Goal: Task Accomplishment & Management: Manage account settings

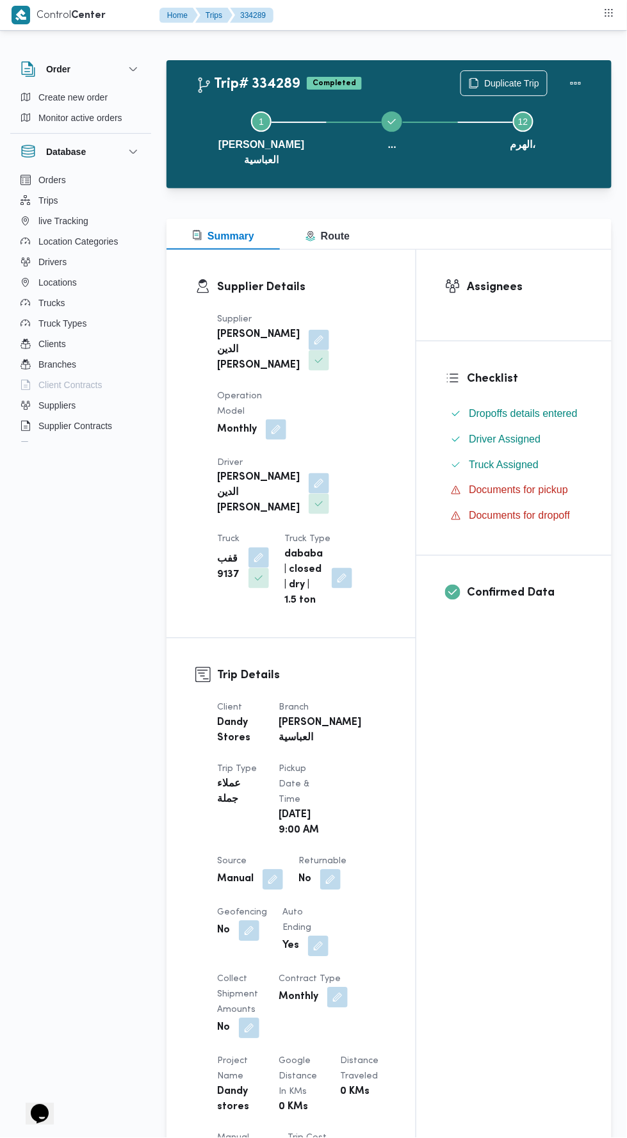
click at [530, 76] on span "Duplicate Trip" at bounding box center [511, 83] width 55 height 15
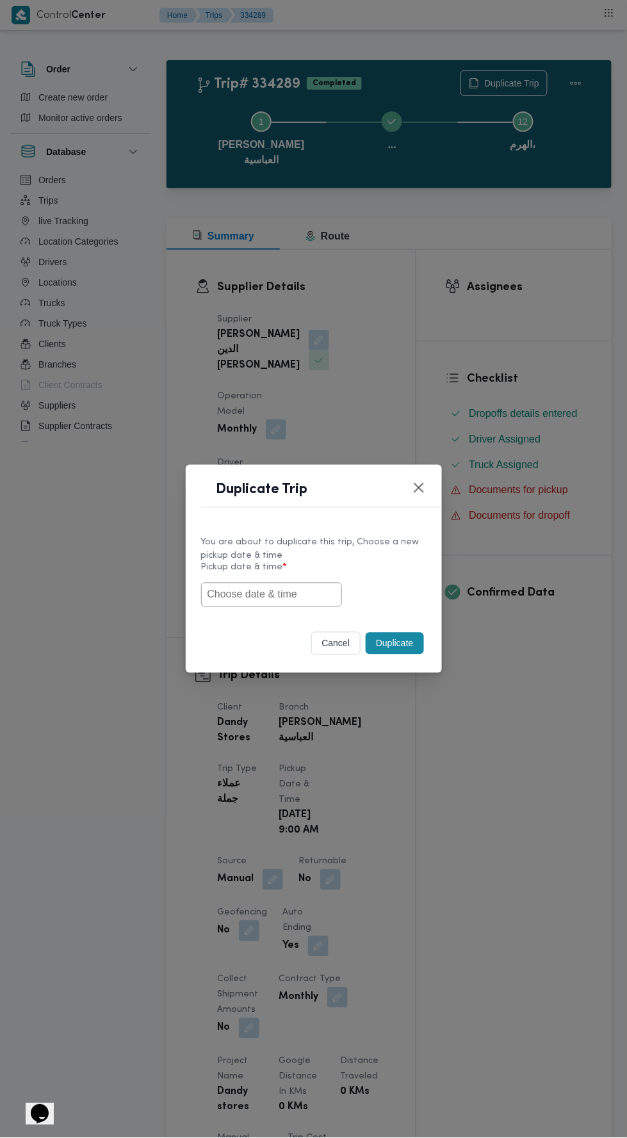
click at [325, 596] on input "text" at bounding box center [271, 595] width 141 height 24
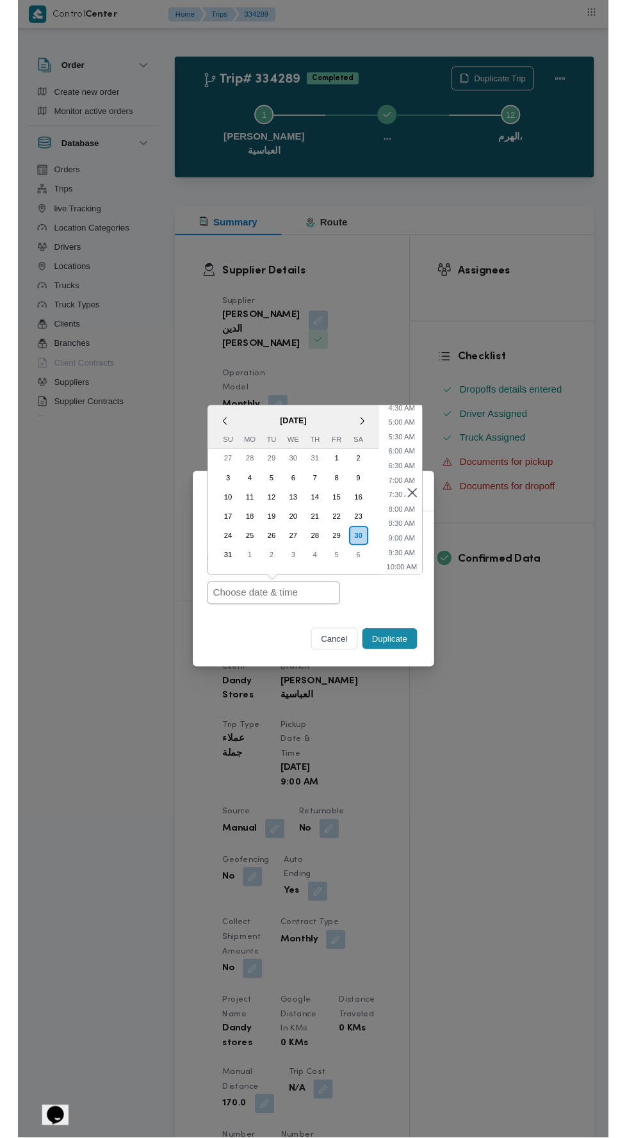
scroll to position [147, 0]
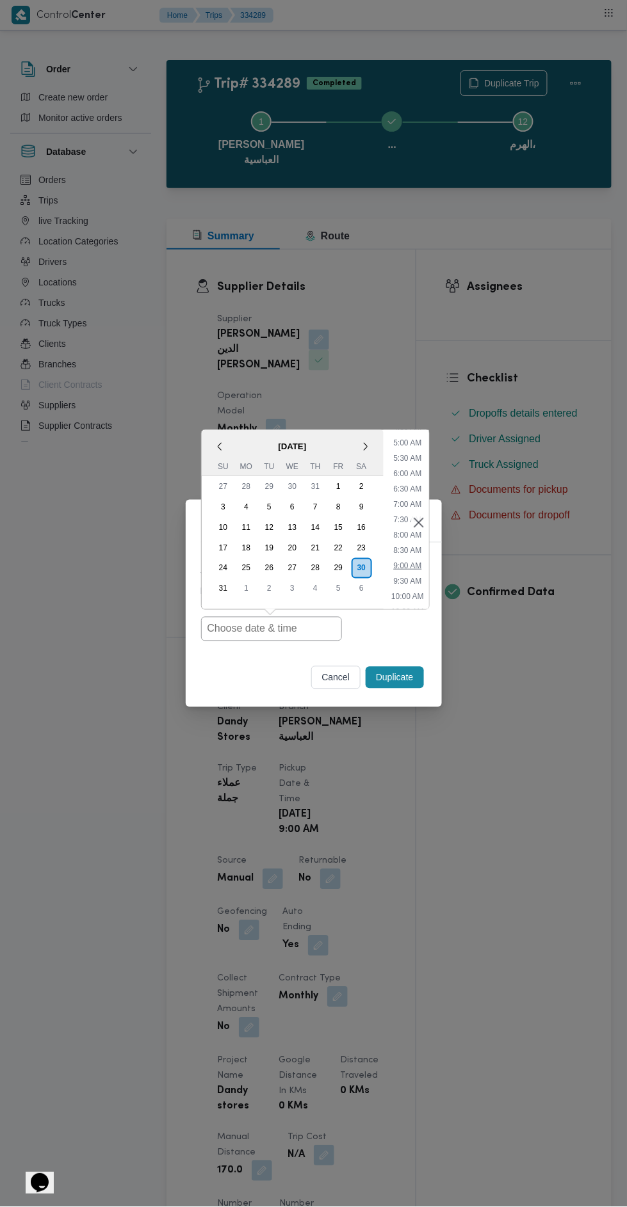
click at [419, 568] on li "9:00 AM" at bounding box center [407, 566] width 38 height 13
type input "[DATE] 9:00AM"
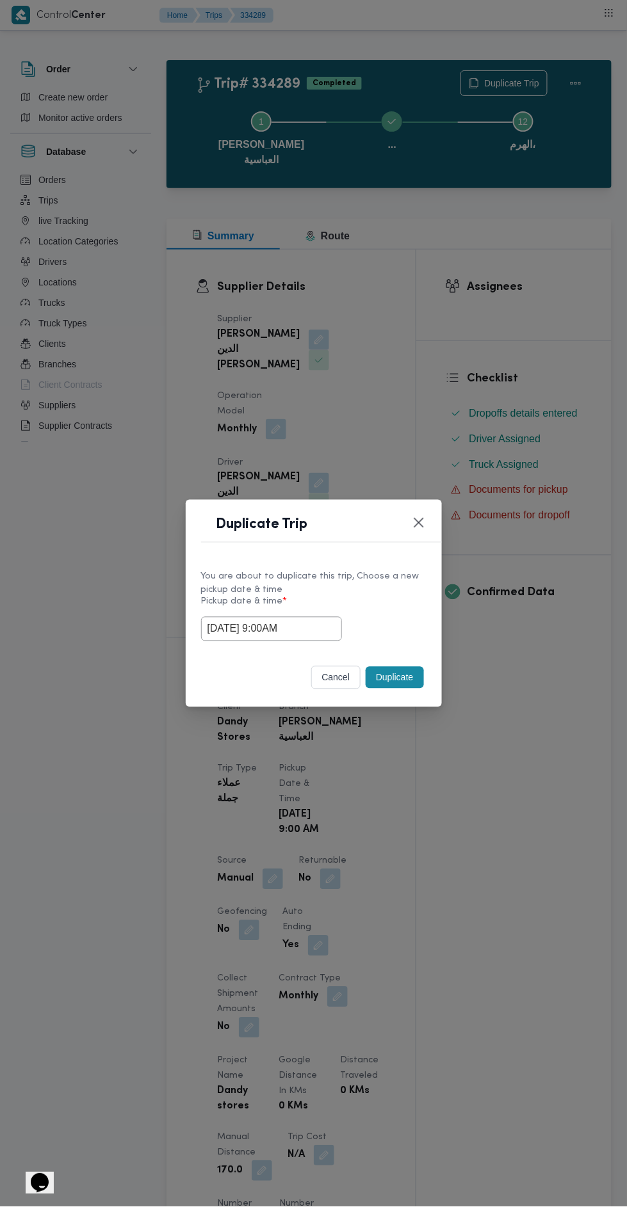
click at [403, 679] on button "Duplicate" at bounding box center [395, 678] width 58 height 22
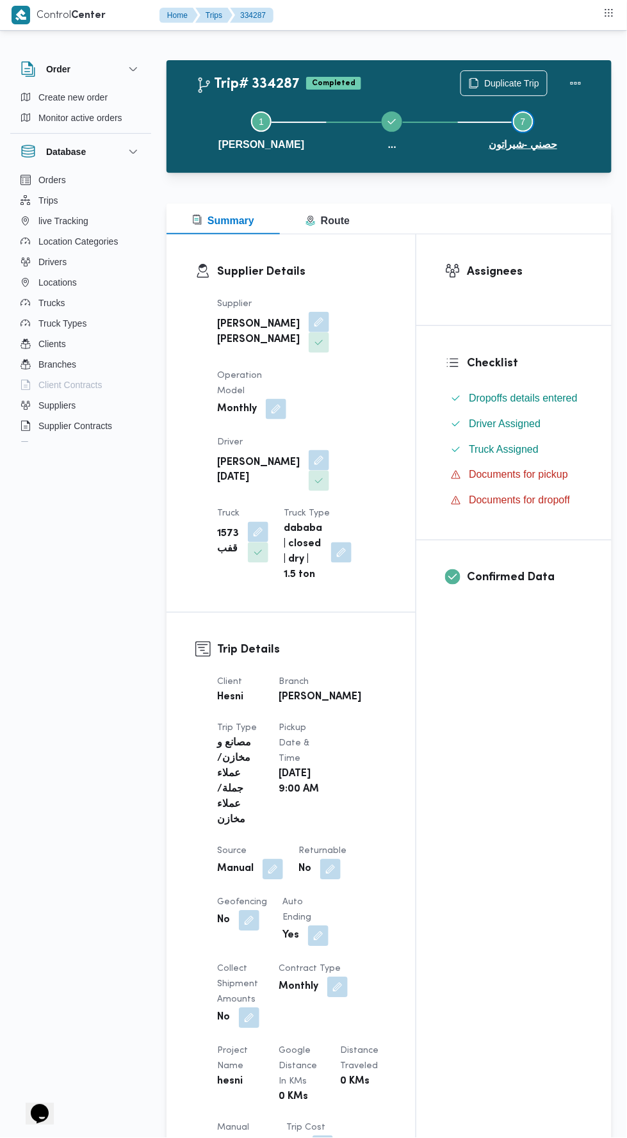
click at [489, 112] on button "Step 7 is incomplete 7 حصني -شيراتون" at bounding box center [523, 129] width 131 height 67
click at [504, 83] on span "Duplicate Trip" at bounding box center [511, 83] width 55 height 15
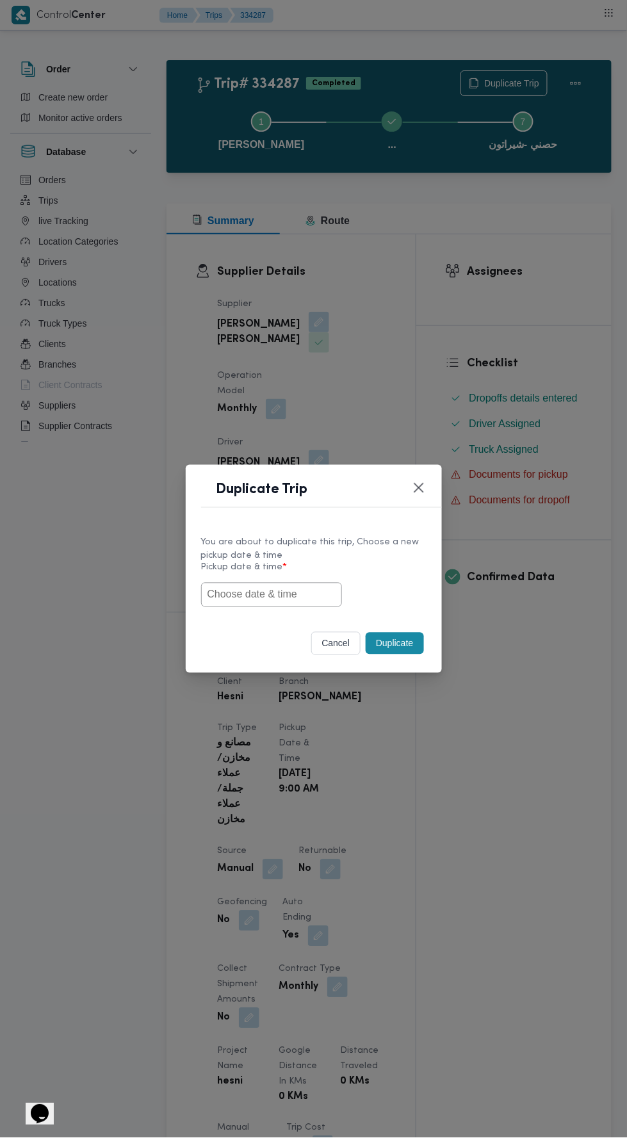
click at [307, 590] on input "text" at bounding box center [271, 595] width 141 height 24
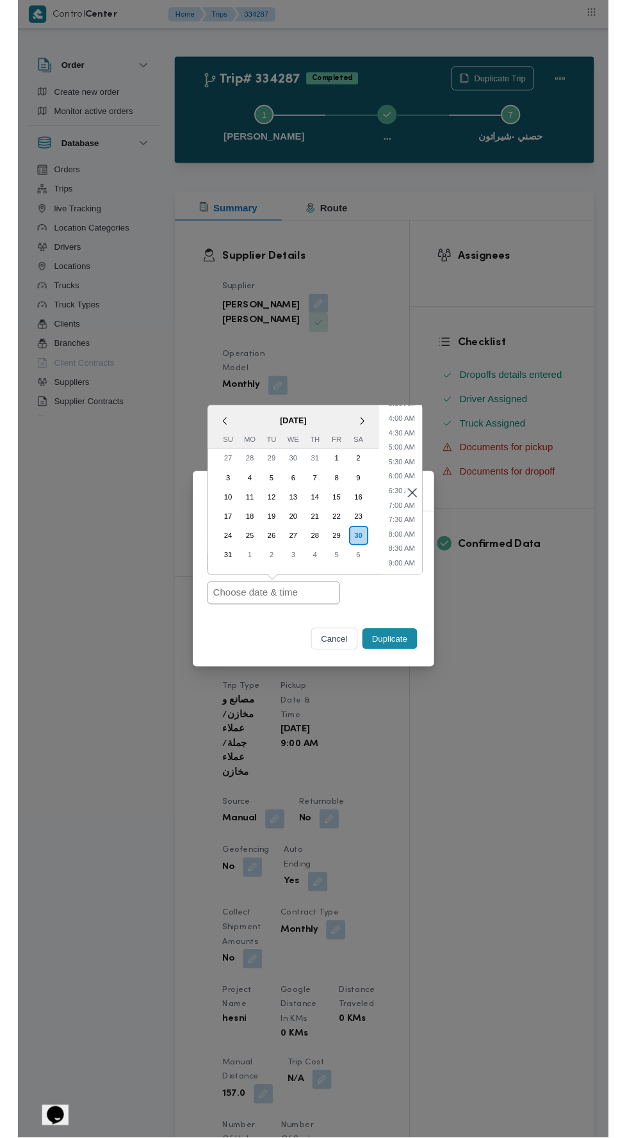
scroll to position [127, 0]
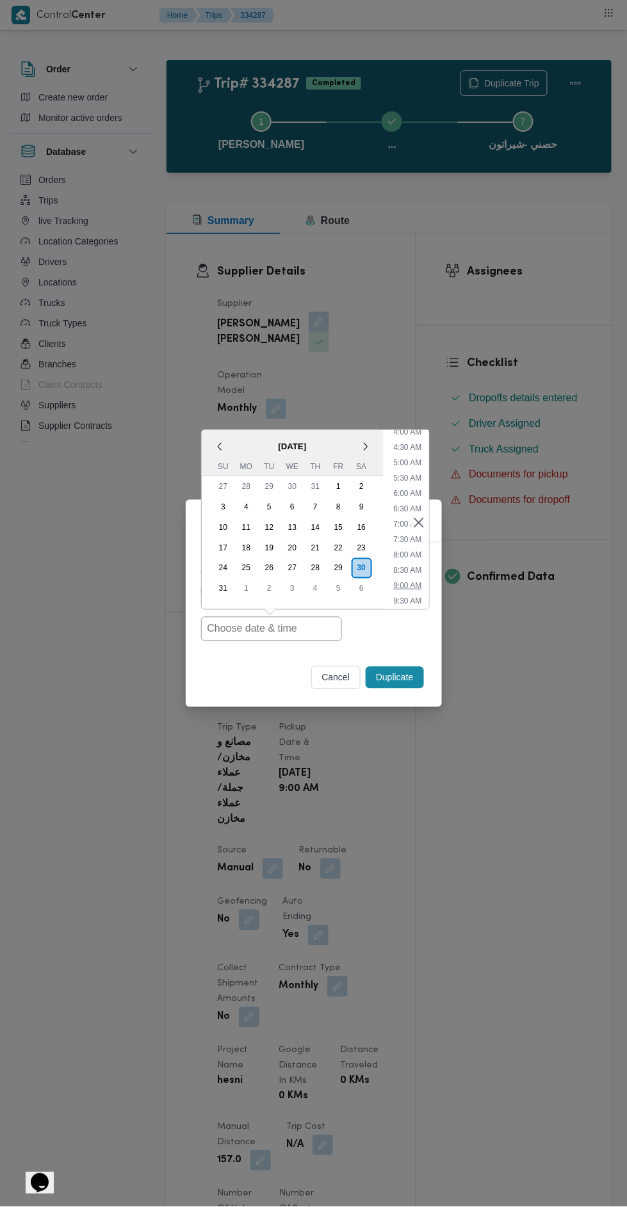
click at [414, 585] on li "9:00 AM" at bounding box center [407, 585] width 38 height 13
type input "[DATE] 9:00AM"
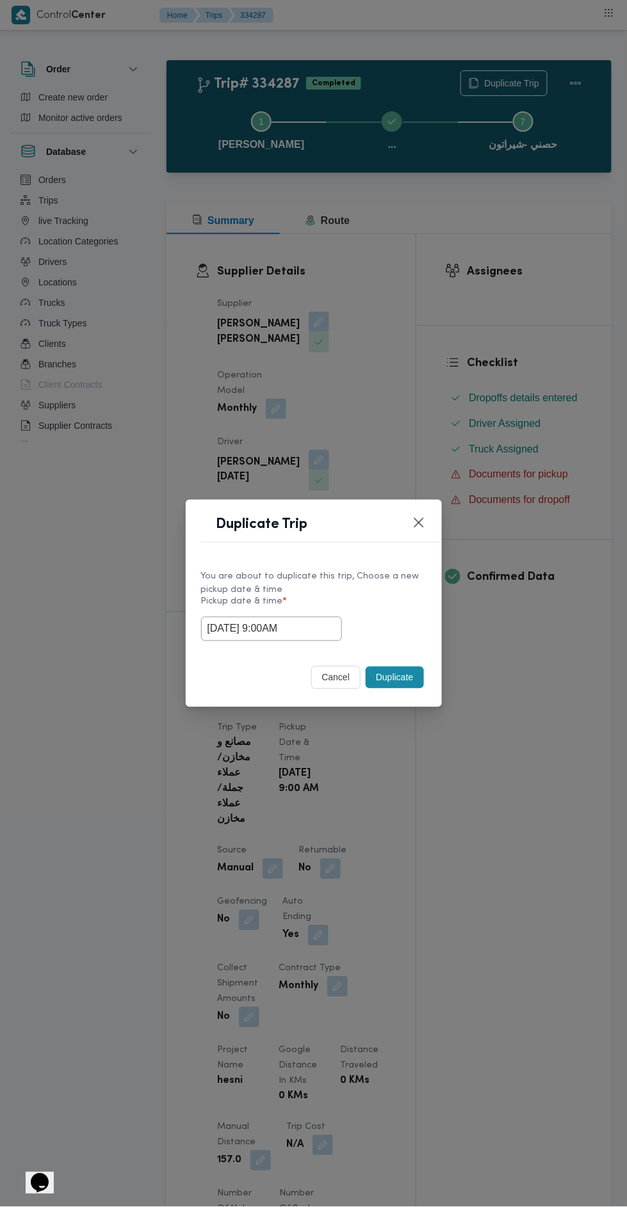
click at [399, 673] on button "Duplicate" at bounding box center [395, 678] width 58 height 22
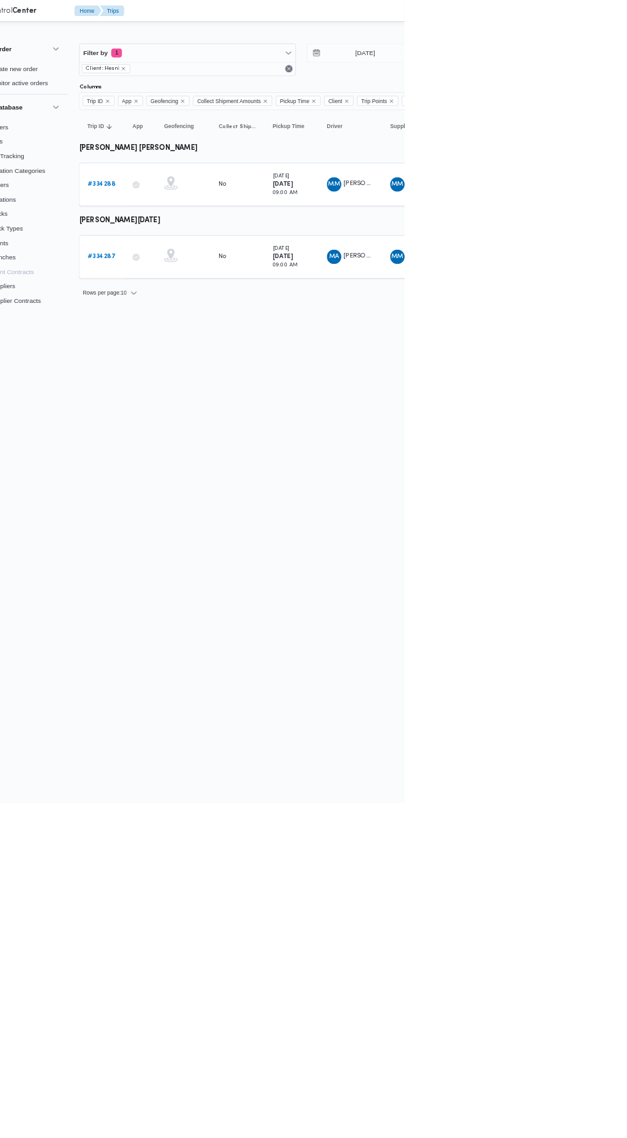
click at [586, 806] on html "Control Center Home Trips English عربي Dark mode Logout Order Create new order …" at bounding box center [313, 569] width 627 height 1138
click at [431, 671] on html "Control Center Home Trips English عربي Dark mode Logout Order Create new order …" at bounding box center [313, 569] width 627 height 1138
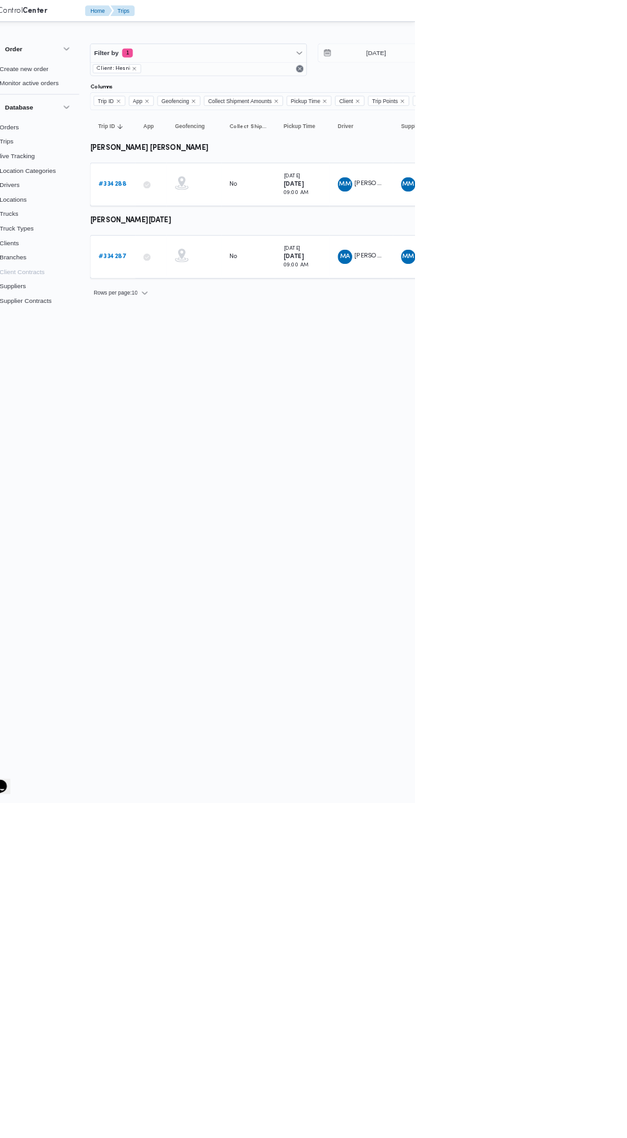
click at [626, 51] on div at bounding box center [550, 51] width 768 height 20
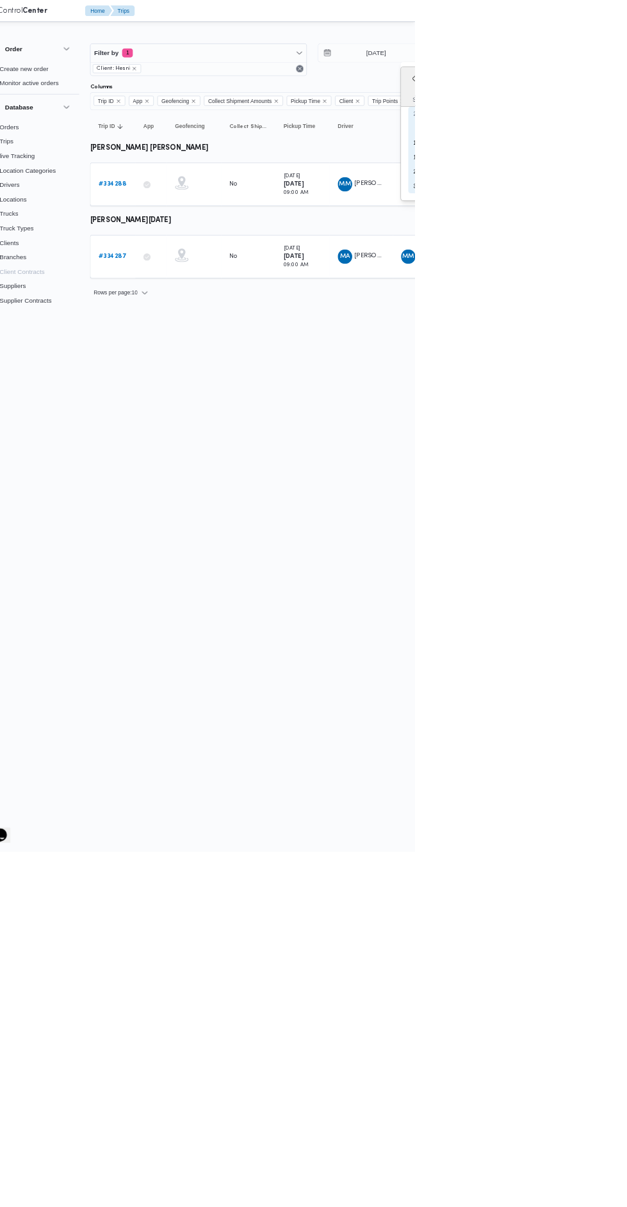
type input "[DATE]"
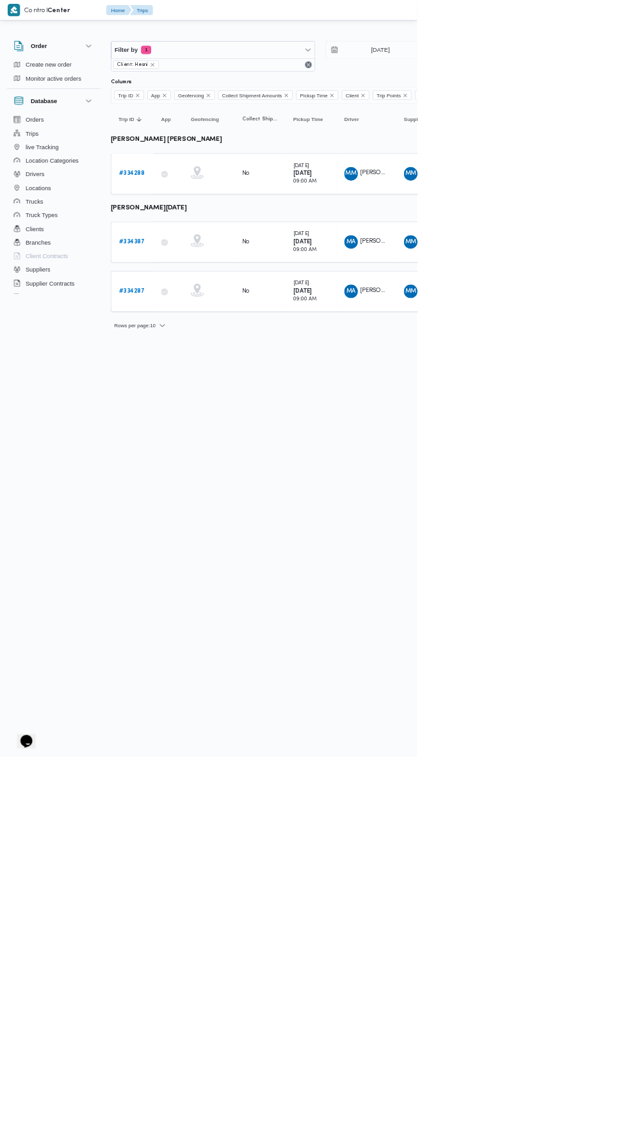
click at [200, 259] on b "# 334288" at bounding box center [198, 261] width 39 height 8
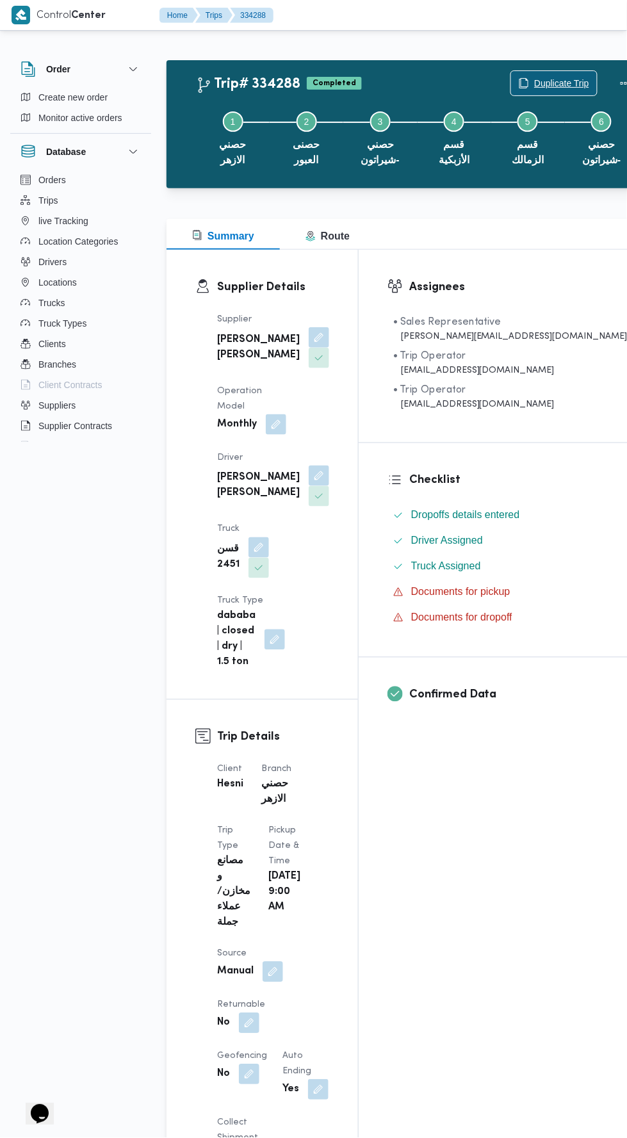
click at [534, 76] on span "Duplicate Trip" at bounding box center [561, 83] width 55 height 15
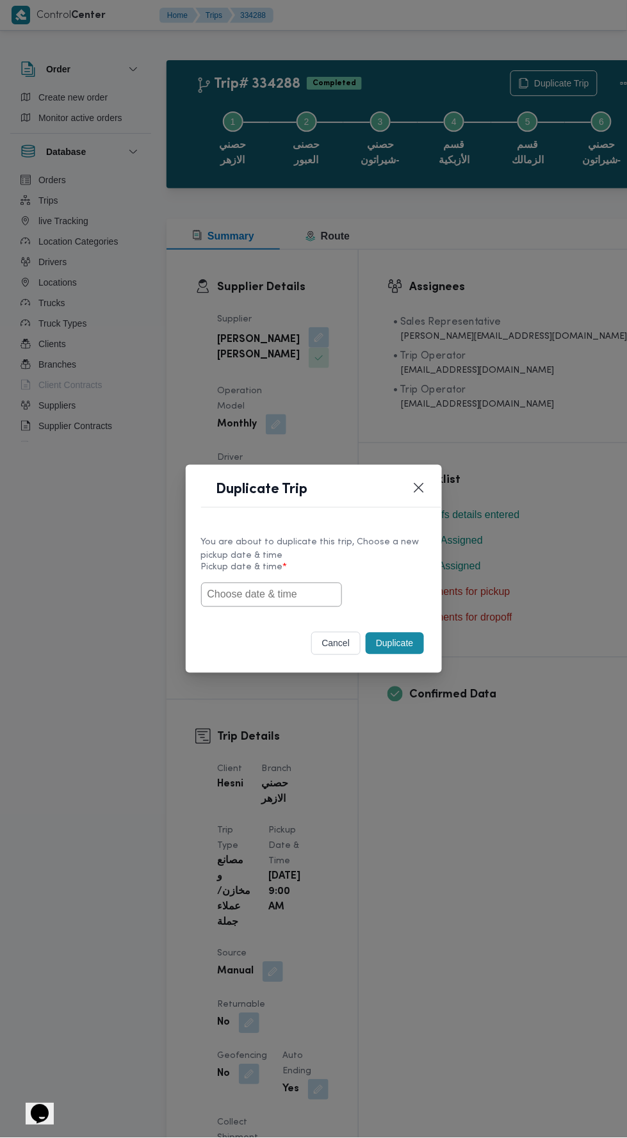
click at [305, 596] on input "text" at bounding box center [271, 595] width 141 height 24
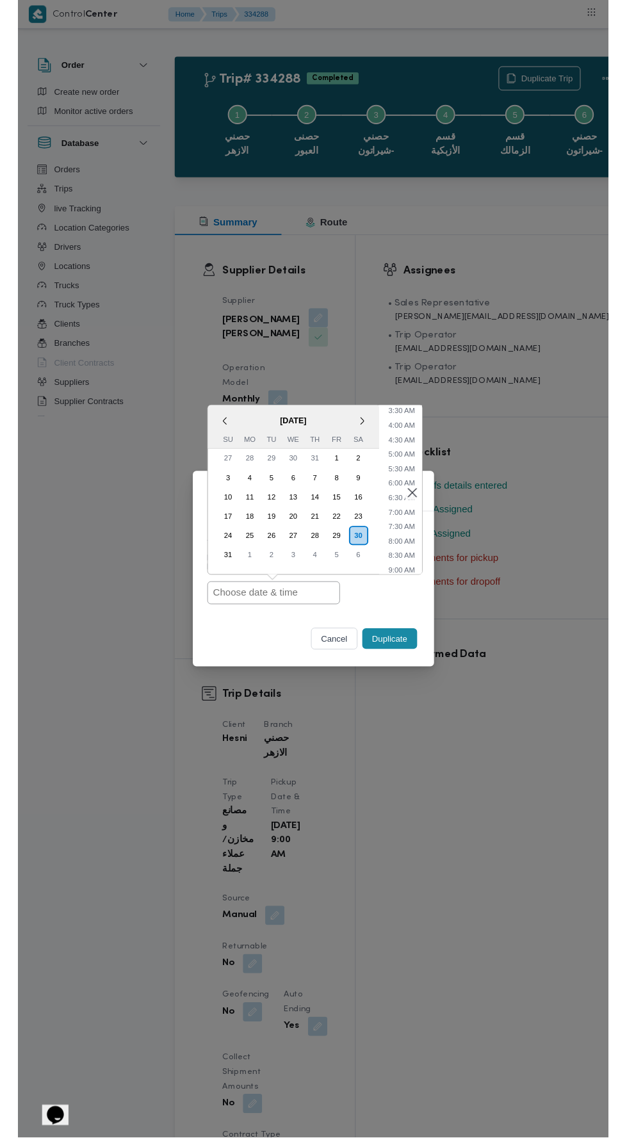
scroll to position [111, 0]
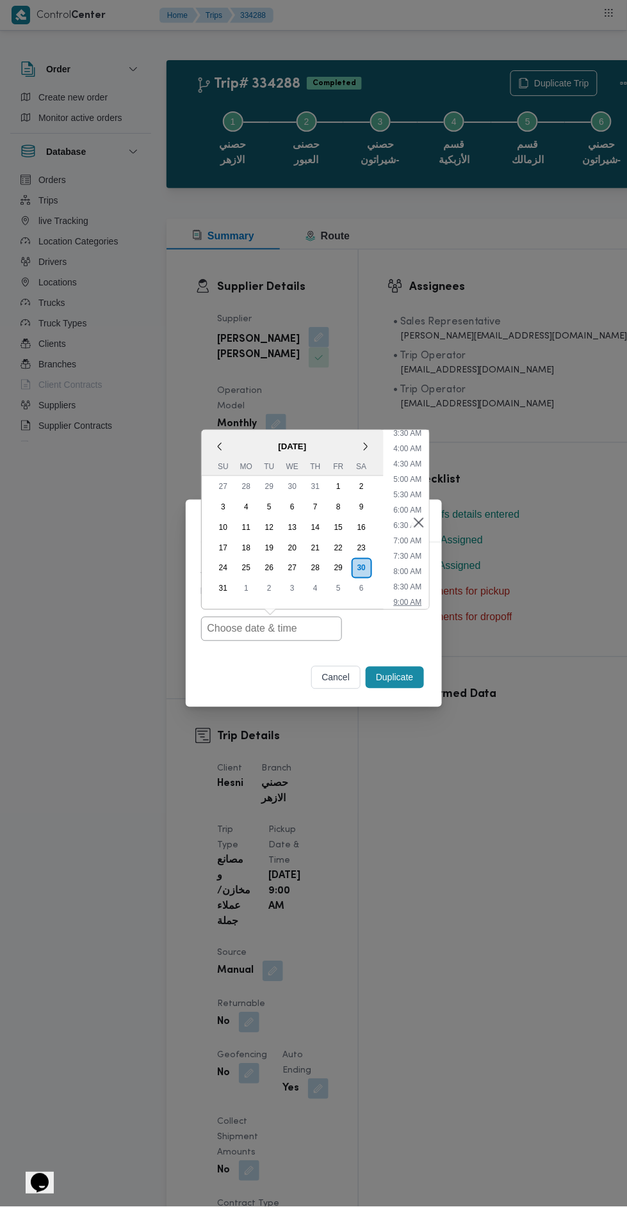
click at [411, 599] on li "9:00 AM" at bounding box center [407, 602] width 38 height 13
type input "30/08/2025 9:00AM"
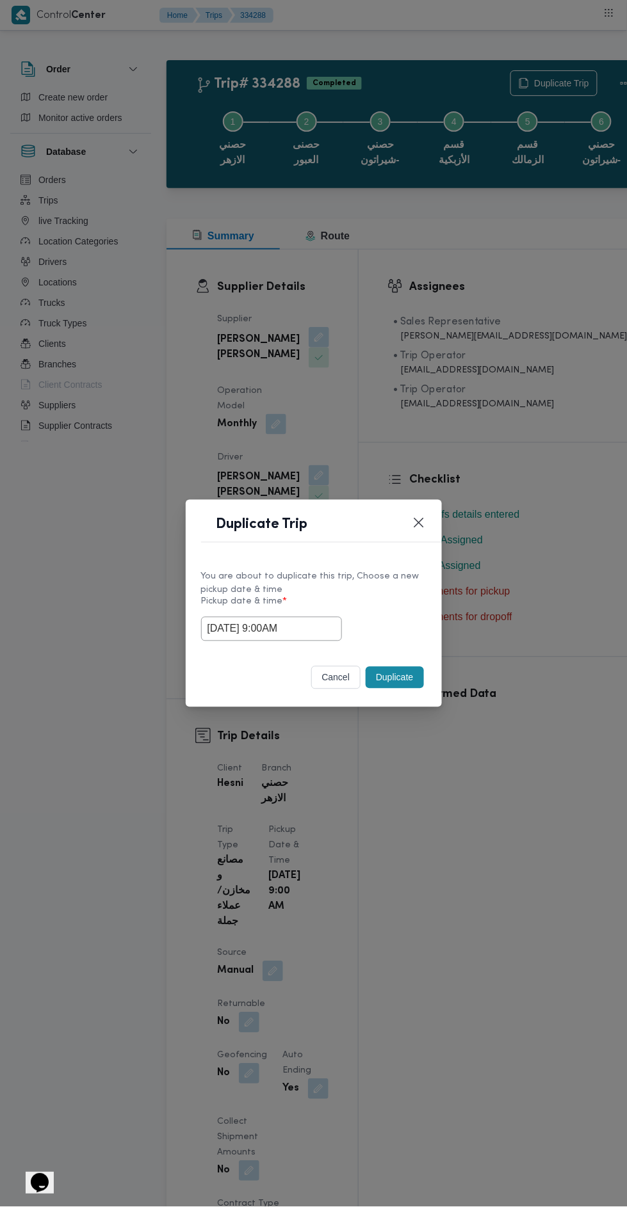
click at [391, 682] on button "Duplicate" at bounding box center [395, 678] width 58 height 22
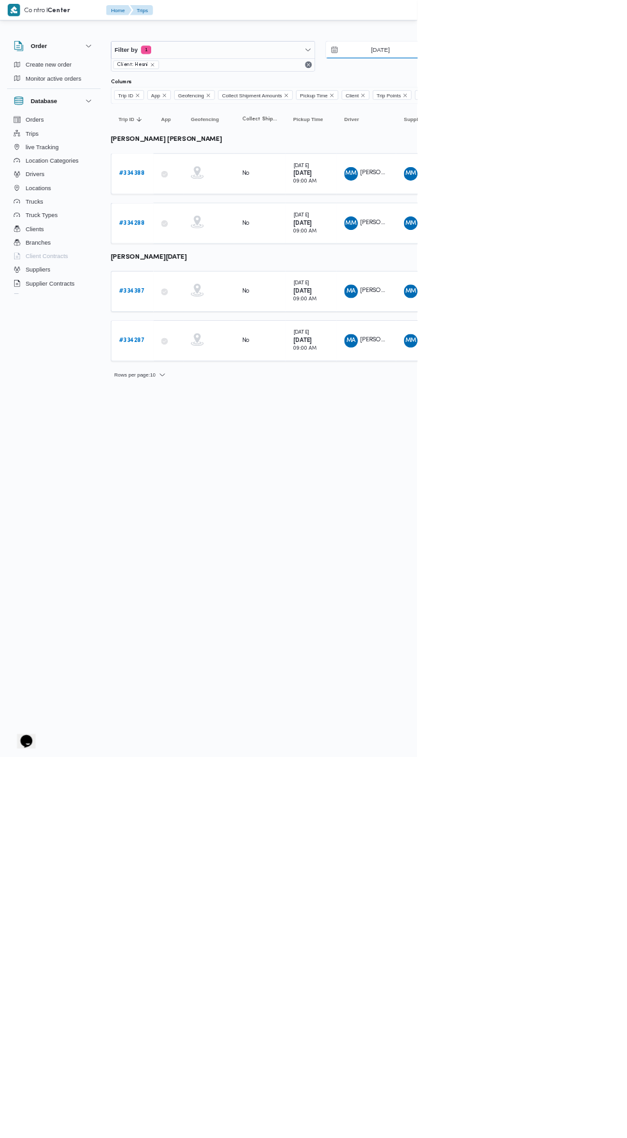
click at [581, 69] on input "29/8/2025" at bounding box center [562, 75] width 145 height 26
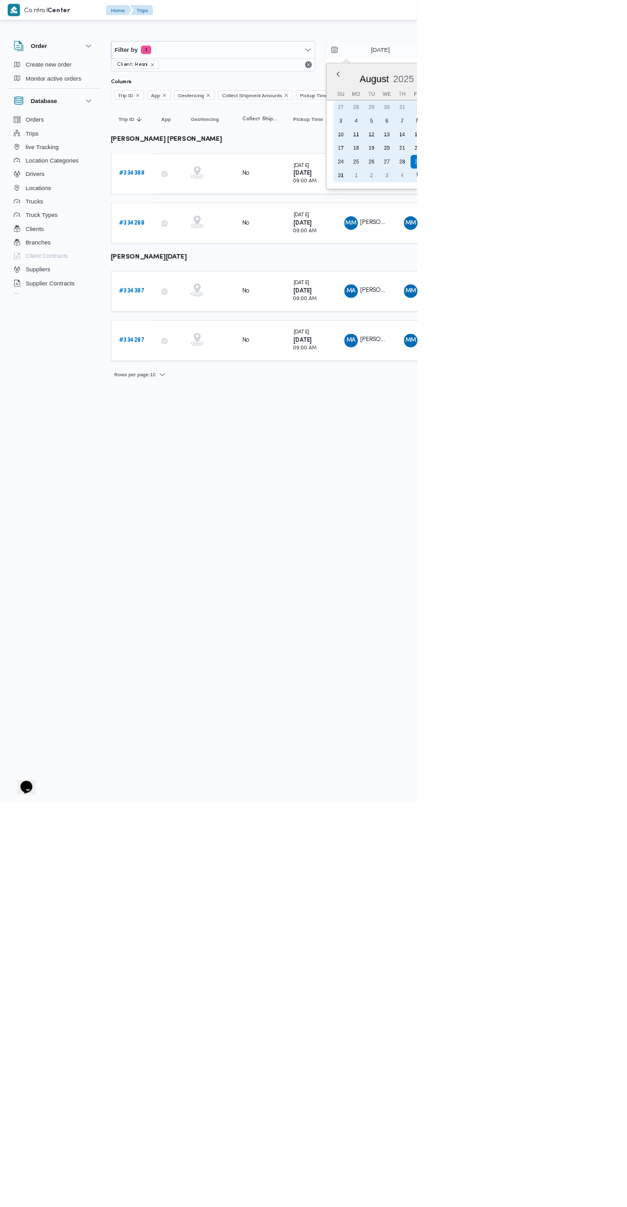
click at [606, 233] on div "28" at bounding box center [604, 243] width 20 height 20
type input "[DATE]"
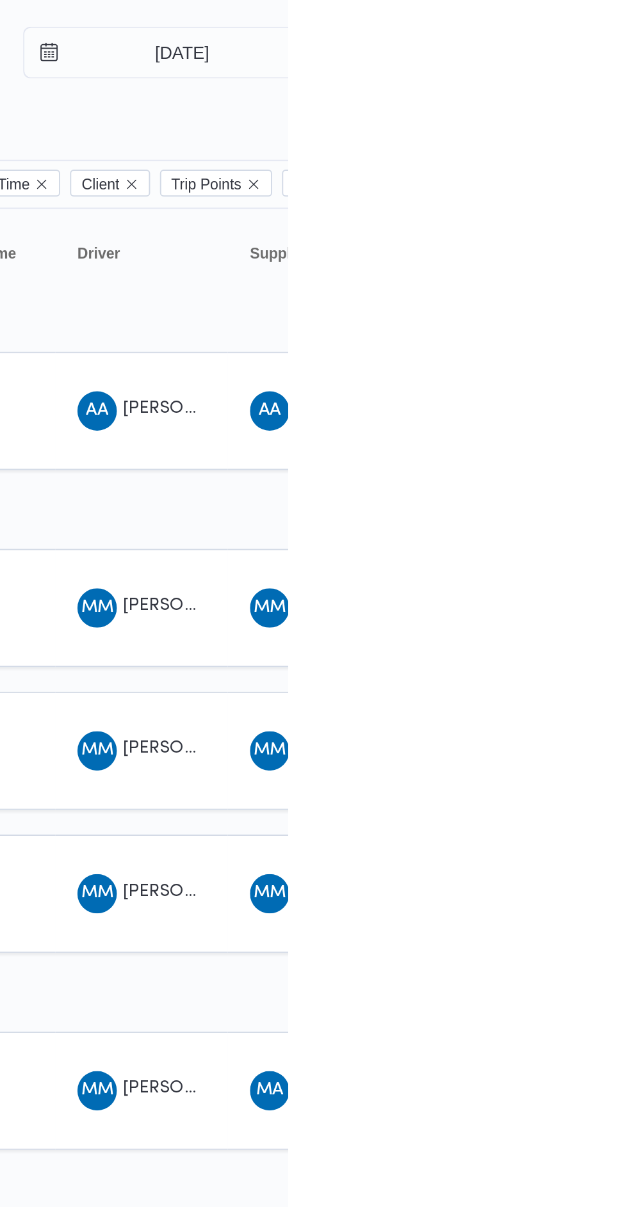
click at [626, 309] on table "Trip ID Click to sort in ascending order App Click to sort in ascending order G…" at bounding box center [550, 532] width 768 height 753
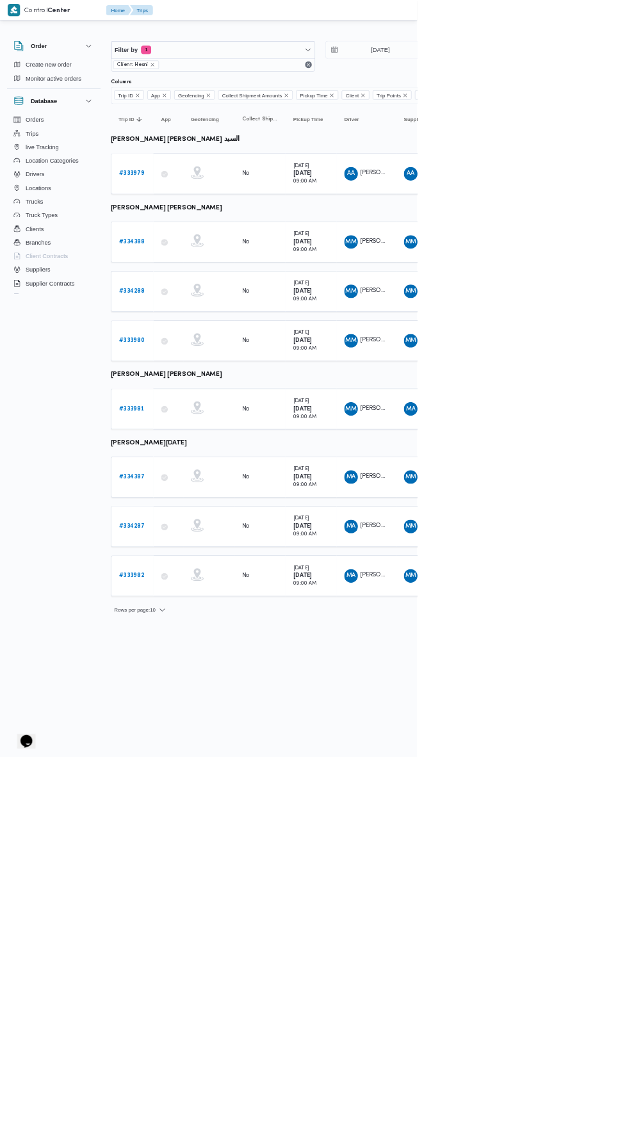
click at [208, 259] on b "# 333979" at bounding box center [198, 261] width 38 height 8
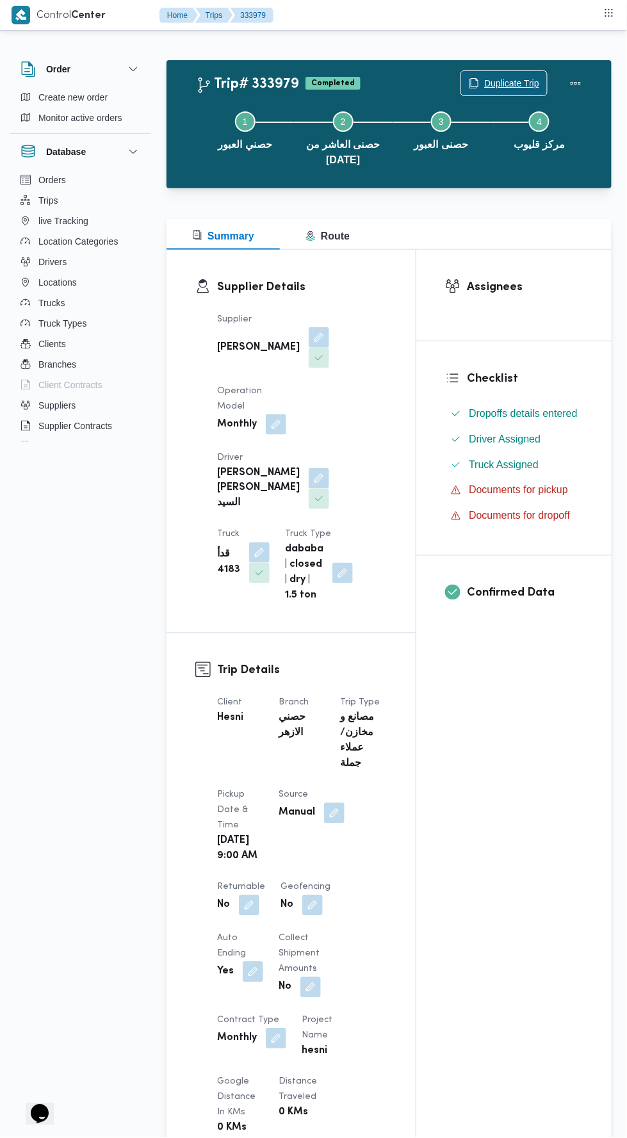
click at [514, 74] on span "Duplicate Trip" at bounding box center [504, 83] width 86 height 24
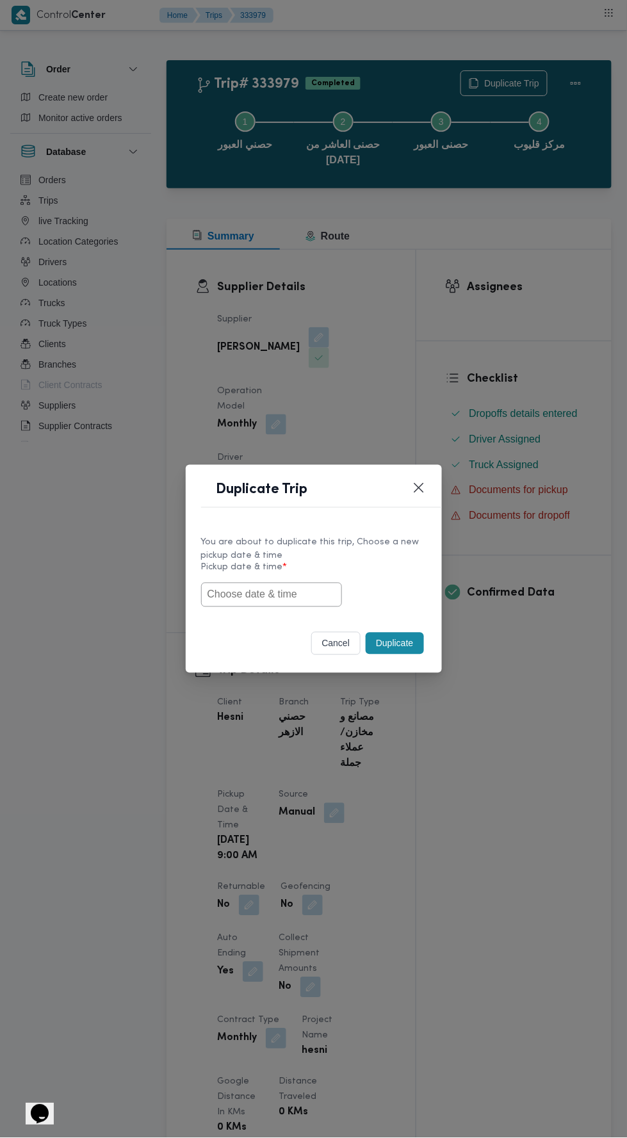
click at [302, 607] on input "text" at bounding box center [271, 595] width 141 height 24
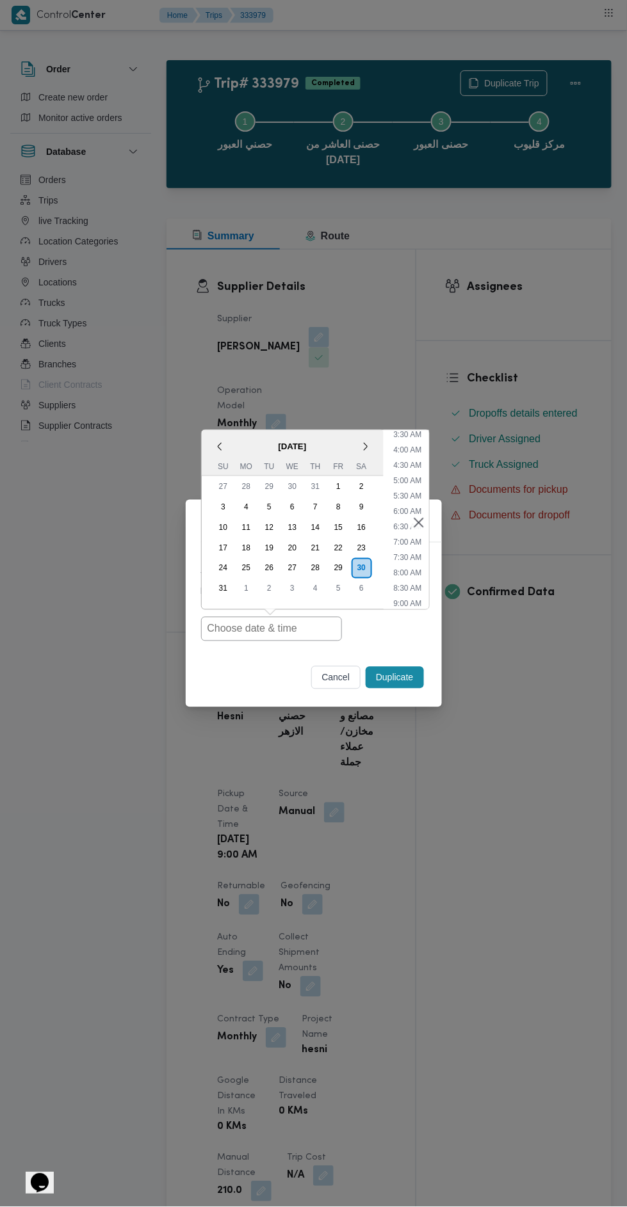
scroll to position [120, 0]
click at [413, 593] on li "9:00 AM" at bounding box center [407, 593] width 38 height 13
type input "30/08/2025 9:00AM"
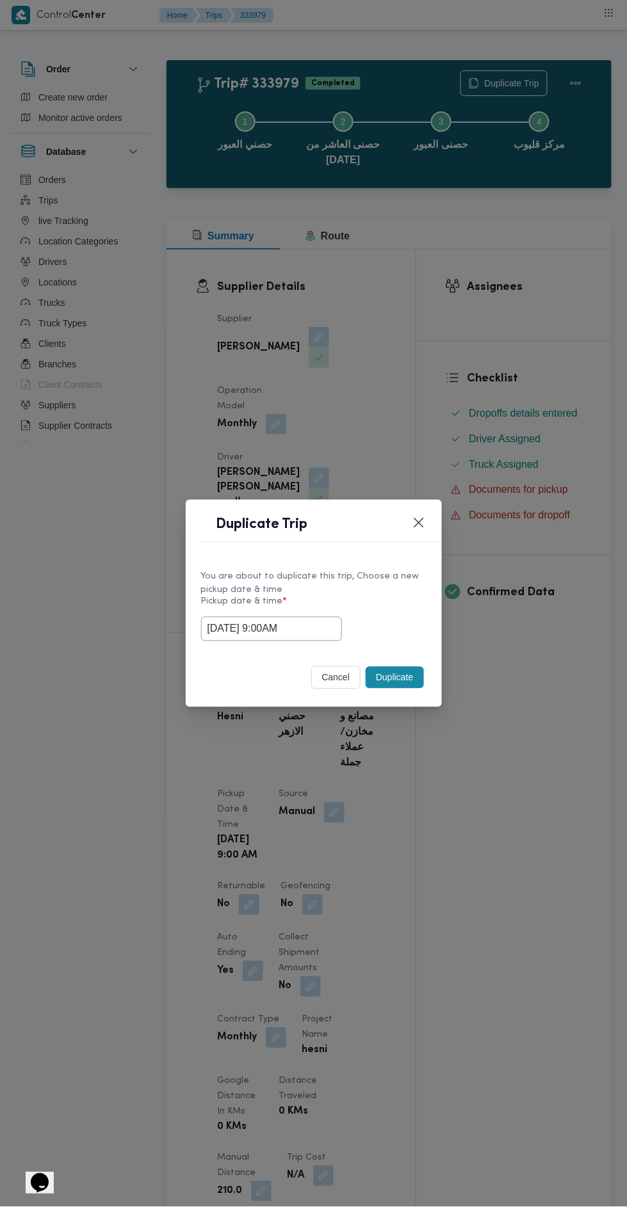
click at [398, 681] on button "Duplicate" at bounding box center [395, 678] width 58 height 22
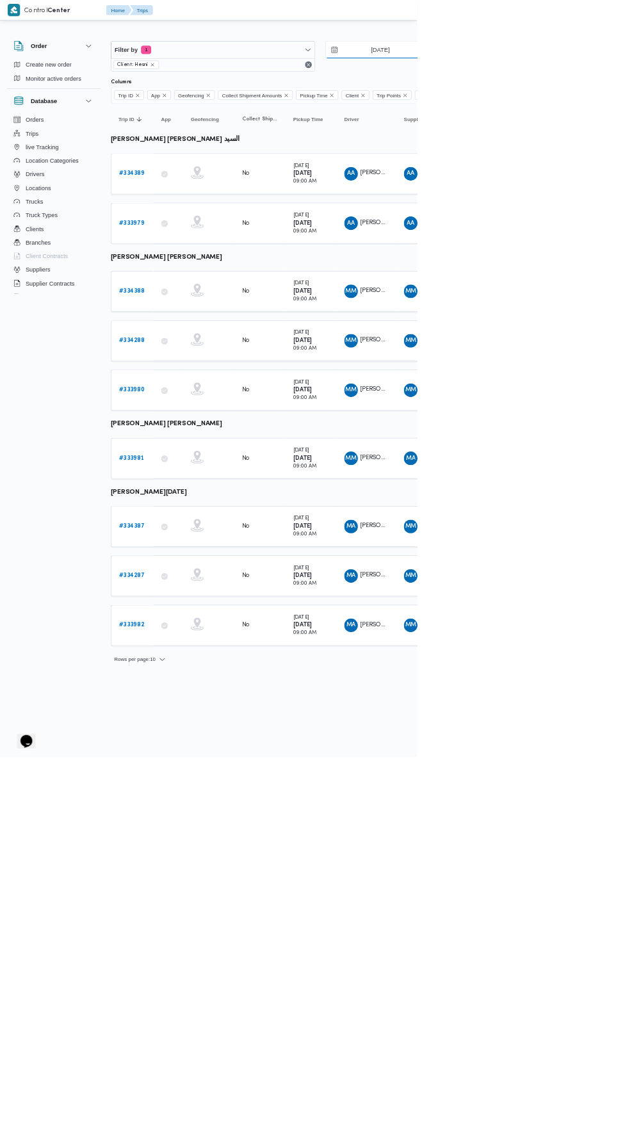
click at [603, 74] on input "[DATE]" at bounding box center [562, 75] width 145 height 26
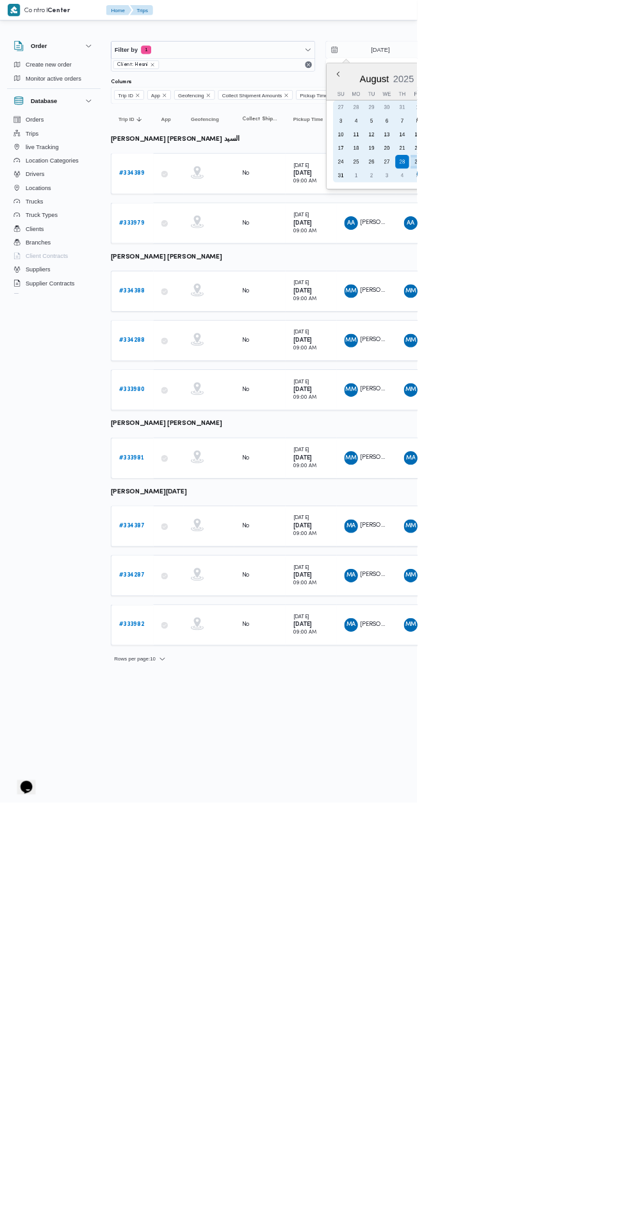
click at [602, 242] on div "28" at bounding box center [604, 243] width 20 height 20
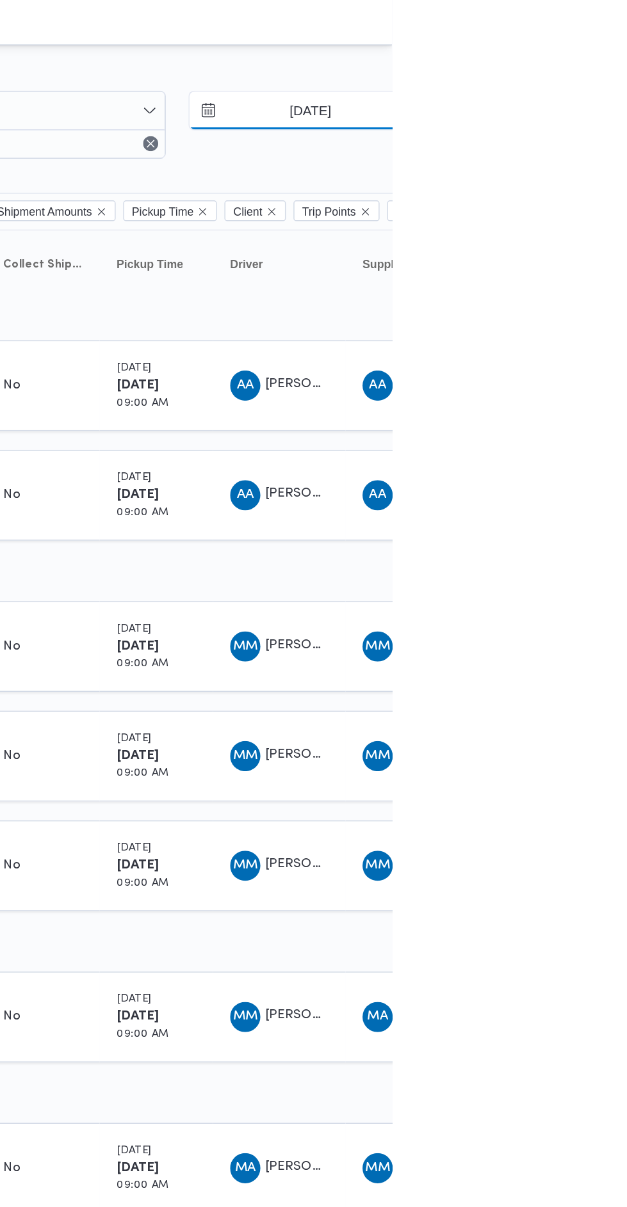
click at [585, 77] on input "[DATE]" at bounding box center [562, 75] width 145 height 26
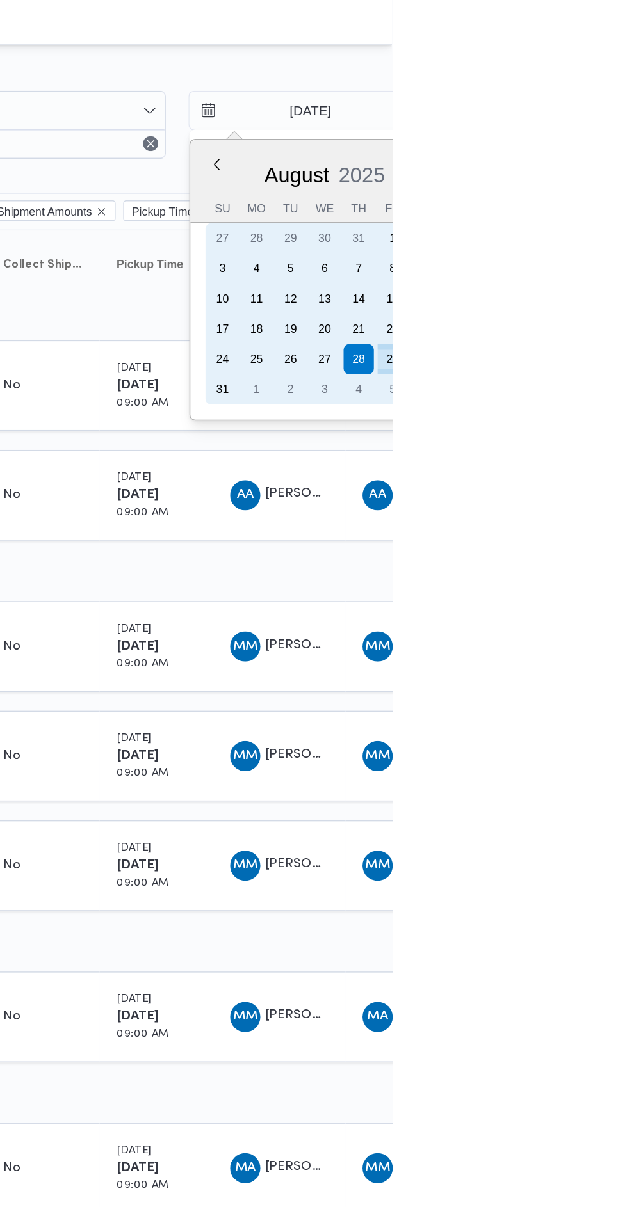
click at [576, 242] on div "27" at bounding box center [581, 243] width 20 height 20
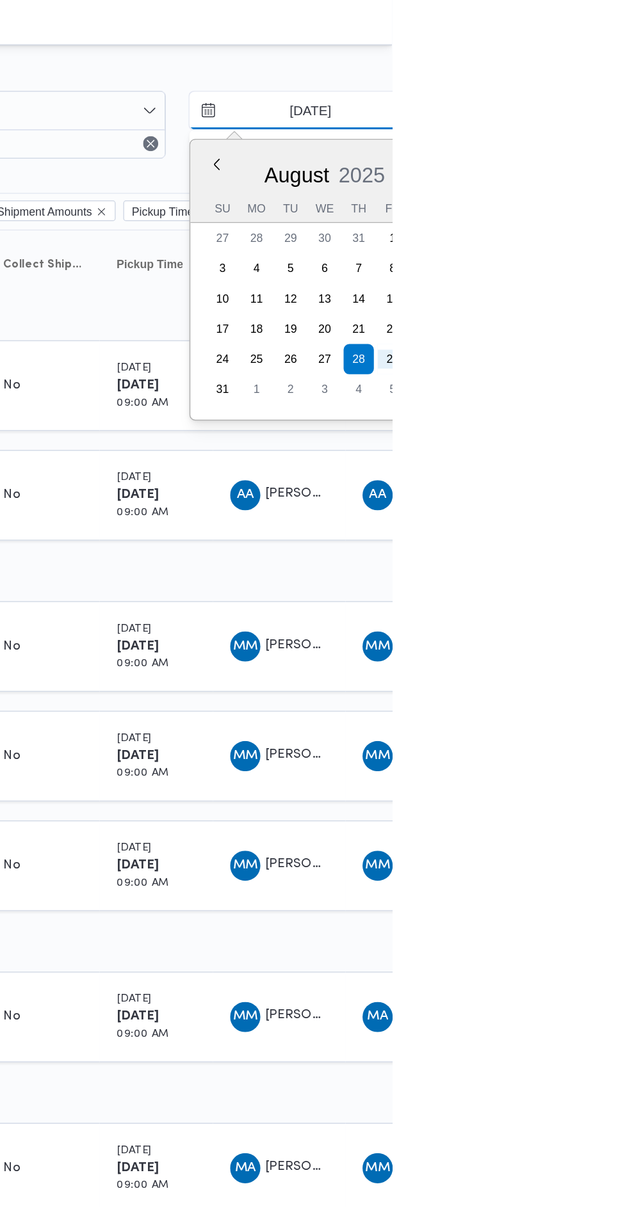
type input "[DATE]"
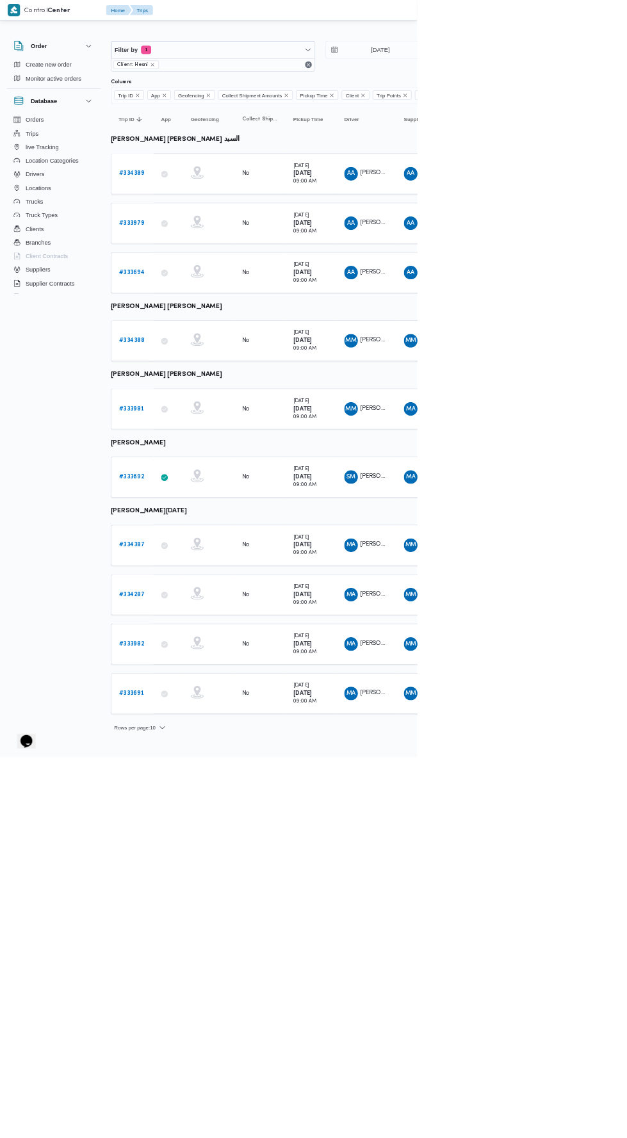
click at [211, 690] on td "Trip ID # 333692" at bounding box center [198, 716] width 64 height 61
click at [195, 740] on td "Trip ID # 333692" at bounding box center [198, 716] width 64 height 61
click at [200, 713] on b "# 333692" at bounding box center [198, 717] width 38 height 8
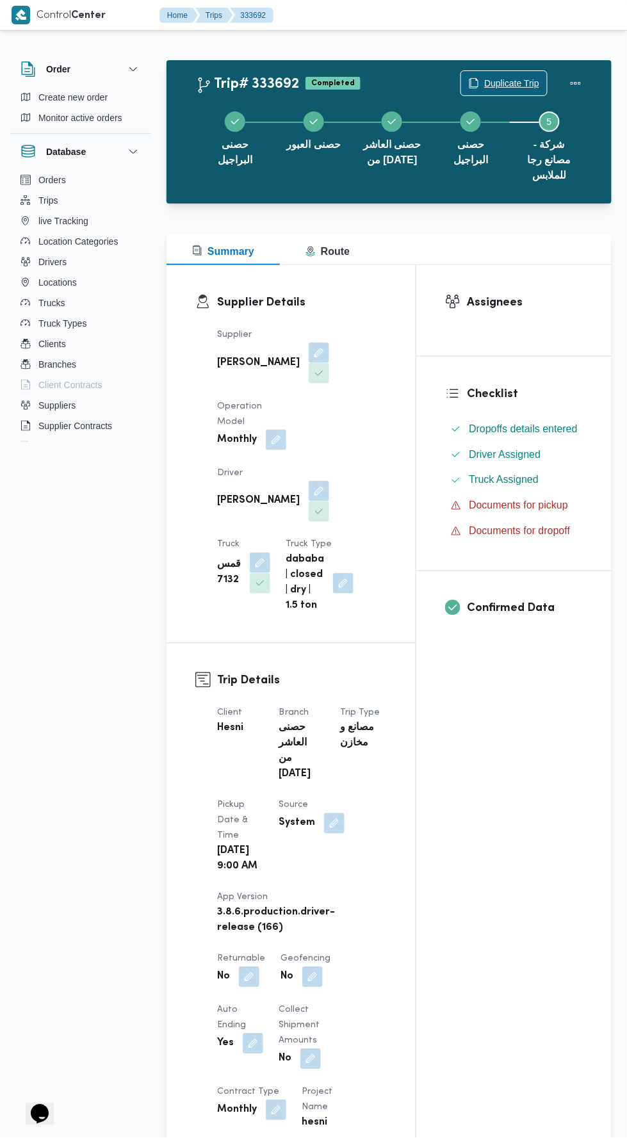
click at [510, 84] on span "Duplicate Trip" at bounding box center [511, 83] width 55 height 15
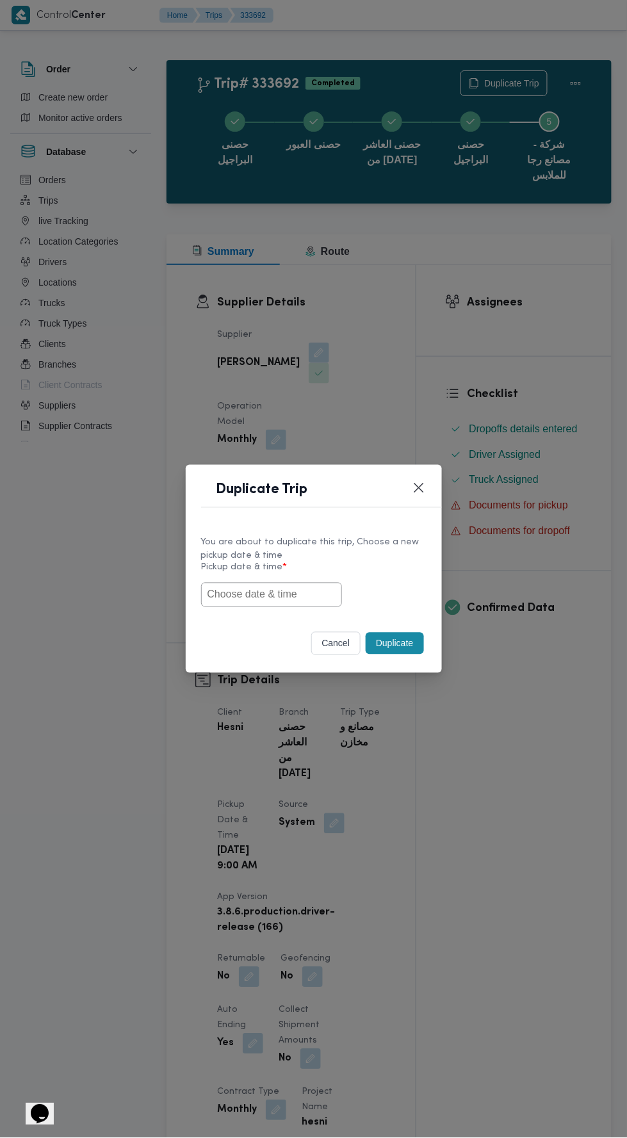
click at [318, 589] on input "text" at bounding box center [271, 595] width 141 height 24
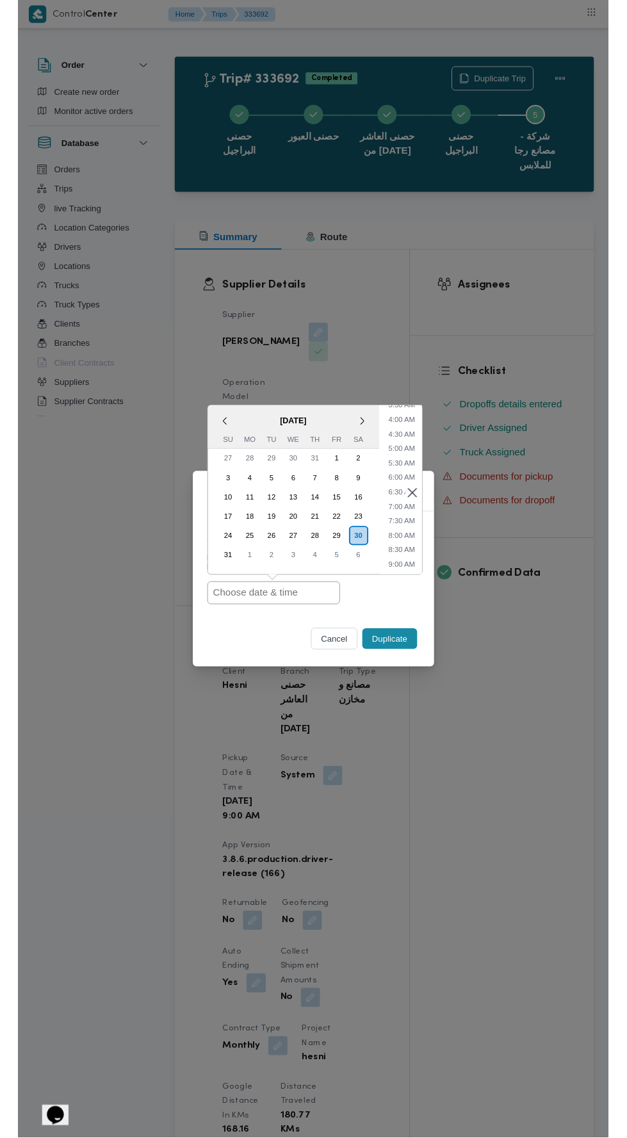
scroll to position [132, 0]
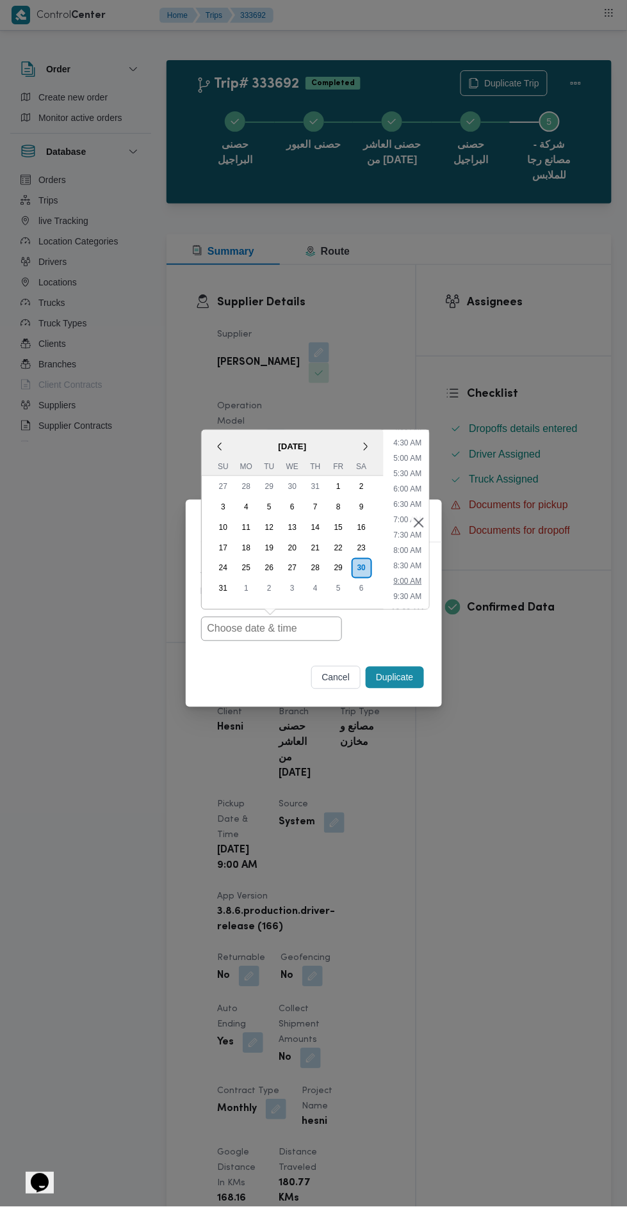
click at [415, 584] on li "9:00 AM" at bounding box center [407, 581] width 38 height 13
type input "30/08/2025 9:00AM"
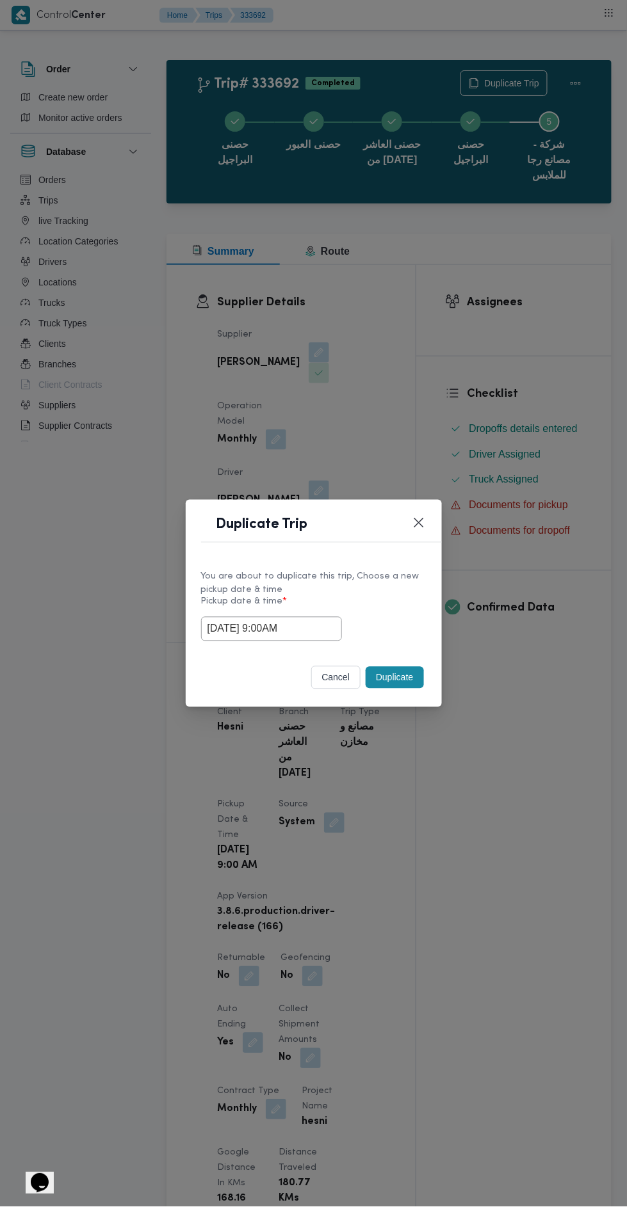
click at [409, 686] on button "Duplicate" at bounding box center [395, 678] width 58 height 22
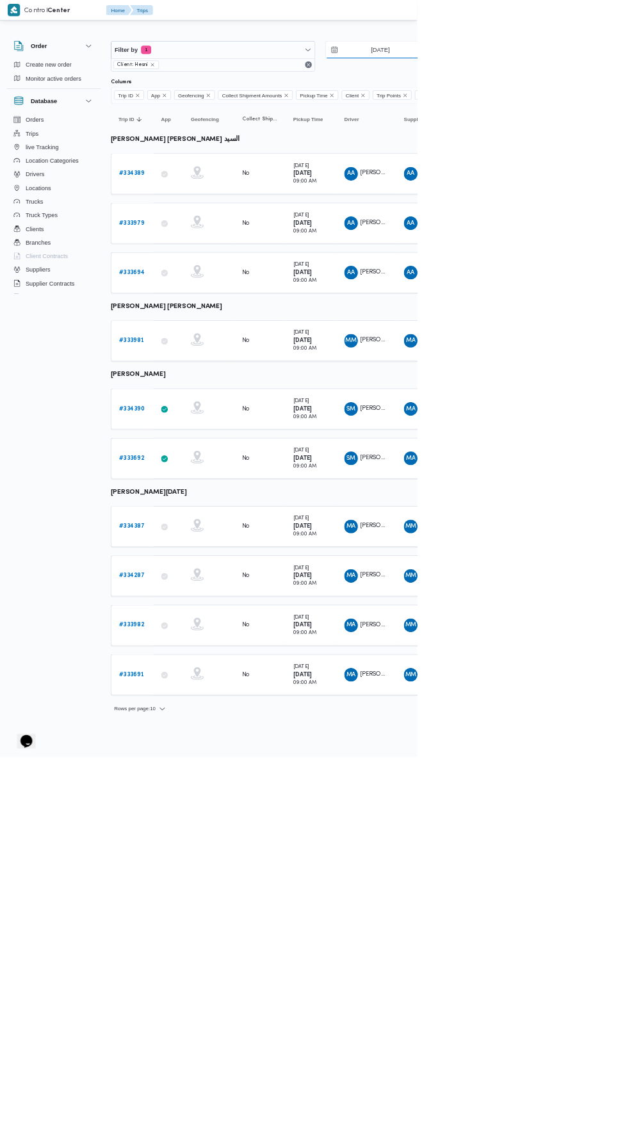
click at [533, 74] on input "[DATE]" at bounding box center [562, 75] width 145 height 26
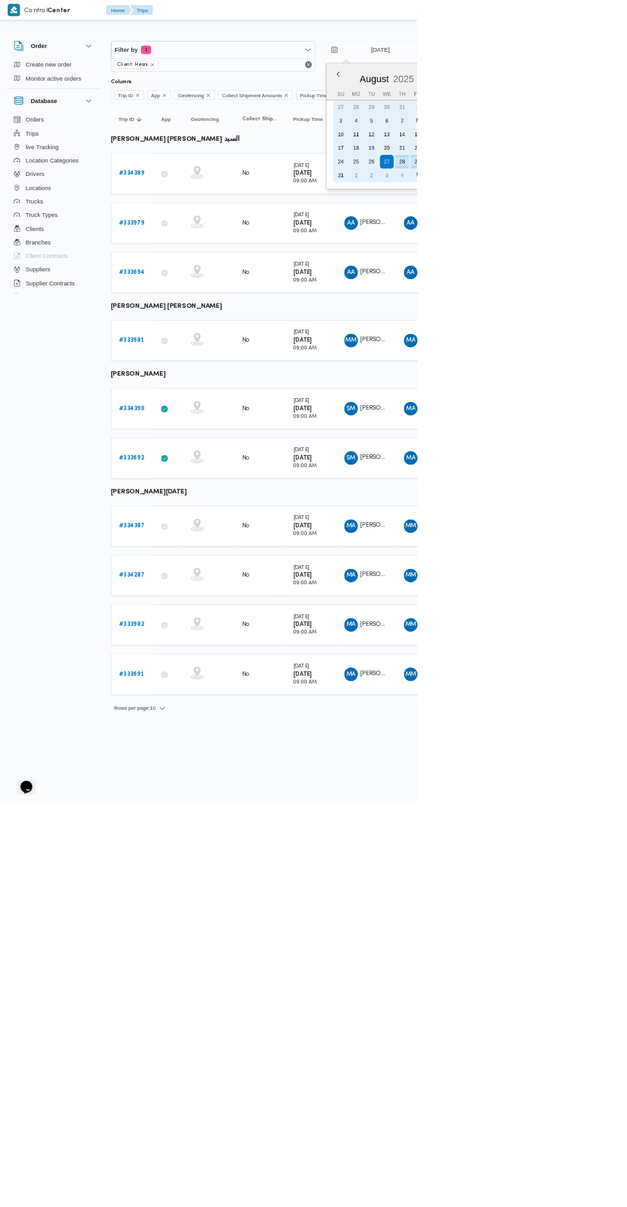
type input "[DATE]"
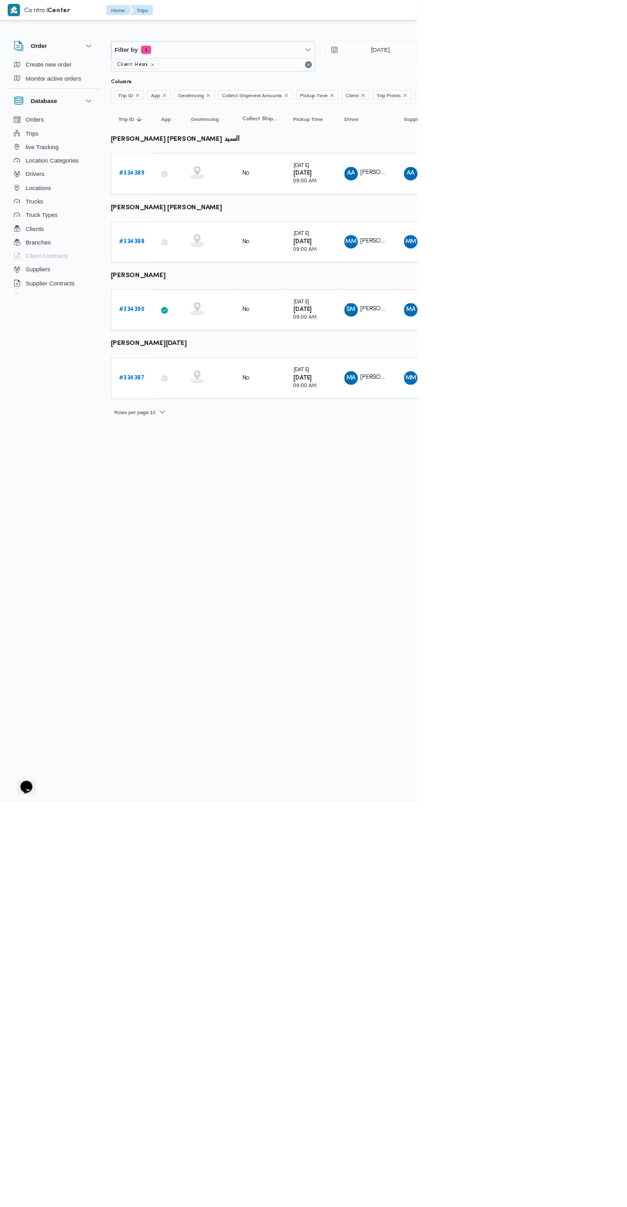
click at [598, 764] on html "Control Center Home Trips English عربي Dark mode Logout Order Create new order …" at bounding box center [313, 603] width 627 height 1207
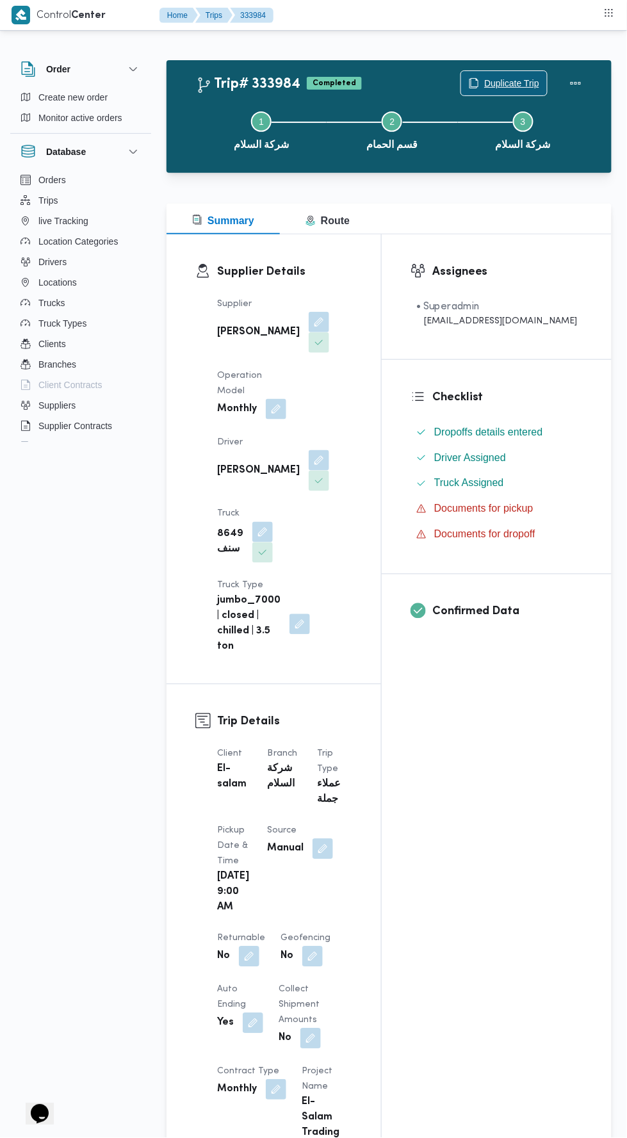
click at [526, 75] on span "Duplicate Trip" at bounding box center [504, 83] width 86 height 24
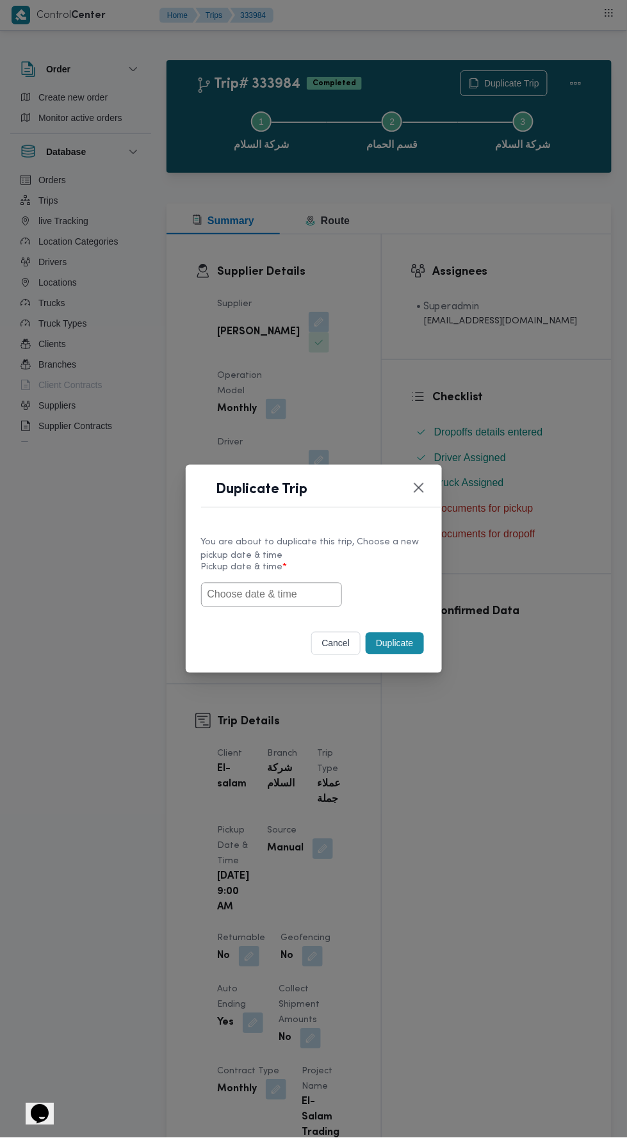
click at [327, 591] on input "text" at bounding box center [271, 595] width 141 height 24
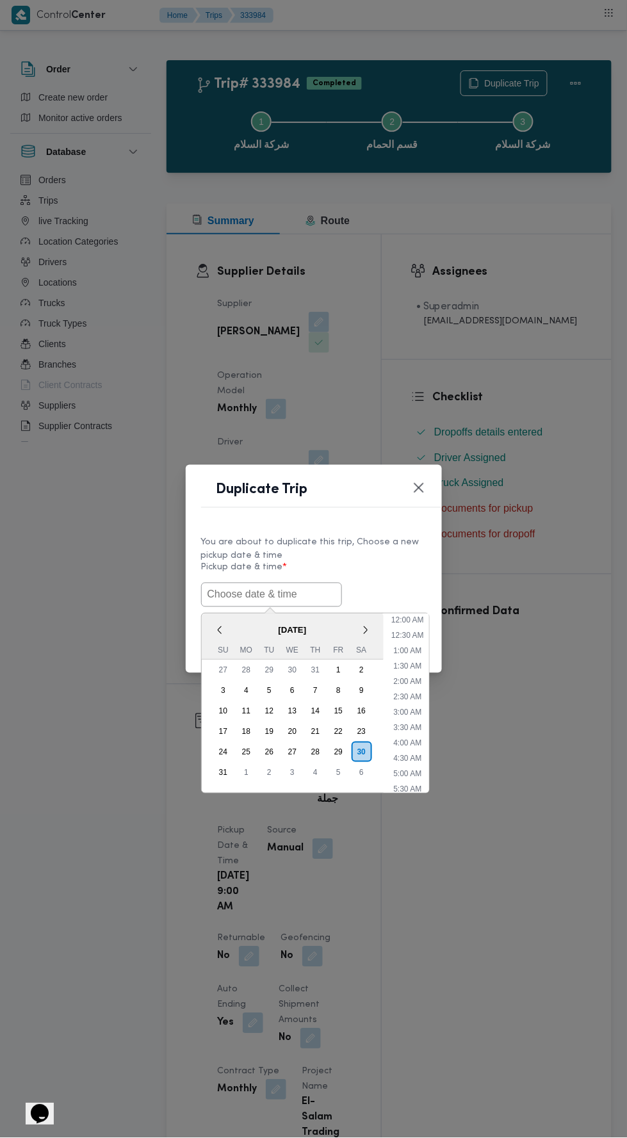
scroll to position [40, 0]
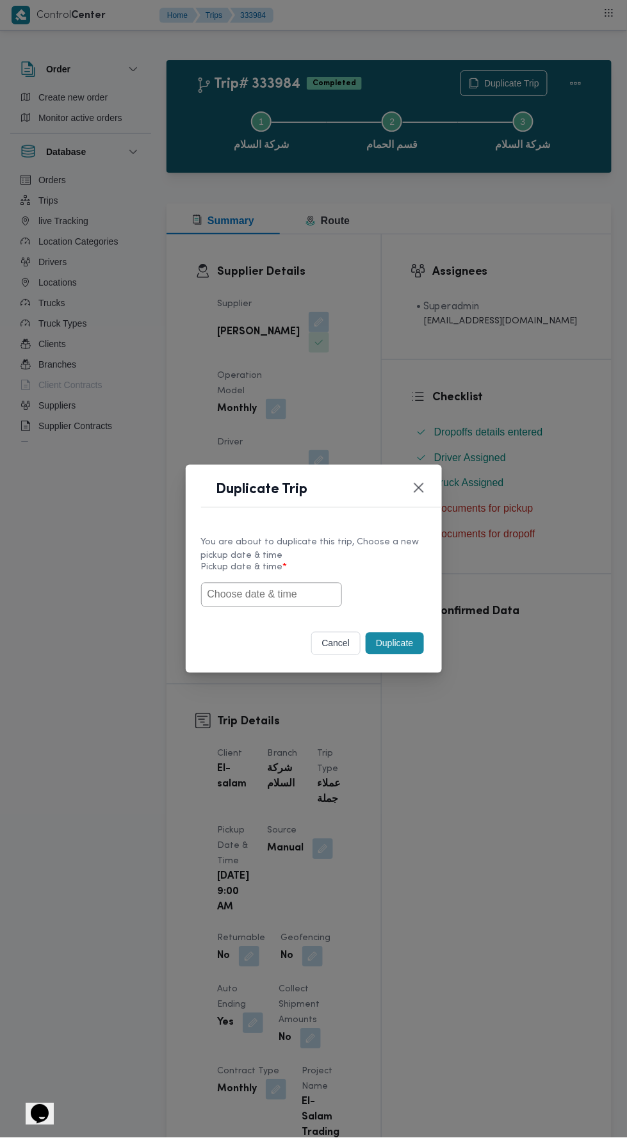
click at [314, 607] on input "text" at bounding box center [271, 595] width 141 height 24
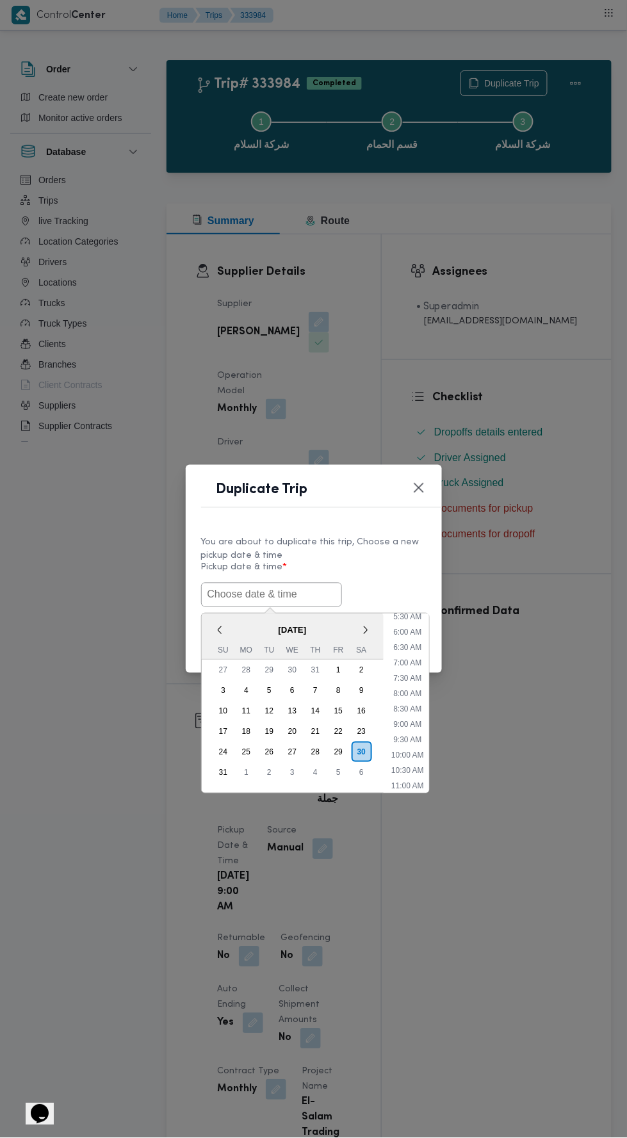
scroll to position [172, 0]
click at [412, 725] on li "9:00 AM" at bounding box center [407, 724] width 38 height 13
type input "[DATE] 9:00AM"
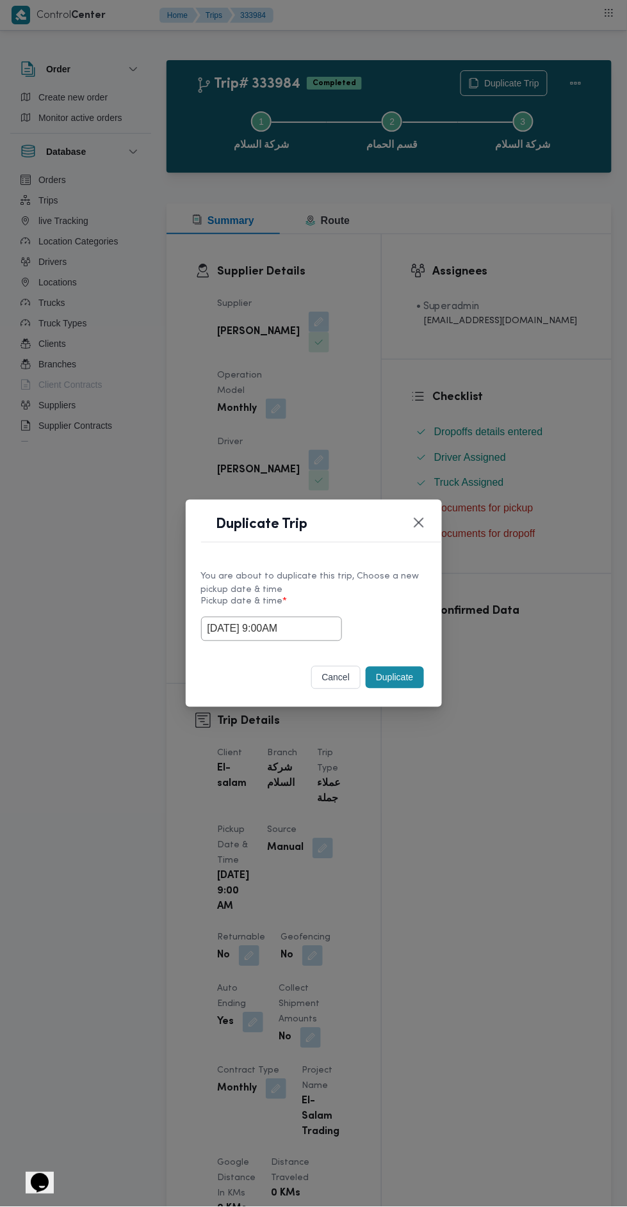
click at [409, 685] on button "Duplicate" at bounding box center [395, 678] width 58 height 22
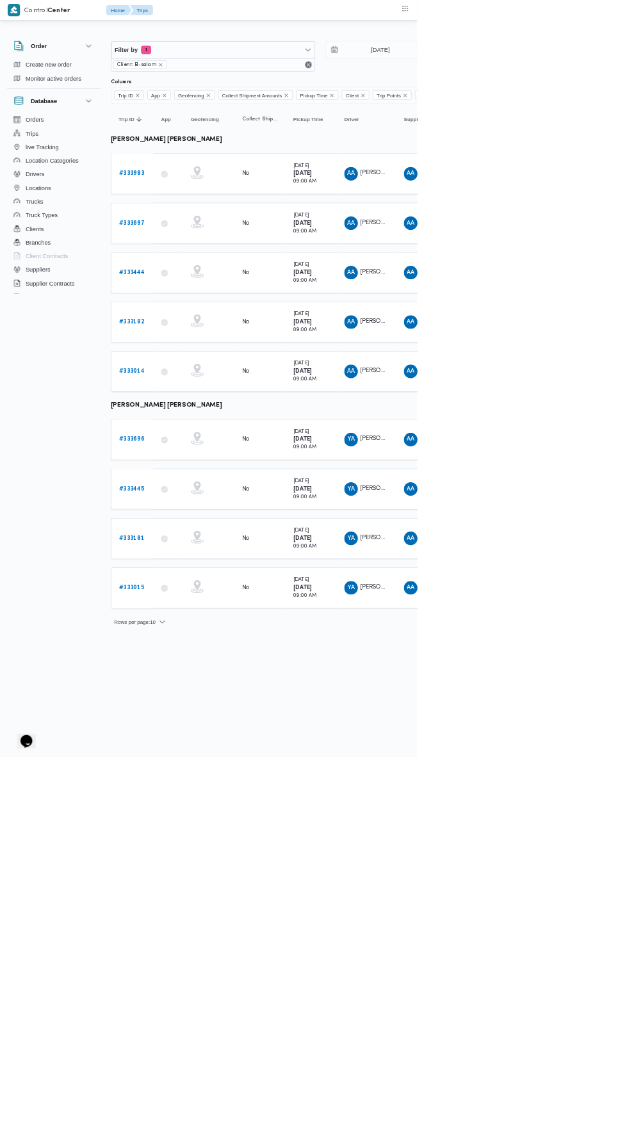
click at [203, 684] on td "Trip ID # 333696" at bounding box center [198, 660] width 64 height 61
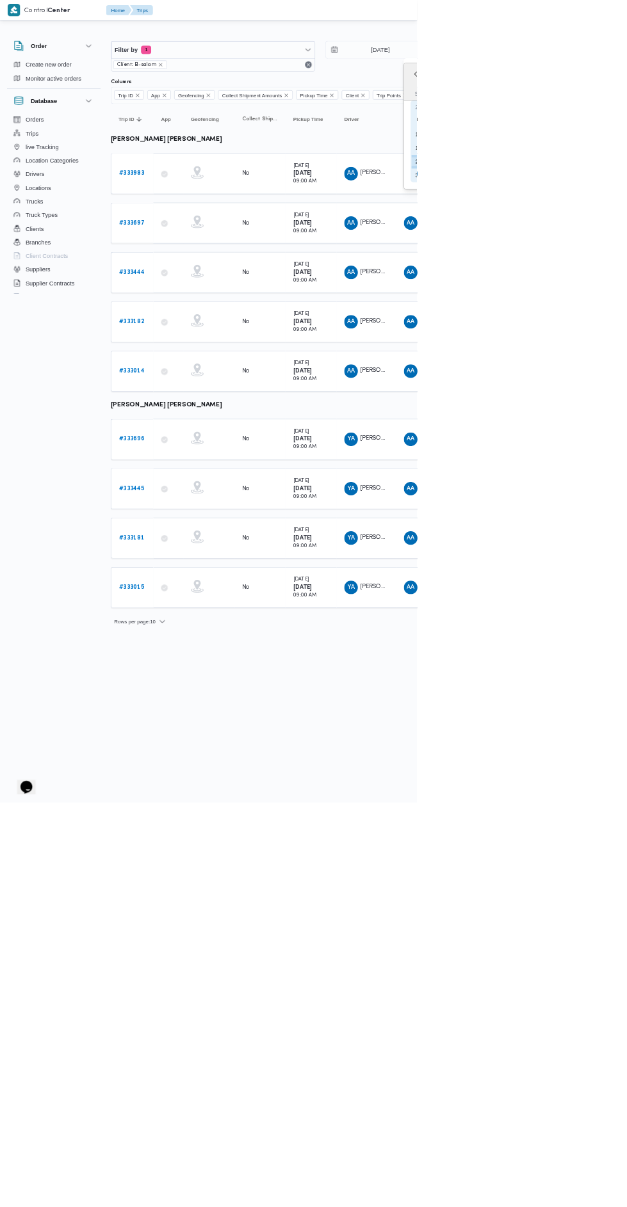
type input "[DATE]"
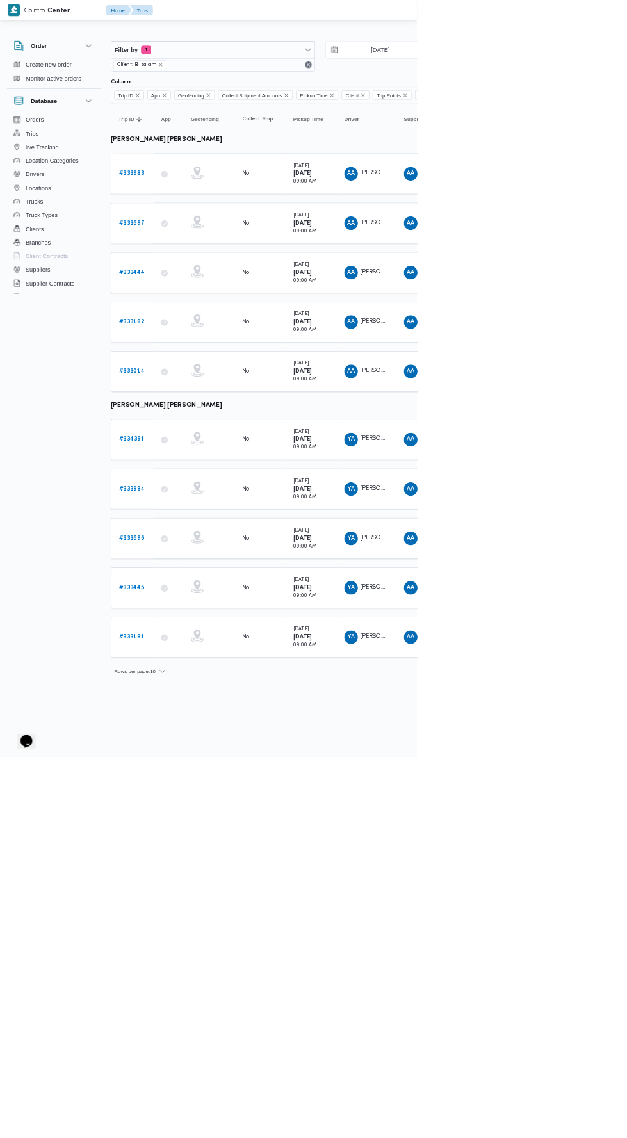
click at [572, 74] on input "24/8/2025" at bounding box center [562, 75] width 145 height 26
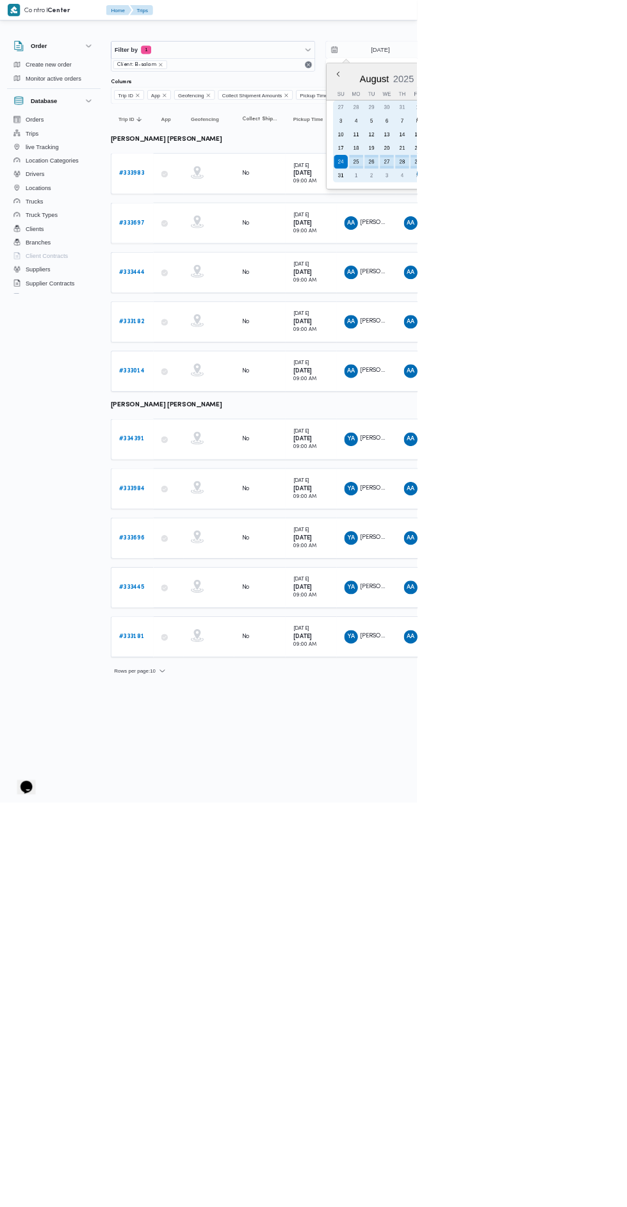
click at [602, 243] on div "28" at bounding box center [604, 243] width 20 height 20
type input "[DATE]"
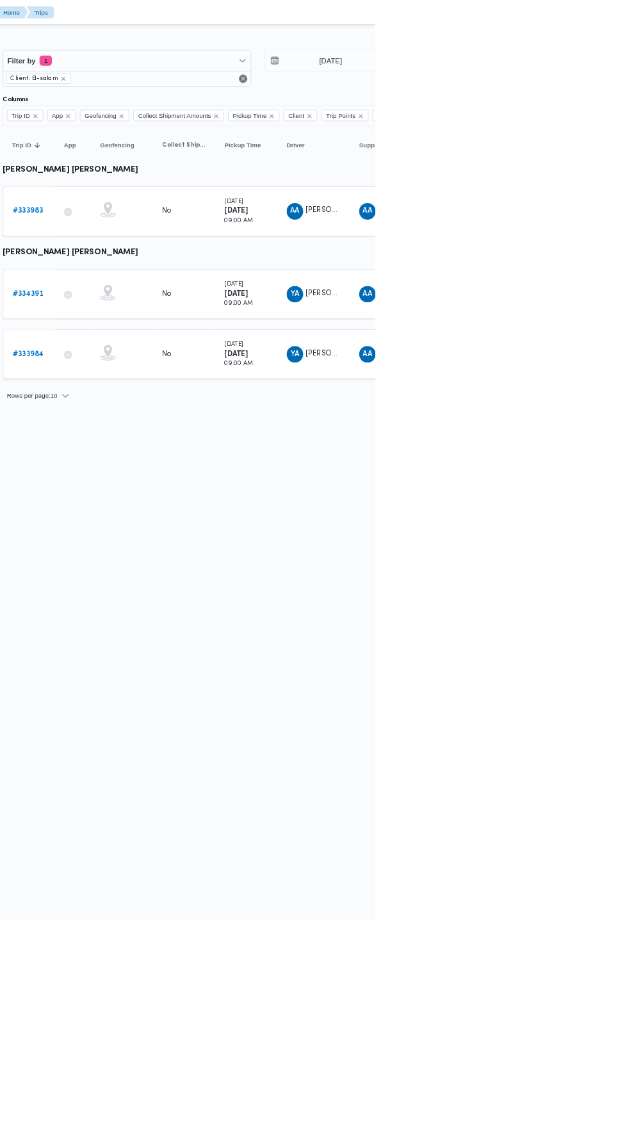
click at [204, 257] on b "# 333983" at bounding box center [198, 261] width 38 height 8
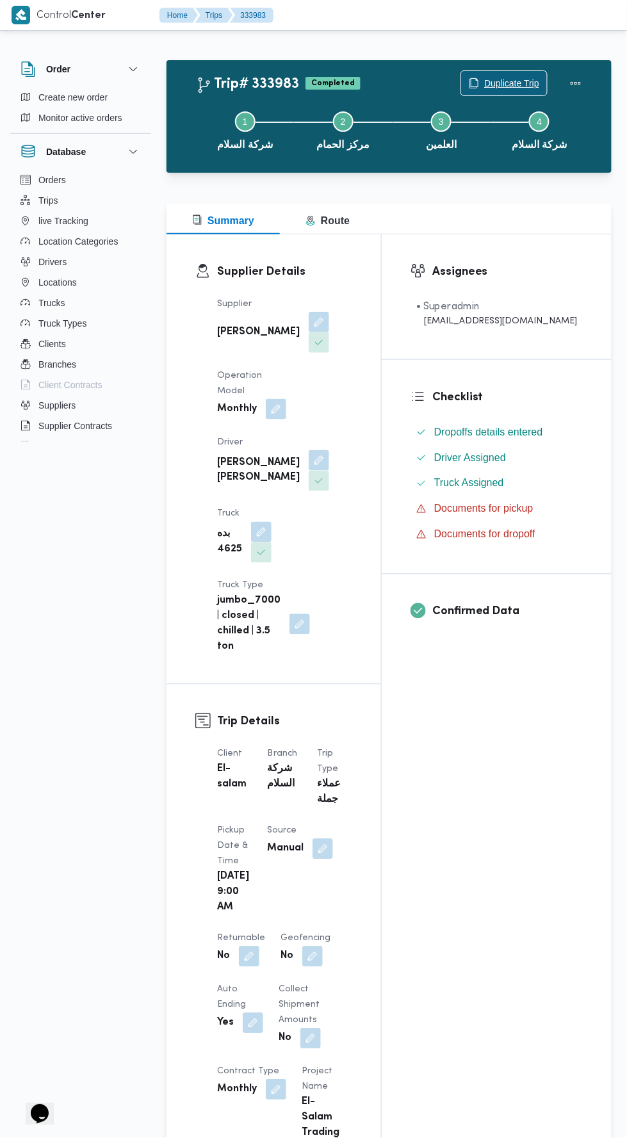
click at [492, 77] on span "Duplicate Trip" at bounding box center [511, 83] width 55 height 15
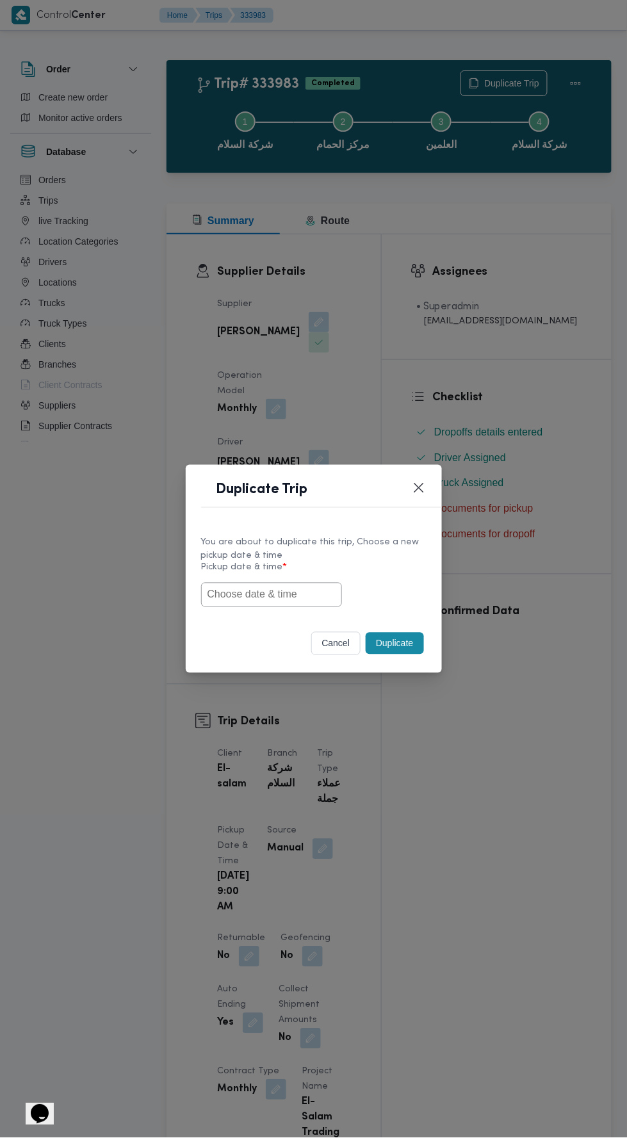
click at [316, 594] on input "text" at bounding box center [271, 595] width 141 height 24
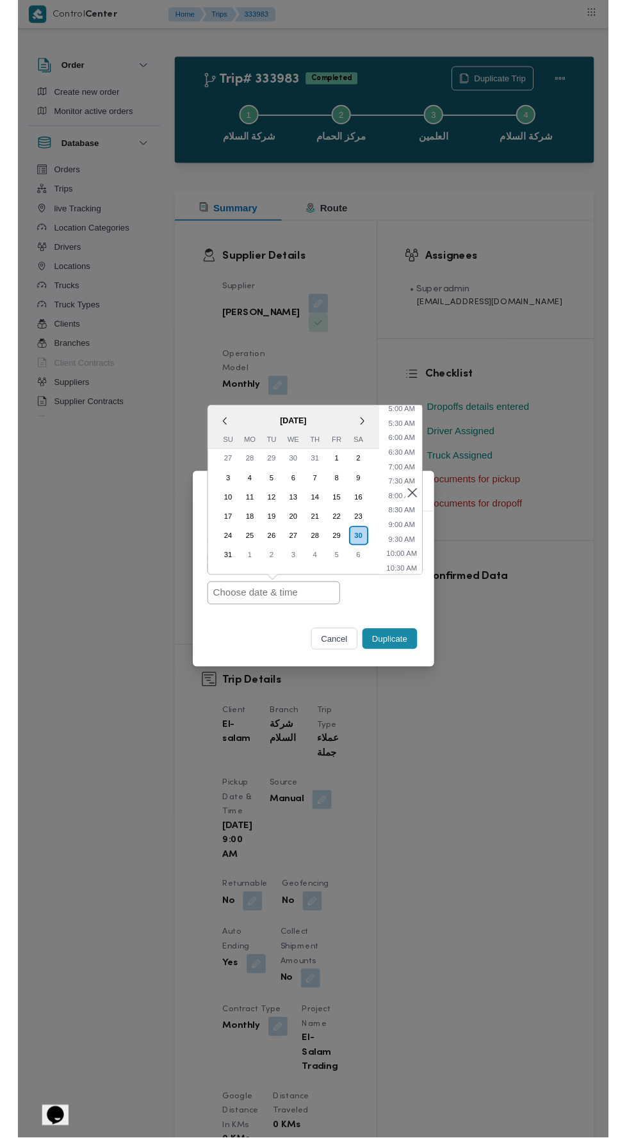
scroll to position [167, 0]
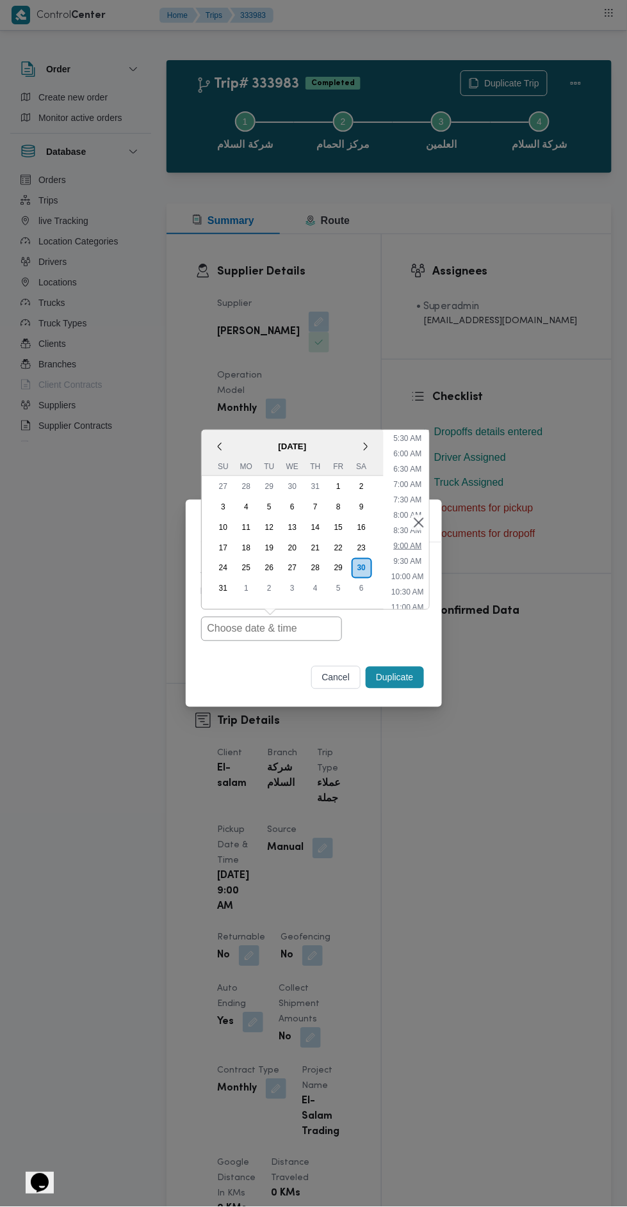
click at [418, 545] on li "9:00 AM" at bounding box center [407, 546] width 38 height 13
type input "30/08/2025 9:00AM"
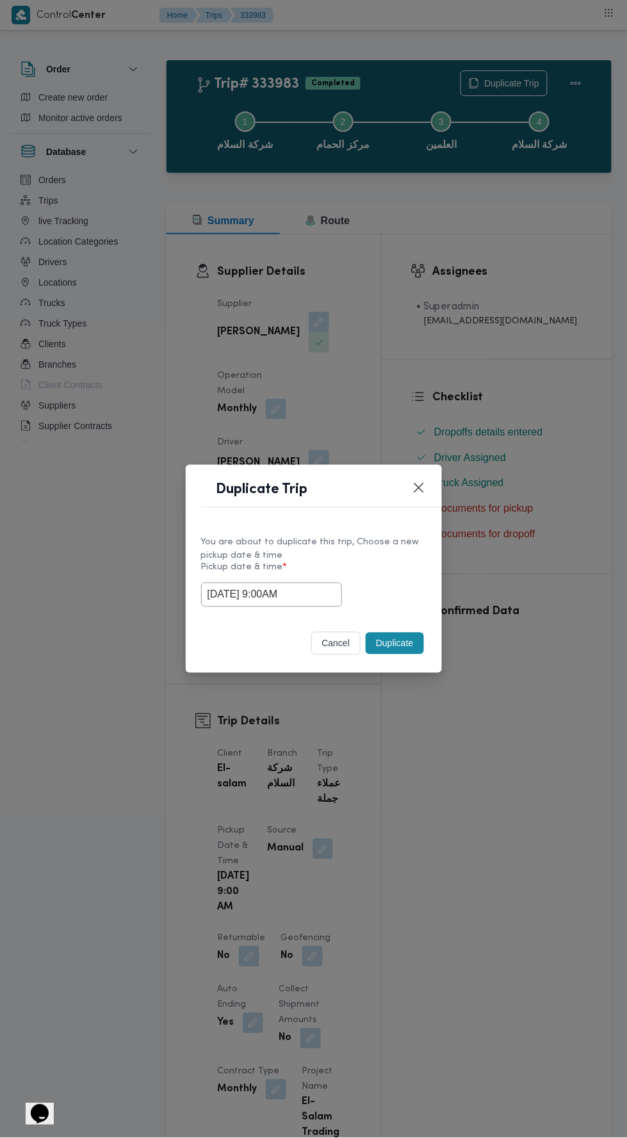
click at [412, 652] on button "Duplicate" at bounding box center [395, 644] width 58 height 22
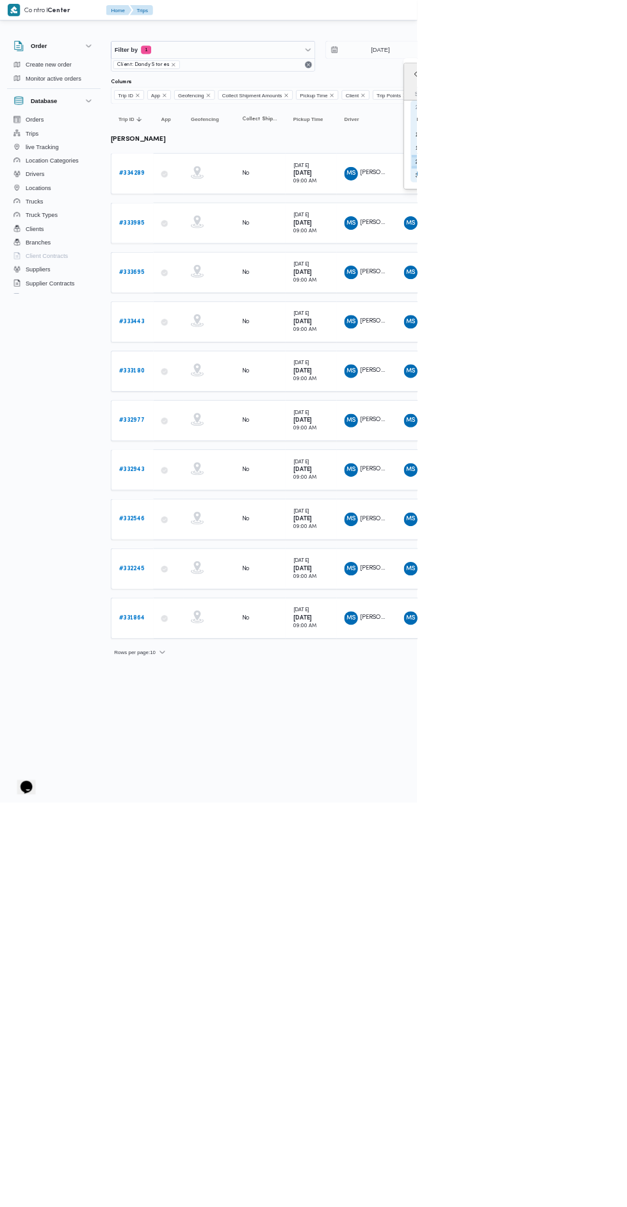
type input "[DATE]"
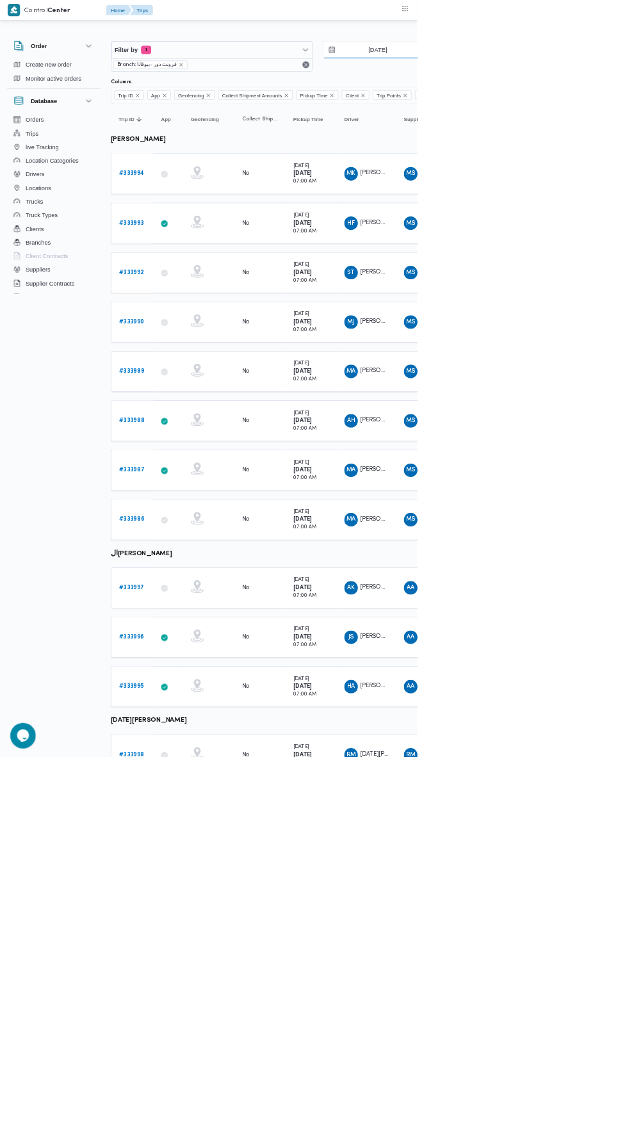
click at [570, 74] on input "[DATE]" at bounding box center [558, 75] width 145 height 26
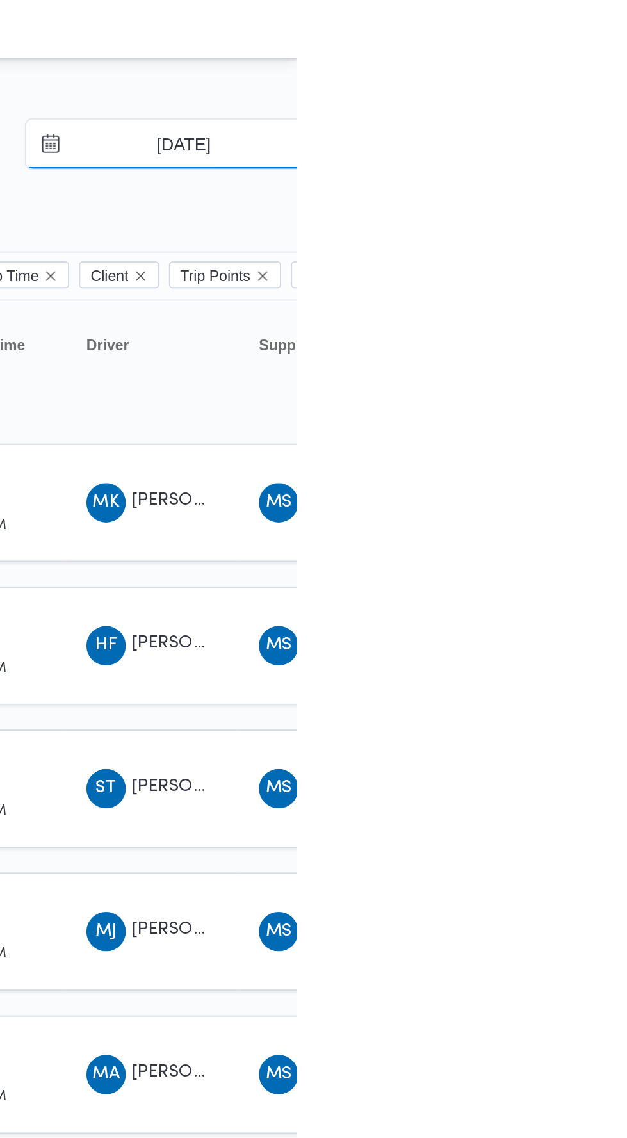
click at [563, 80] on input "[DATE]" at bounding box center [558, 75] width 145 height 26
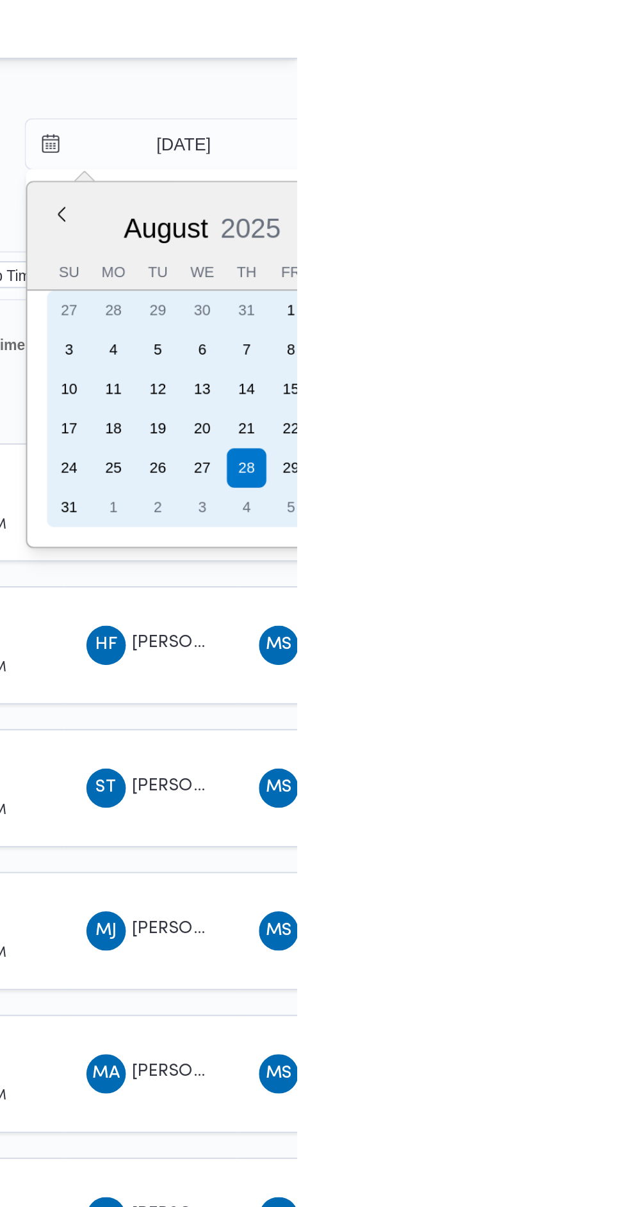
click at [581, 241] on div "27" at bounding box center [577, 243] width 20 height 20
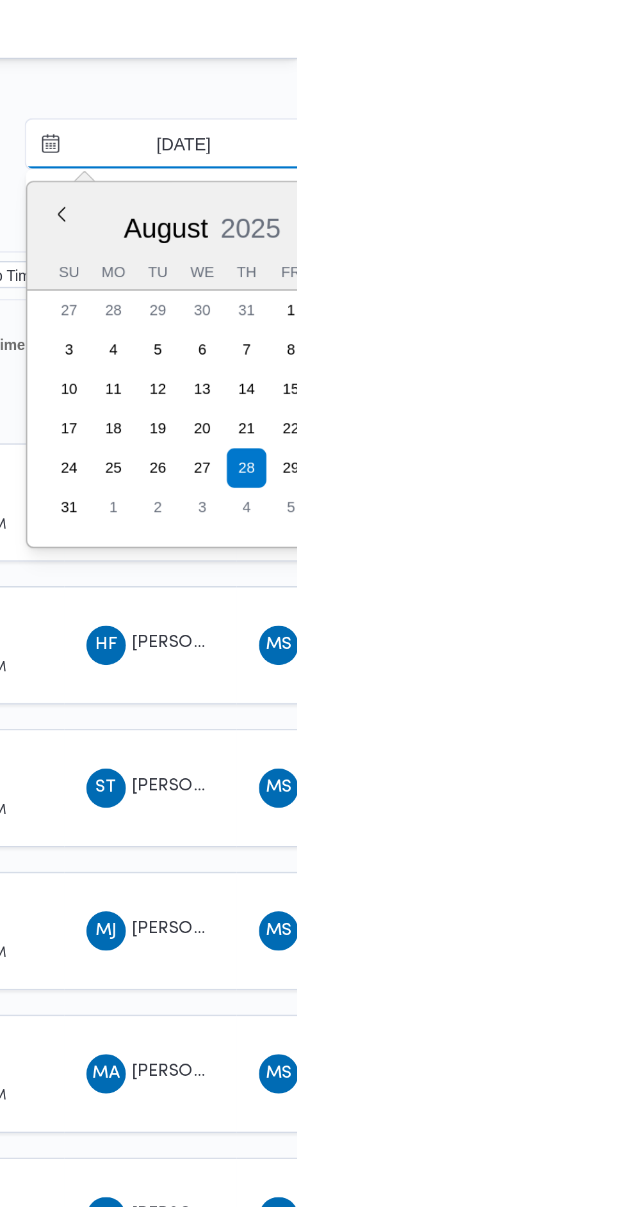
type input "[DATE]"
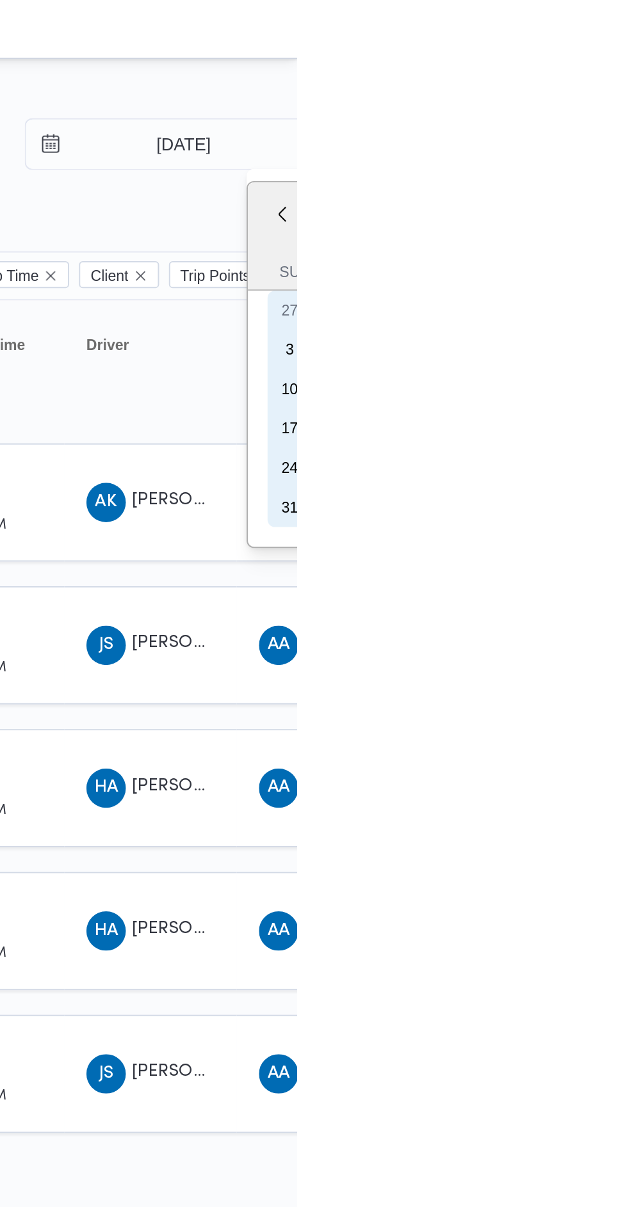
type input "27/8/2025"
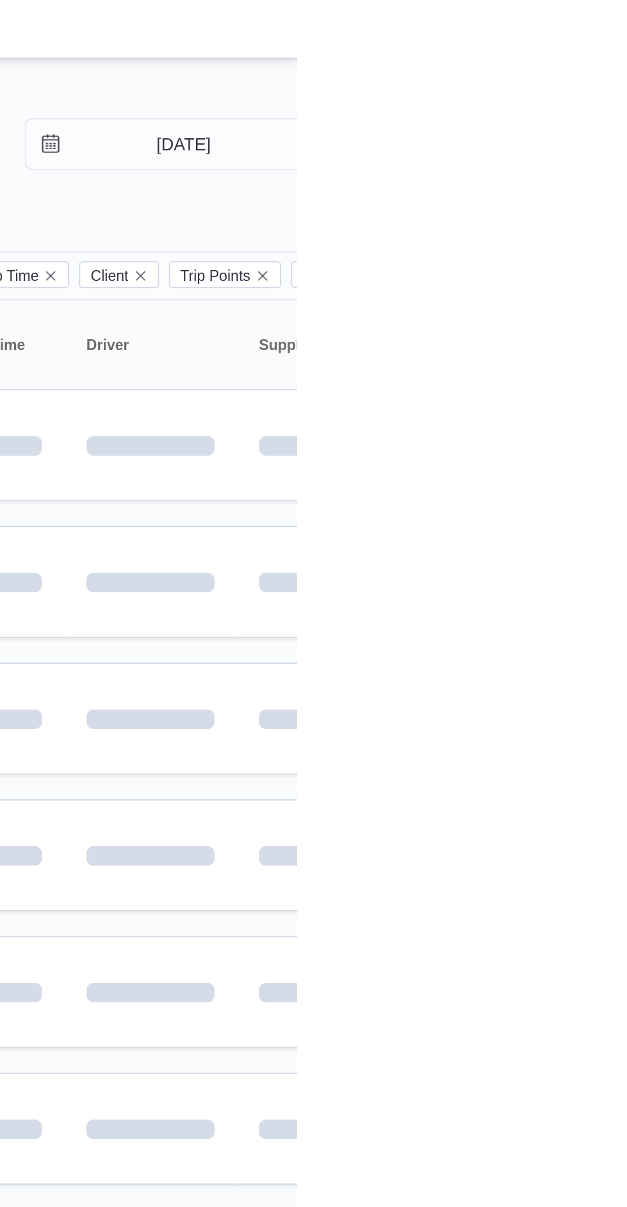
click at [551, 273] on td at bounding box center [551, 302] width 90 height 58
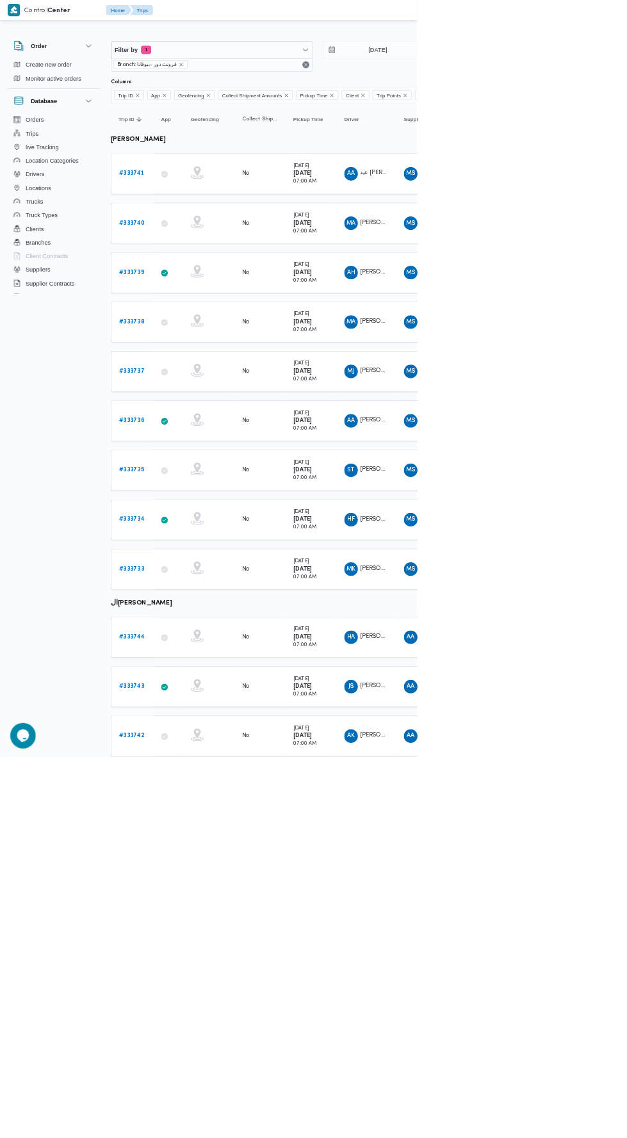
click at [616, 333] on span "MS" at bounding box center [617, 335] width 13 height 20
click at [594, 405] on td "Driver AH عماد حمدي خطاب غلاب" at bounding box center [551, 409] width 90 height 61
click at [585, 478] on div "MA ممدوح عبدالغفار سليمان سليمان" at bounding box center [550, 484] width 77 height 31
click at [587, 550] on div "MJ محمود جمال حسيني محمد" at bounding box center [550, 558] width 77 height 31
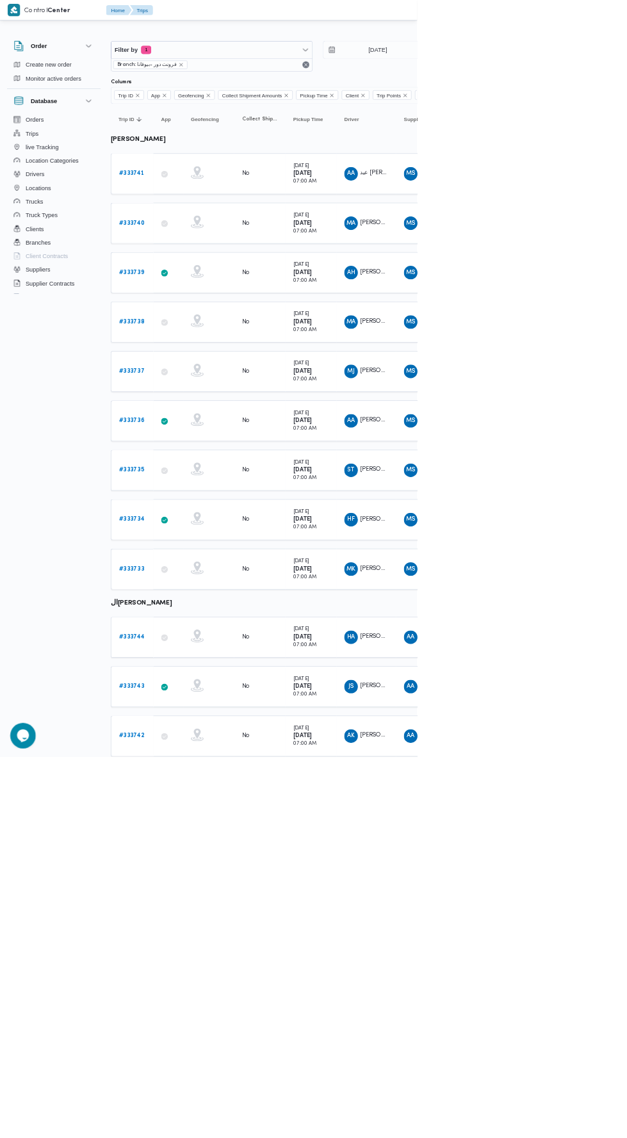
click at [616, 773] on span "MS" at bounding box center [617, 781] width 13 height 20
click at [527, 969] on td "Driver HA هاني احمد حسنين ابراهيم الزغبي" at bounding box center [551, 957] width 90 height 61
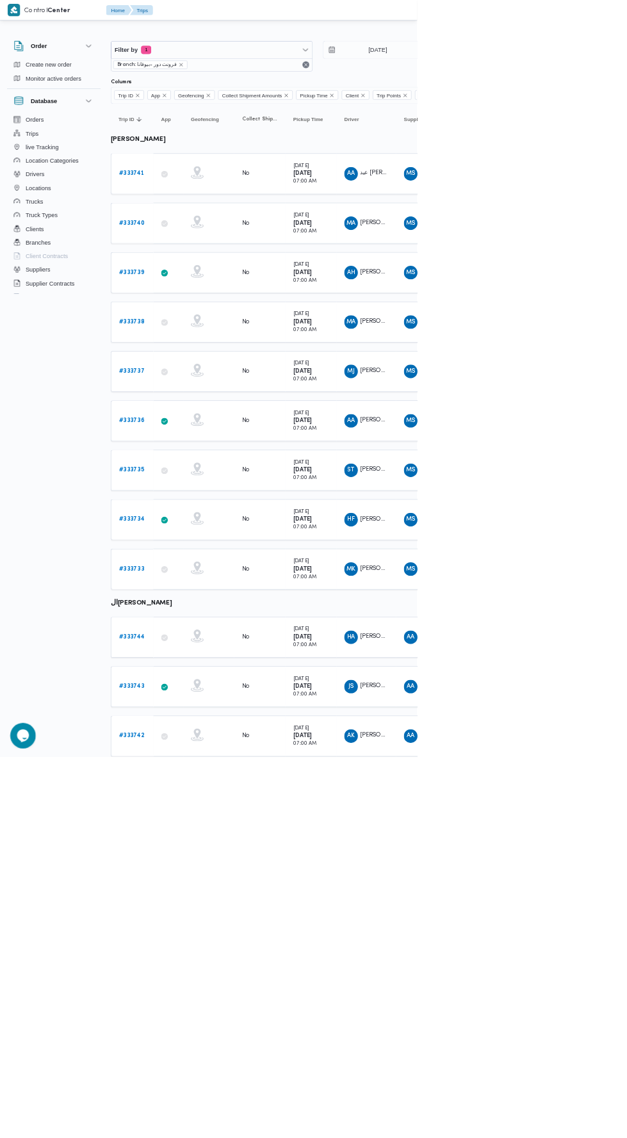
click at [574, 1027] on span "جمال صابر السيد محمد عبدالرحمن" at bounding box center [615, 1031] width 149 height 8
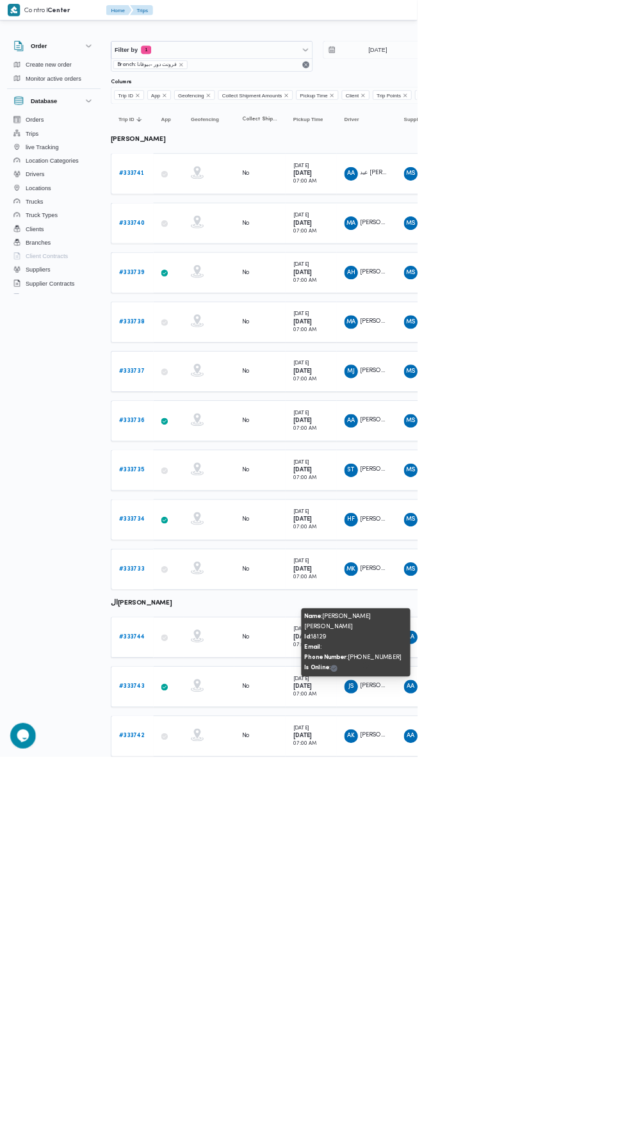
click at [574, 1101] on span "احمد كمال احمد عطية" at bounding box center [615, 1105] width 149 height 8
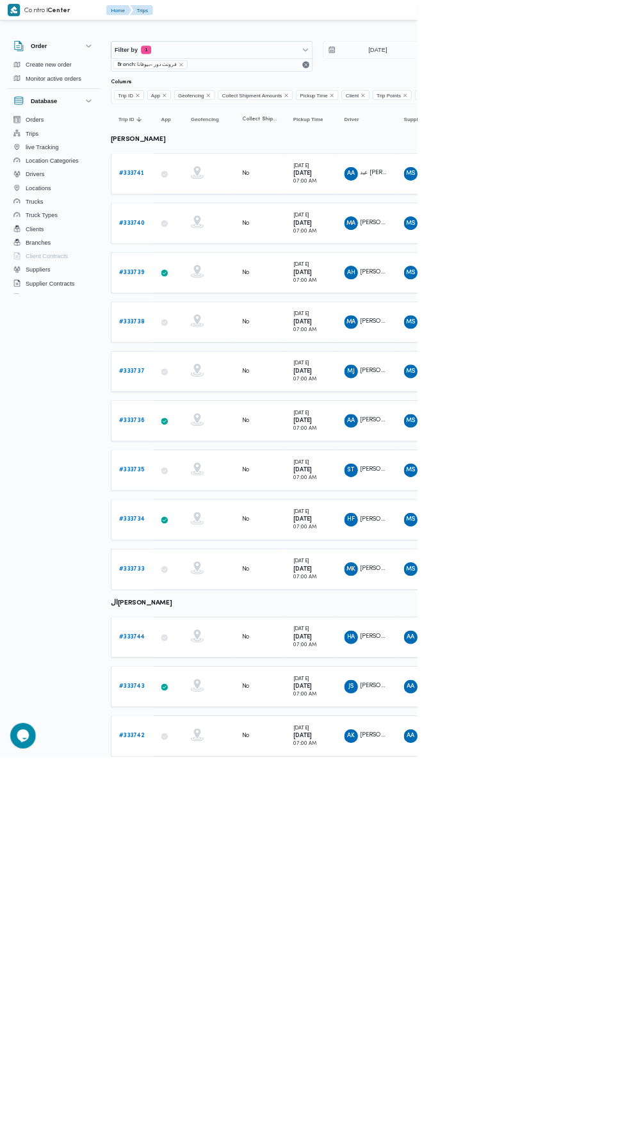
click at [198, 254] on link "# 333741" at bounding box center [198, 261] width 38 height 15
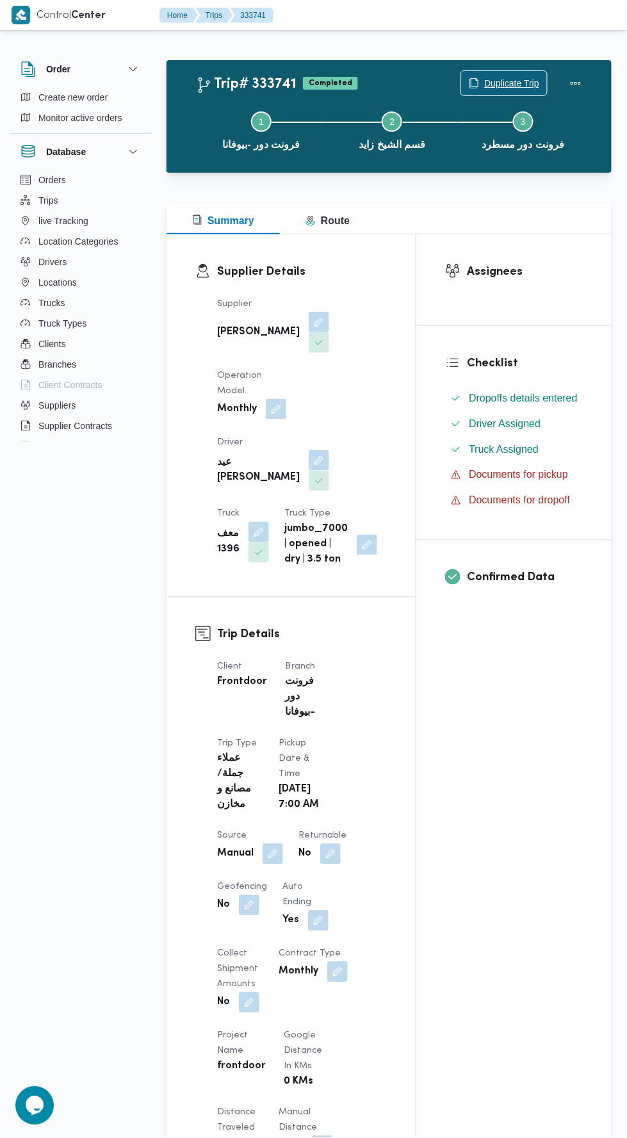
click at [500, 77] on span "Duplicate Trip" at bounding box center [511, 83] width 55 height 15
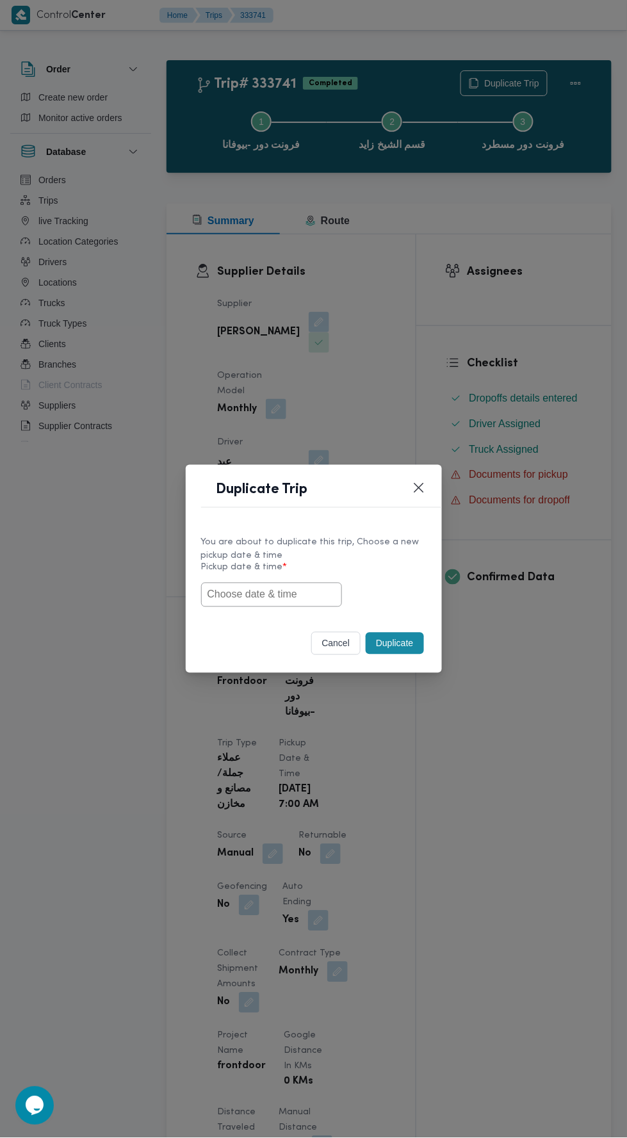
click at [300, 594] on input "text" at bounding box center [271, 595] width 141 height 24
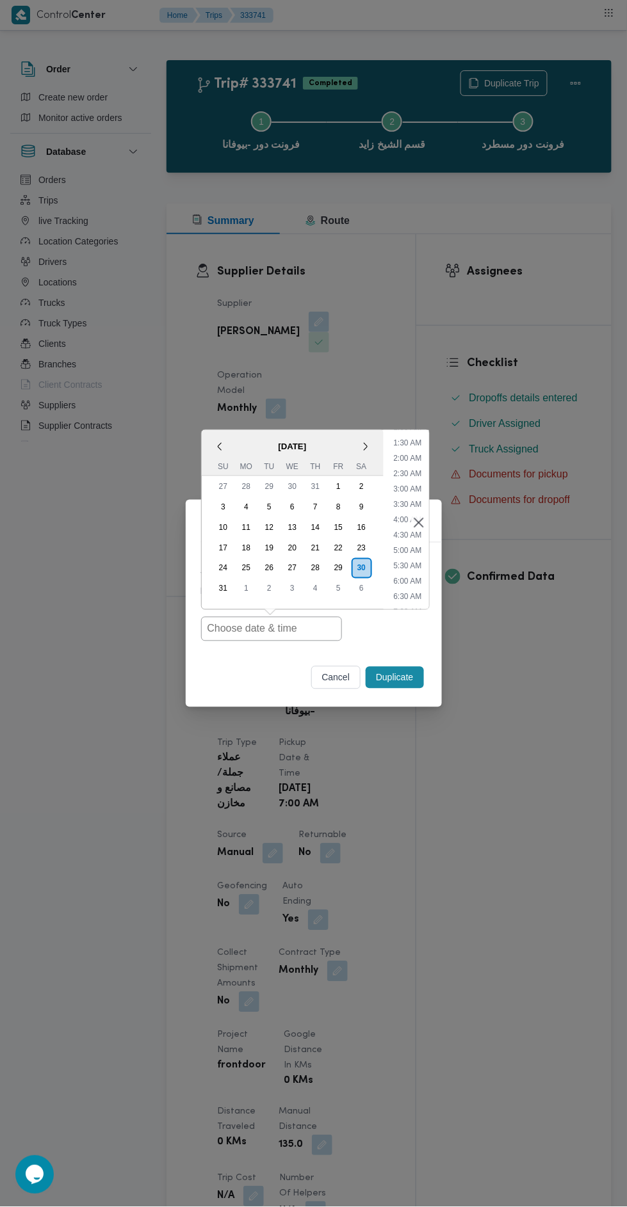
scroll to position [82, 0]
click at [418, 568] on li "7:00 AM" at bounding box center [407, 569] width 38 height 13
type input "30/08/2025 7:00AM"
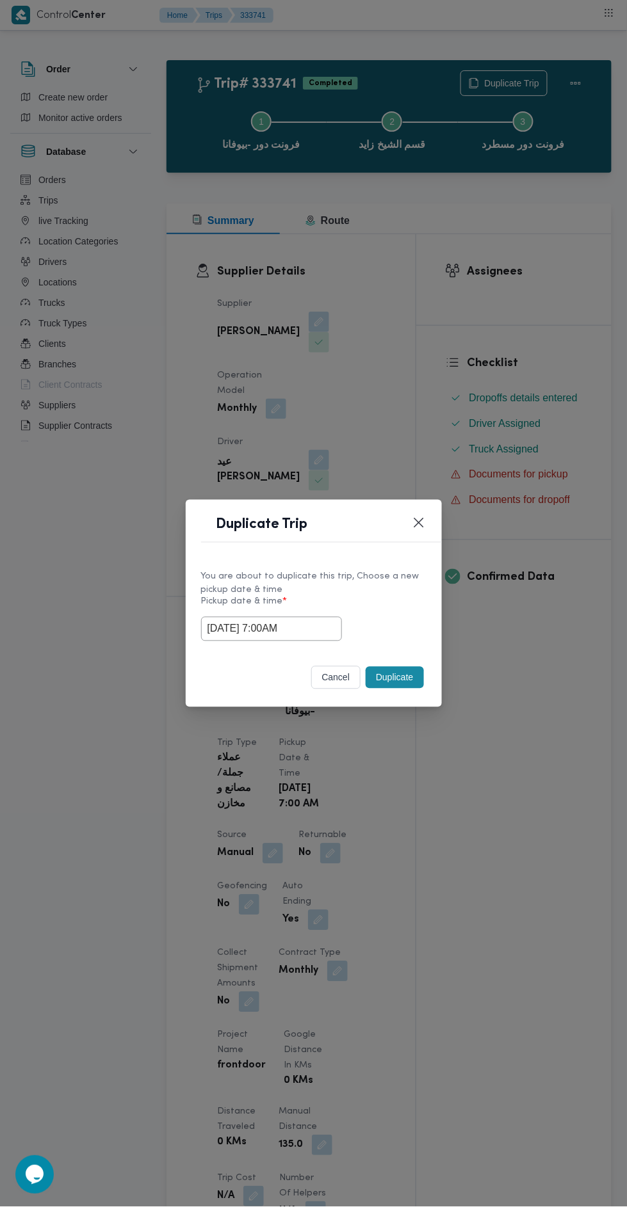
click at [492, 373] on div "Duplicate Trip You are about to duplicate this trip, Choose a new pickup date &…" at bounding box center [313, 603] width 627 height 1207
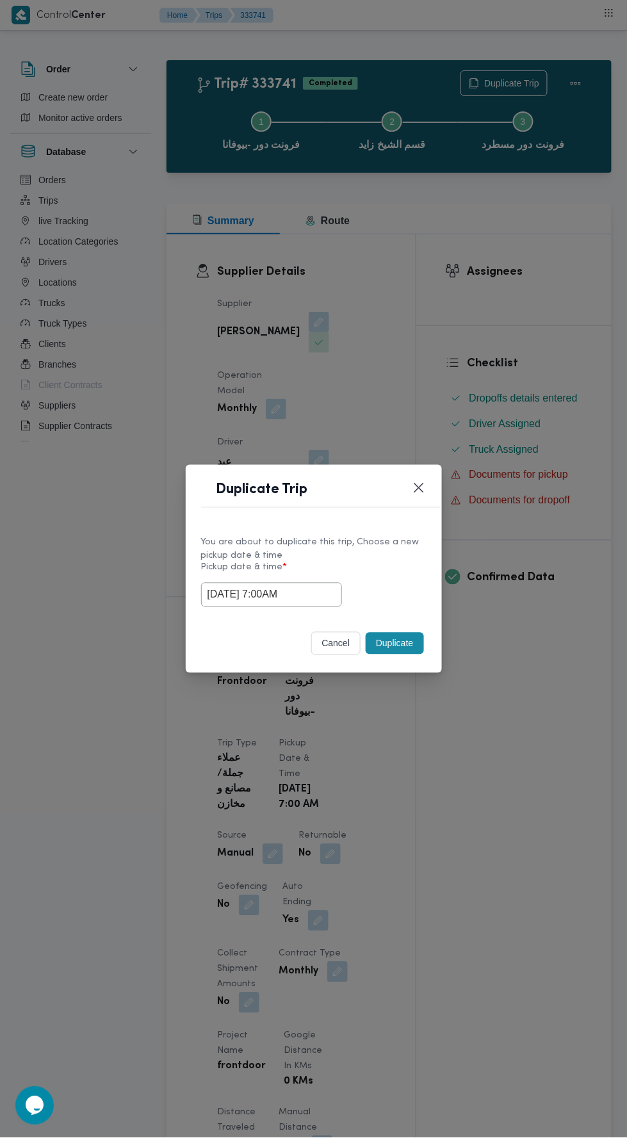
click at [396, 646] on button "Duplicate" at bounding box center [395, 644] width 58 height 22
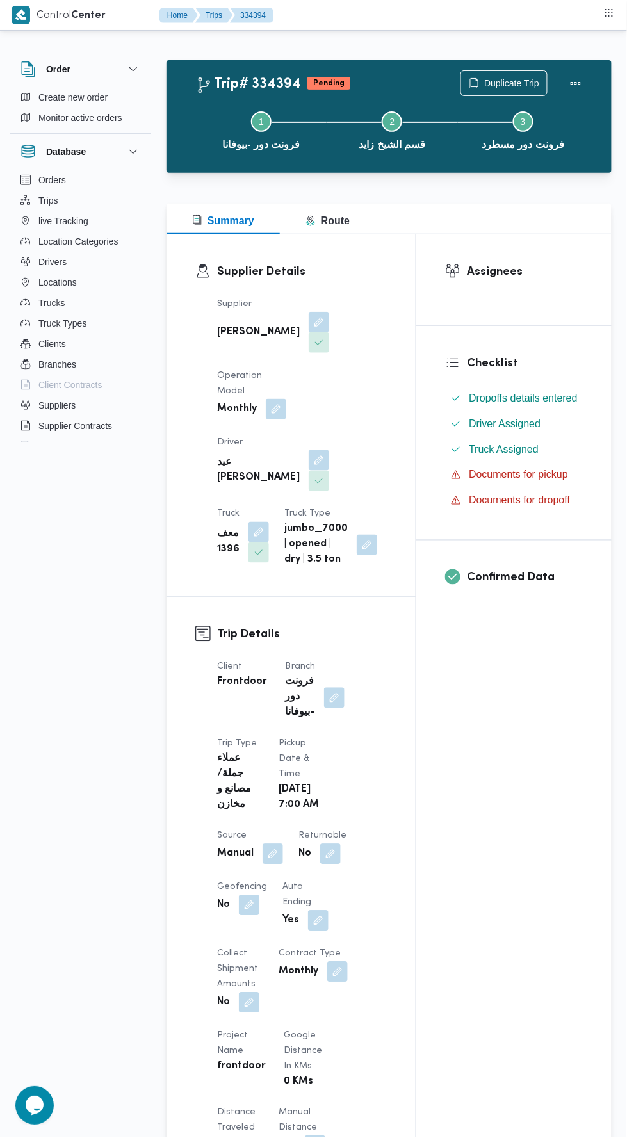
click at [309, 450] on button "button" at bounding box center [319, 460] width 20 height 20
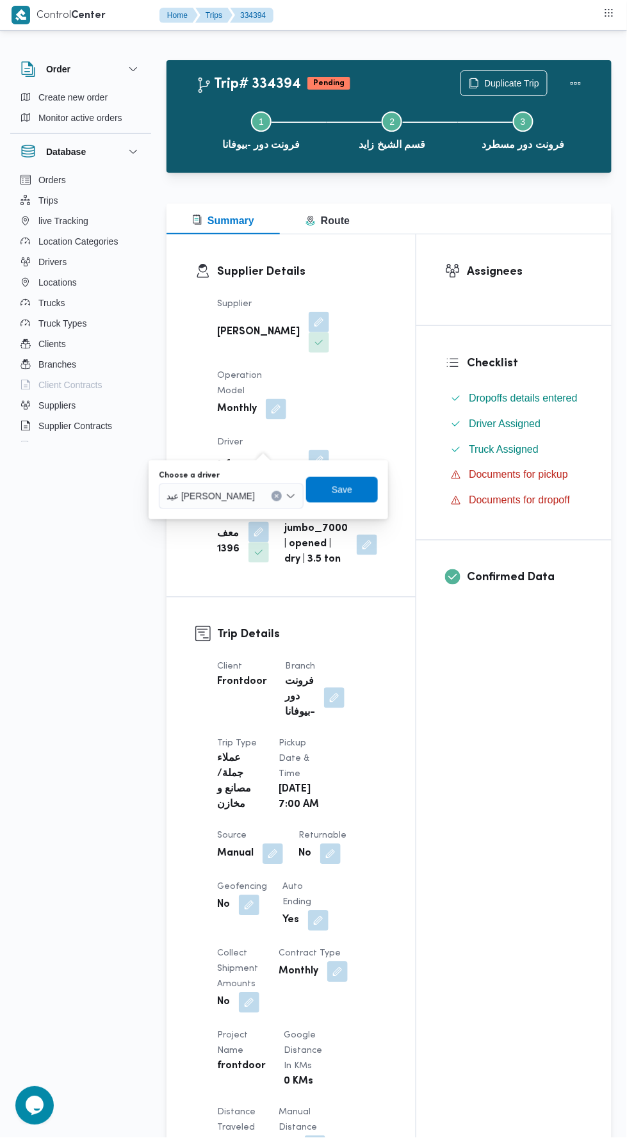
click at [260, 496] on input "Choose a driver" at bounding box center [260, 495] width 1 height 15
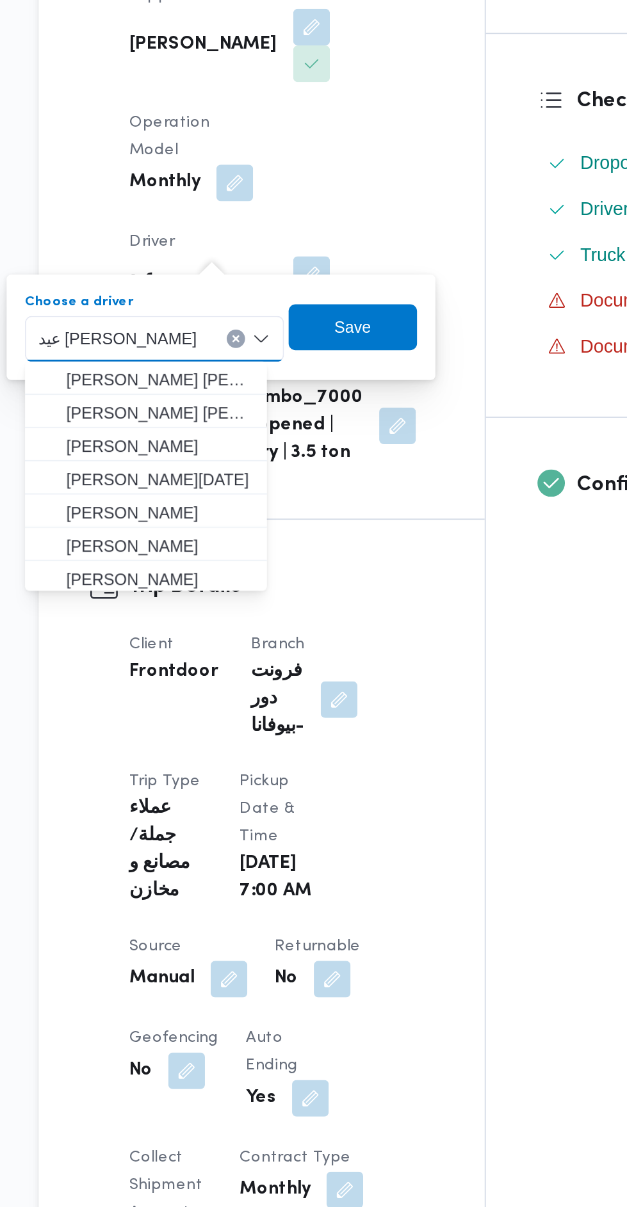
type input "Y"
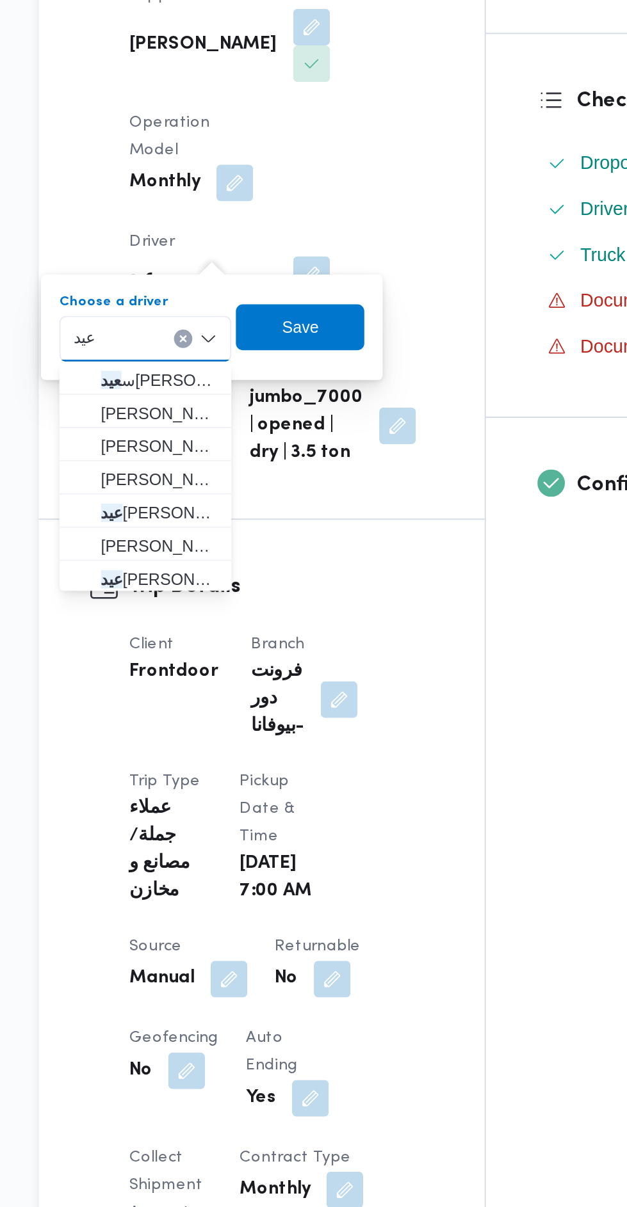
type input "عيد"
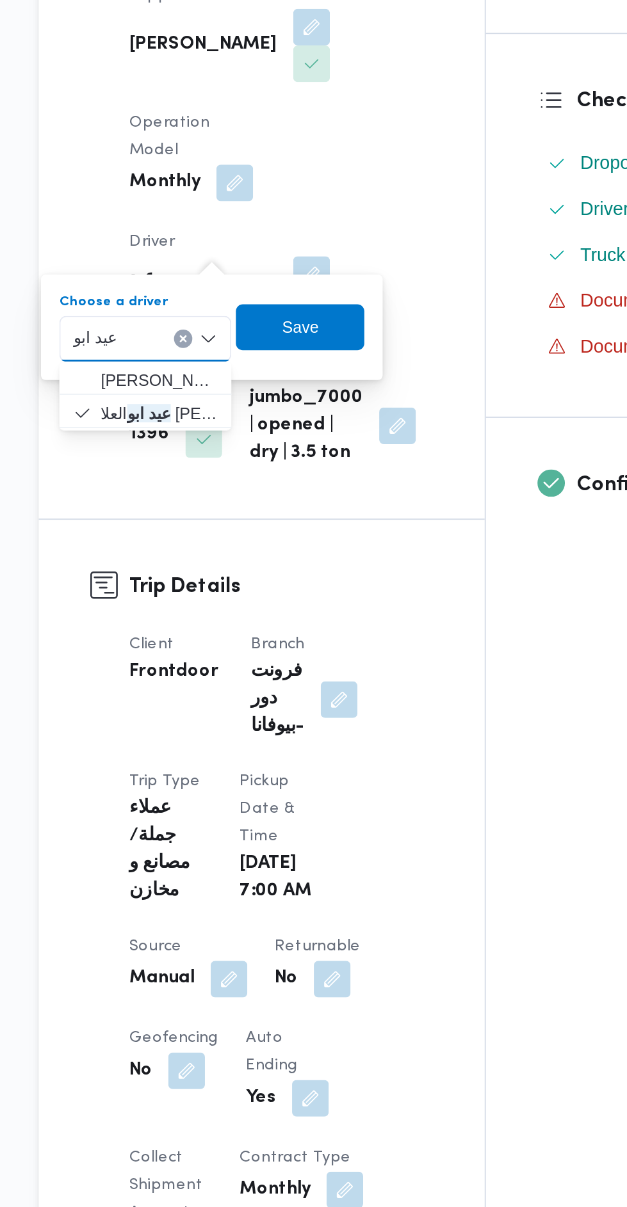
type input "عيد ابو"
click at [304, 519] on mark "عيد ابو" at bounding box center [316, 519] width 24 height 10
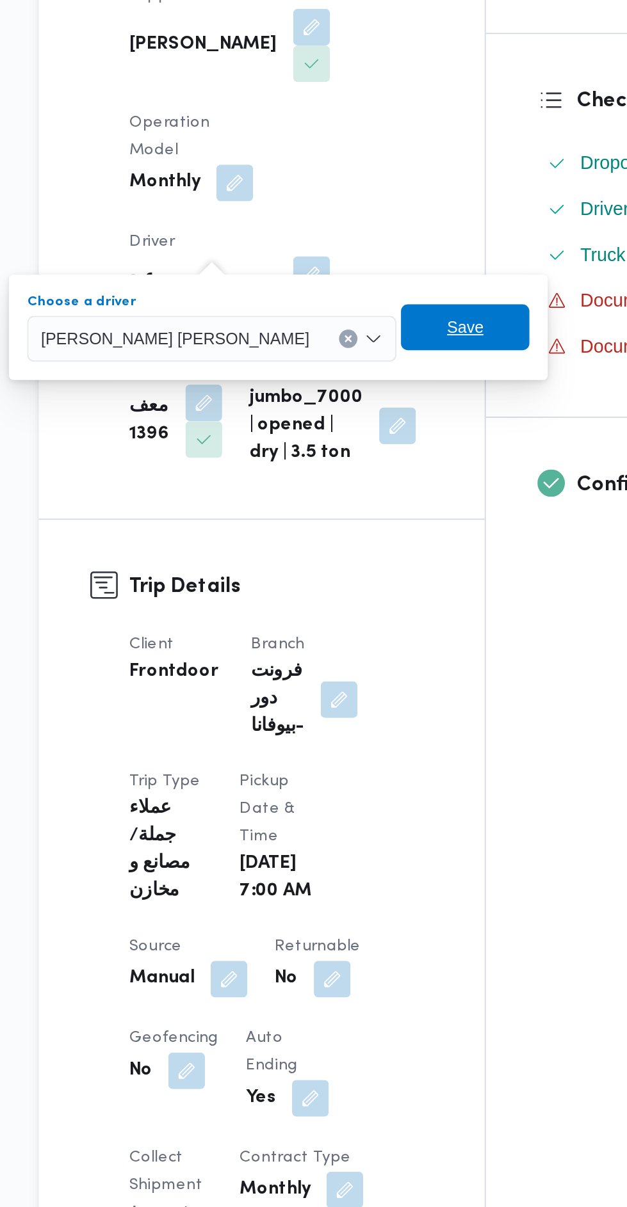
click at [369, 485] on span "Save" at bounding box center [405, 490] width 72 height 26
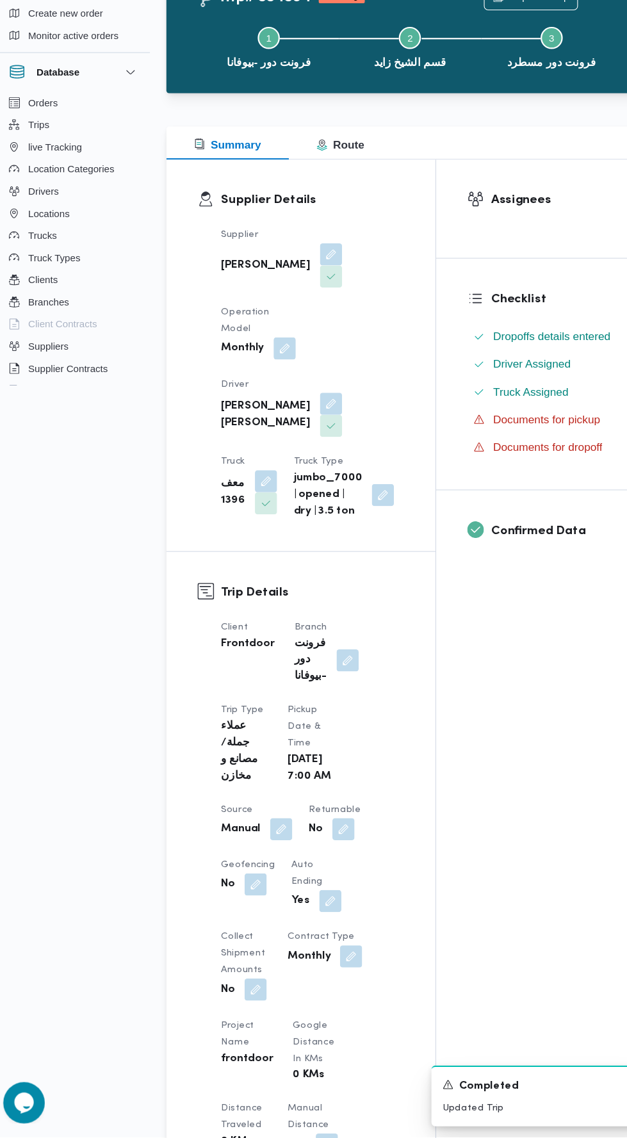
scroll to position [51, 0]
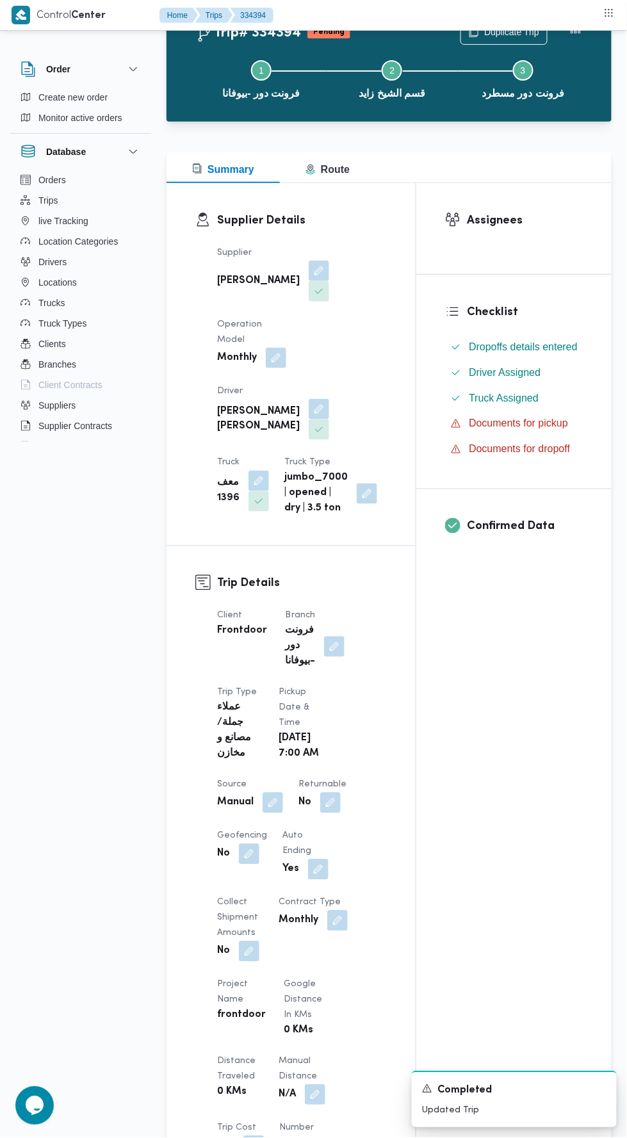
click at [416, 480] on div "Checklist Dropoffs details entered Driver Assigned Truck Assigned Documents for…" at bounding box center [513, 382] width 195 height 214
click at [279, 793] on button "button" at bounding box center [272, 803] width 20 height 20
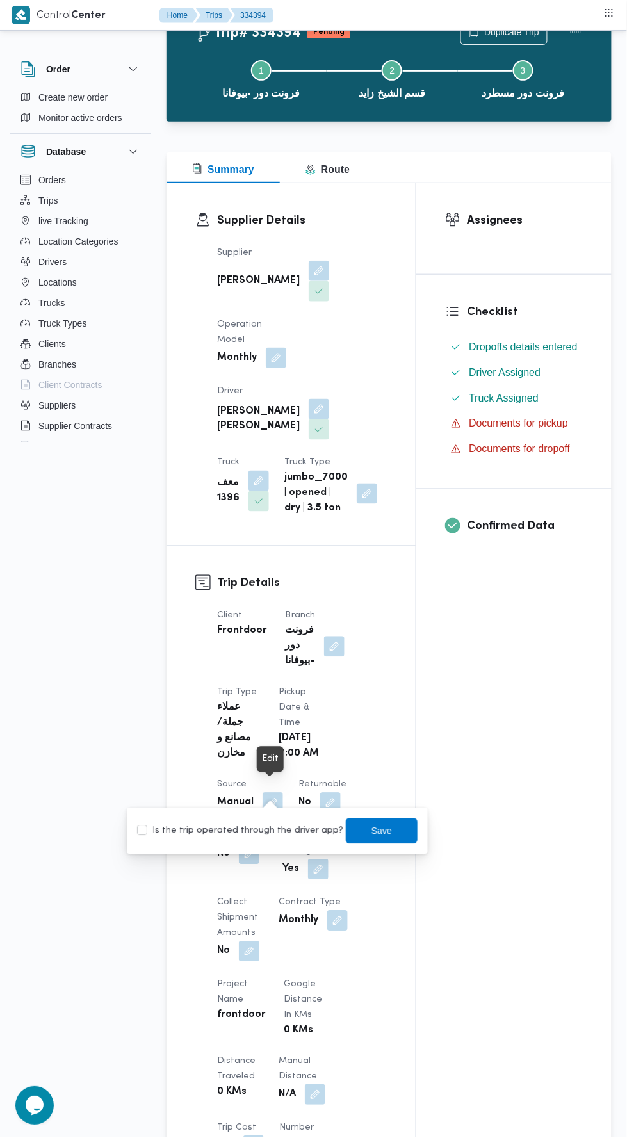
click at [260, 830] on label "Is the trip operated through the driver app?" at bounding box center [240, 830] width 206 height 15
checkbox input "true"
click at [376, 834] on span "Save" at bounding box center [381, 830] width 20 height 15
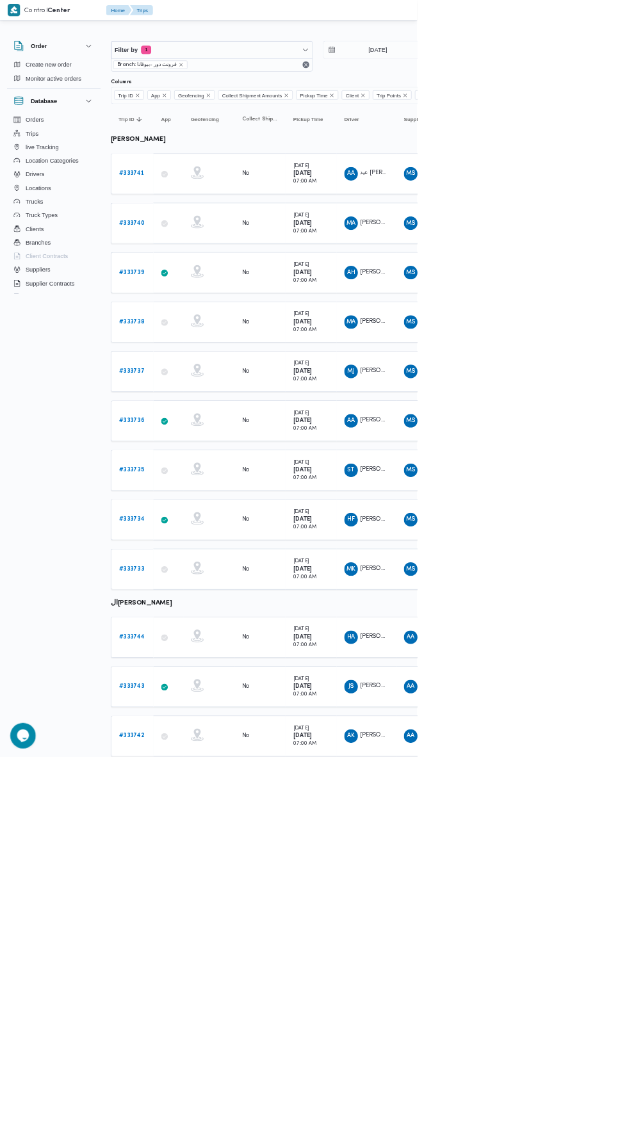
click at [197, 333] on b "# 333740" at bounding box center [198, 335] width 39 height 8
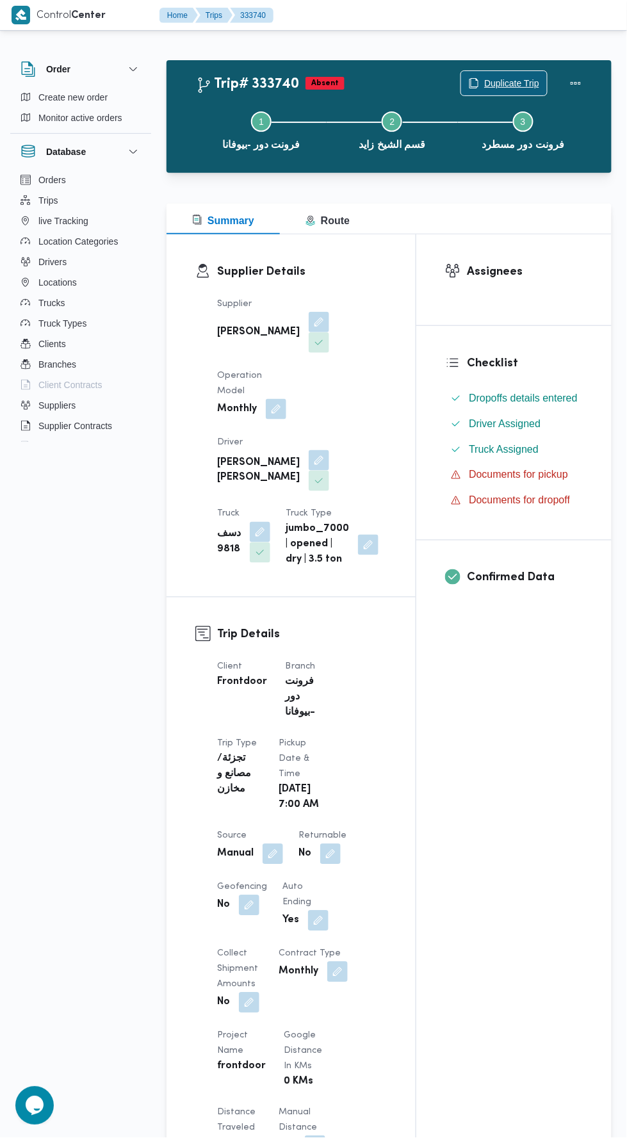
click at [508, 83] on span "Duplicate Trip" at bounding box center [511, 83] width 55 height 15
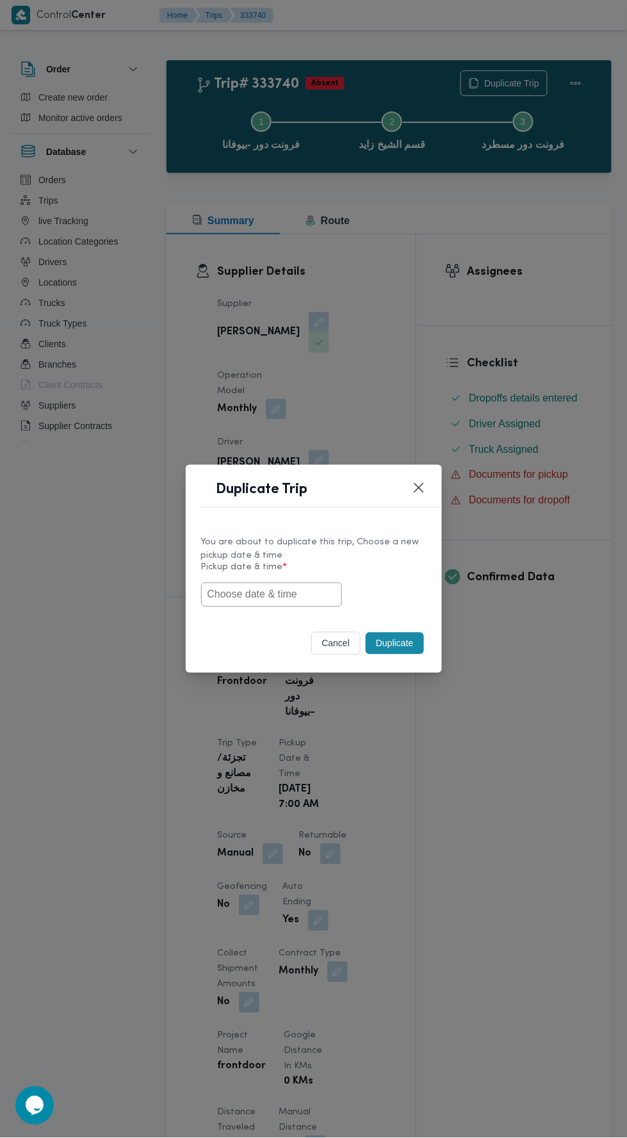
click at [301, 590] on input "text" at bounding box center [271, 595] width 141 height 24
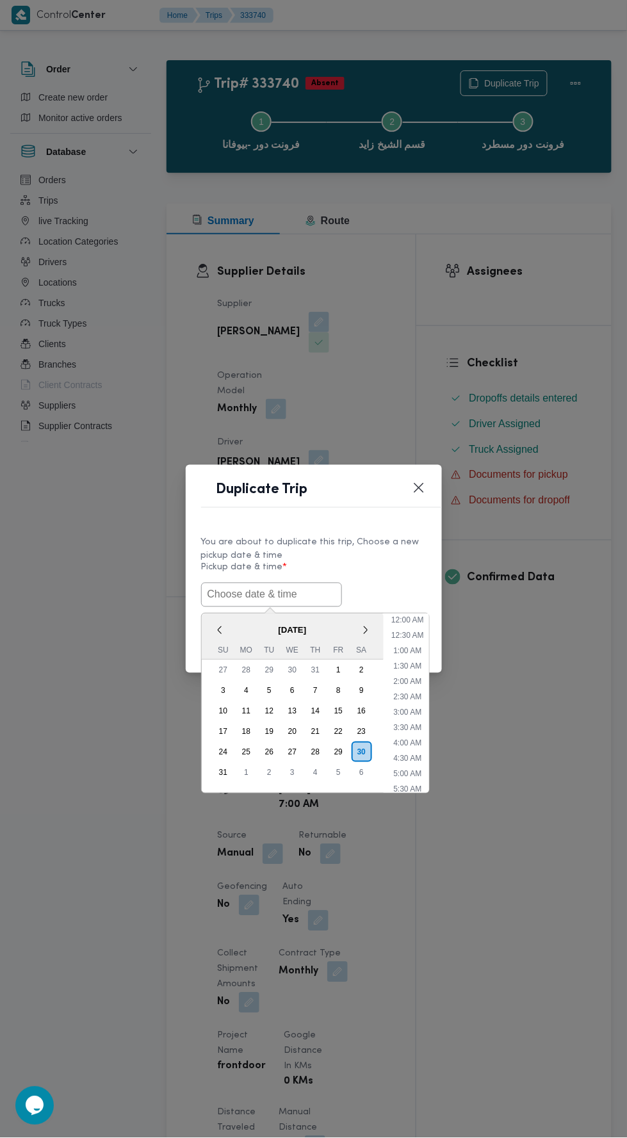
scroll to position [40, 0]
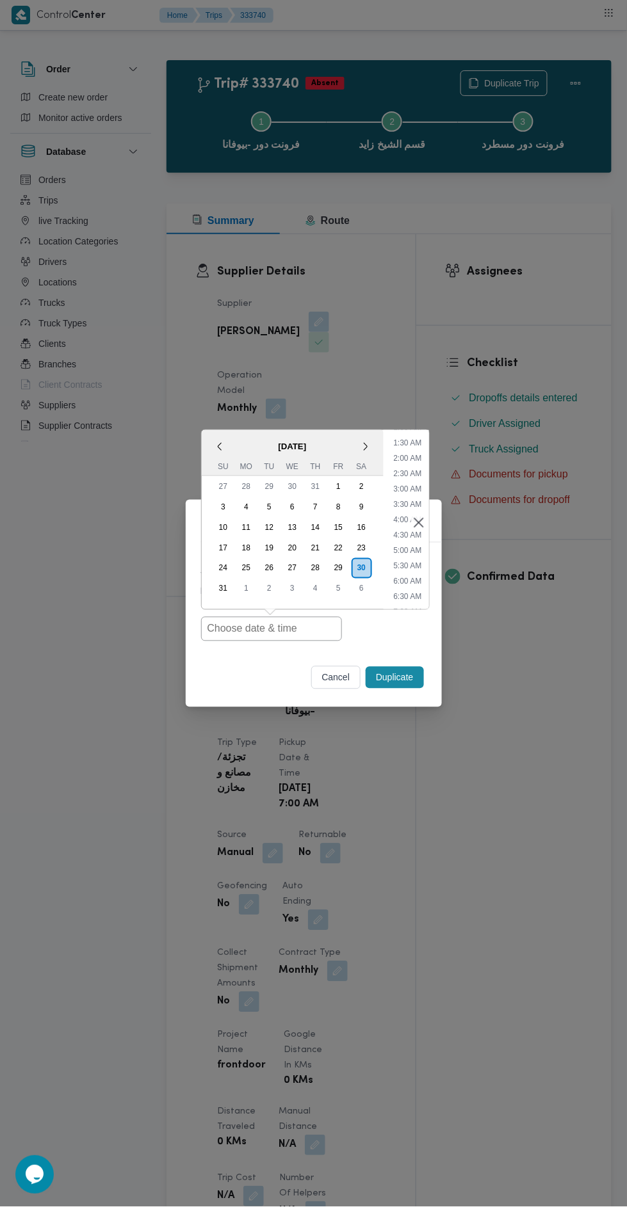
paste input "30/08/2025 7:00AM"
type input "30/08/2025 7:00AM"
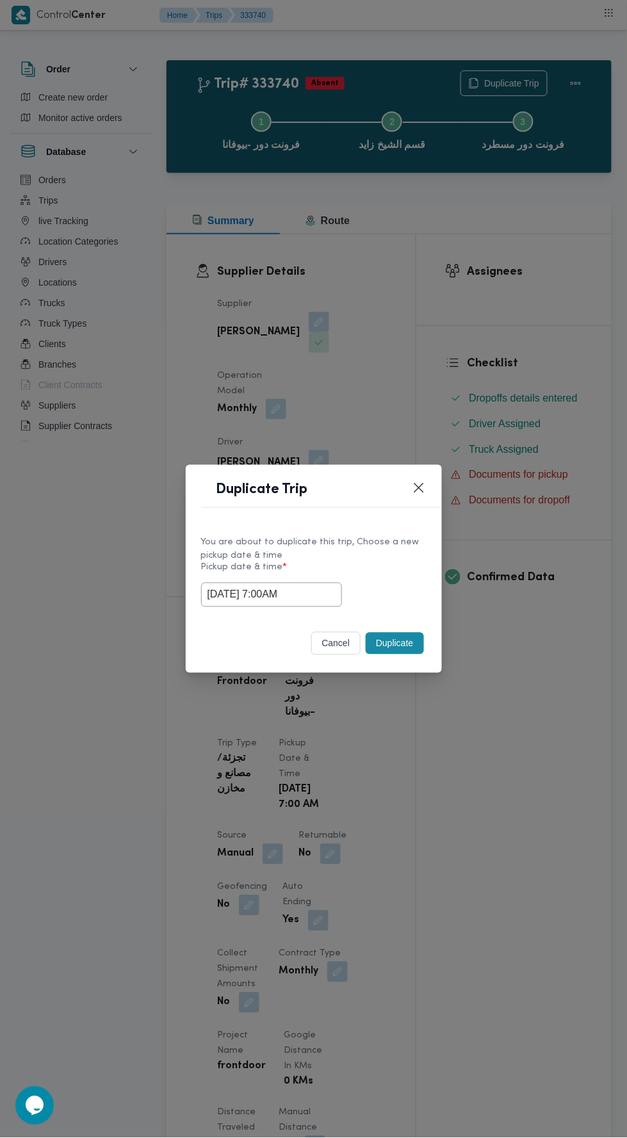
click at [481, 357] on div "Duplicate Trip You are about to duplicate this trip, Choose a new pickup date &…" at bounding box center [313, 569] width 627 height 1138
click at [398, 638] on button "Duplicate" at bounding box center [395, 644] width 58 height 22
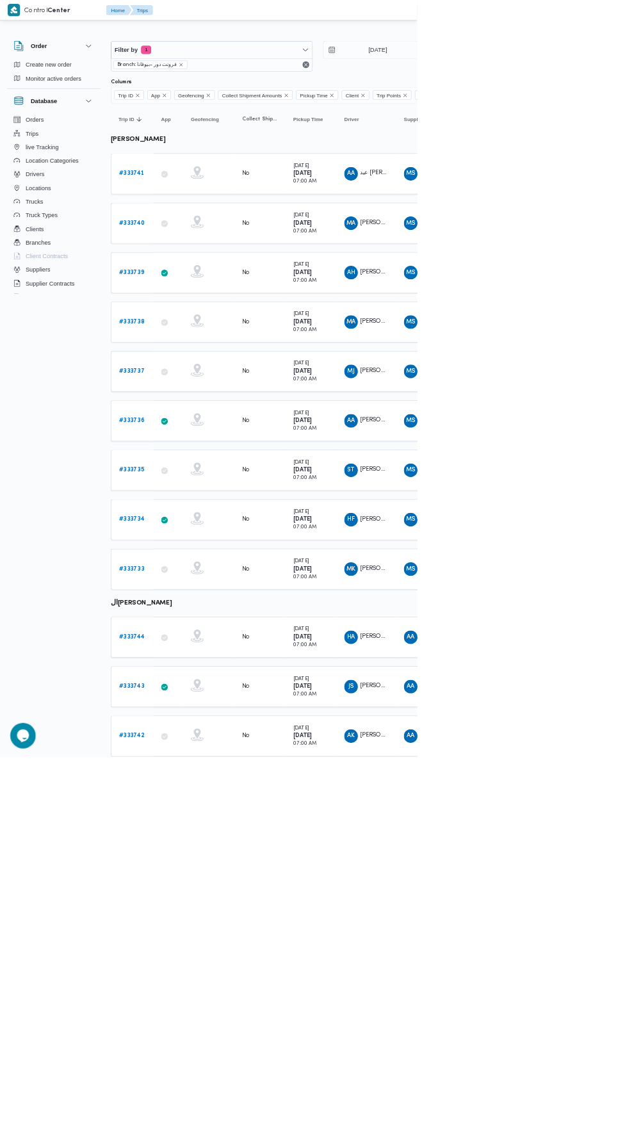
click at [195, 402] on link "# 333739" at bounding box center [198, 409] width 38 height 15
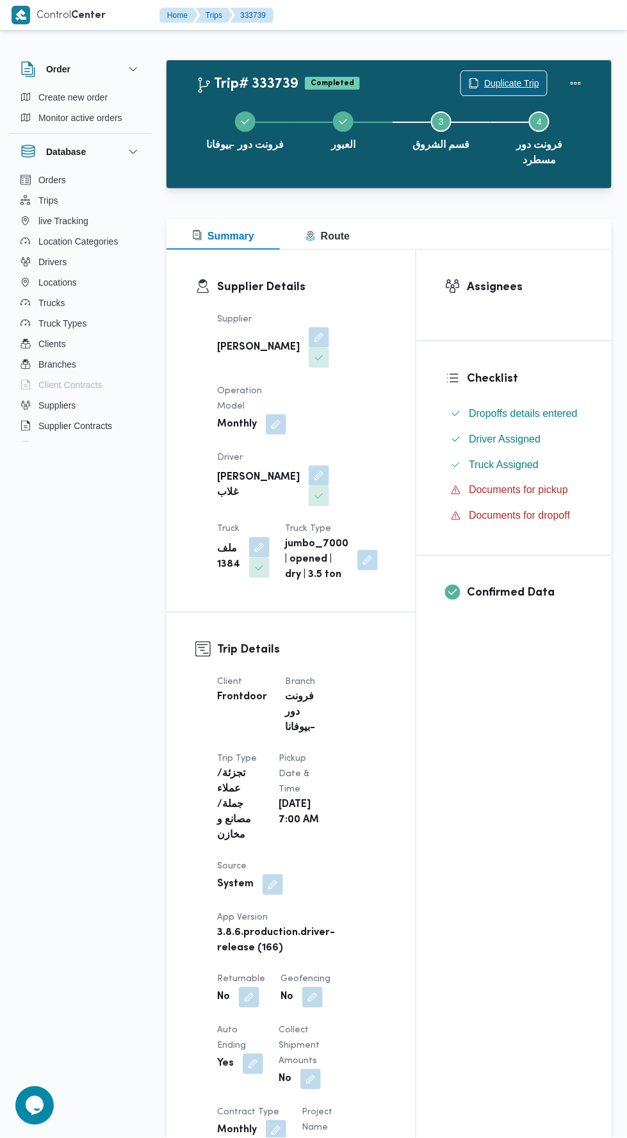
click at [507, 77] on span "Duplicate Trip" at bounding box center [511, 83] width 55 height 15
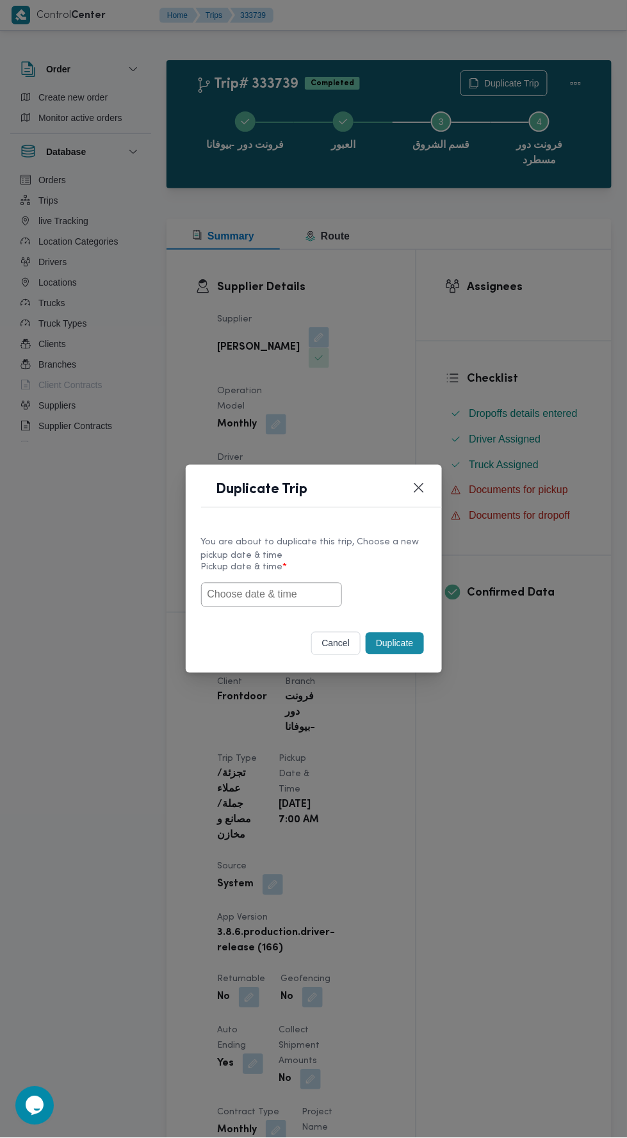
click at [290, 593] on input "text" at bounding box center [271, 595] width 141 height 24
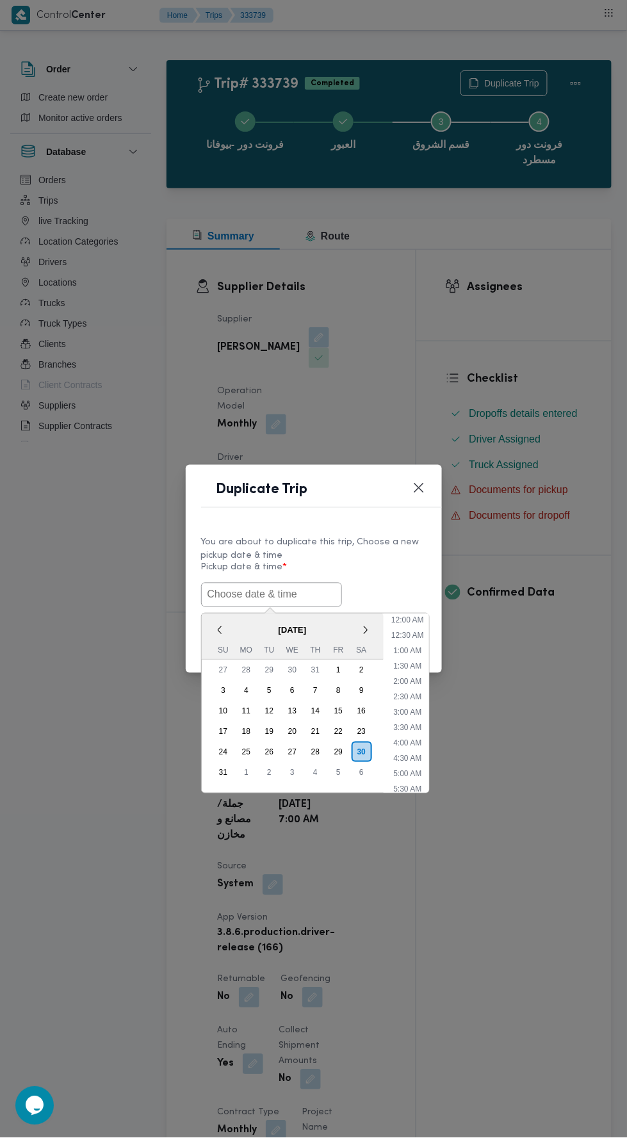
scroll to position [40, 0]
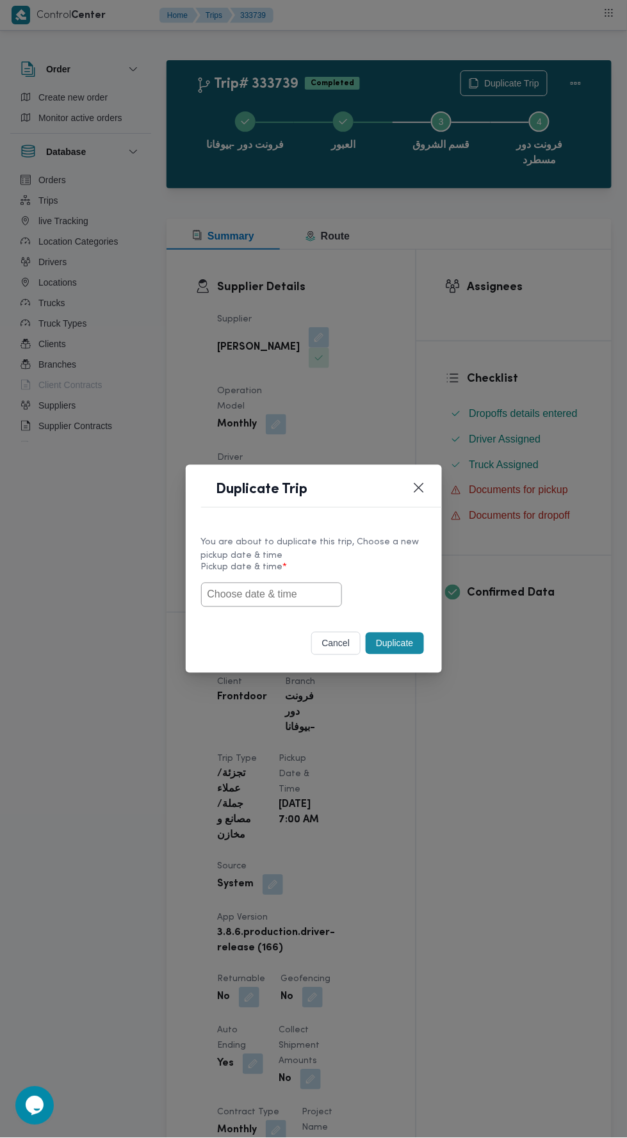
click at [434, 561] on div "You are about to duplicate this trip, Choose a new pickup date & time Pickup da…" at bounding box center [314, 570] width 256 height 95
click at [311, 592] on input "text" at bounding box center [271, 595] width 141 height 24
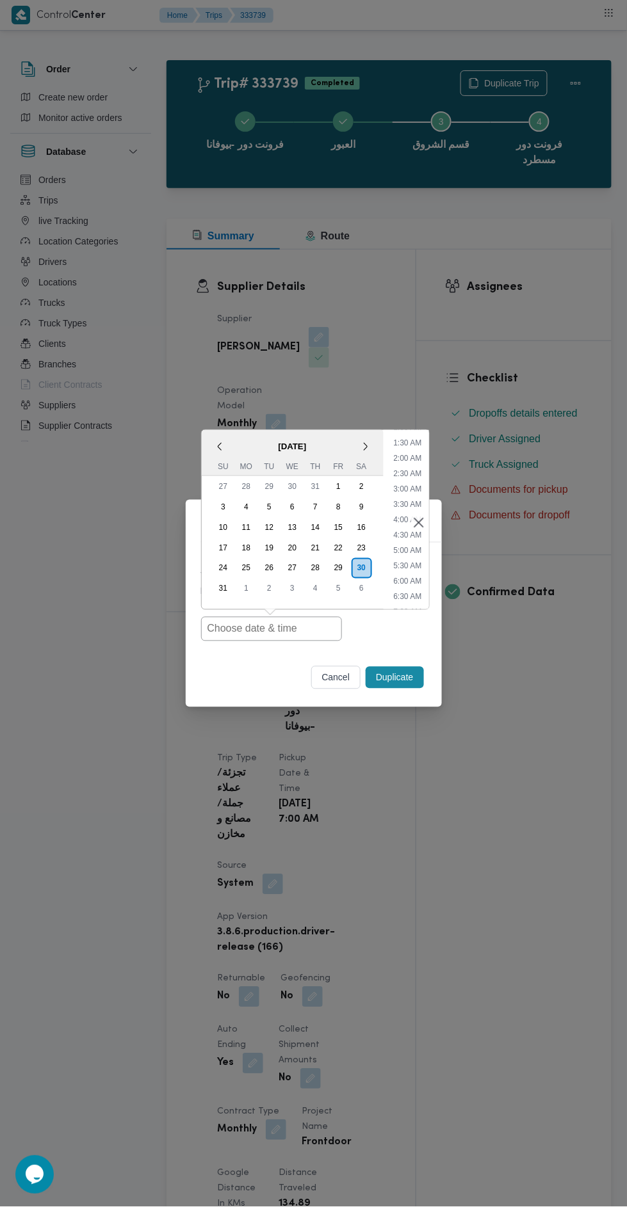
type input "30/08/2025 7:00AM"
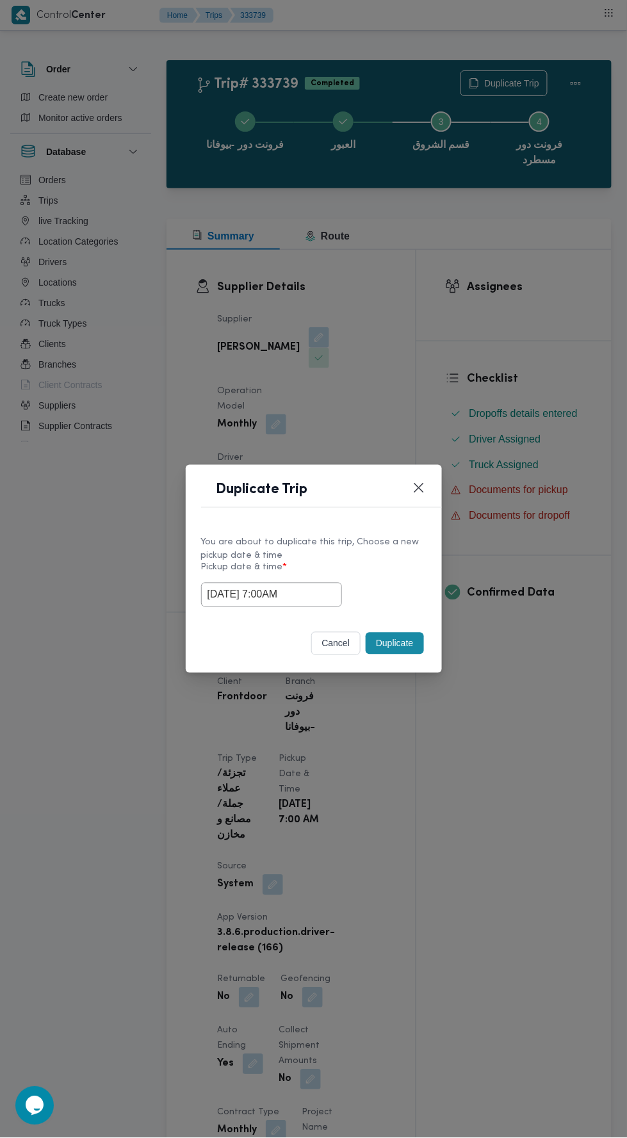
click at [542, 368] on div "Duplicate Trip You are about to duplicate this trip, Choose a new pickup date &…" at bounding box center [313, 569] width 627 height 1138
click at [413, 647] on button "Duplicate" at bounding box center [395, 644] width 58 height 22
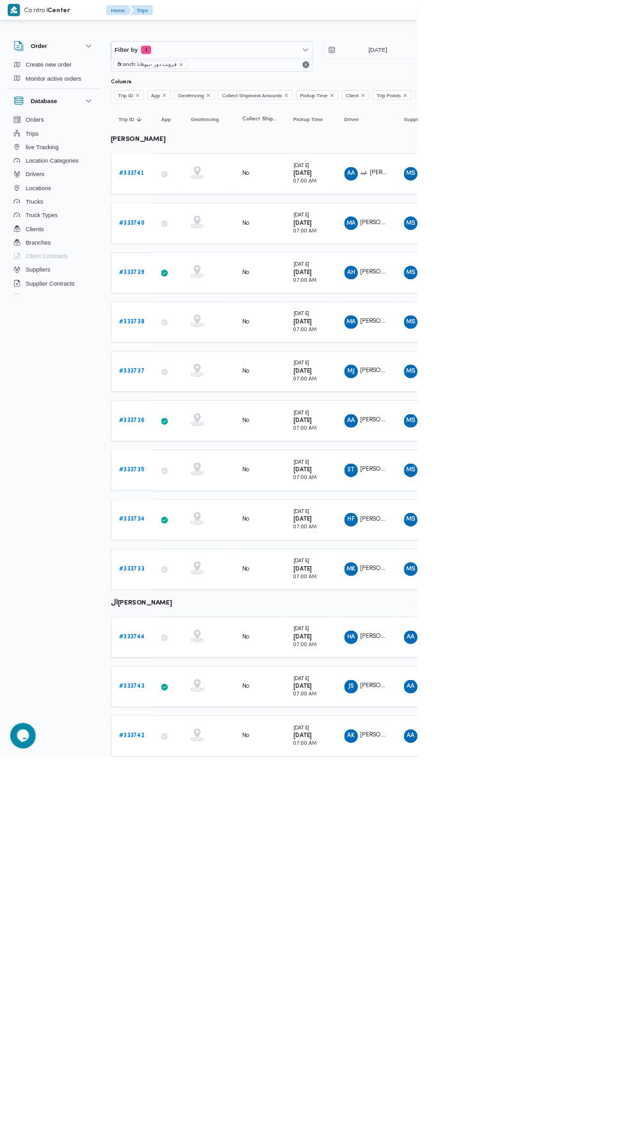
click at [207, 479] on b "# 333738" at bounding box center [198, 483] width 38 height 8
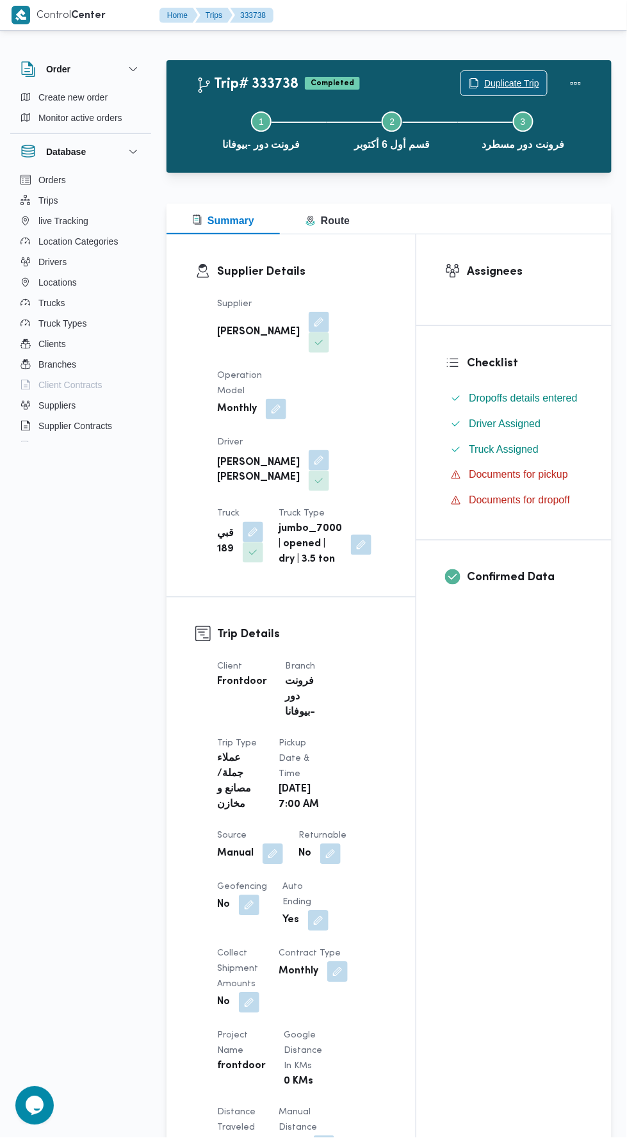
click at [488, 86] on span "Duplicate Trip" at bounding box center [511, 83] width 55 height 15
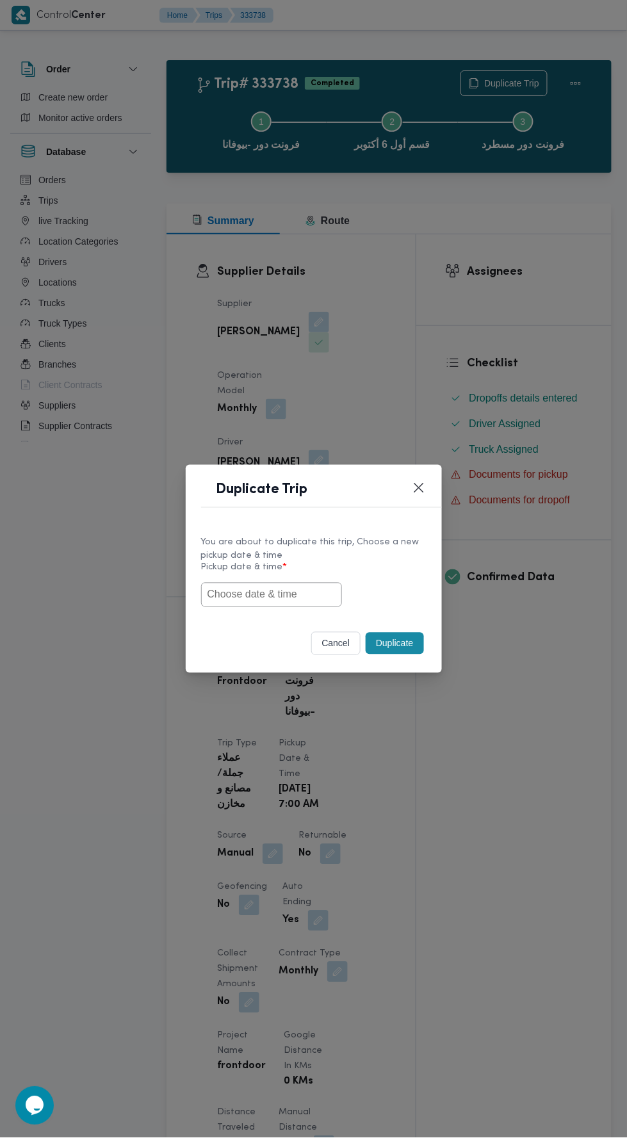
click at [279, 593] on input "text" at bounding box center [271, 595] width 141 height 24
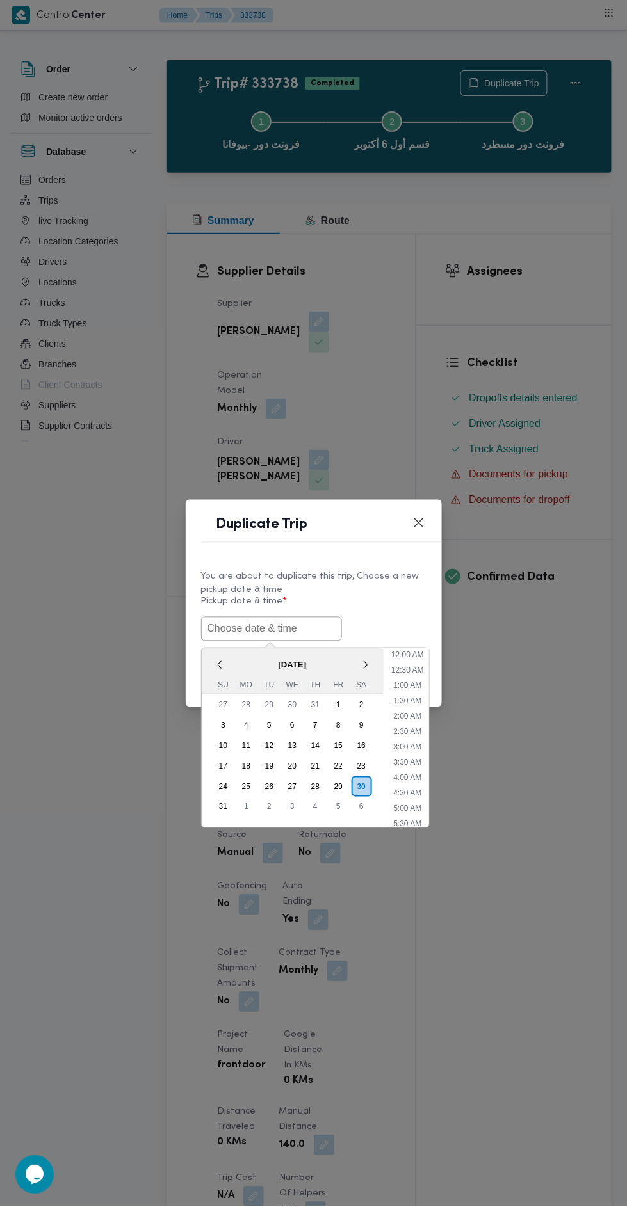
scroll to position [40, 0]
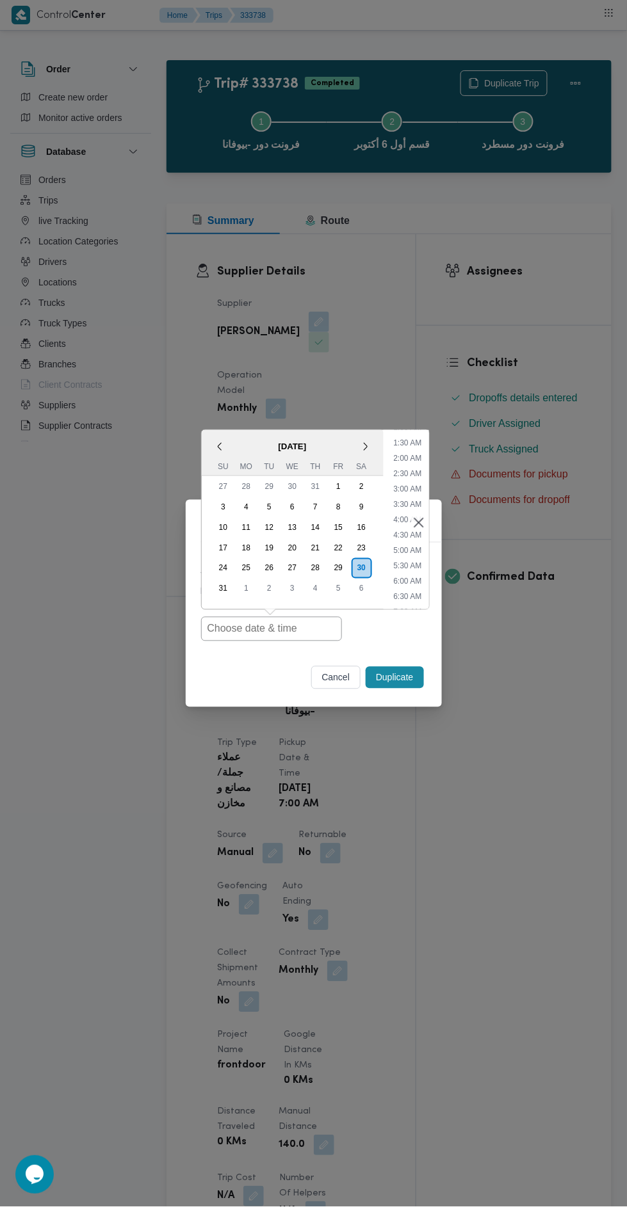
type input "30/08/2025 7:00AM"
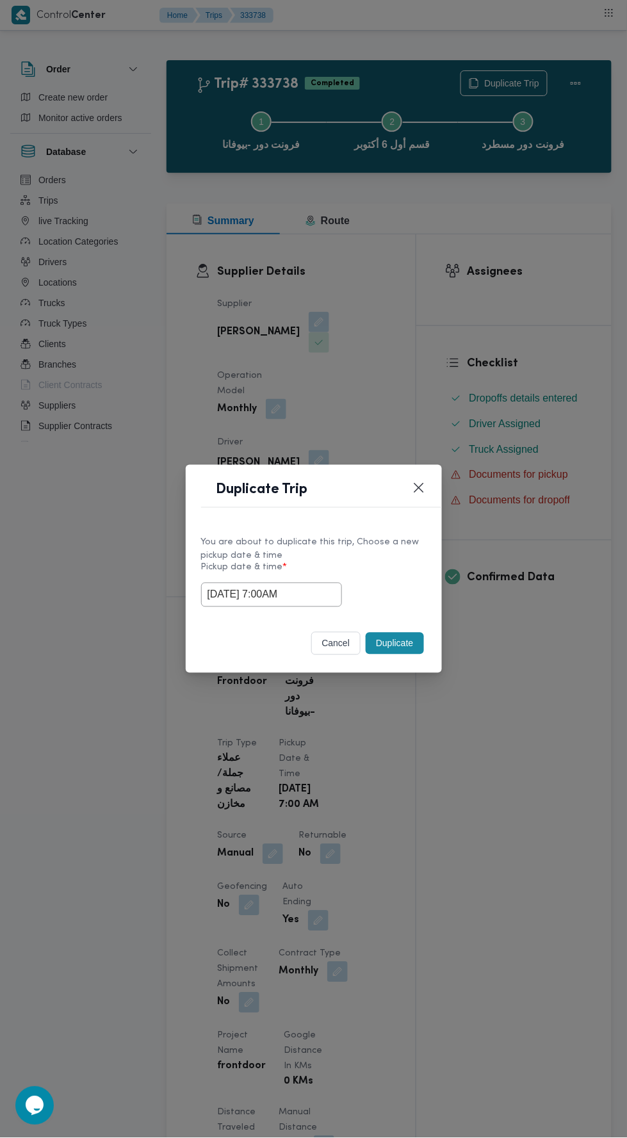
click at [542, 284] on div "Duplicate Trip You are about to duplicate this trip, Choose a new pickup date &…" at bounding box center [313, 569] width 627 height 1138
click at [405, 647] on button "Duplicate" at bounding box center [395, 644] width 58 height 22
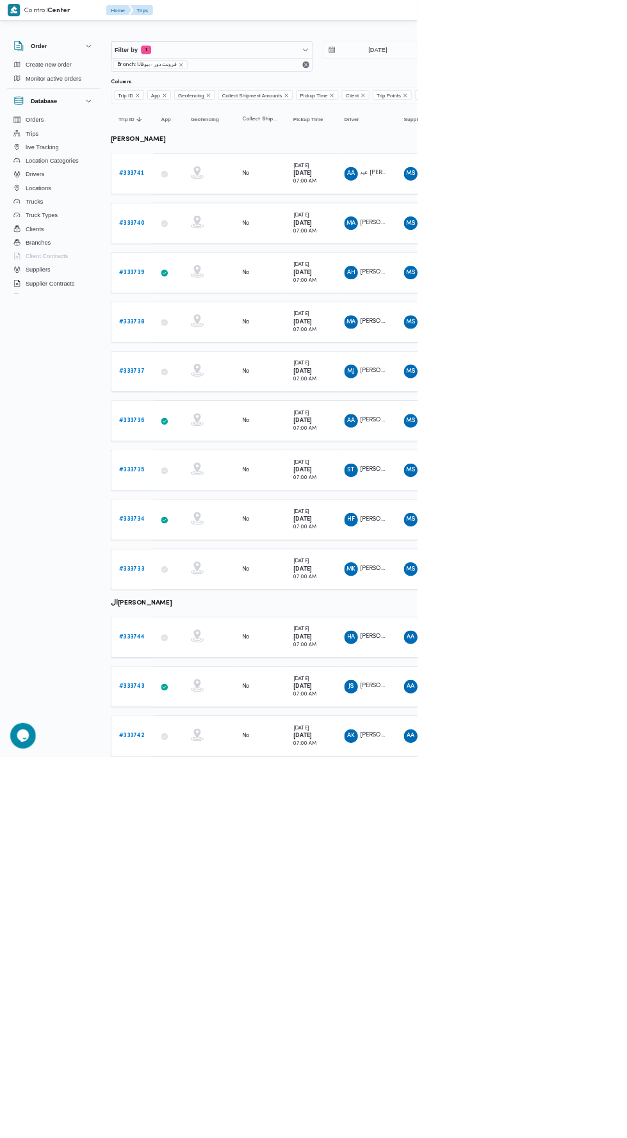
click at [200, 554] on b "# 333737" at bounding box center [198, 558] width 38 height 8
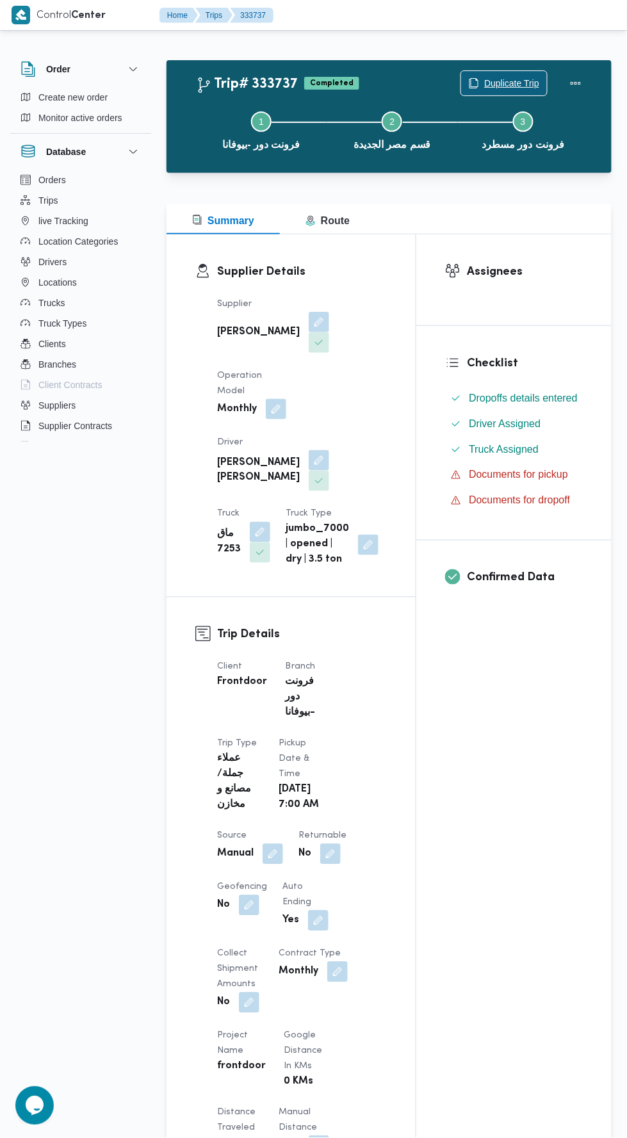
click at [501, 78] on span "Duplicate Trip" at bounding box center [511, 83] width 55 height 15
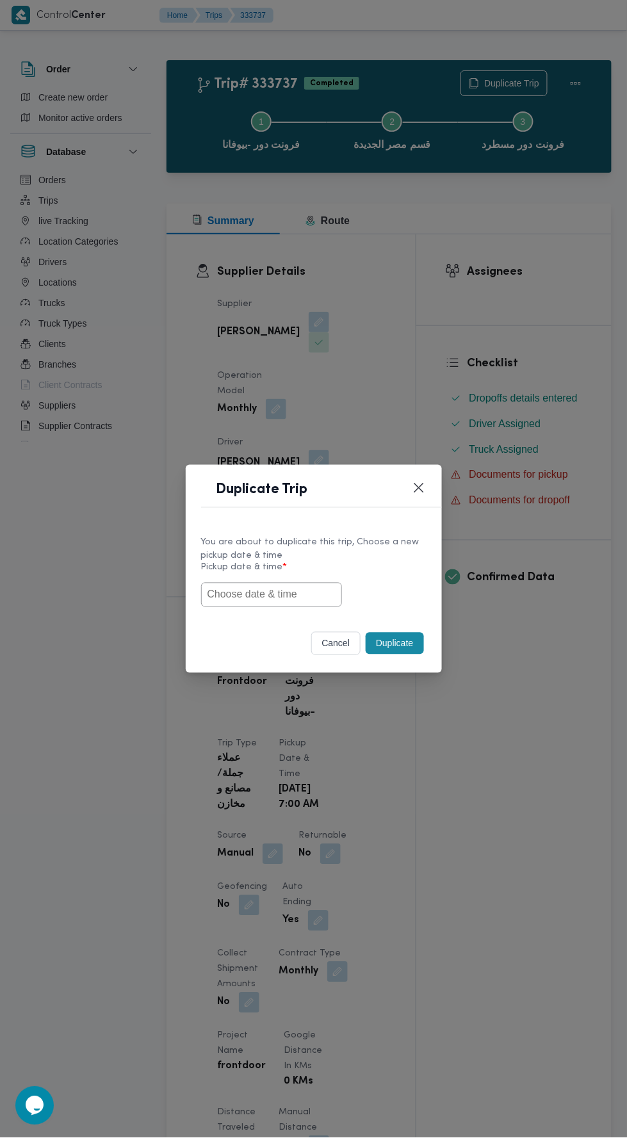
click at [302, 593] on input "text" at bounding box center [271, 595] width 141 height 24
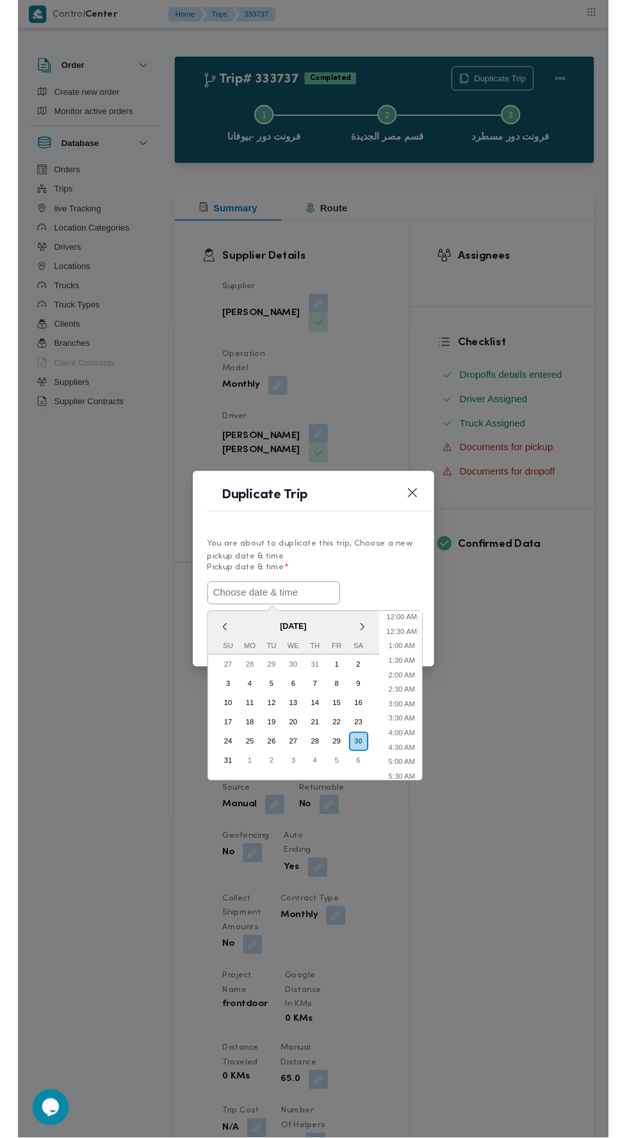
scroll to position [40, 0]
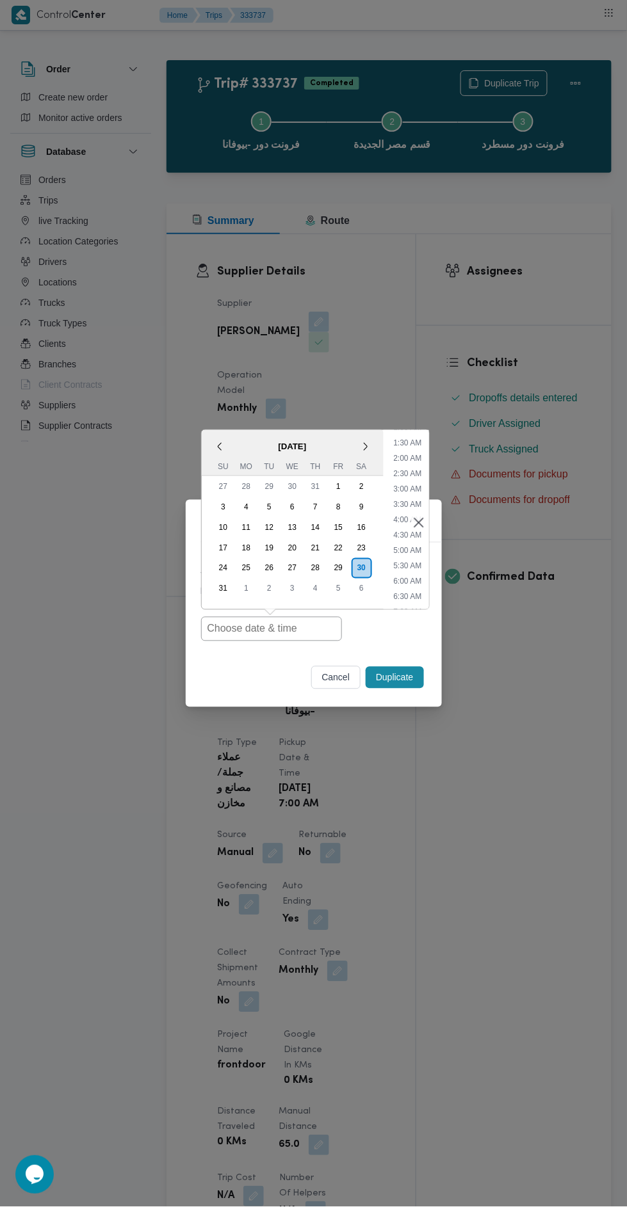
type input "30/08/2025 7:00AM"
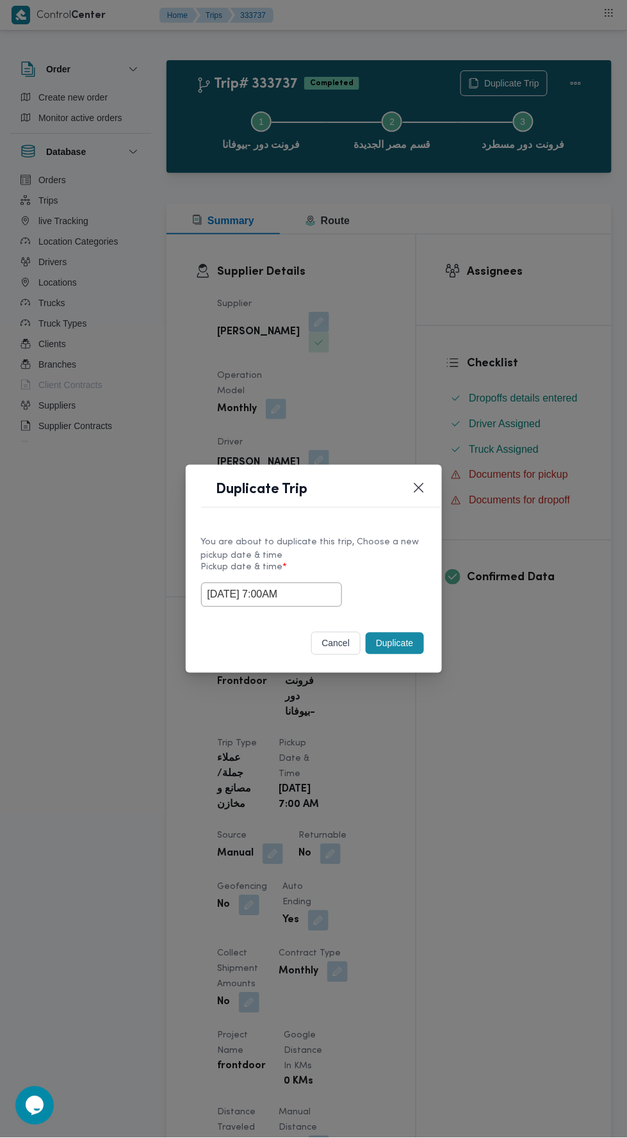
click at [556, 359] on div "Duplicate Trip You are about to duplicate this trip, Choose a new pickup date &…" at bounding box center [313, 569] width 627 height 1138
click at [405, 638] on button "Duplicate" at bounding box center [395, 644] width 58 height 22
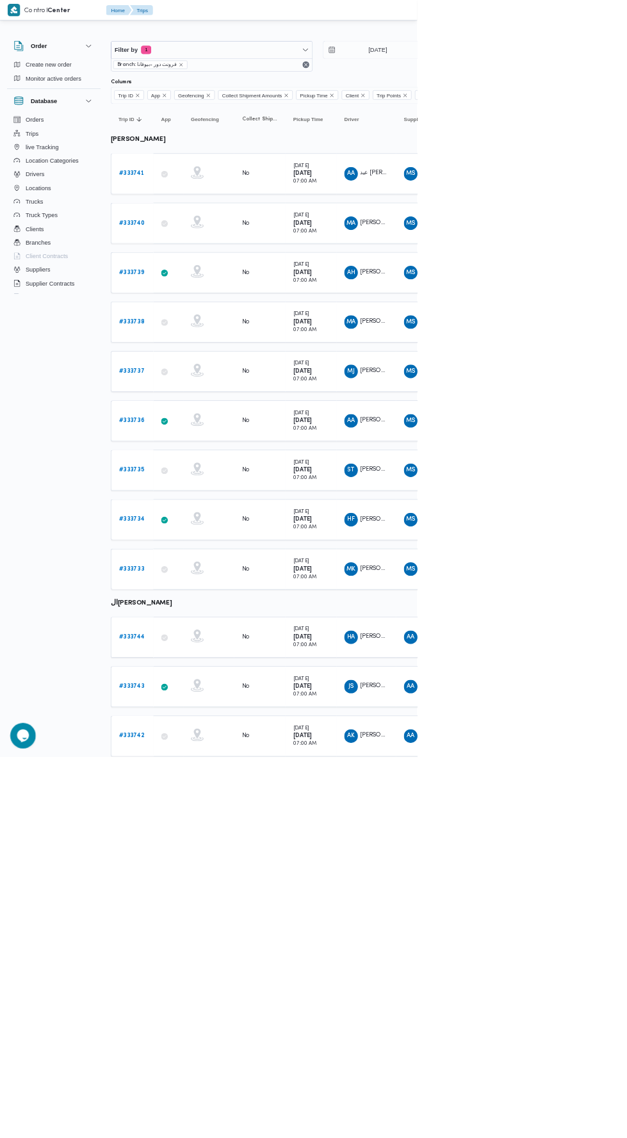
click at [209, 628] on b "# 333736" at bounding box center [198, 632] width 38 height 8
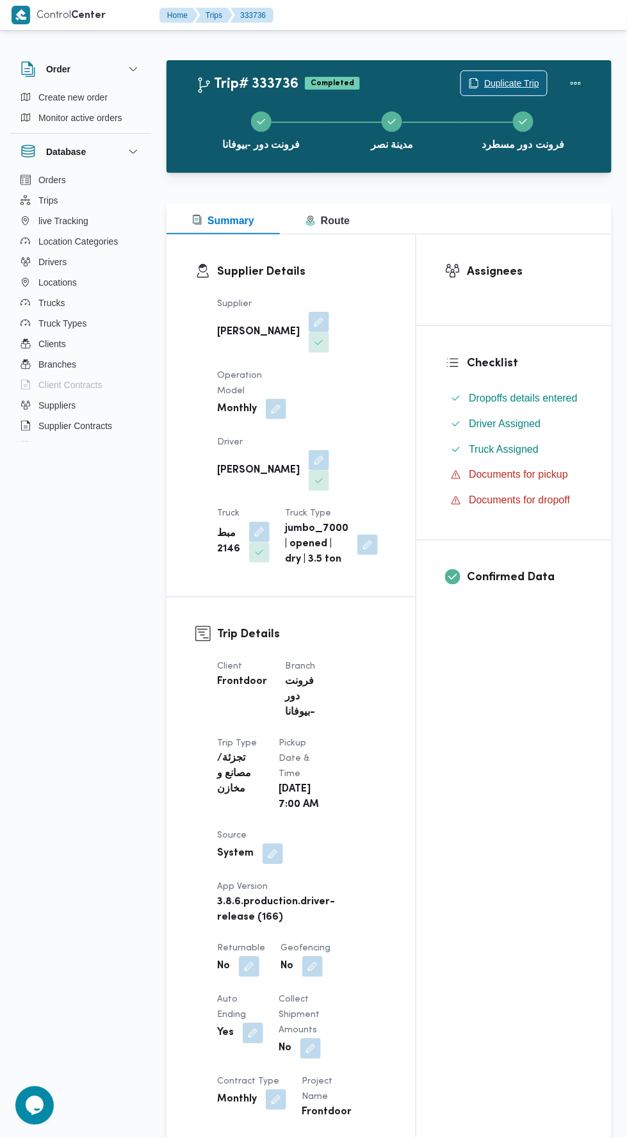
click at [514, 79] on span "Duplicate Trip" at bounding box center [511, 83] width 55 height 15
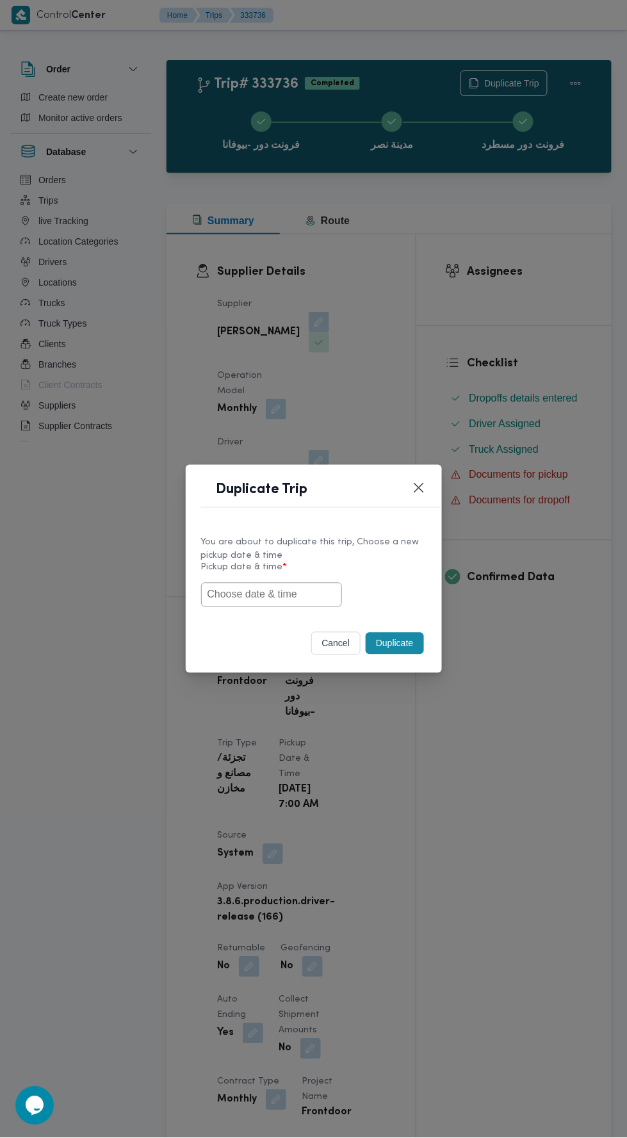
click at [277, 592] on input "text" at bounding box center [271, 595] width 141 height 24
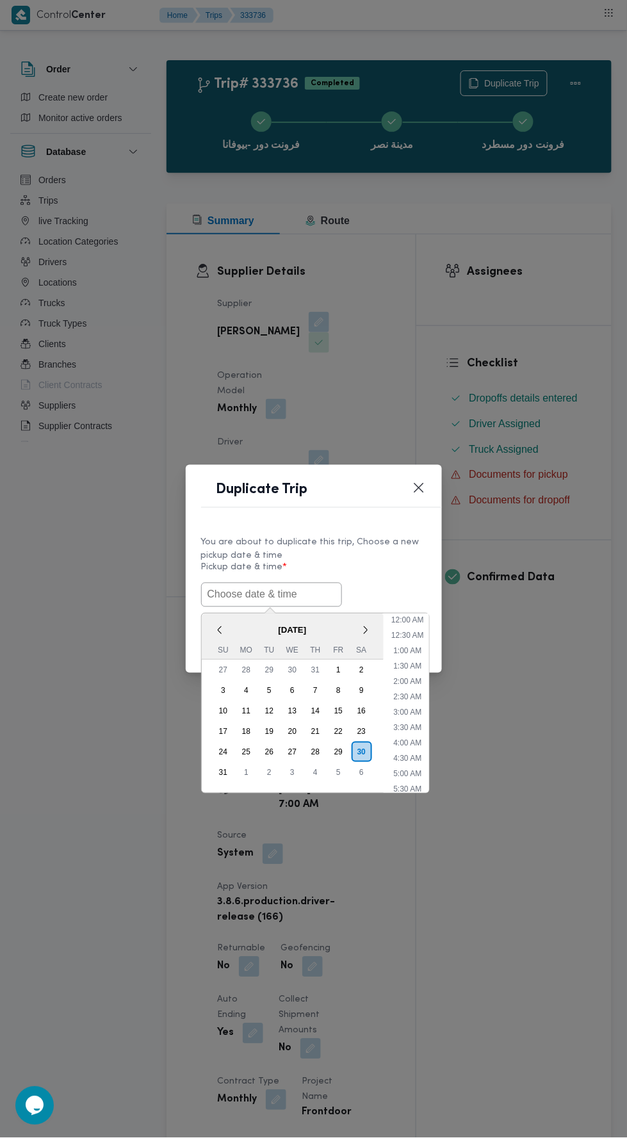
scroll to position [40, 0]
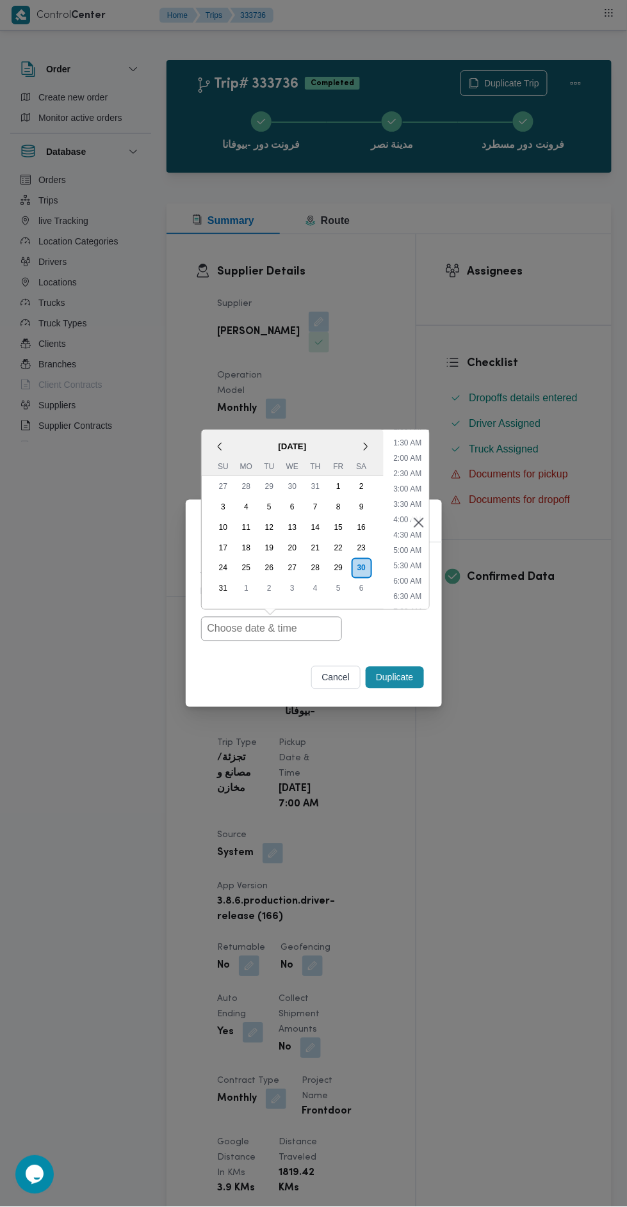
type input "30/08/2025 7:00AM"
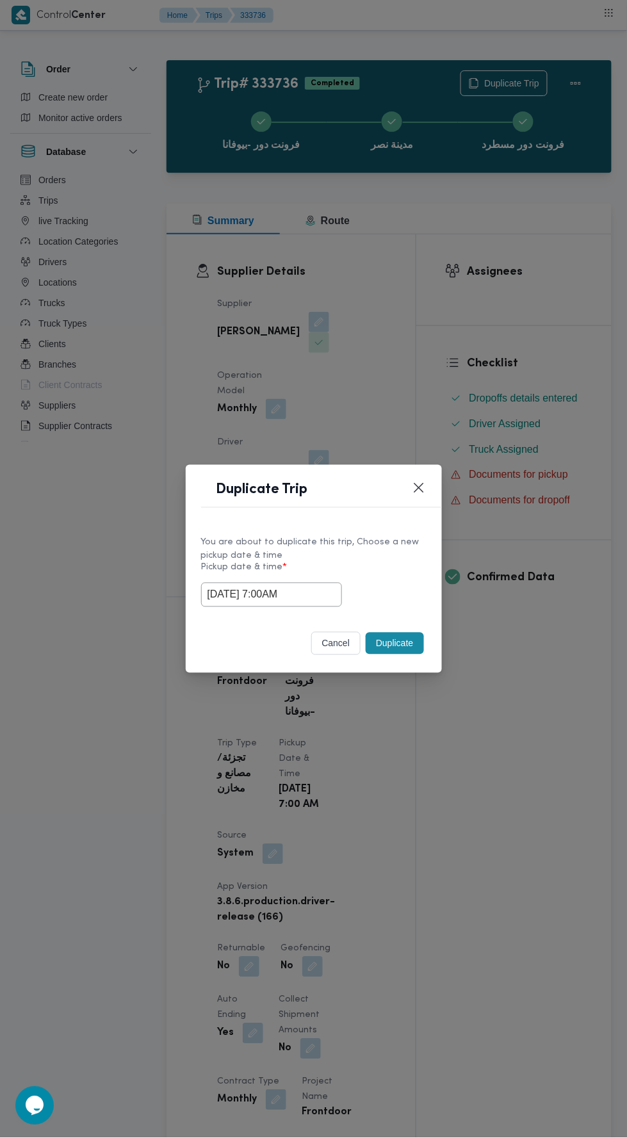
click at [455, 332] on div "Duplicate Trip You are about to duplicate this trip, Choose a new pickup date &…" at bounding box center [313, 569] width 627 height 1138
click at [410, 648] on button "Duplicate" at bounding box center [395, 644] width 58 height 22
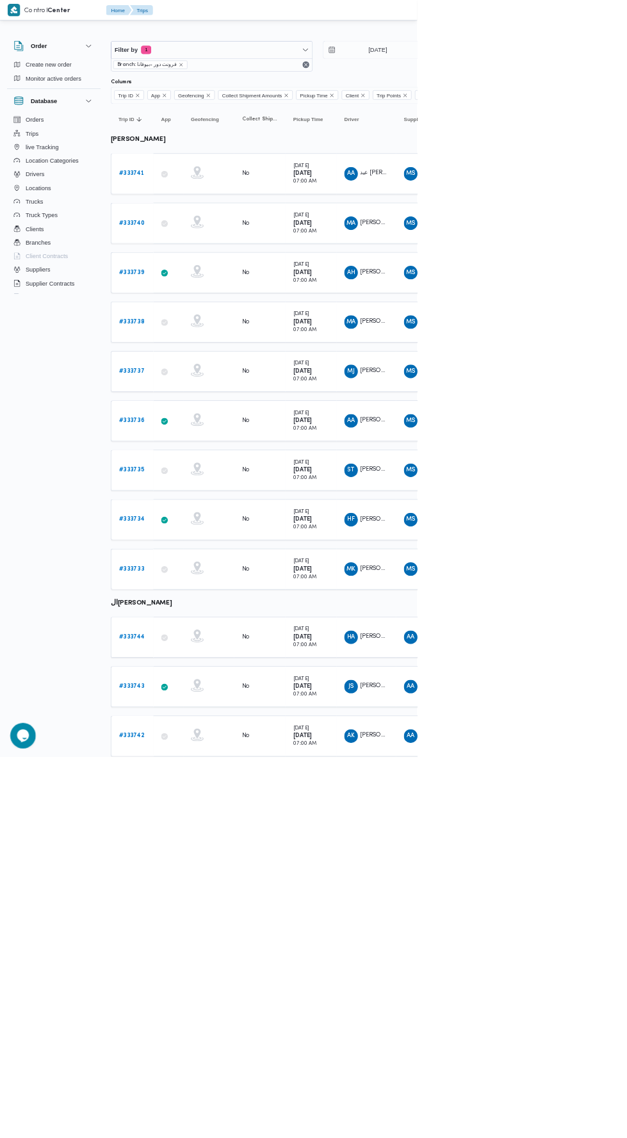
click at [181, 702] on b "# 333735" at bounding box center [198, 706] width 38 height 8
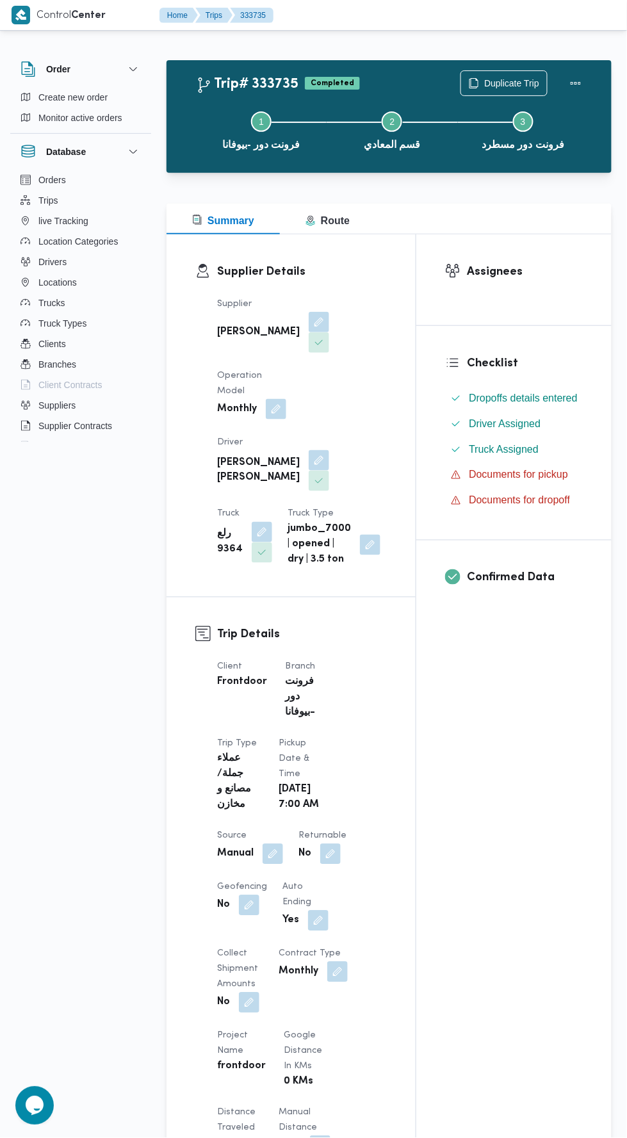
click at [503, 90] on div "Step 1 is incomplete 1 فرونت دور -بيوفانا Step 2 is incomplete 2 قسم المعادي St…" at bounding box center [392, 129] width 408 height 82
click at [494, 83] on span "Duplicate Trip" at bounding box center [511, 83] width 55 height 15
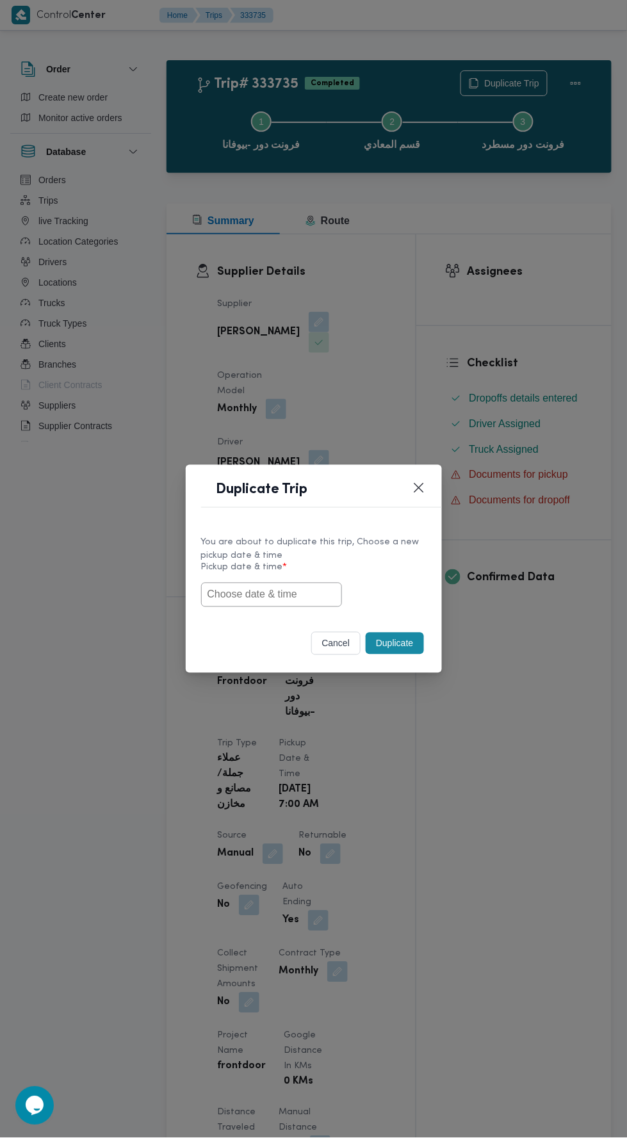
click at [285, 593] on input "text" at bounding box center [271, 595] width 141 height 24
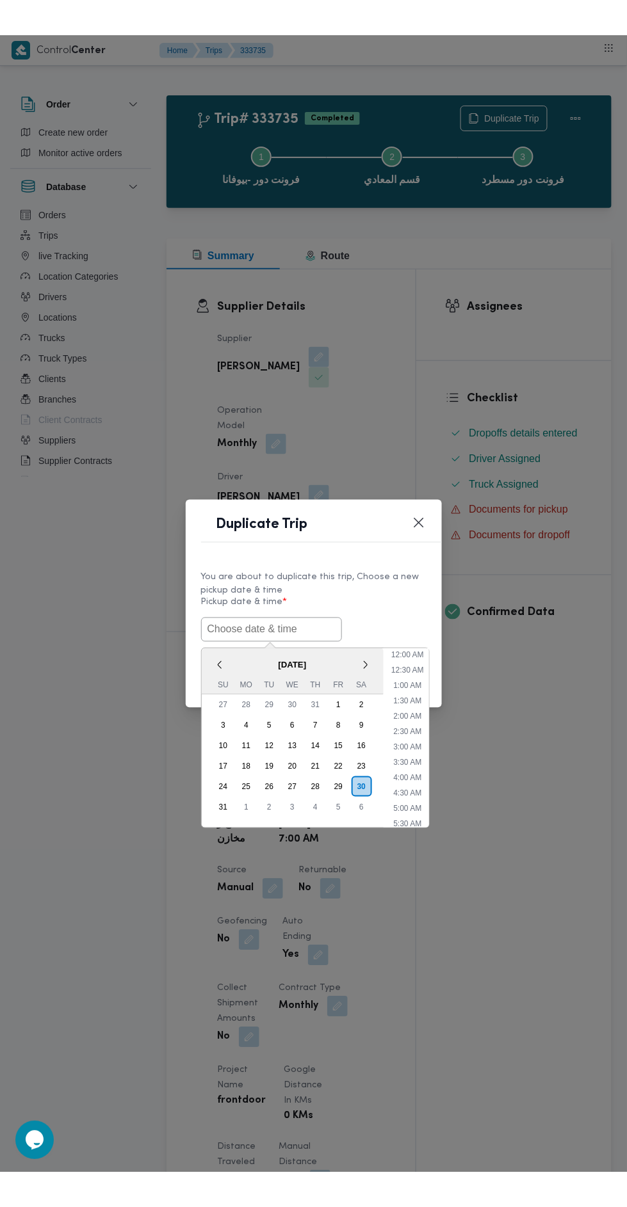
scroll to position [40, 0]
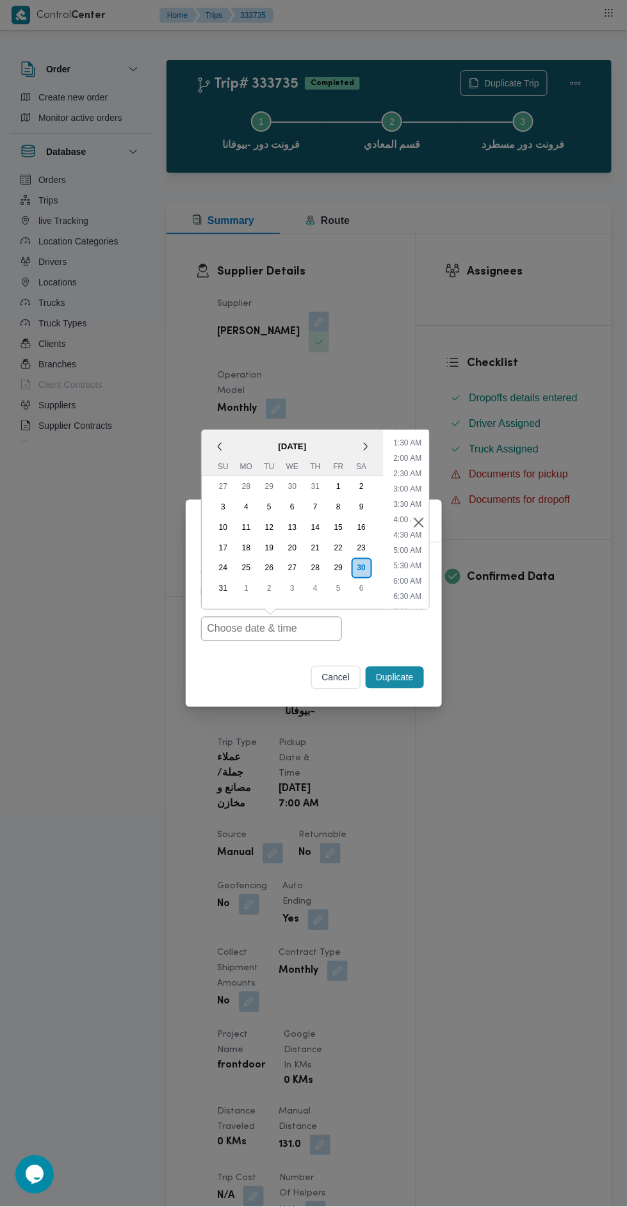
type input "30/08/2025 7:00AM"
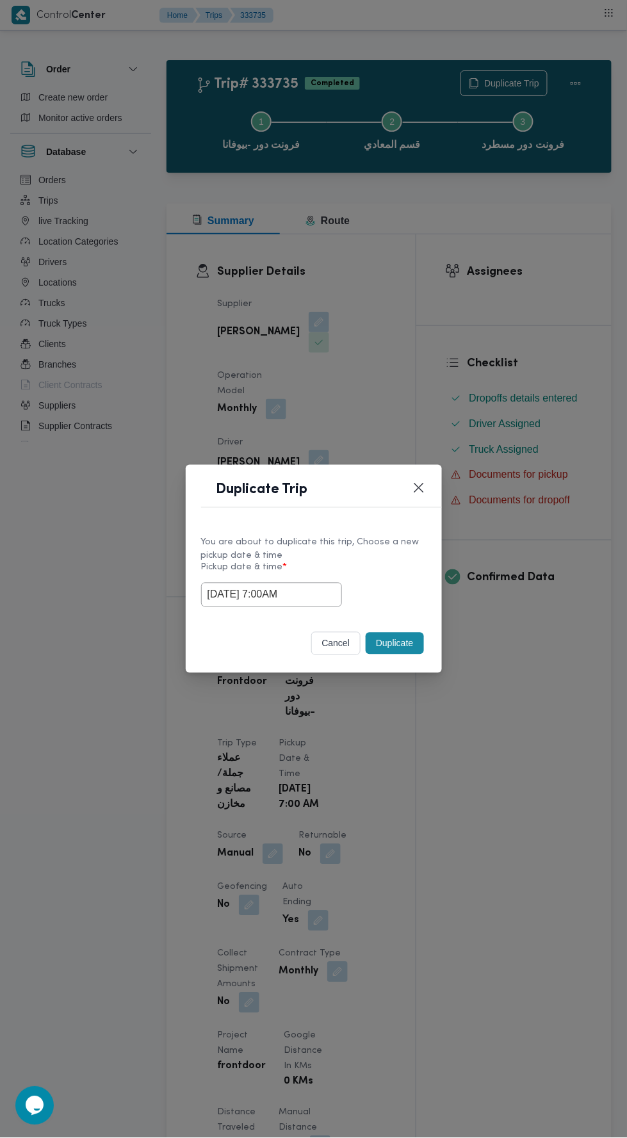
click at [481, 327] on div "Duplicate Trip You are about to duplicate this trip, Choose a new pickup date &…" at bounding box center [313, 569] width 627 height 1138
click at [412, 647] on button "Duplicate" at bounding box center [395, 644] width 58 height 22
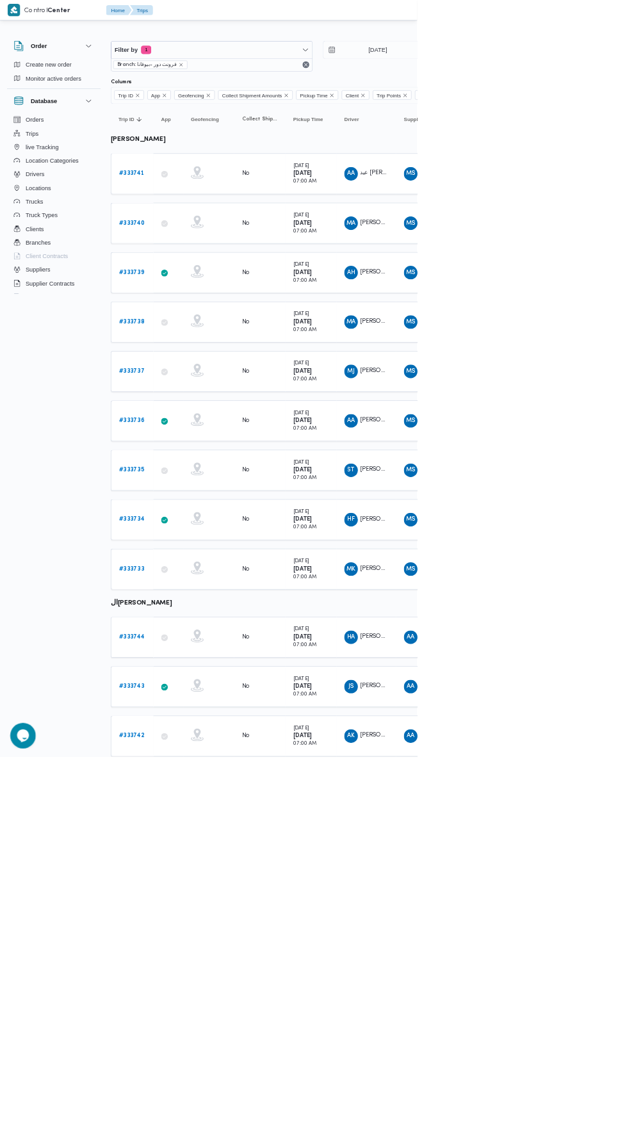
click at [209, 777] on b "# 333734" at bounding box center [198, 781] width 38 height 8
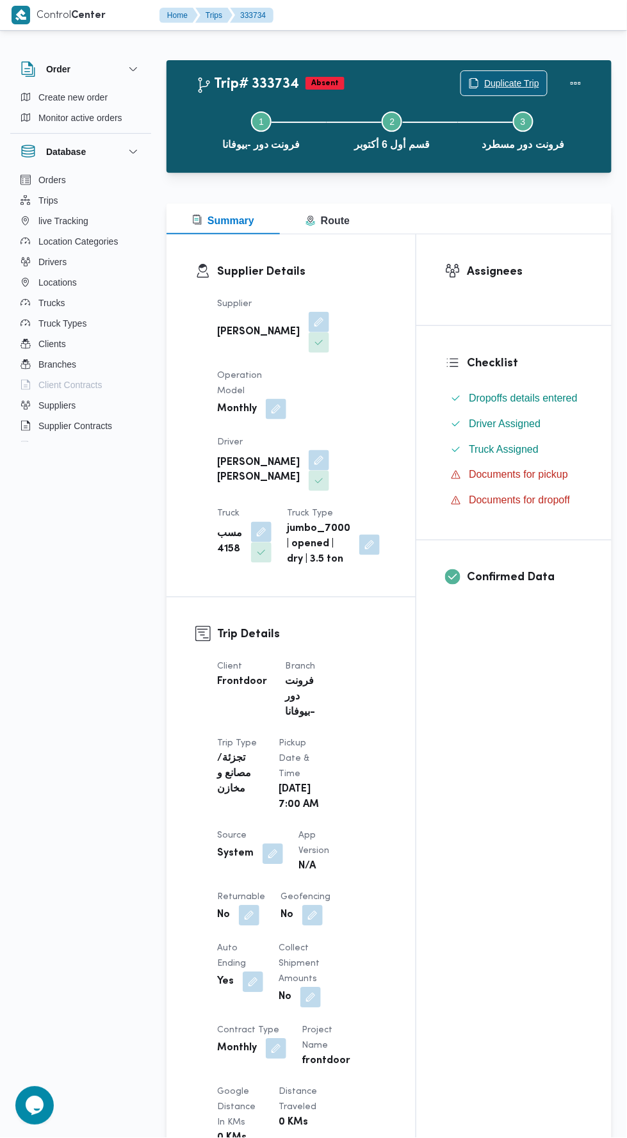
click at [499, 82] on span "Duplicate Trip" at bounding box center [511, 83] width 55 height 15
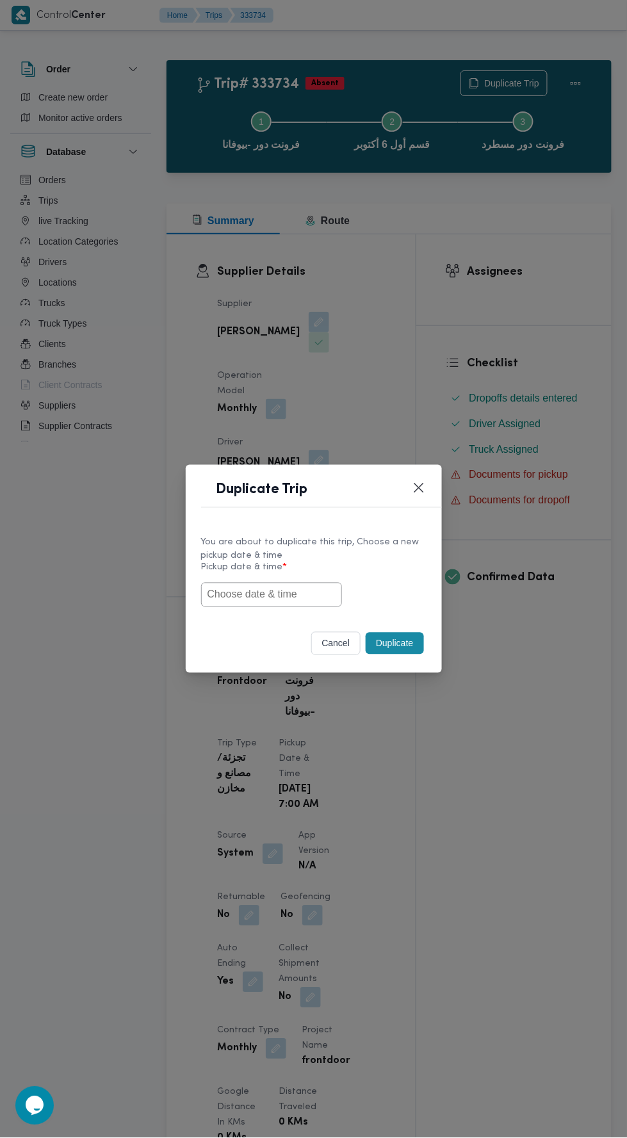
click at [294, 593] on input "text" at bounding box center [271, 595] width 141 height 24
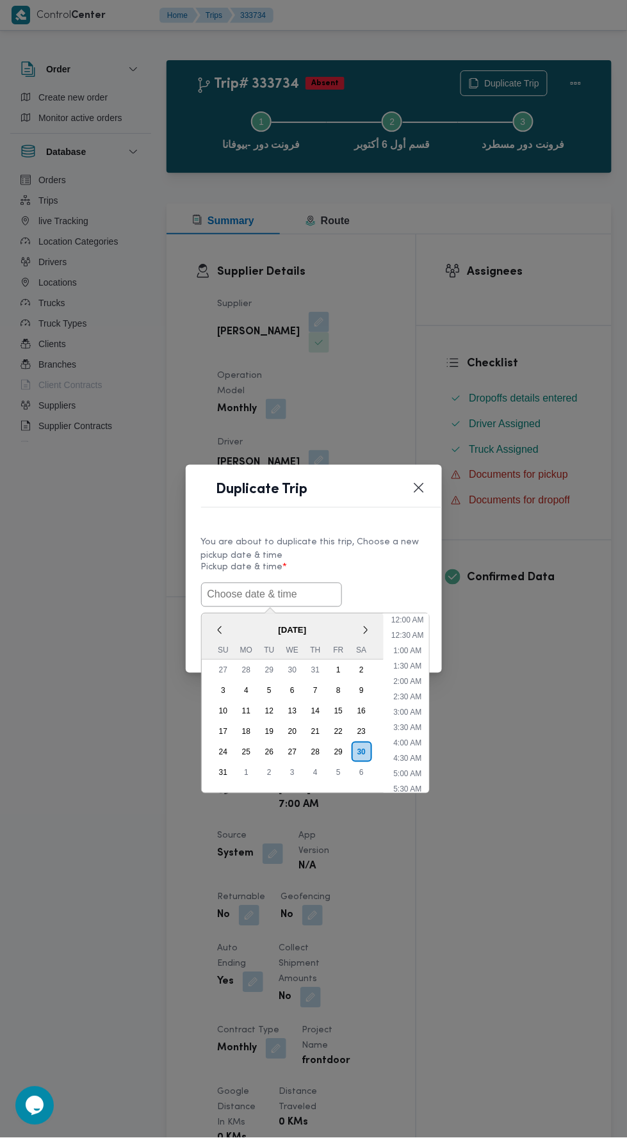
scroll to position [40, 0]
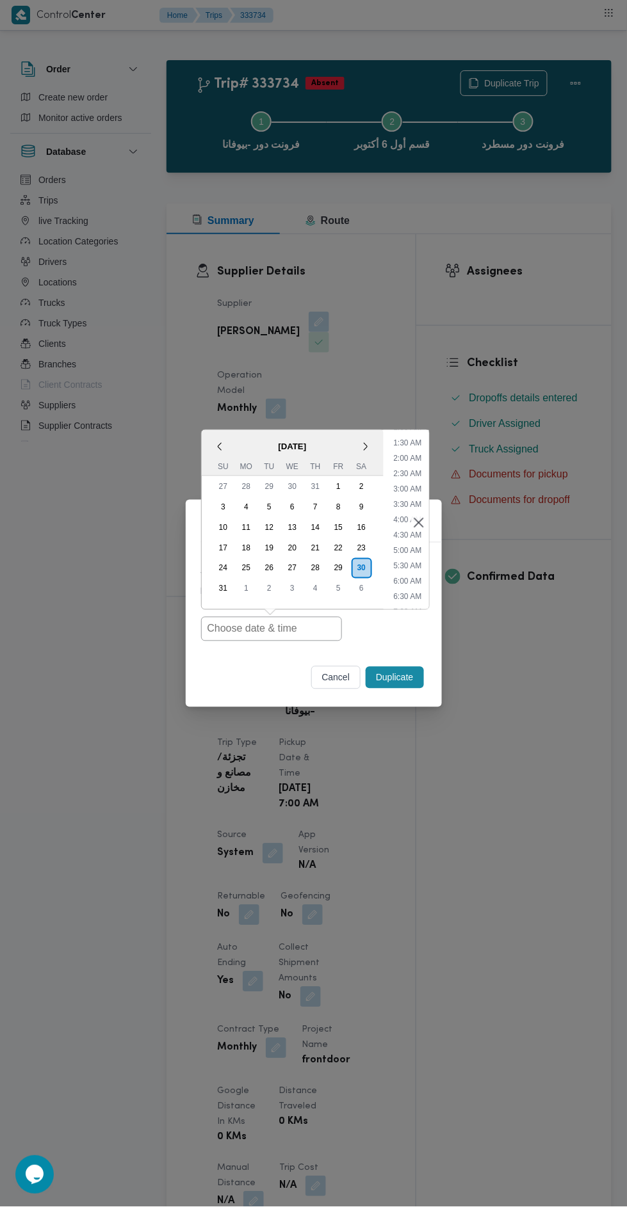
type input "30/08/2025 7:00AM"
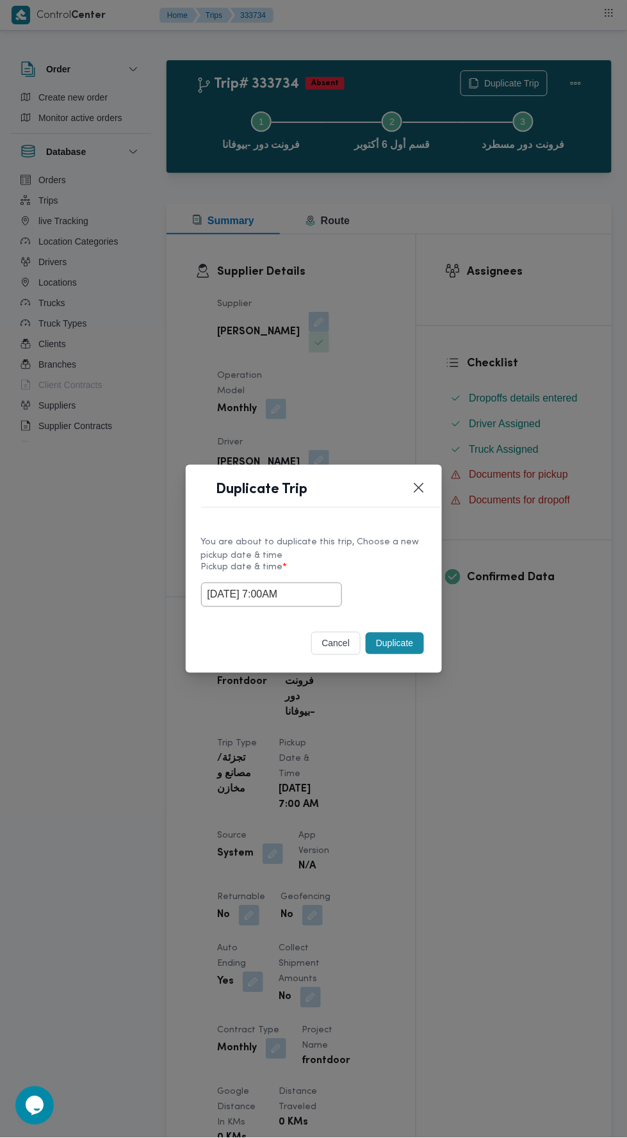
click at [492, 328] on div "Duplicate Trip You are about to duplicate this trip, Choose a new pickup date &…" at bounding box center [313, 569] width 627 height 1138
click at [414, 639] on button "Duplicate" at bounding box center [395, 644] width 58 height 22
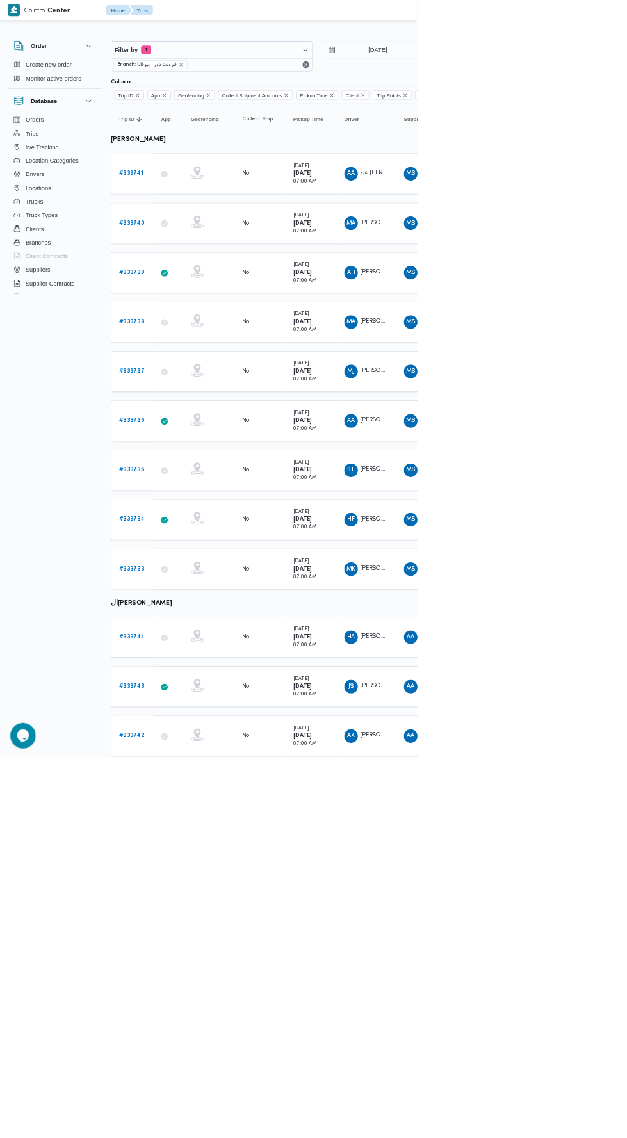
click at [204, 851] on b "# 333733" at bounding box center [198, 855] width 38 height 8
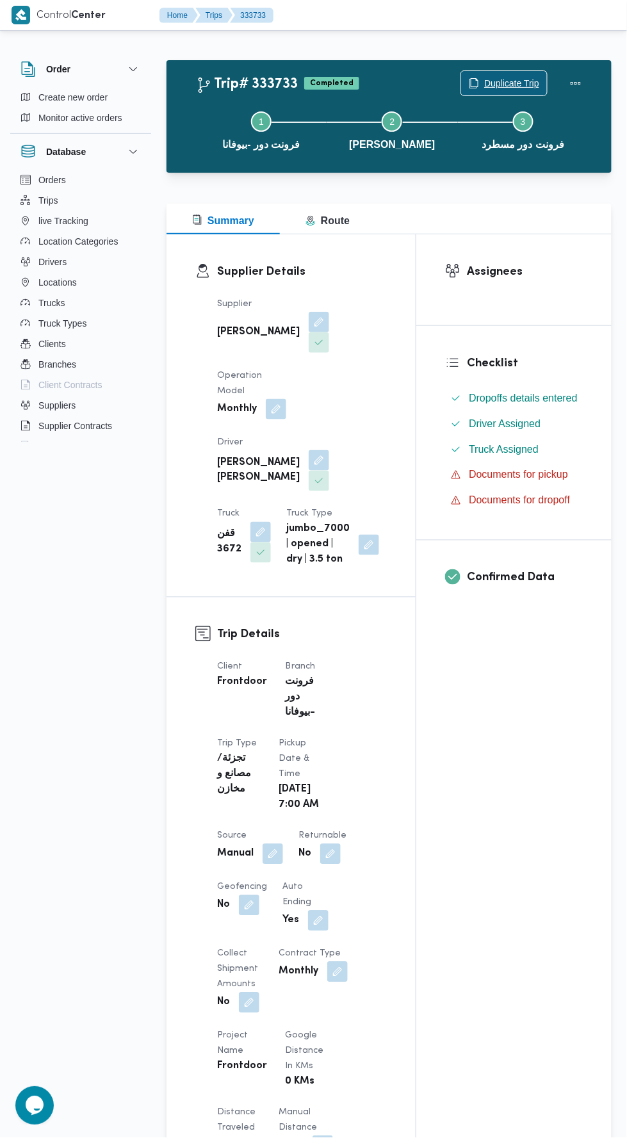
click at [506, 81] on span "Duplicate Trip" at bounding box center [511, 83] width 55 height 15
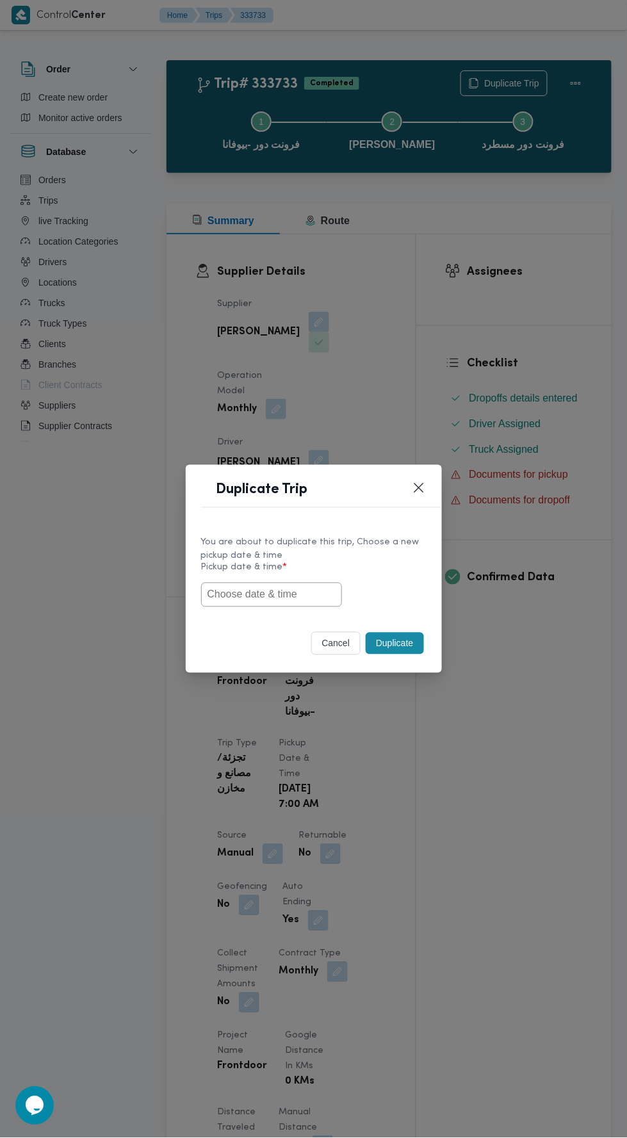
click at [314, 597] on input "text" at bounding box center [271, 595] width 141 height 24
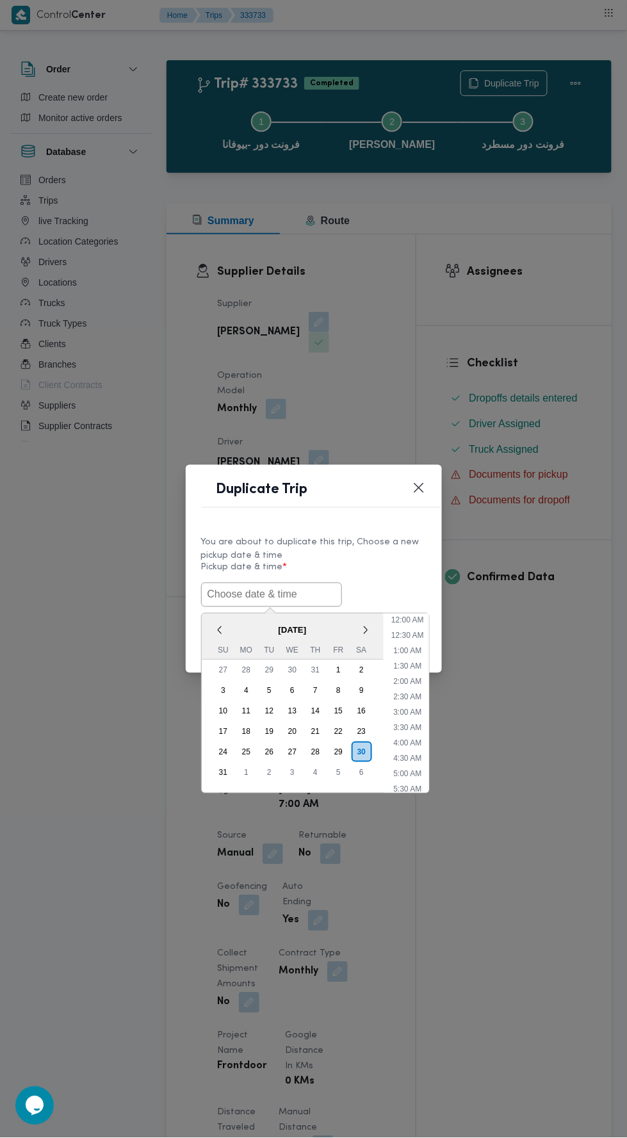
scroll to position [40, 0]
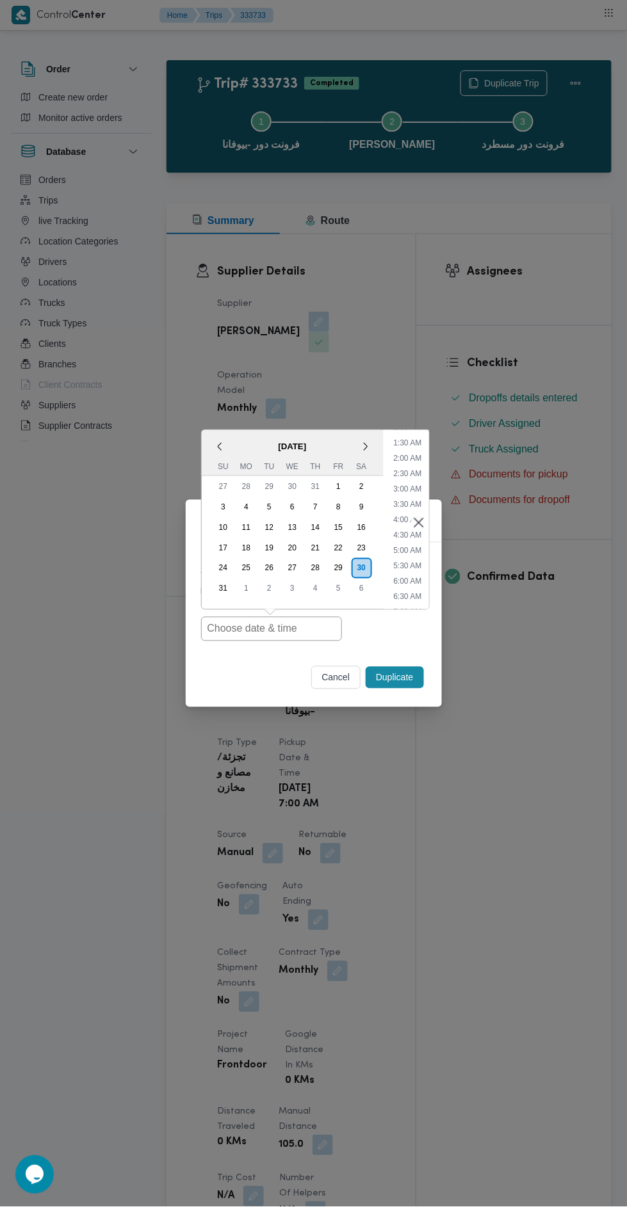
type input "30/08/2025 7:00AM"
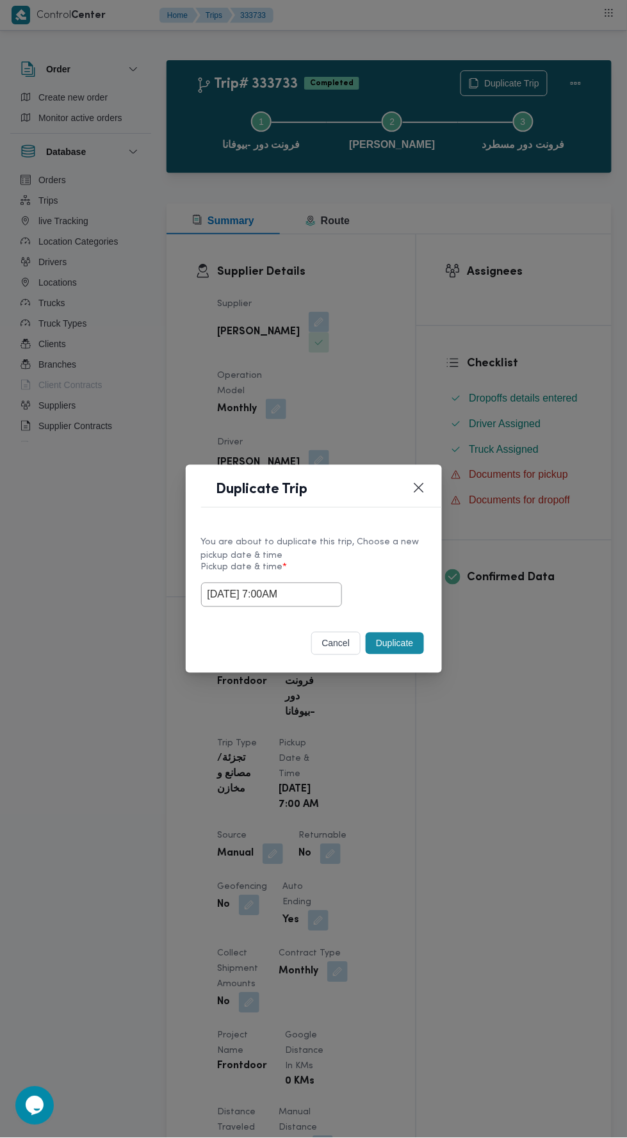
click at [497, 311] on div "Duplicate Trip You are about to duplicate this trip, Choose a new pickup date &…" at bounding box center [313, 569] width 627 height 1138
click at [417, 643] on button "Duplicate" at bounding box center [395, 644] width 58 height 22
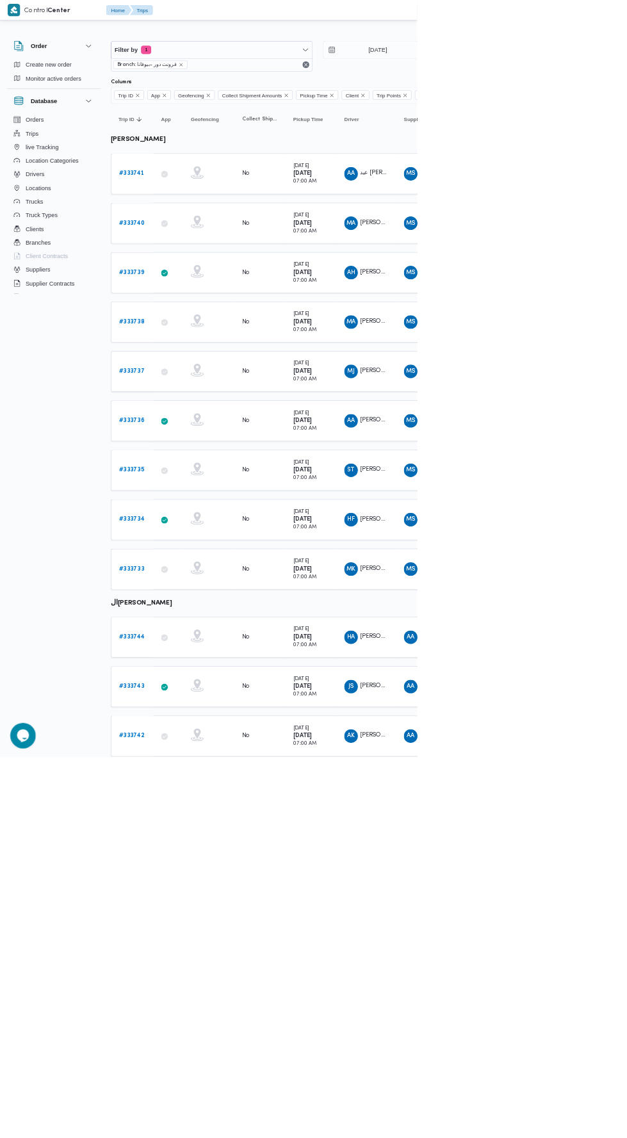
click at [200, 953] on b "# 333744" at bounding box center [198, 957] width 39 height 8
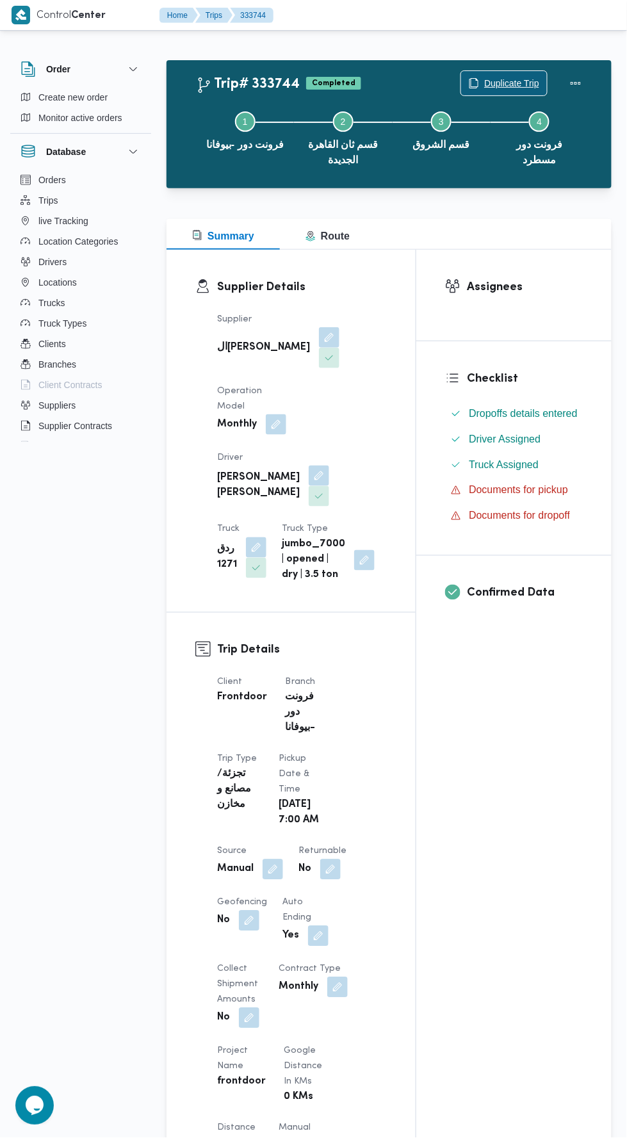
click at [525, 83] on span "Duplicate Trip" at bounding box center [511, 83] width 55 height 15
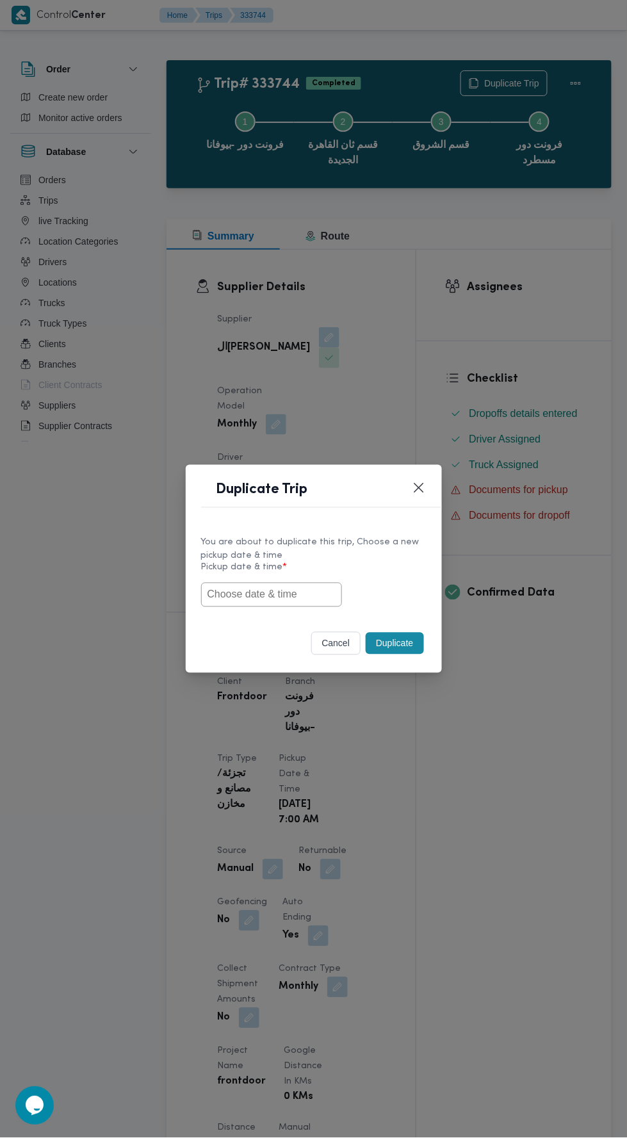
click at [302, 594] on input "text" at bounding box center [271, 595] width 141 height 24
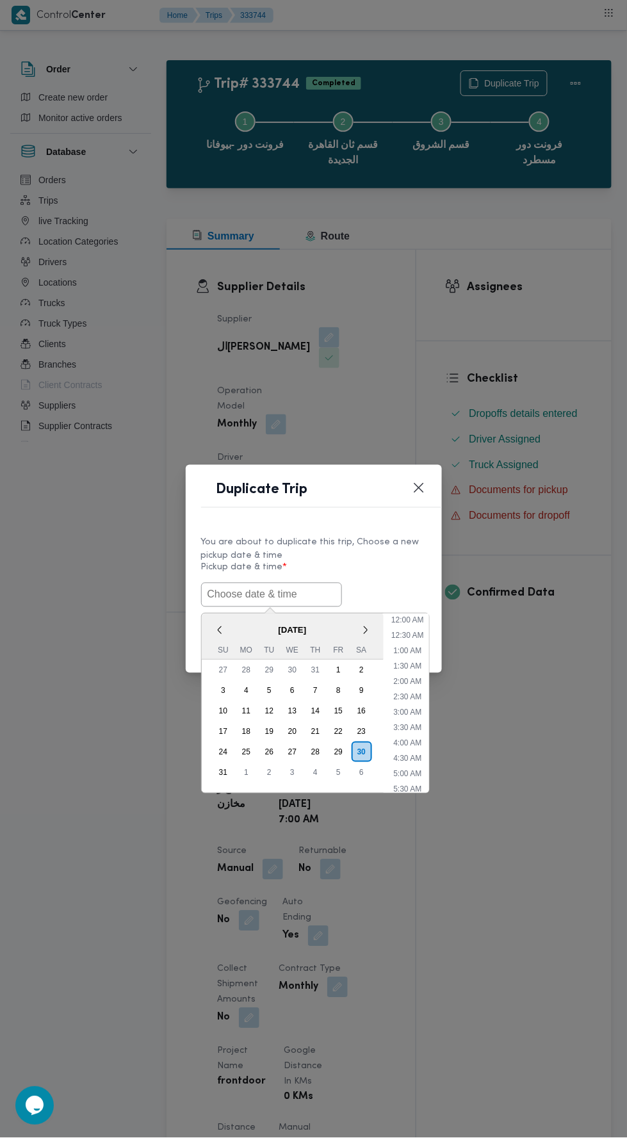
scroll to position [40, 0]
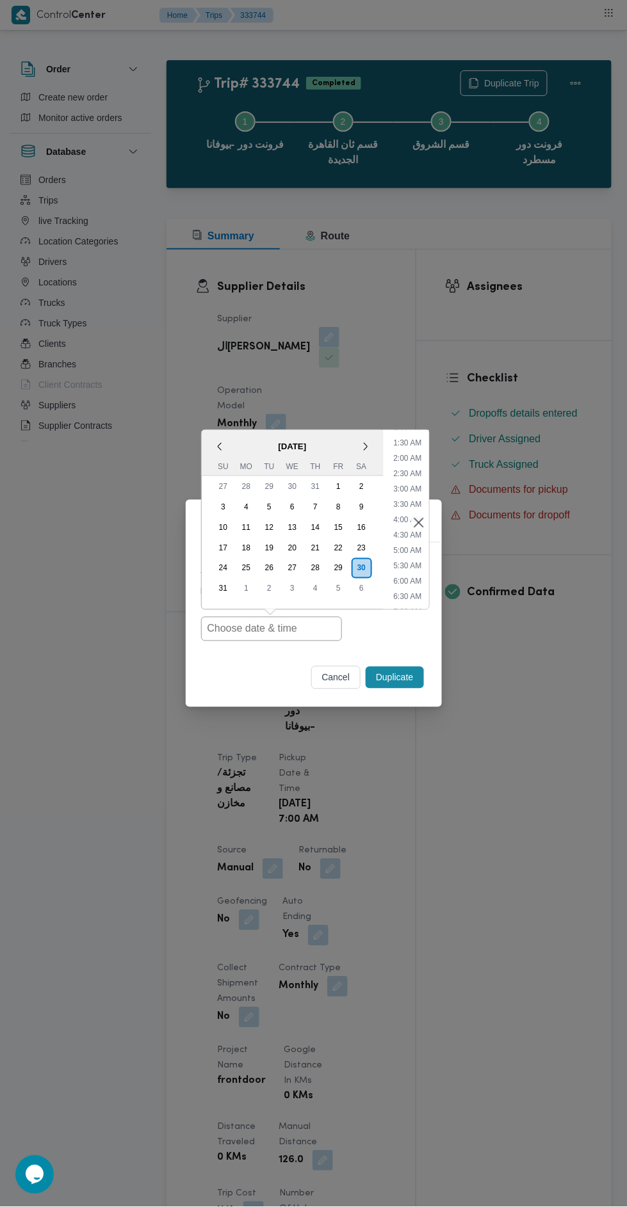
type input "30/08/2025 7:00AM"
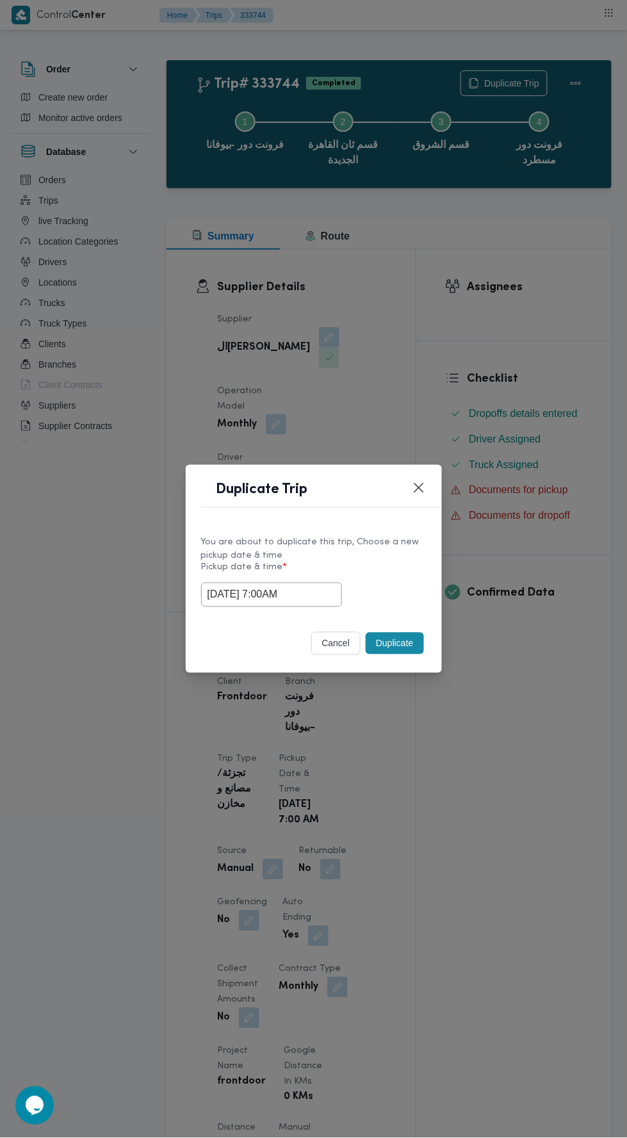
click at [474, 318] on div "Duplicate Trip You are about to duplicate this trip, Choose a new pickup date &…" at bounding box center [313, 569] width 627 height 1138
click at [420, 641] on button "Duplicate" at bounding box center [395, 644] width 58 height 22
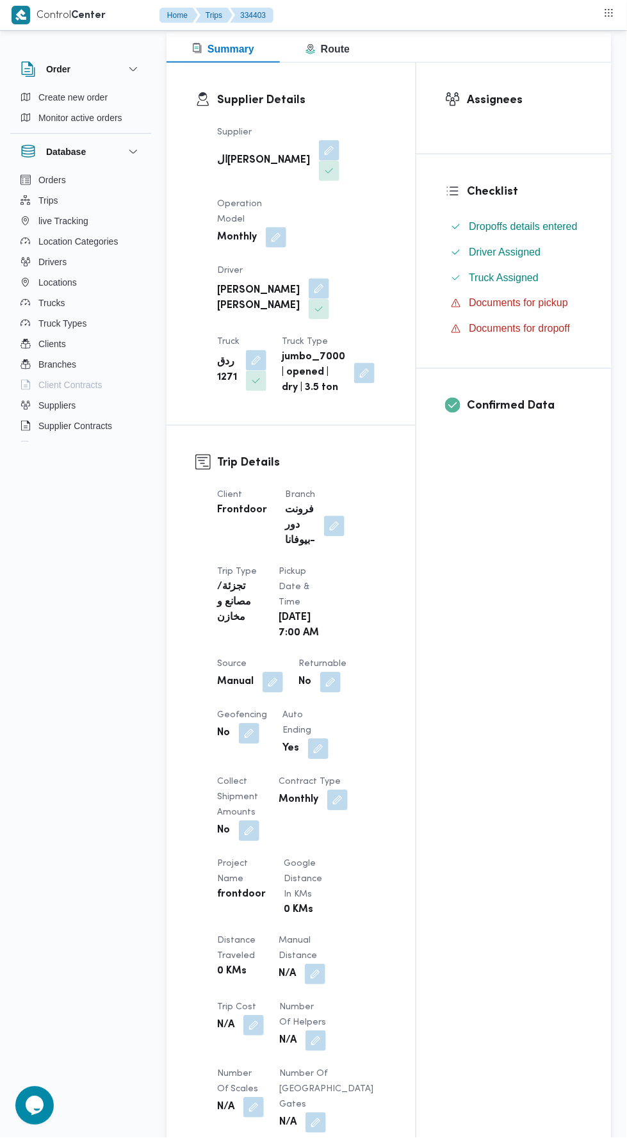
scroll to position [302, 0]
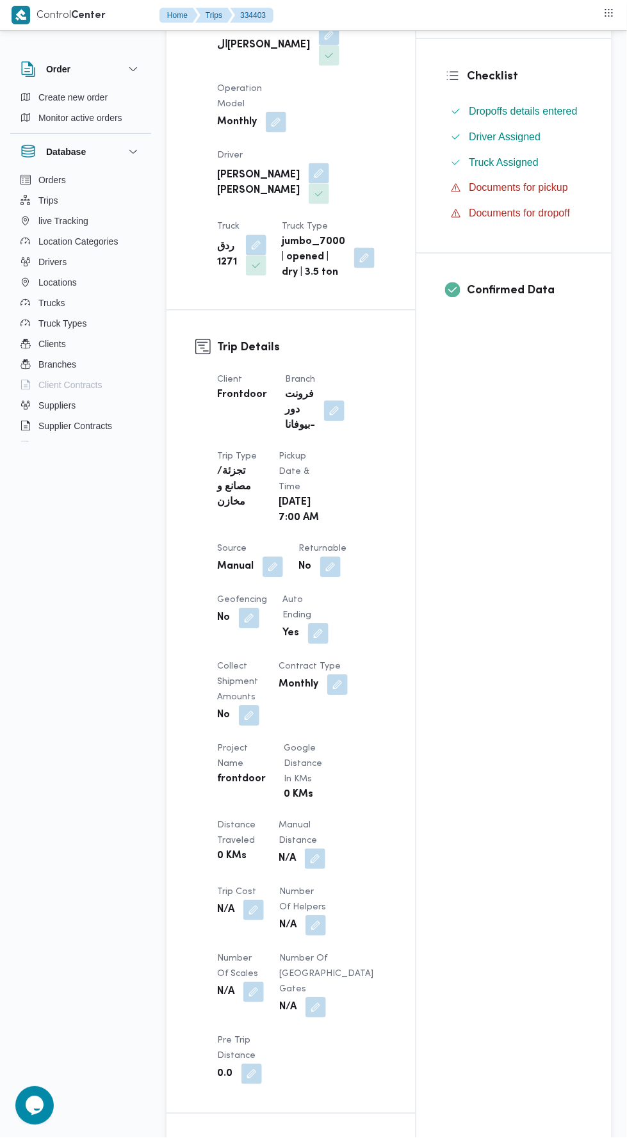
click at [278, 566] on button "button" at bounding box center [272, 567] width 20 height 20
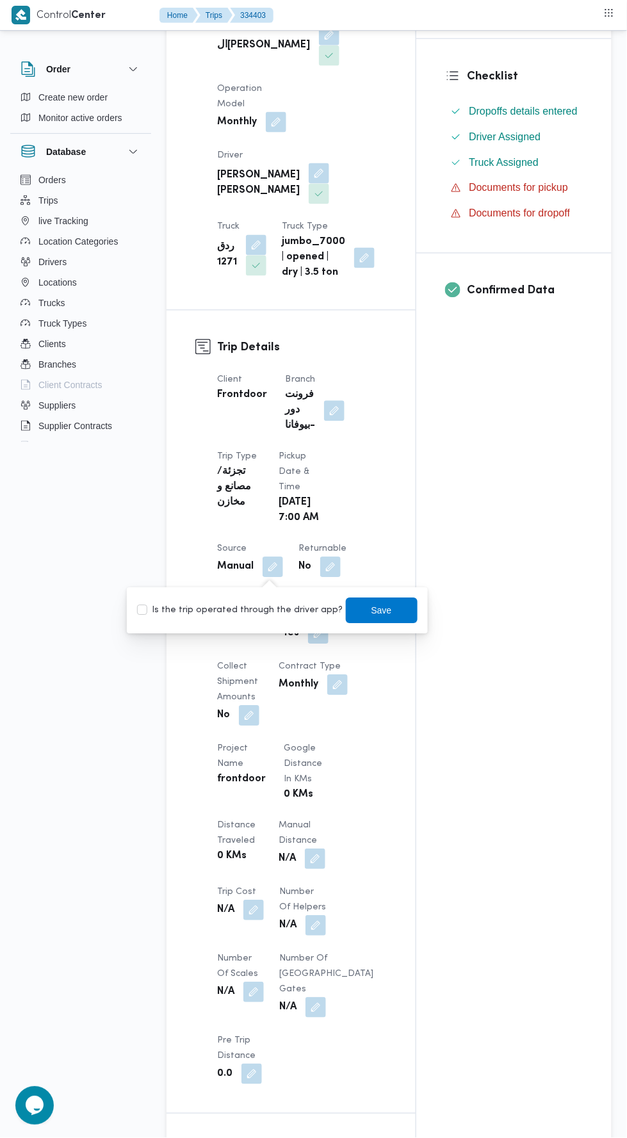
click at [270, 613] on label "Is the trip operated through the driver app?" at bounding box center [240, 610] width 206 height 15
checkbox input "true"
click at [375, 607] on span "Save" at bounding box center [381, 610] width 20 height 15
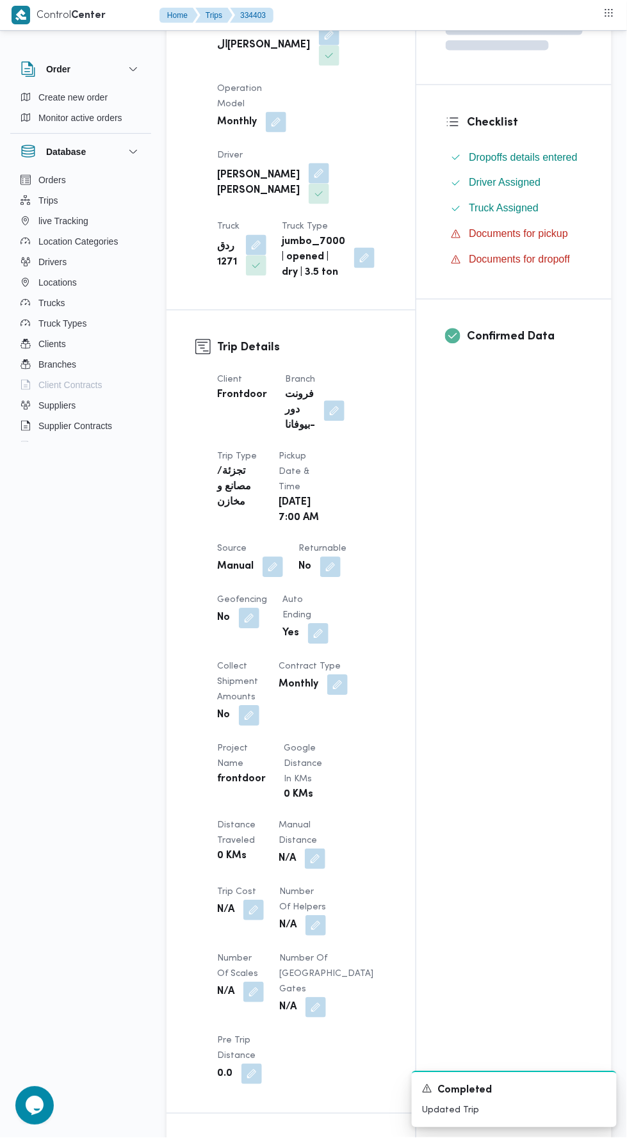
click at [540, 513] on div "Assignees Checklist Dropoffs details entered Driver Assigned Truck Assigned Doc…" at bounding box center [513, 710] width 195 height 1524
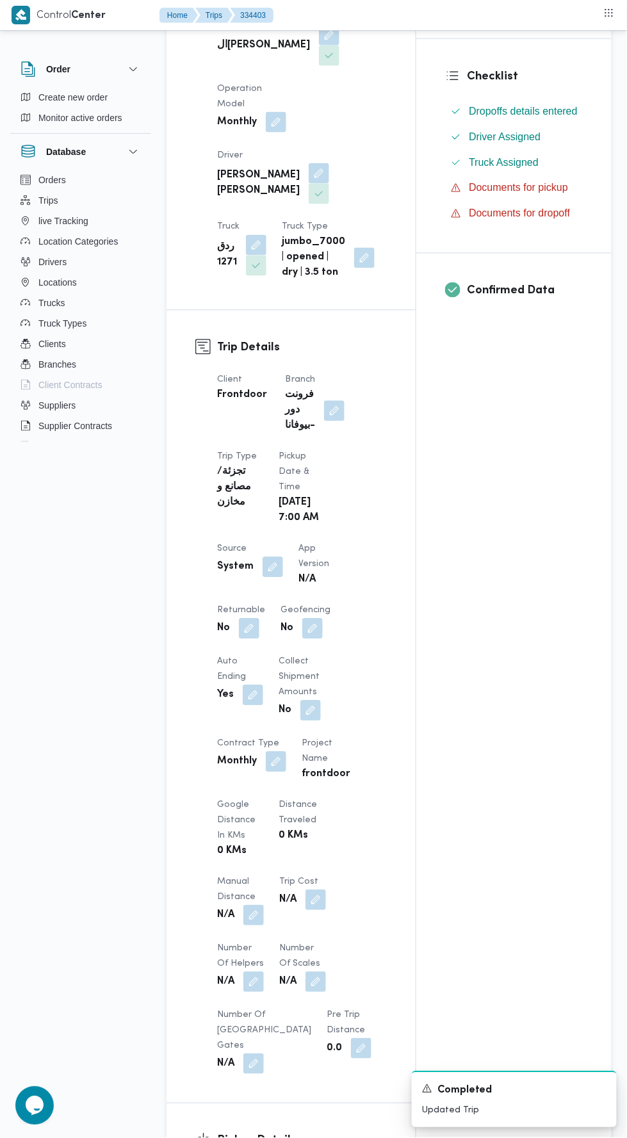
scroll to position [0, 0]
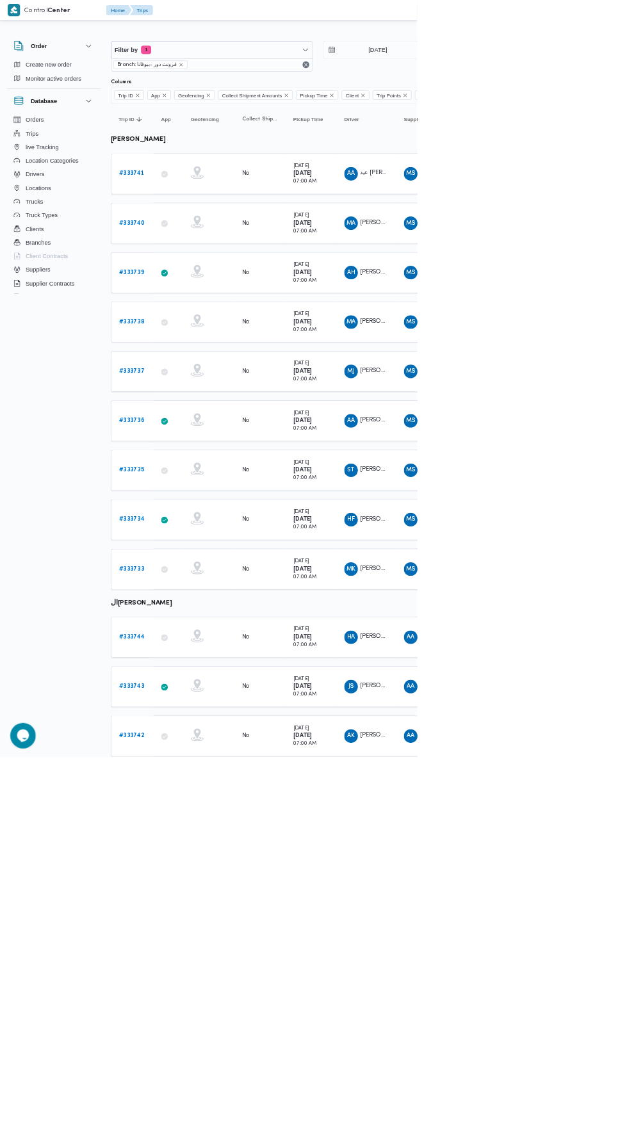
click at [200, 1024] on link "# 333743" at bounding box center [198, 1031] width 38 height 15
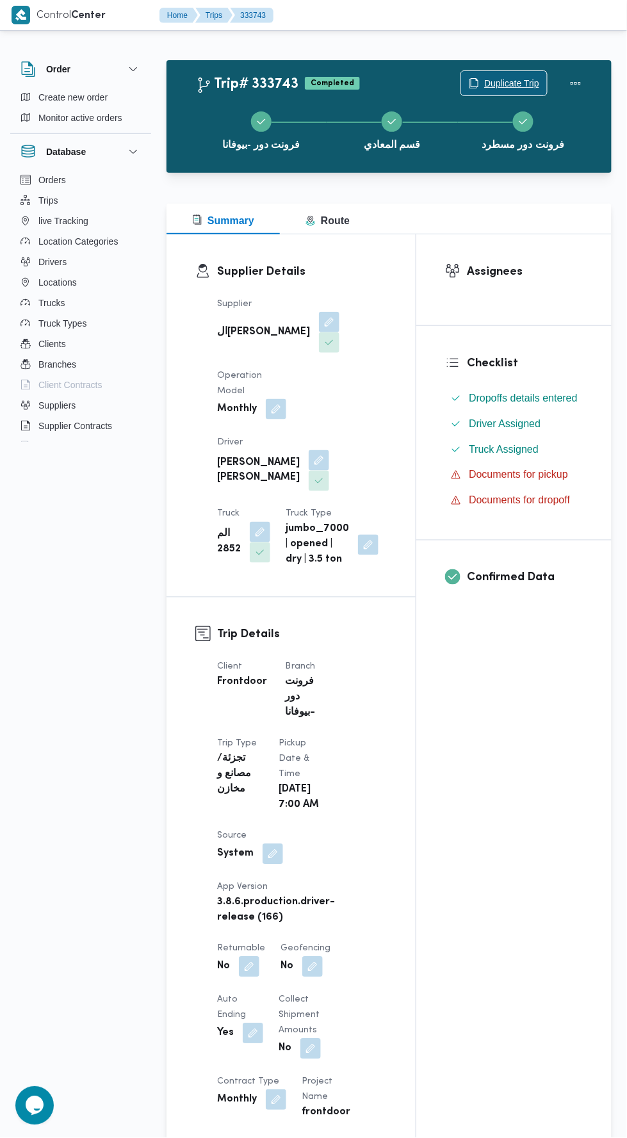
click at [493, 82] on span "Duplicate Trip" at bounding box center [511, 83] width 55 height 15
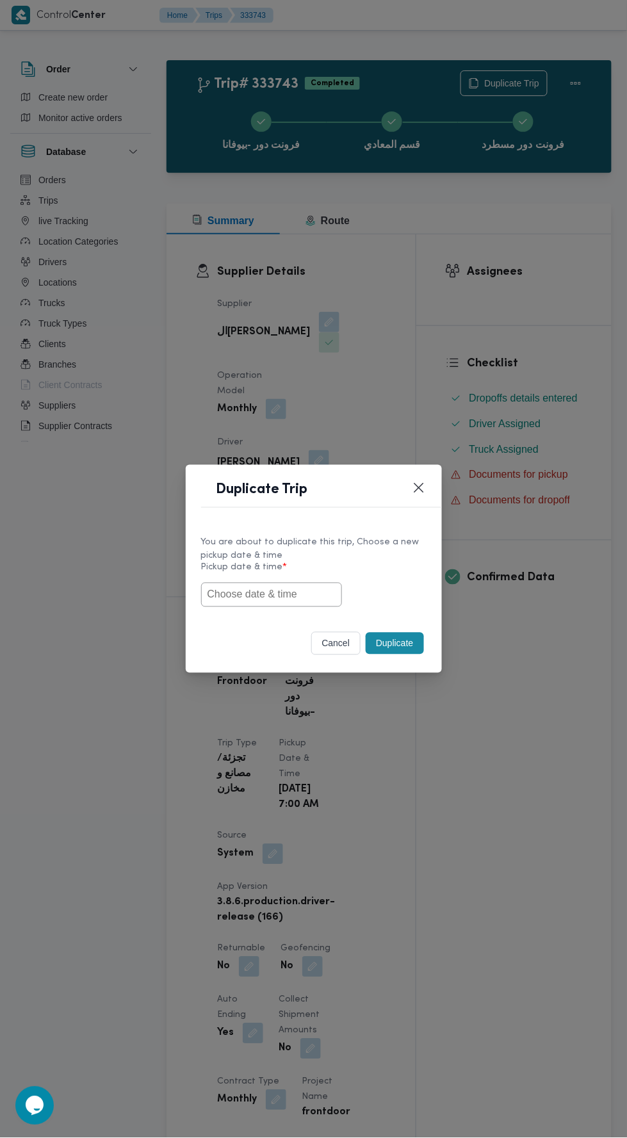
click at [289, 590] on input "text" at bounding box center [271, 595] width 141 height 24
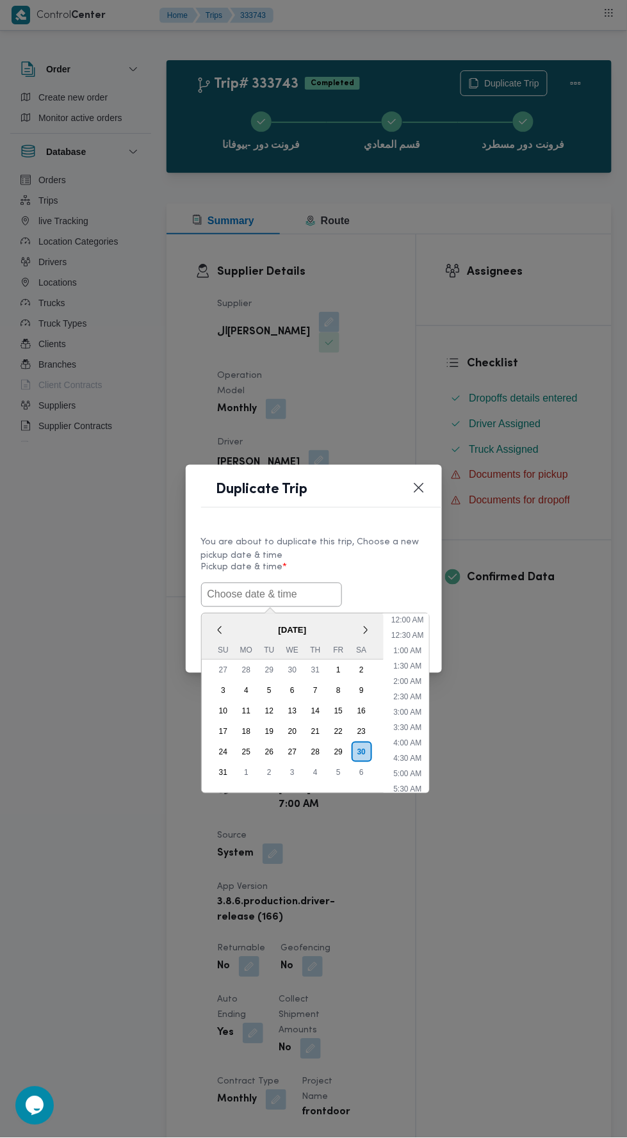
scroll to position [40, 0]
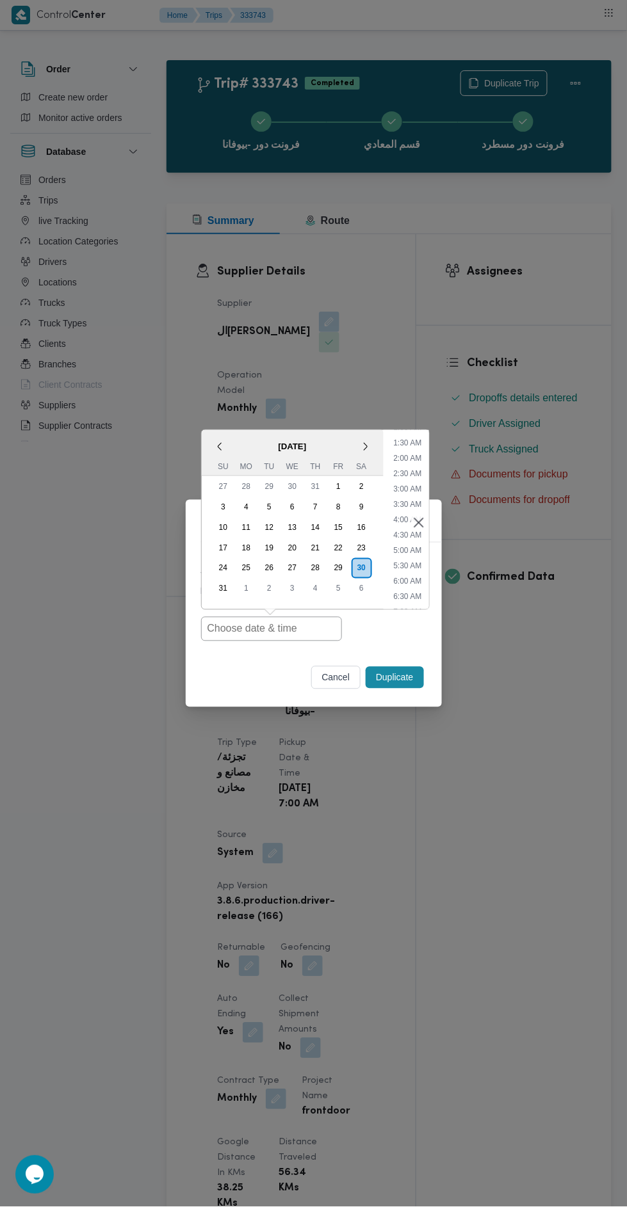
type input "30/08/2025 7:00AM"
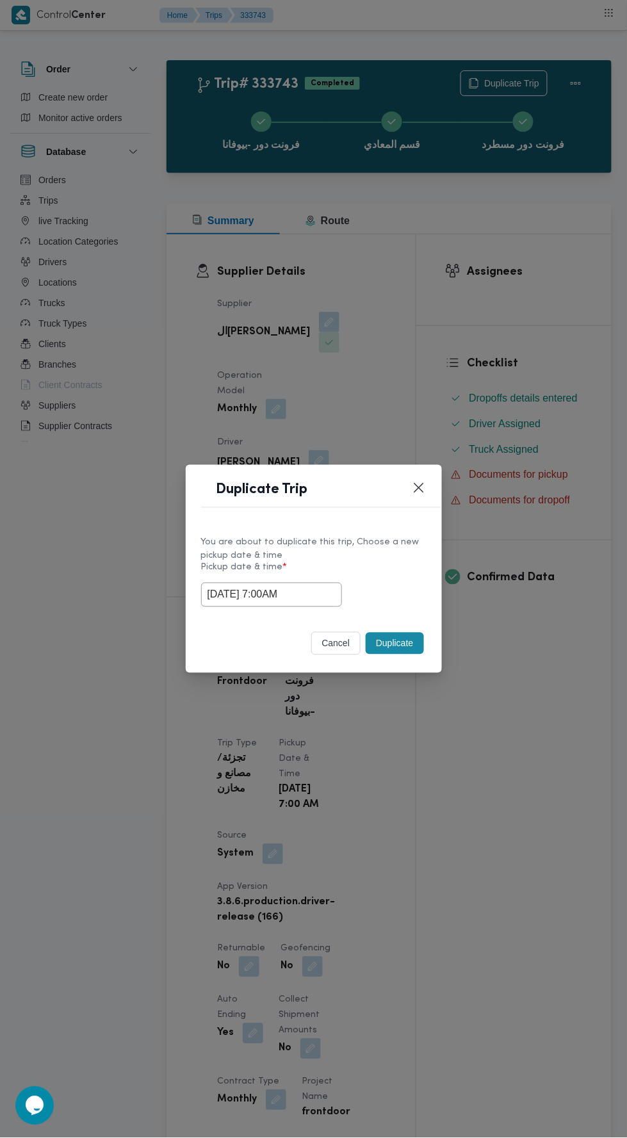
click at [479, 313] on div "Duplicate Trip You are about to duplicate this trip, Choose a new pickup date &…" at bounding box center [313, 569] width 627 height 1138
click at [407, 636] on button "Duplicate" at bounding box center [395, 644] width 58 height 22
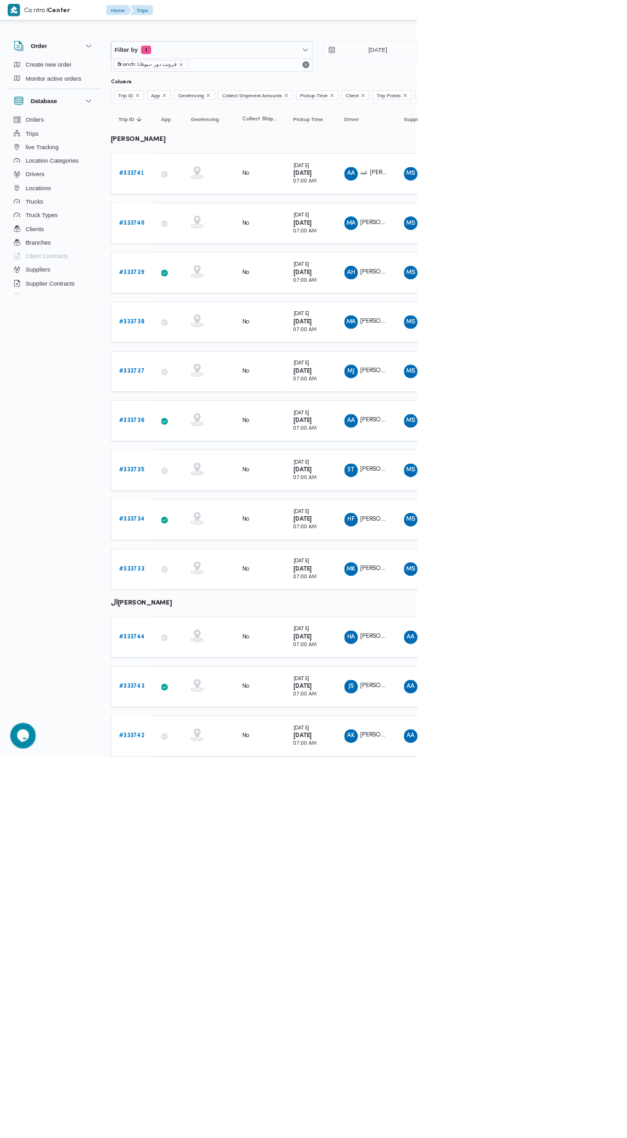
click at [203, 1102] on b "# 333742" at bounding box center [198, 1106] width 38 height 8
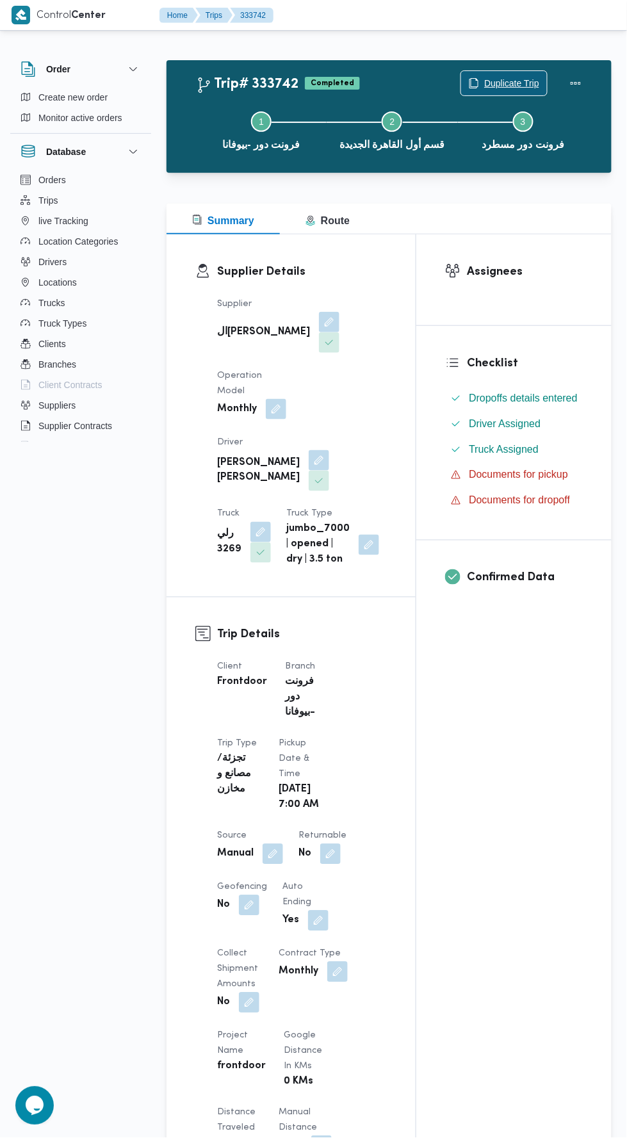
click at [533, 77] on span "Duplicate Trip" at bounding box center [511, 83] width 55 height 15
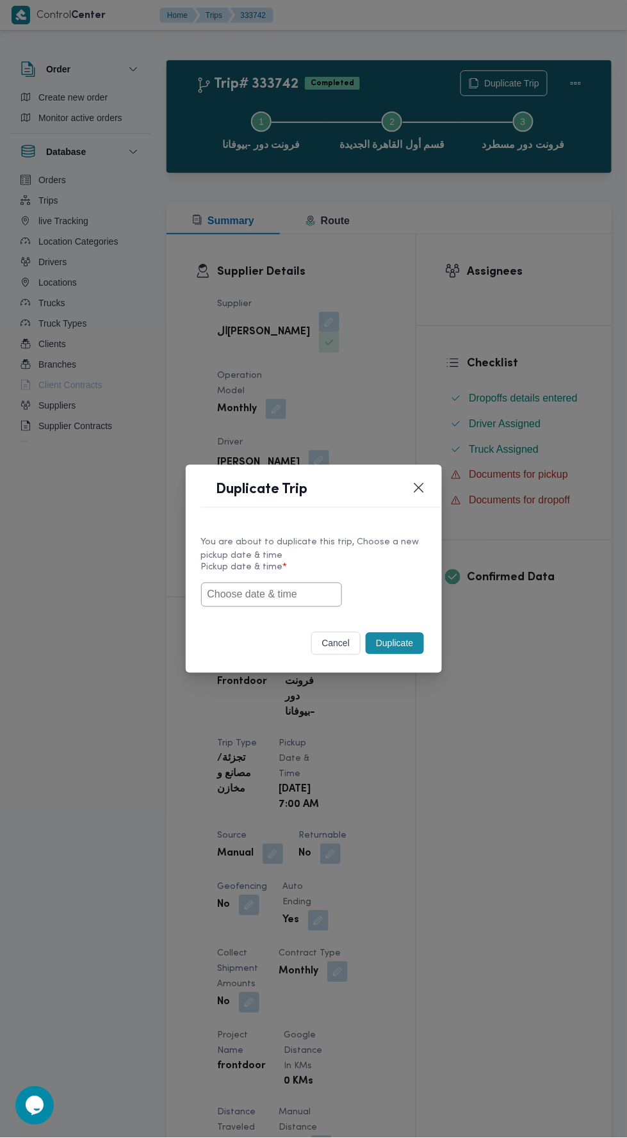
click at [294, 593] on input "text" at bounding box center [271, 595] width 141 height 24
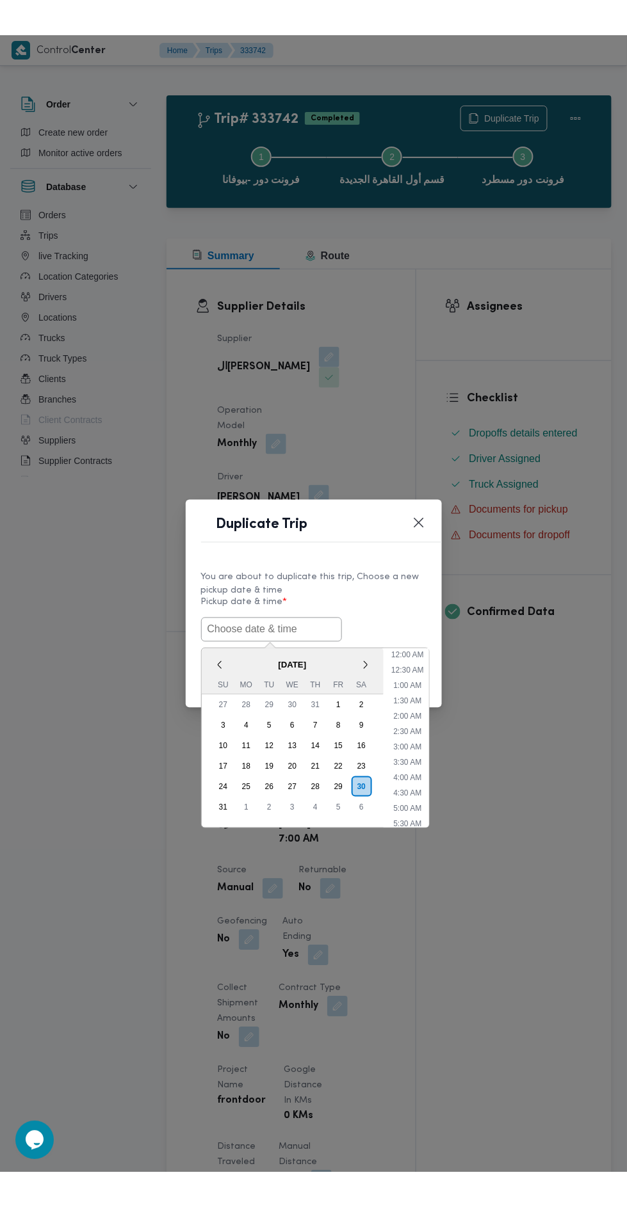
scroll to position [40, 0]
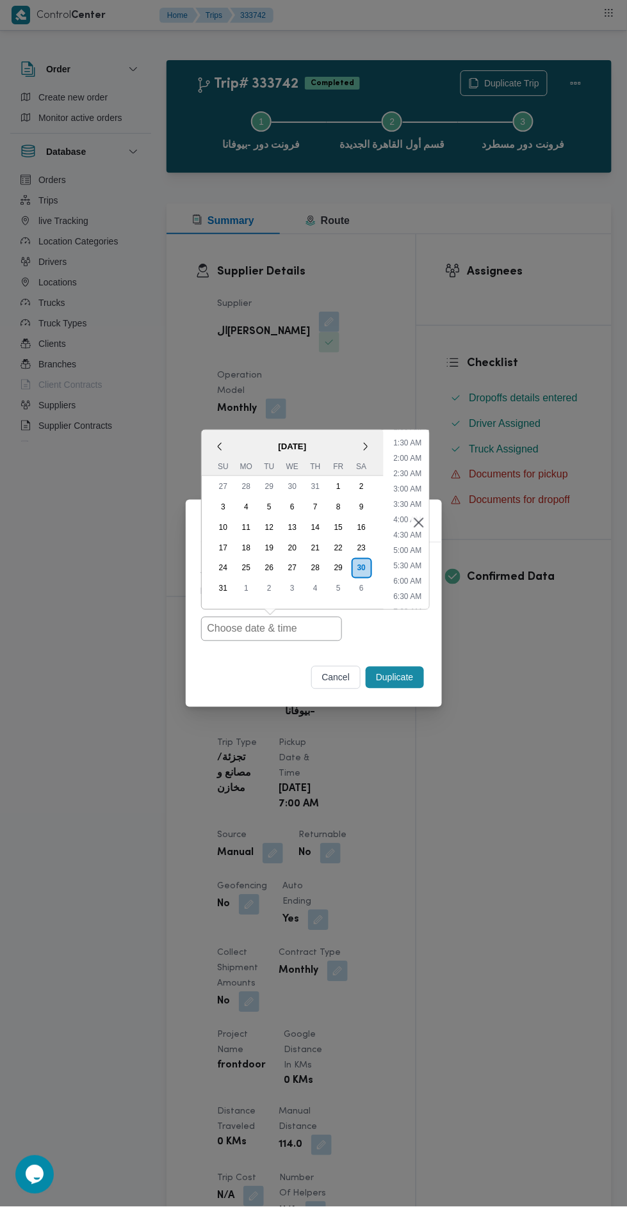
type input "30/08/2025 7:00AM"
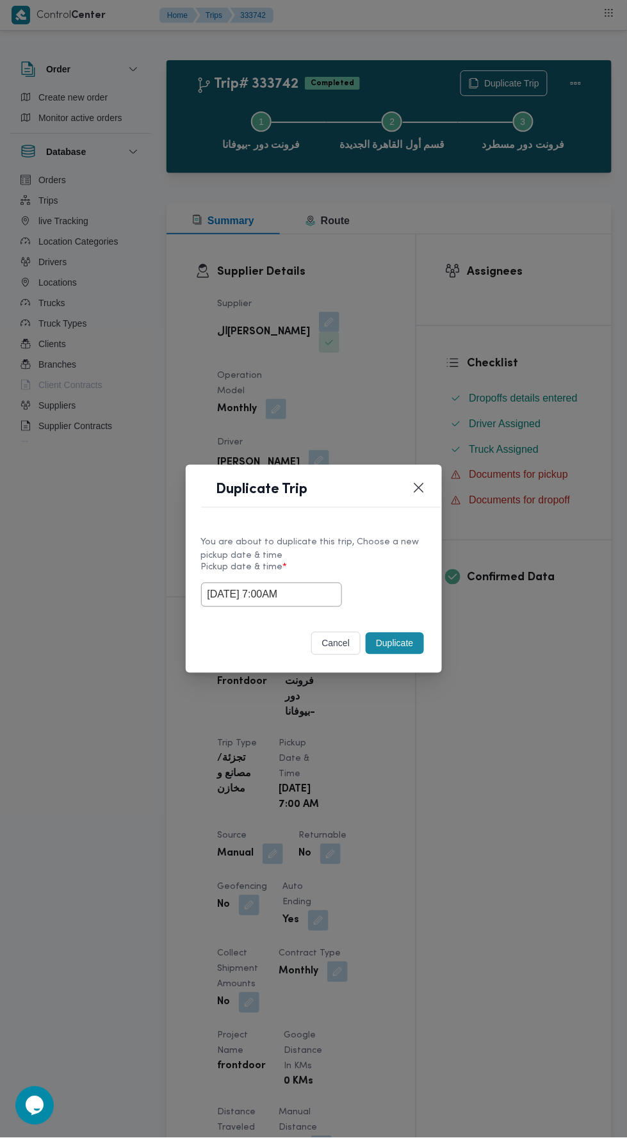
click at [564, 335] on div "Duplicate Trip You are about to duplicate this trip, Choose a new pickup date &…" at bounding box center [313, 569] width 627 height 1138
click at [418, 634] on button "Duplicate" at bounding box center [395, 644] width 58 height 22
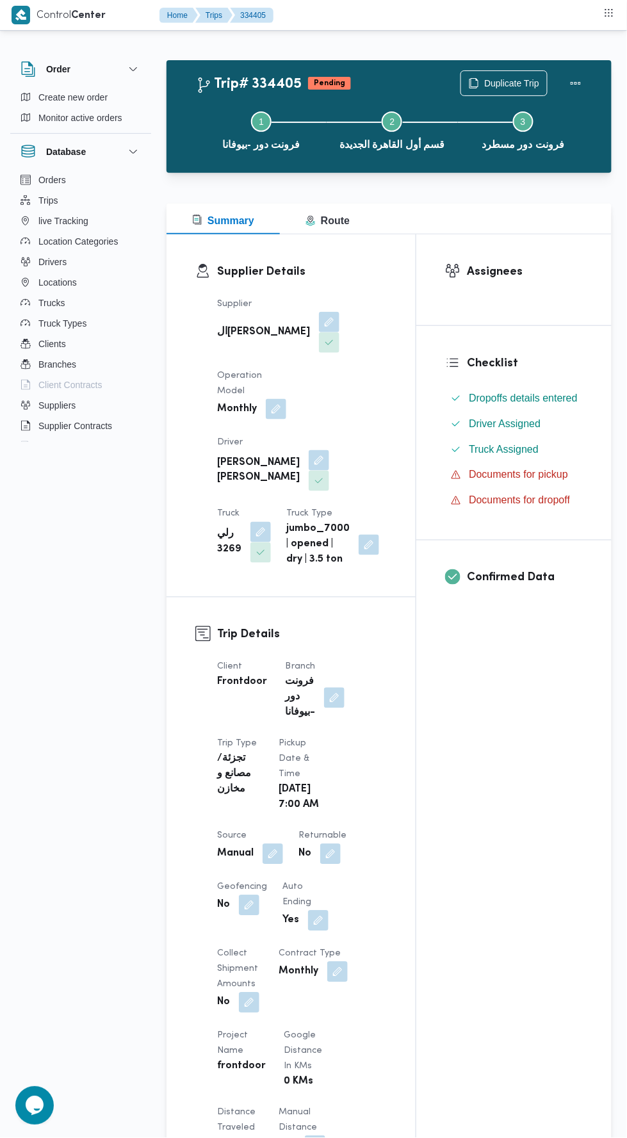
click at [274, 849] on button "button" at bounding box center [272, 854] width 20 height 20
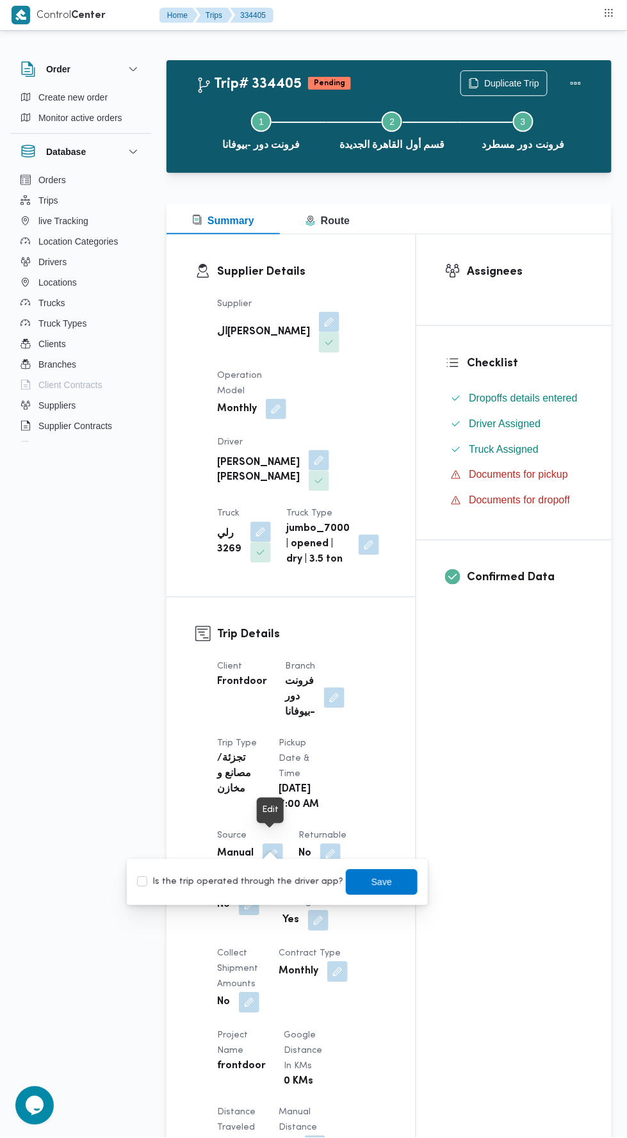
click at [253, 883] on label "Is the trip operated through the driver app?" at bounding box center [240, 881] width 206 height 15
checkbox input "true"
click at [385, 880] on span "Save" at bounding box center [382, 882] width 72 height 26
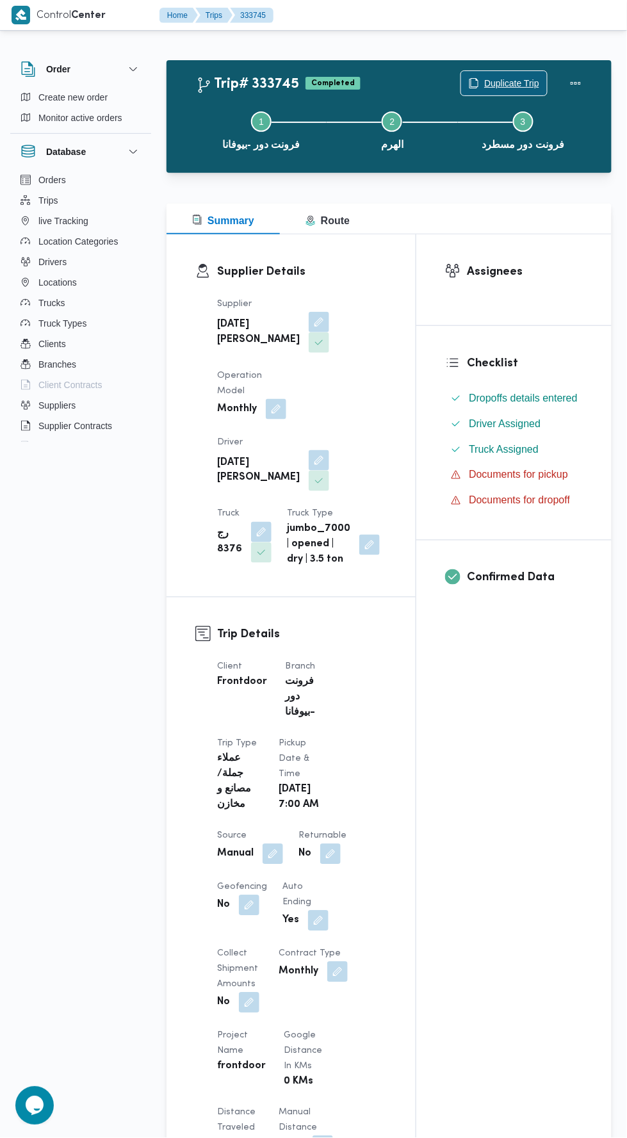
click at [502, 79] on span "Duplicate Trip" at bounding box center [511, 83] width 55 height 15
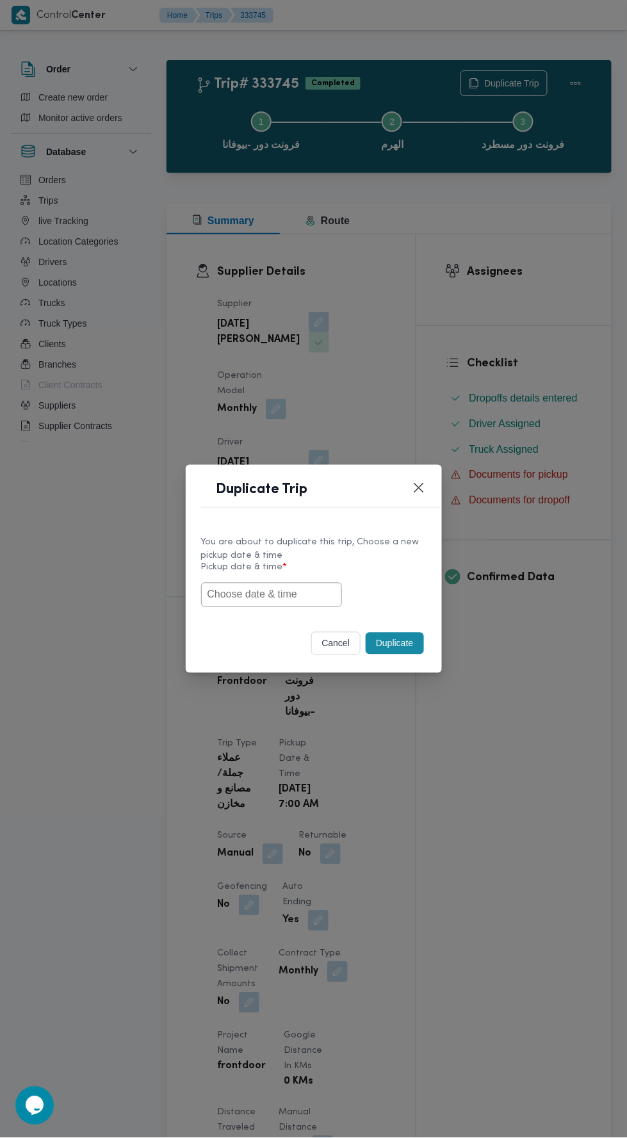
click at [273, 594] on input "text" at bounding box center [271, 595] width 141 height 24
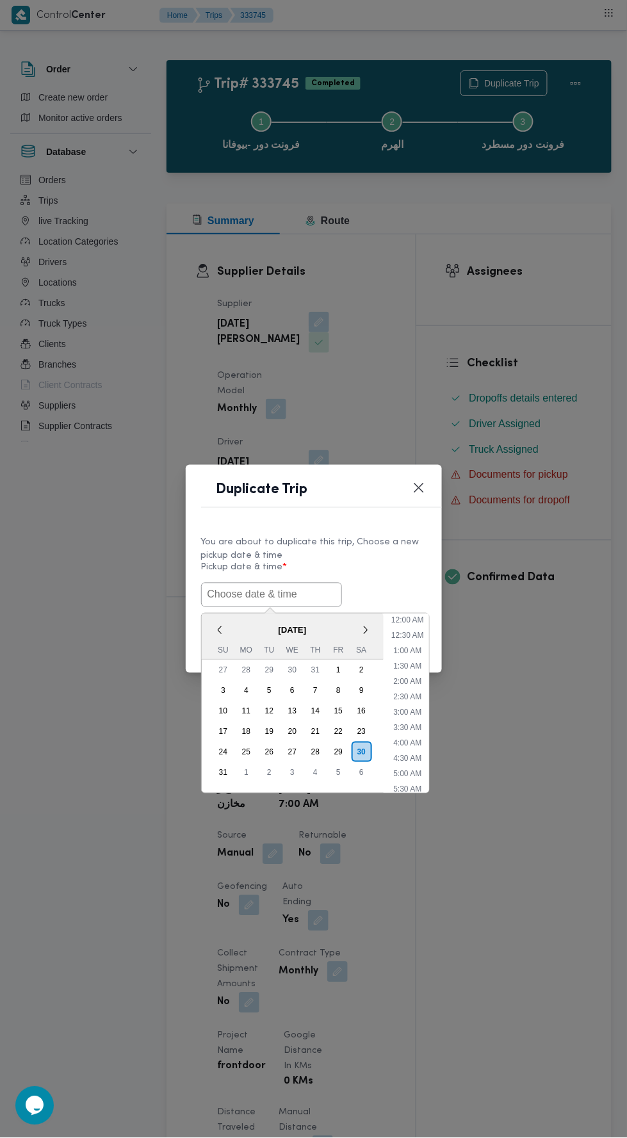
scroll to position [40, 0]
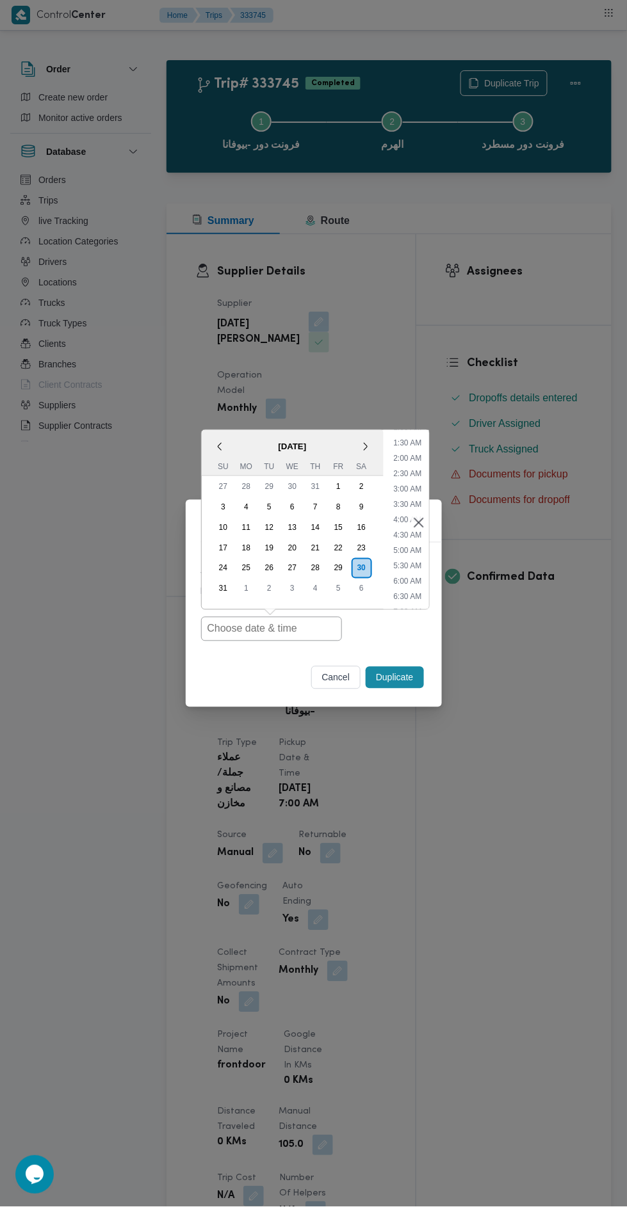
type input "30/08/2025 7:00AM"
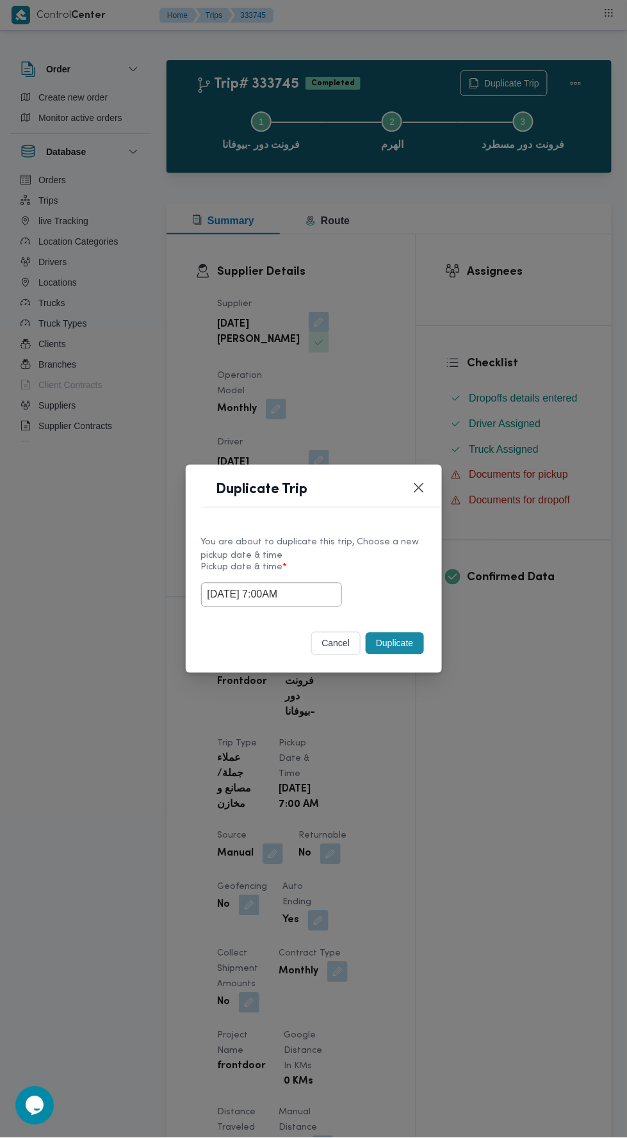
click at [473, 333] on div "Duplicate Trip You are about to duplicate this trip, Choose a new pickup date &…" at bounding box center [313, 569] width 627 height 1138
click at [391, 643] on button "Duplicate" at bounding box center [395, 644] width 58 height 22
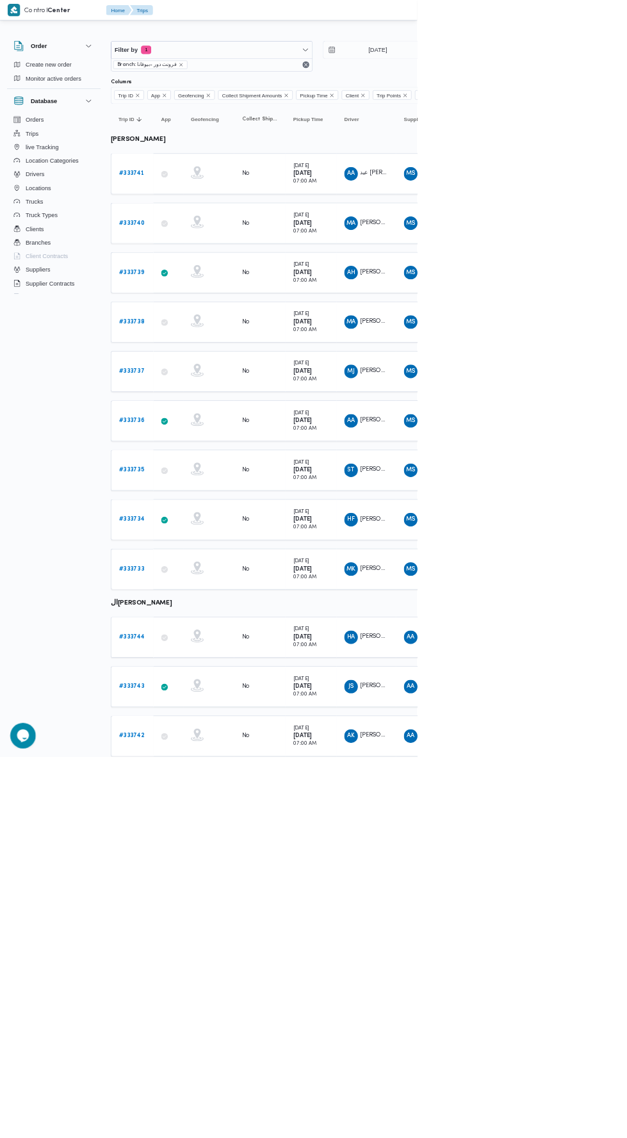
scroll to position [45, 0]
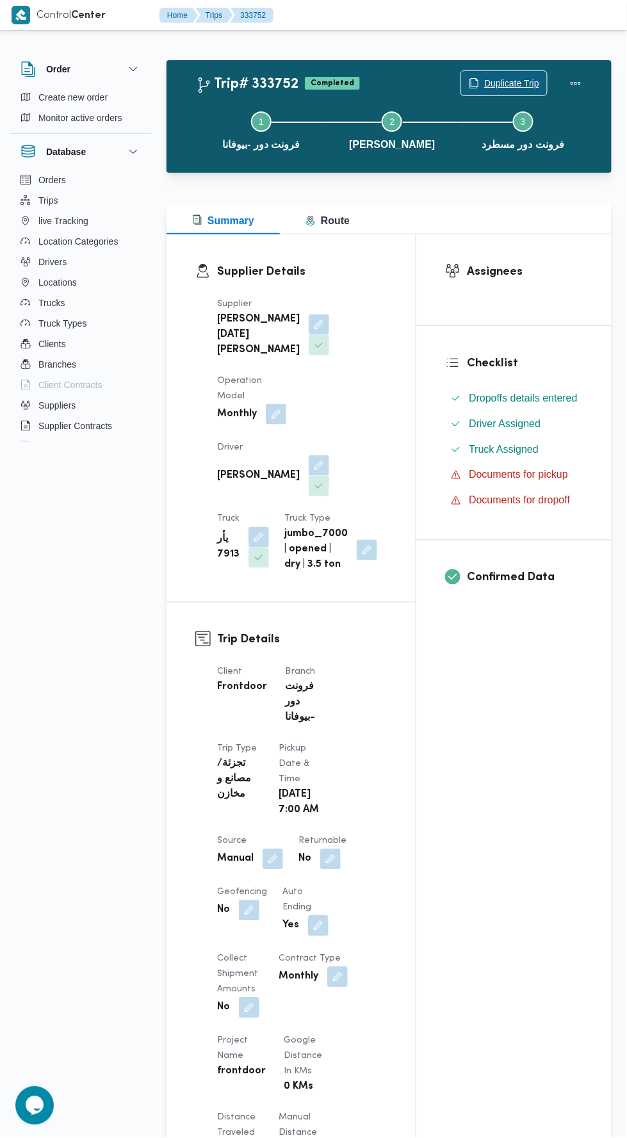
click at [514, 83] on span "Duplicate Trip" at bounding box center [511, 83] width 55 height 15
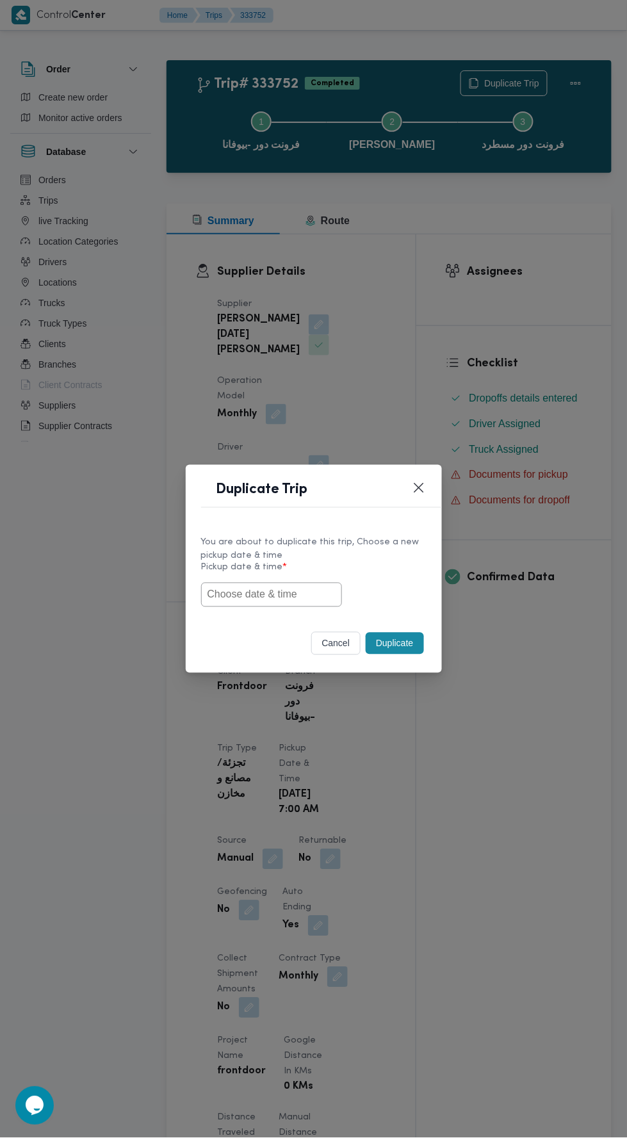
click at [311, 595] on input "text" at bounding box center [271, 595] width 141 height 24
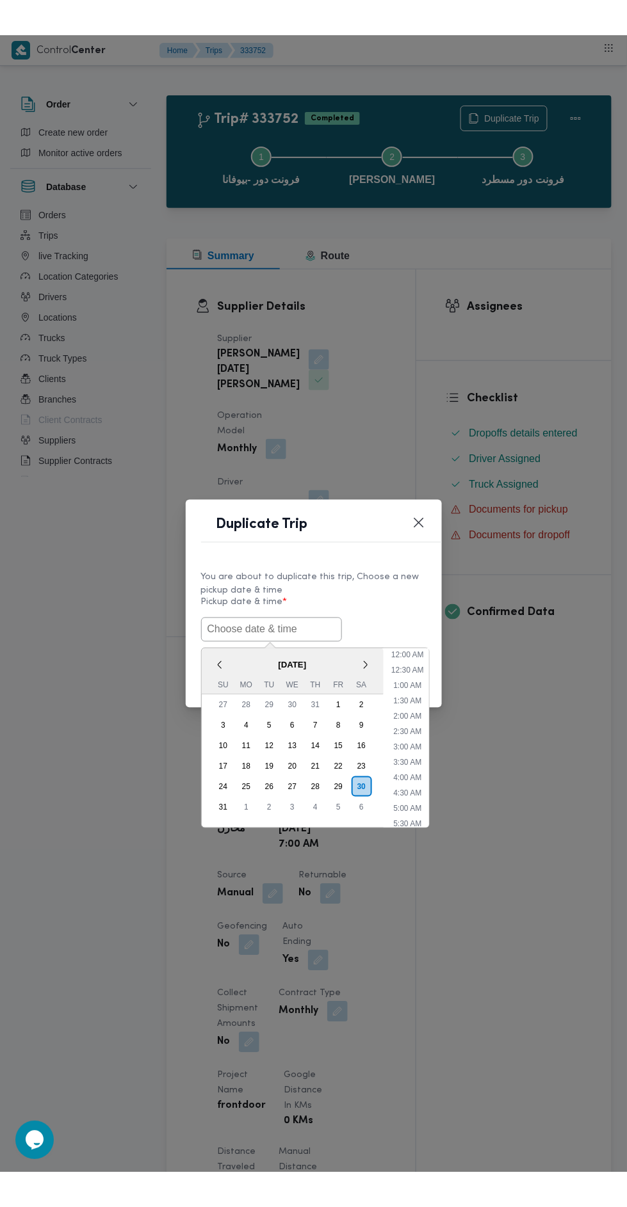
scroll to position [40, 0]
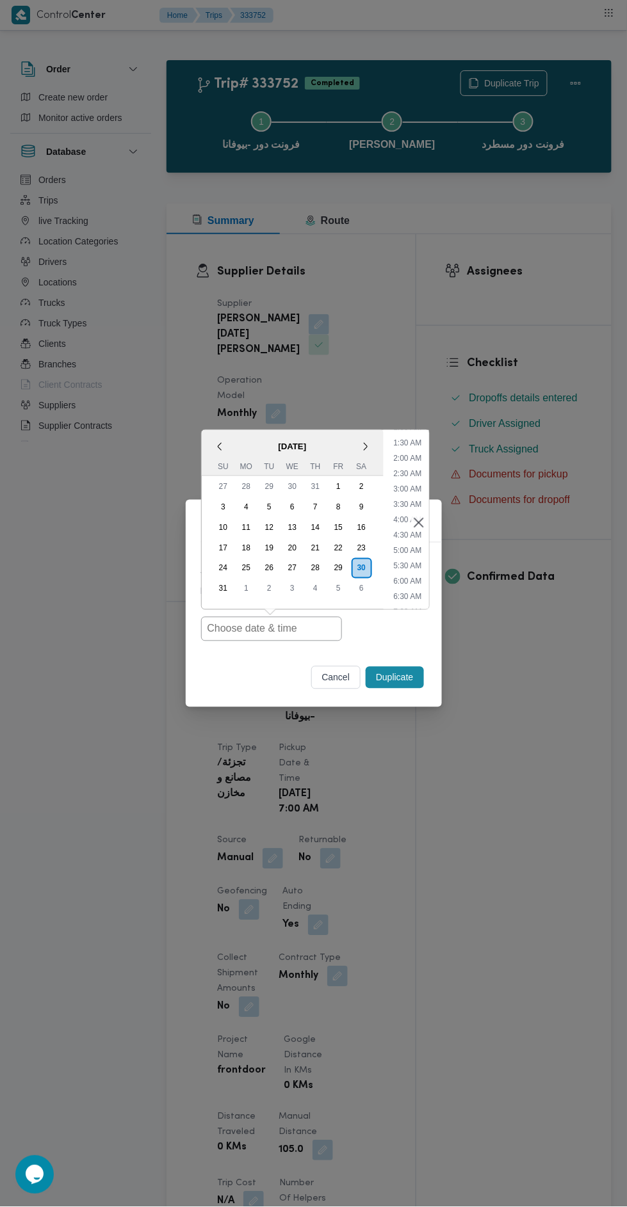
type input "30/08/2025 7:00AM"
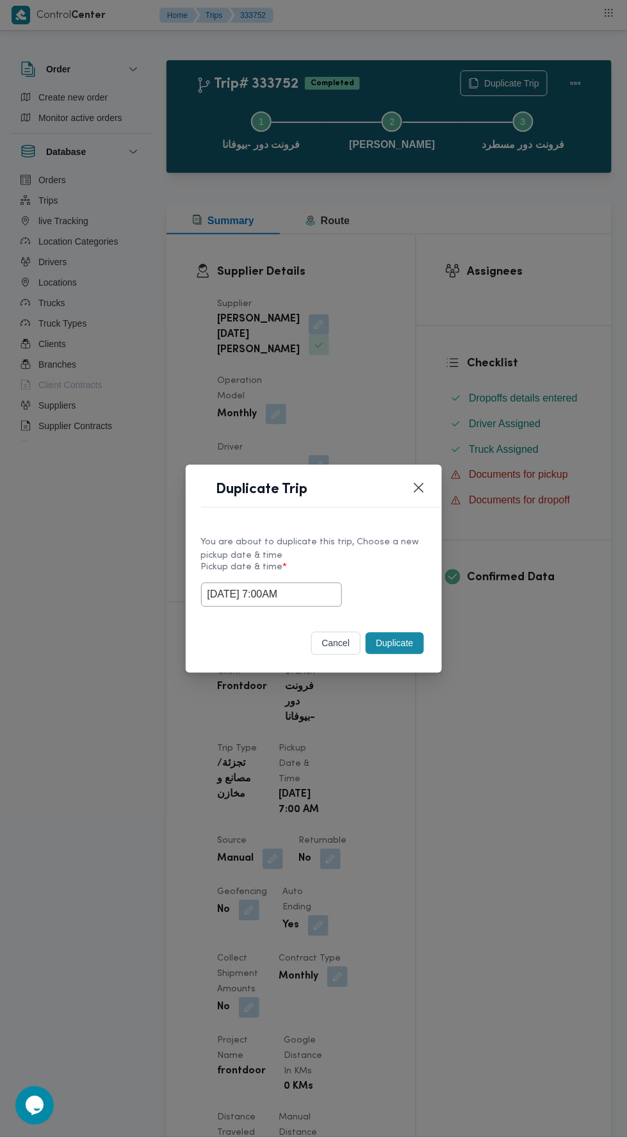
click at [501, 347] on div "Duplicate Trip You are about to duplicate this trip, Choose a new pickup date &…" at bounding box center [313, 569] width 627 height 1138
click at [400, 641] on button "Duplicate" at bounding box center [395, 644] width 58 height 22
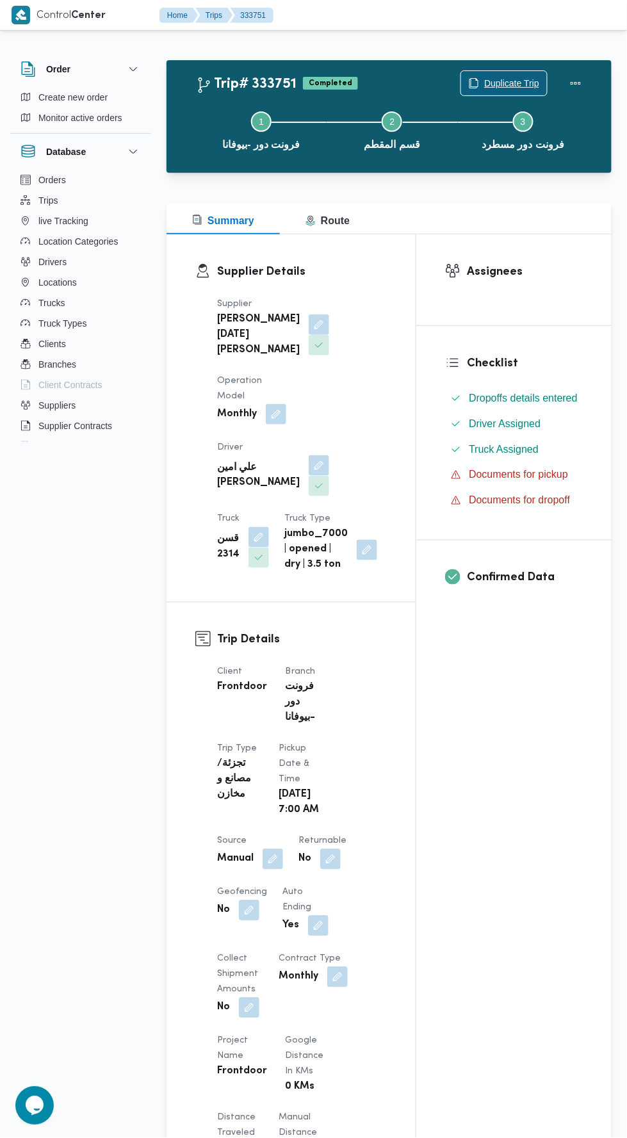
click at [516, 82] on span "Duplicate Trip" at bounding box center [511, 83] width 55 height 15
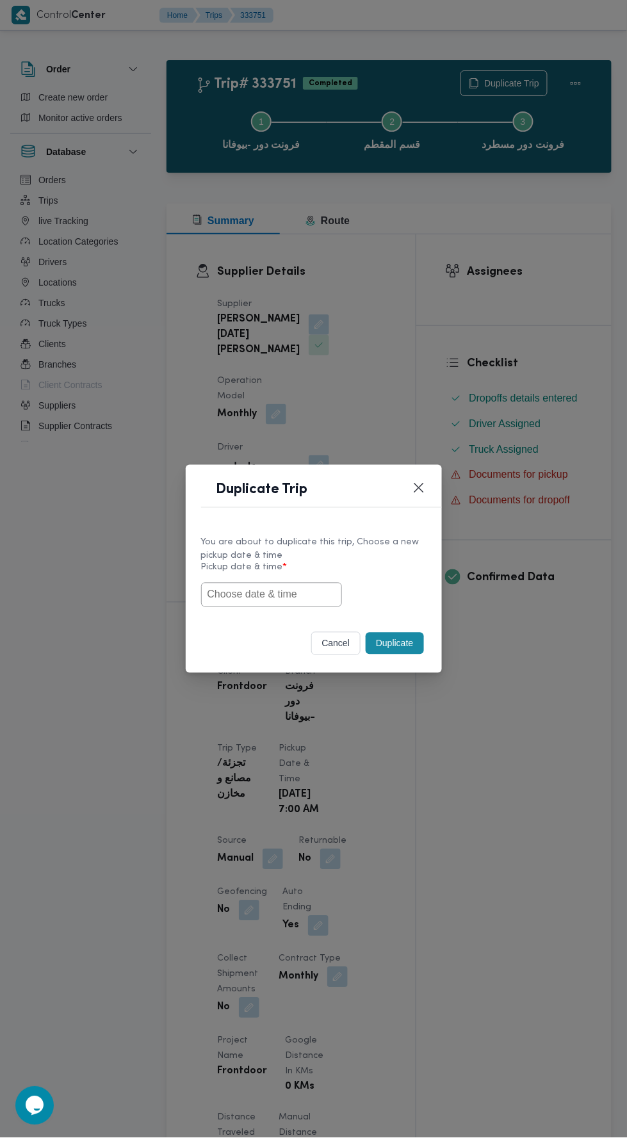
click at [305, 584] on input "text" at bounding box center [271, 595] width 141 height 24
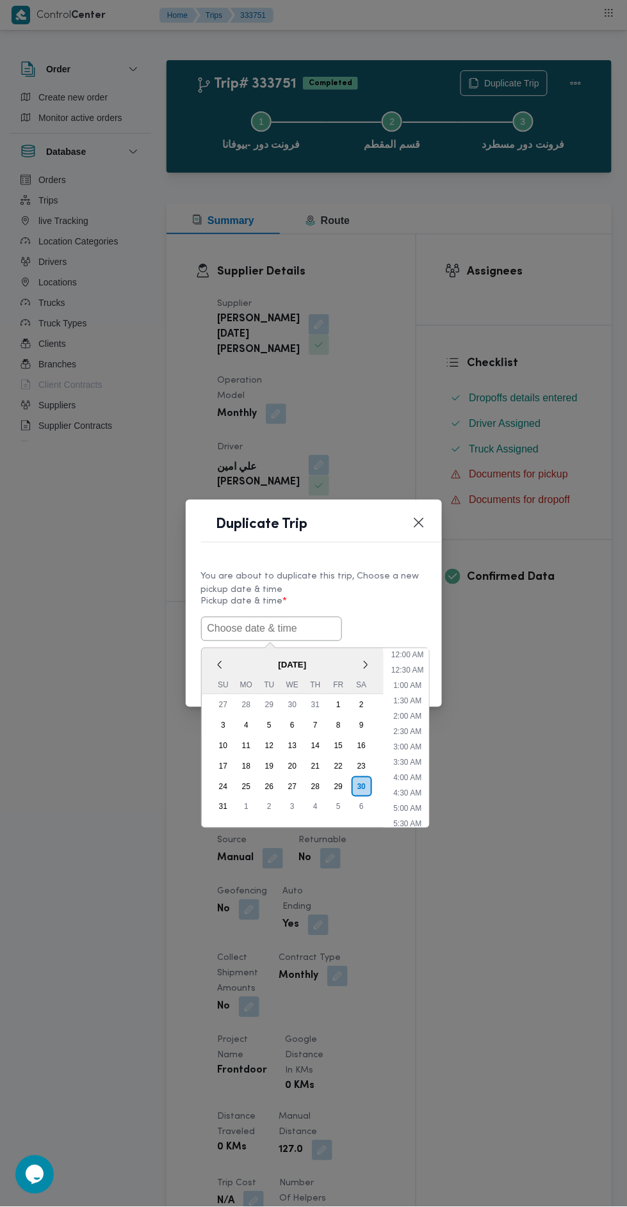
scroll to position [40, 0]
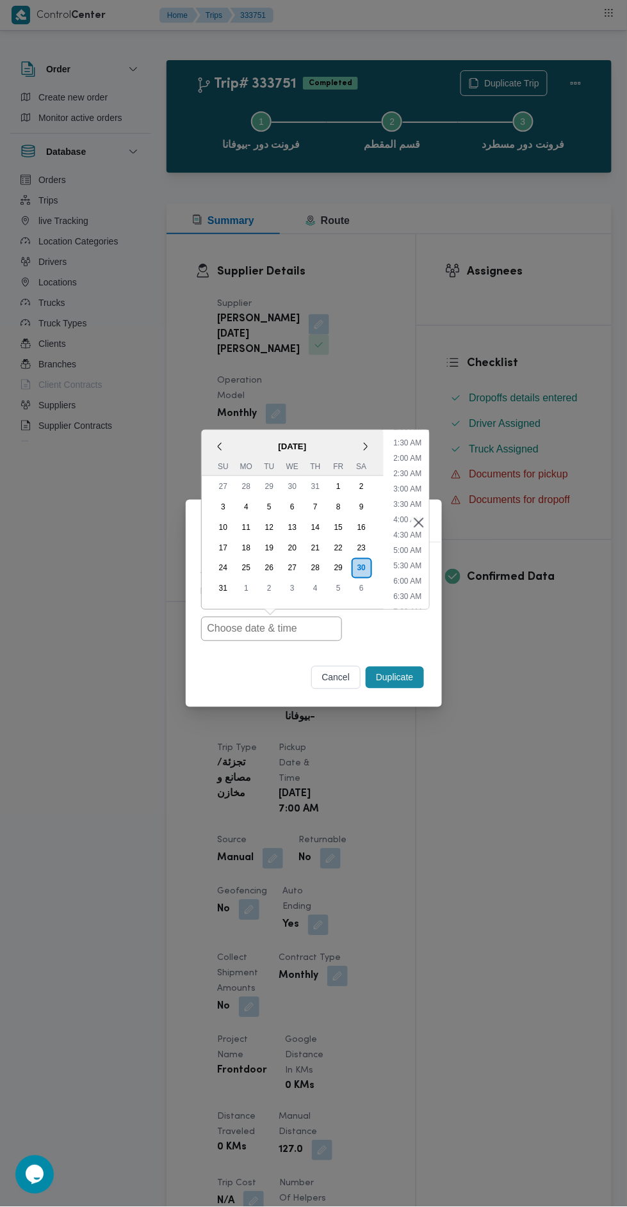
type input "30/08/2025 7:00AM"
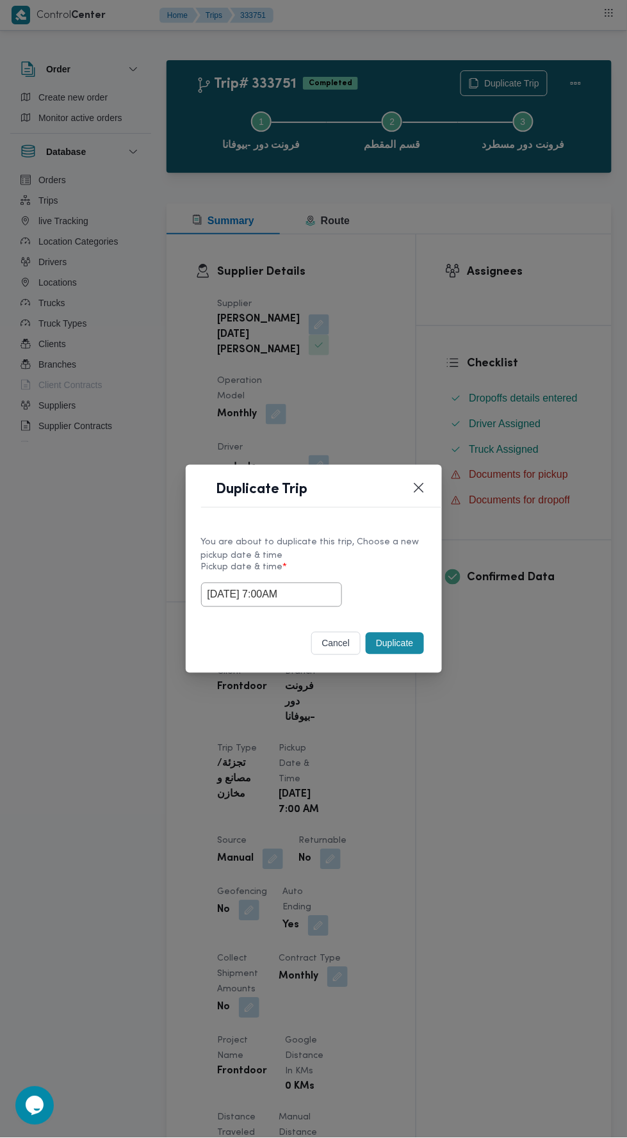
click at [526, 263] on div "Duplicate Trip You are about to duplicate this trip, Choose a new pickup date &…" at bounding box center [313, 569] width 627 height 1138
click at [398, 643] on button "Duplicate" at bounding box center [395, 644] width 58 height 22
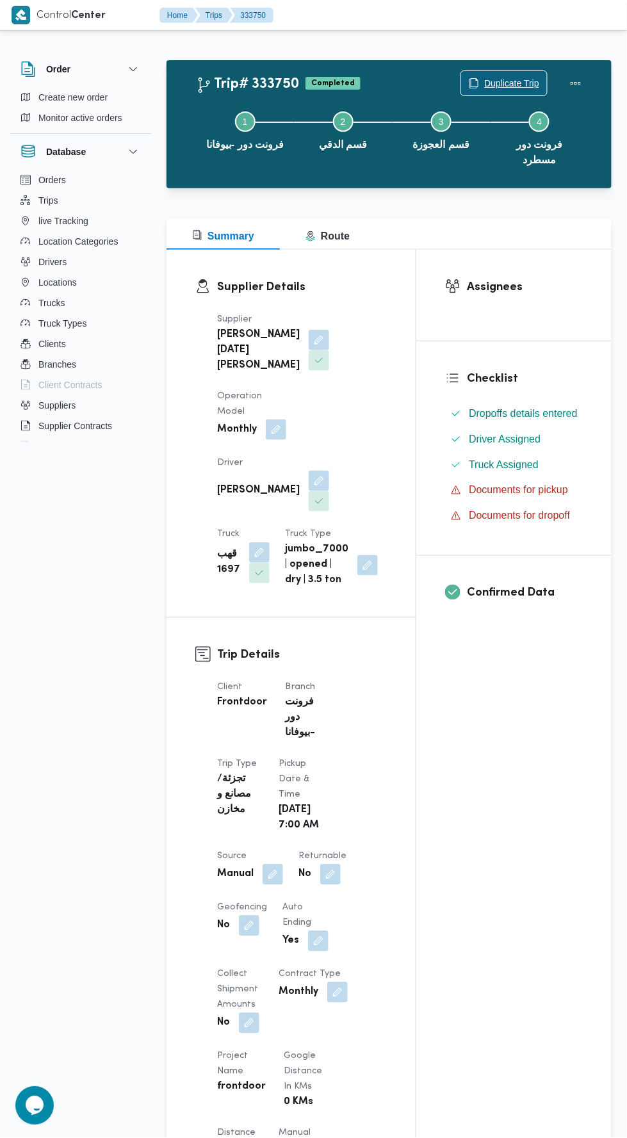
click at [517, 72] on span "Duplicate Trip" at bounding box center [504, 83] width 86 height 24
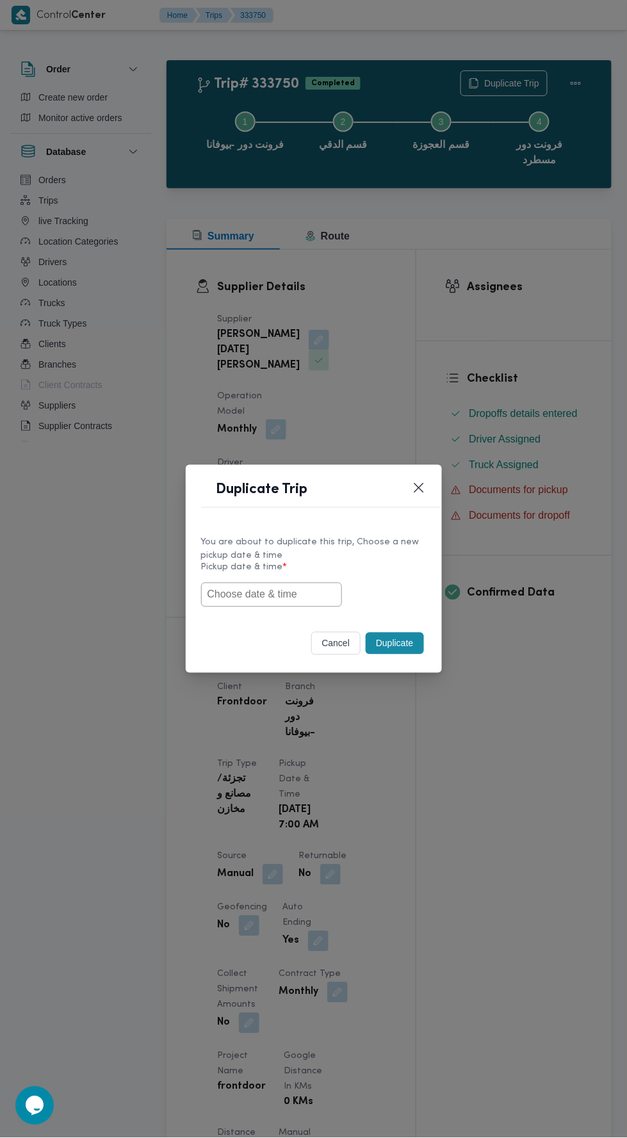
click at [298, 595] on input "text" at bounding box center [271, 595] width 141 height 24
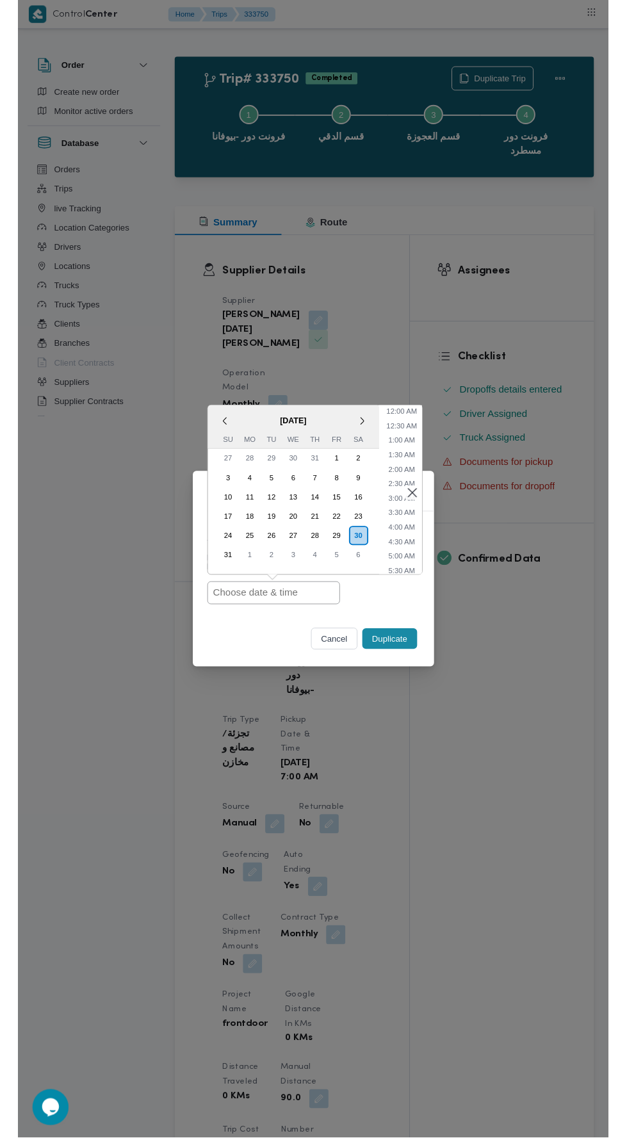
scroll to position [40, 0]
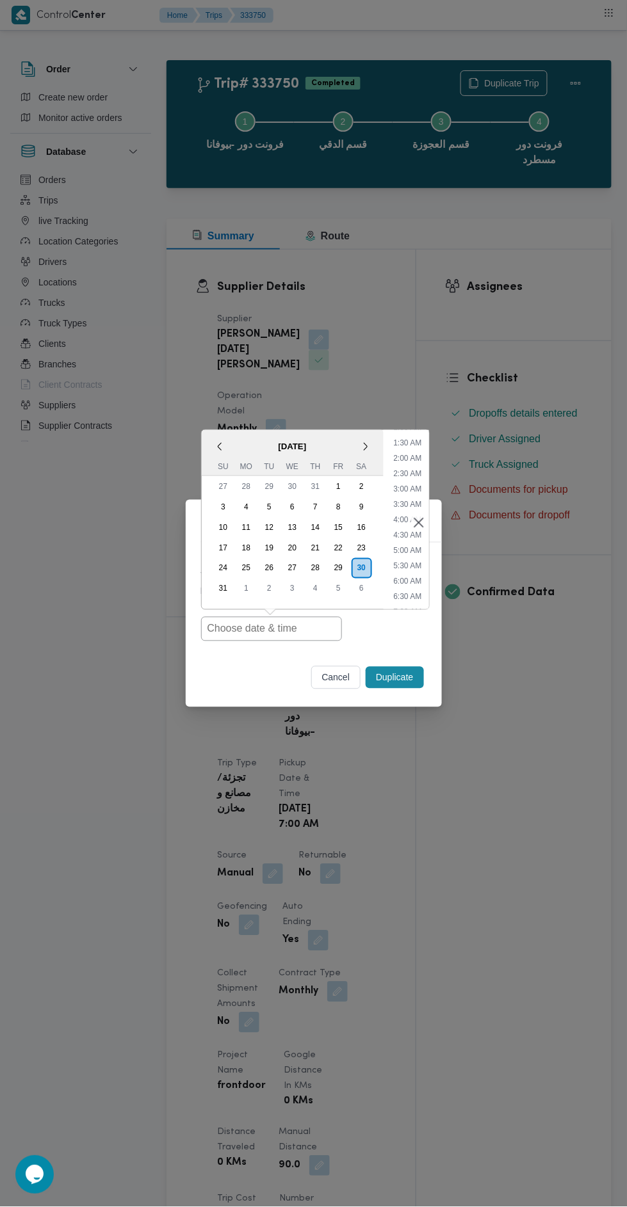
type input "30/08/2025 7:00AM"
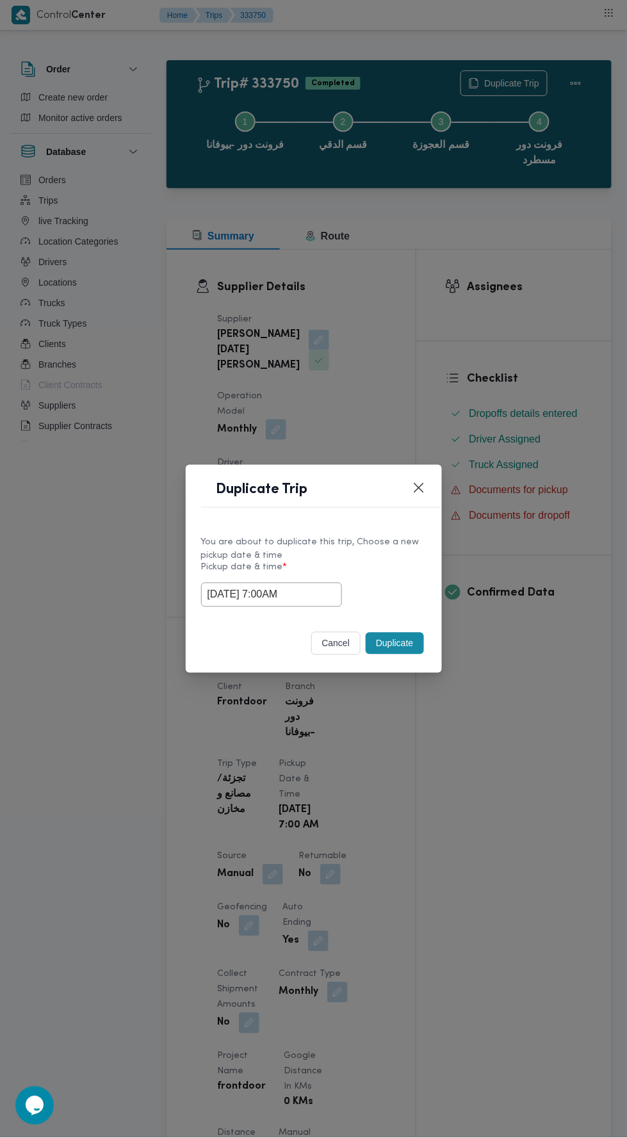
click at [535, 360] on div "Duplicate Trip You are about to duplicate this trip, Choose a new pickup date &…" at bounding box center [313, 569] width 627 height 1138
click at [404, 644] on button "Duplicate" at bounding box center [395, 644] width 58 height 22
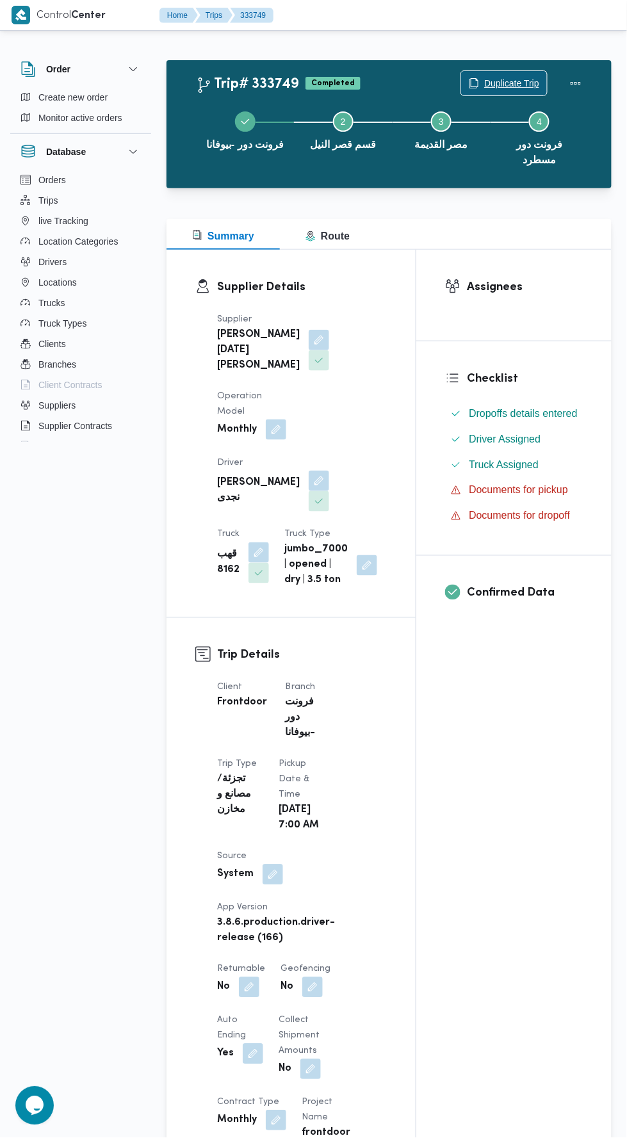
click at [501, 83] on span "Duplicate Trip" at bounding box center [511, 83] width 55 height 15
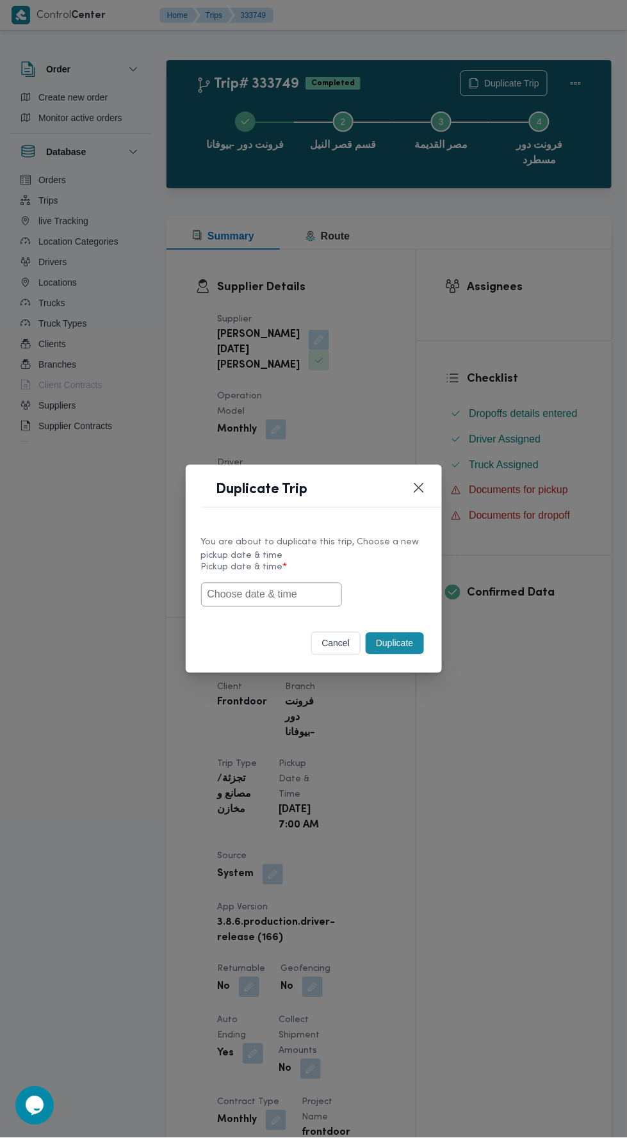
click at [295, 592] on input "text" at bounding box center [271, 595] width 141 height 24
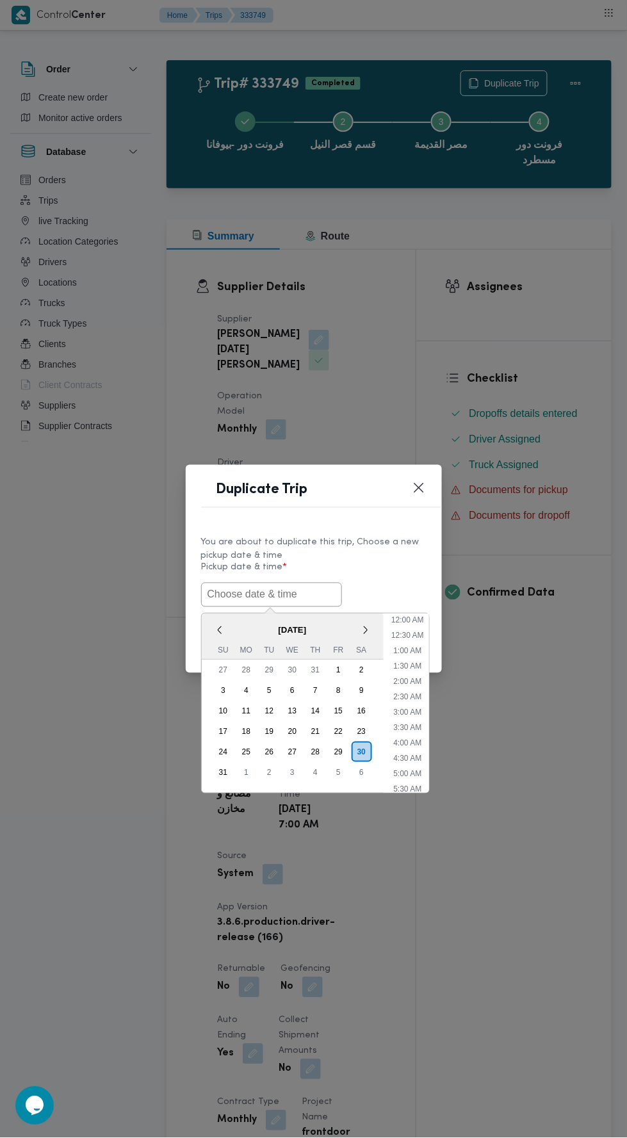
scroll to position [40, 0]
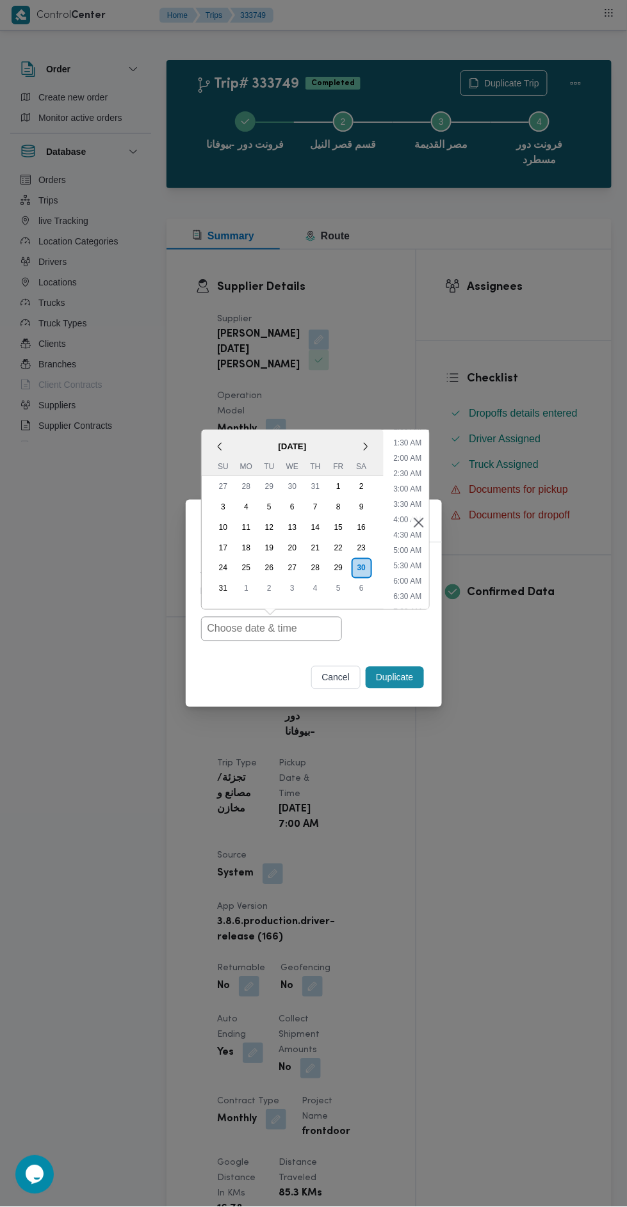
type input "30/08/2025 7:00AM"
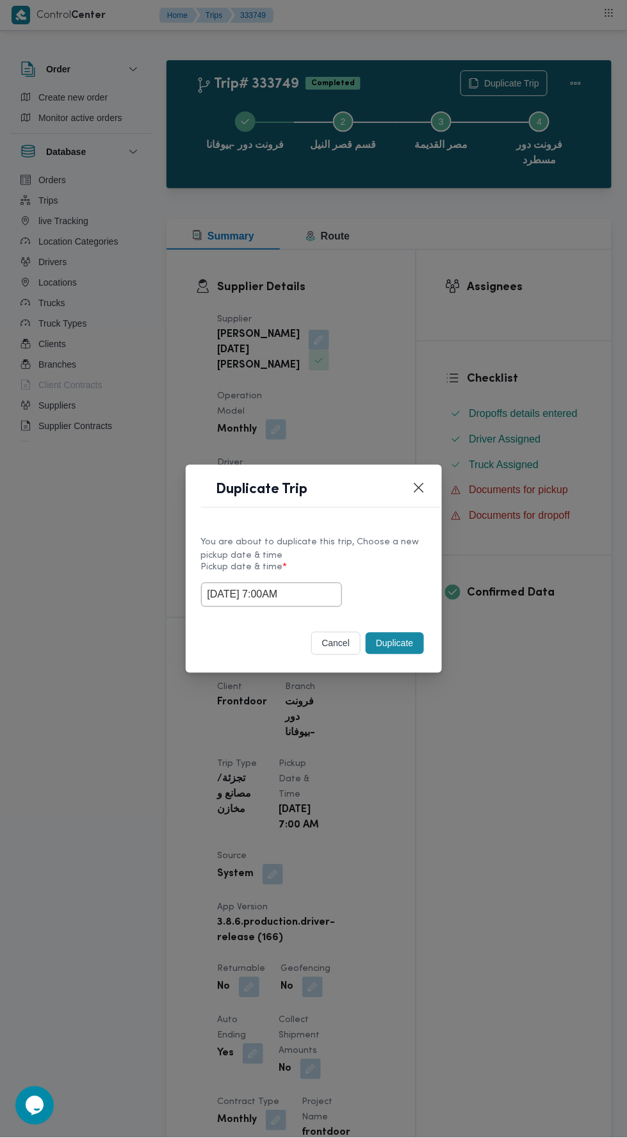
click at [513, 367] on div "Duplicate Trip You are about to duplicate this trip, Choose a new pickup date &…" at bounding box center [313, 569] width 627 height 1138
click at [396, 643] on button "Duplicate" at bounding box center [395, 644] width 58 height 22
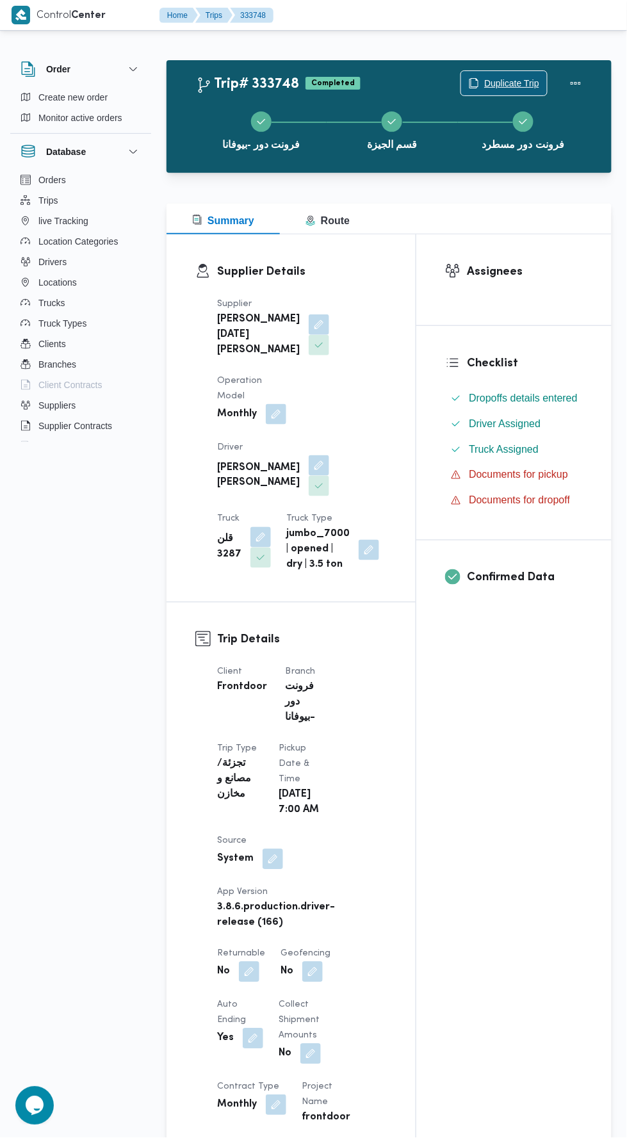
click at [525, 84] on span "Duplicate Trip" at bounding box center [511, 83] width 55 height 15
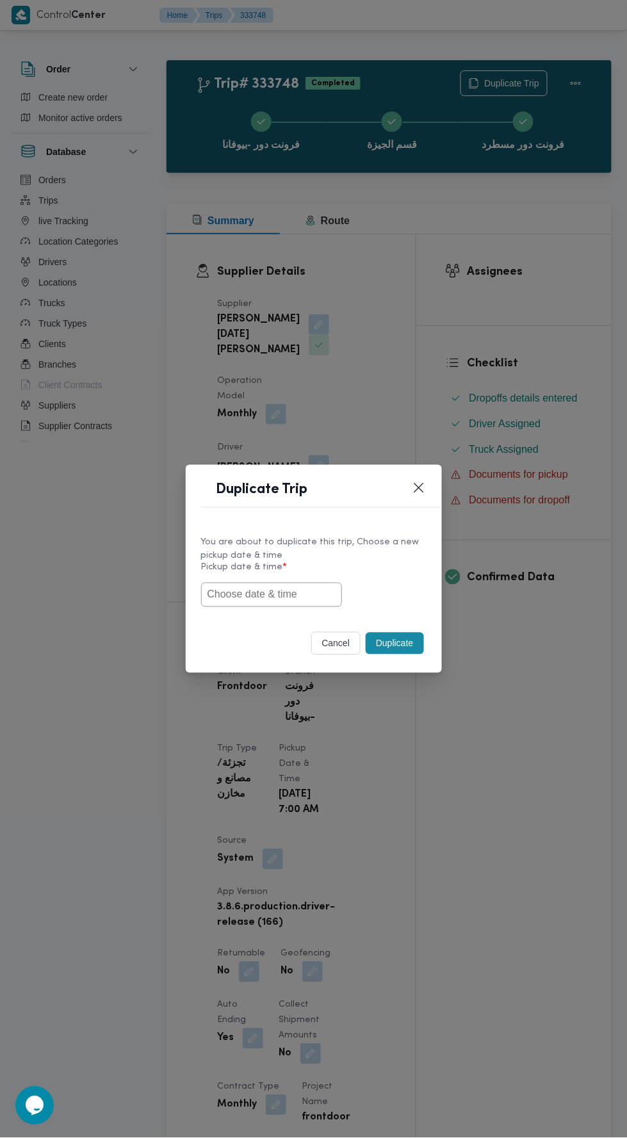
click at [312, 597] on input "text" at bounding box center [271, 595] width 141 height 24
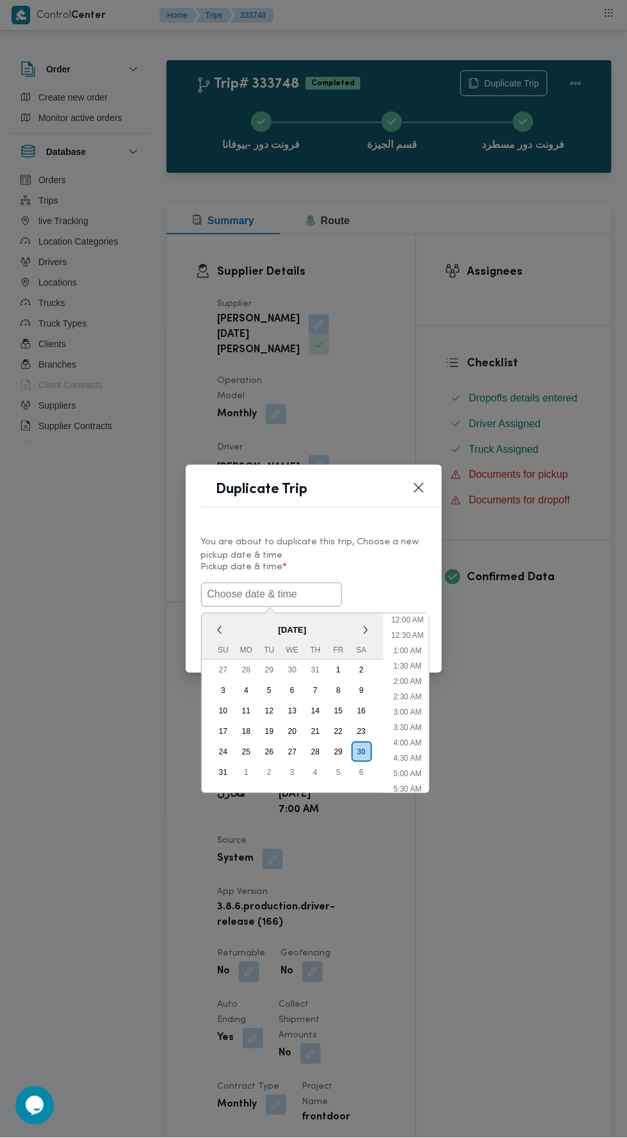
scroll to position [40, 0]
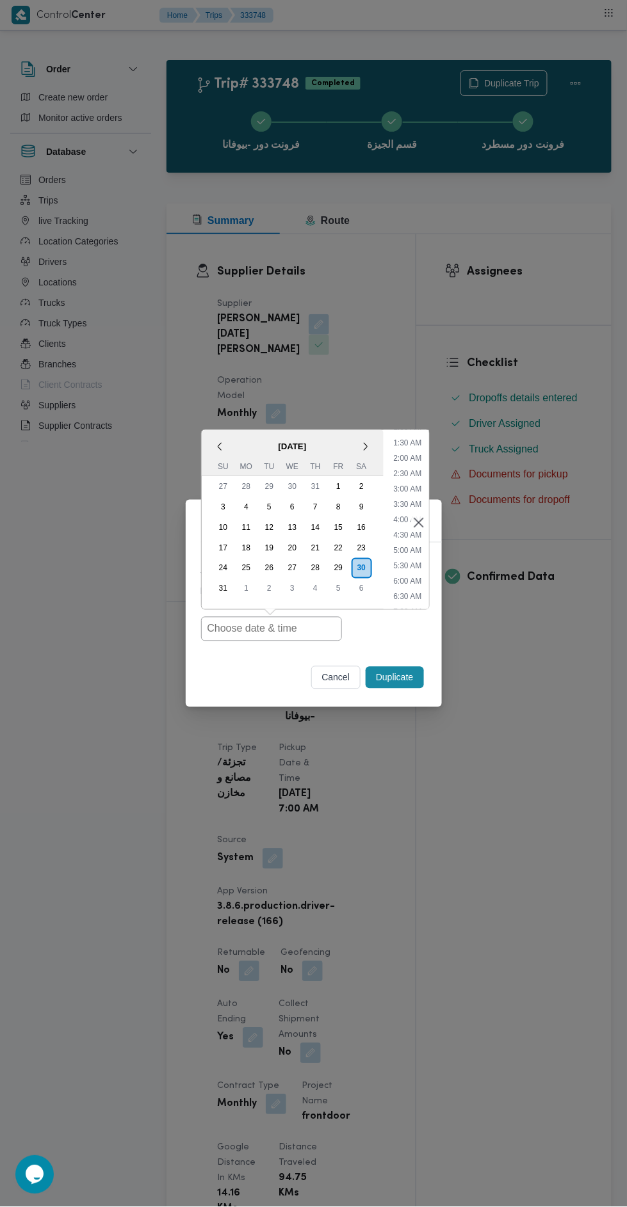
type input "30/08/2025 7:00AM"
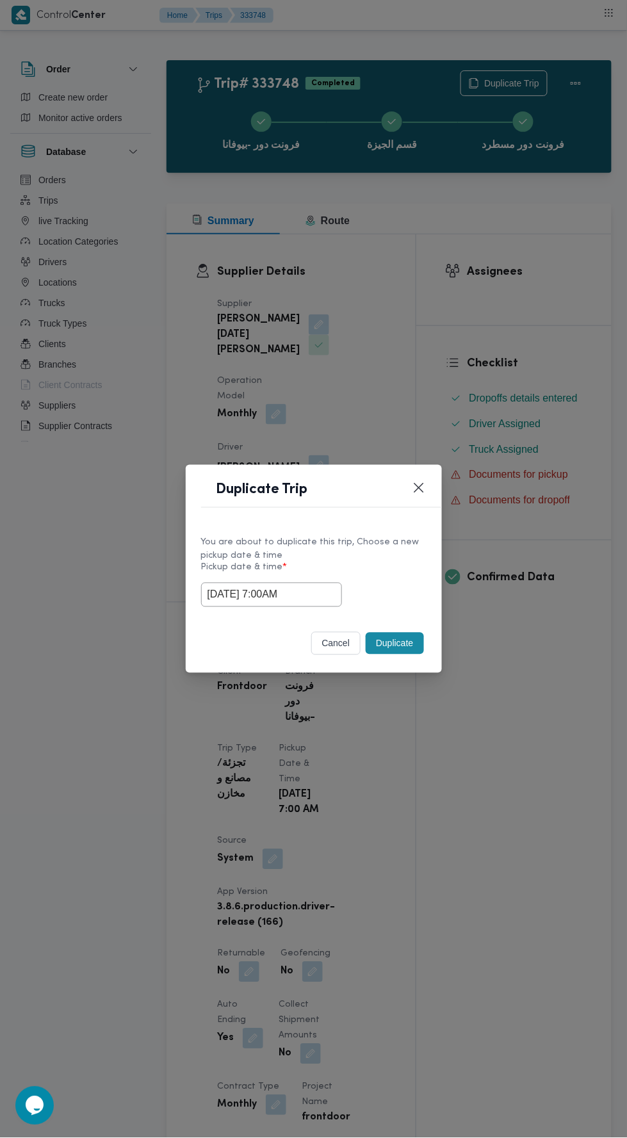
click at [535, 376] on div "Duplicate Trip You are about to duplicate this trip, Choose a new pickup date &…" at bounding box center [313, 569] width 627 height 1138
click at [399, 641] on button "Duplicate" at bounding box center [395, 644] width 58 height 22
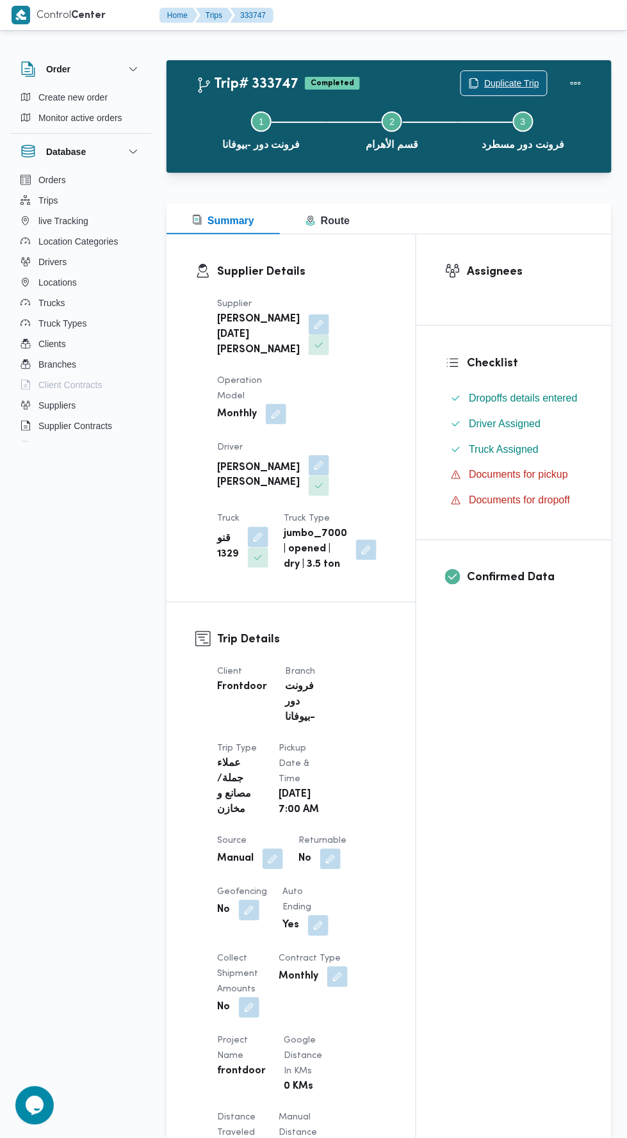
click at [513, 77] on span "Duplicate Trip" at bounding box center [511, 83] width 55 height 15
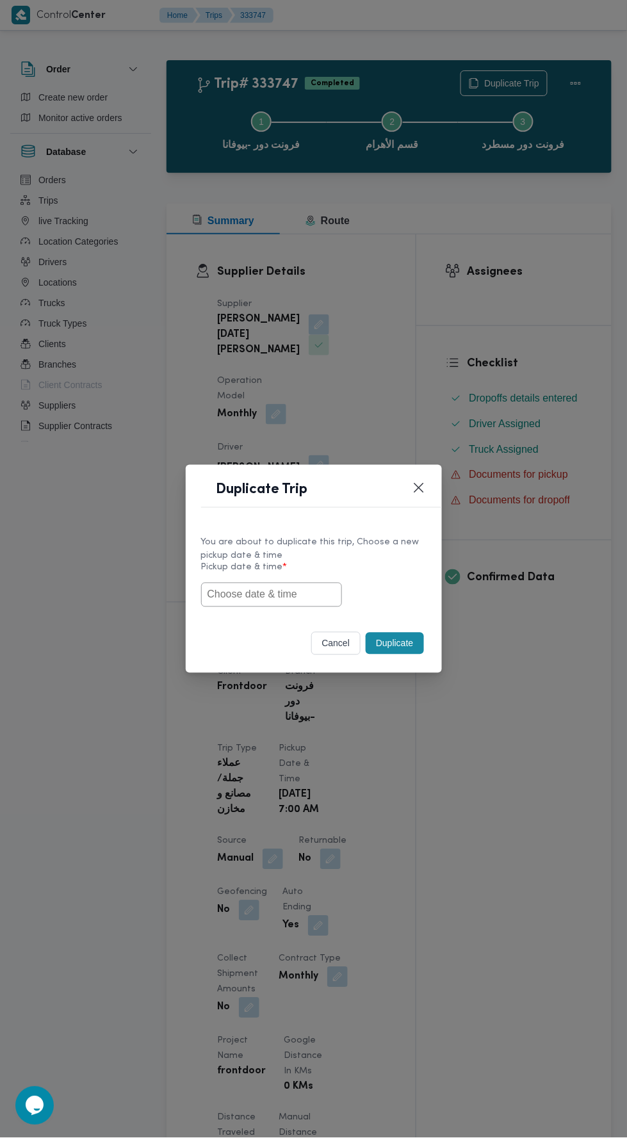
click at [317, 594] on input "text" at bounding box center [271, 595] width 141 height 24
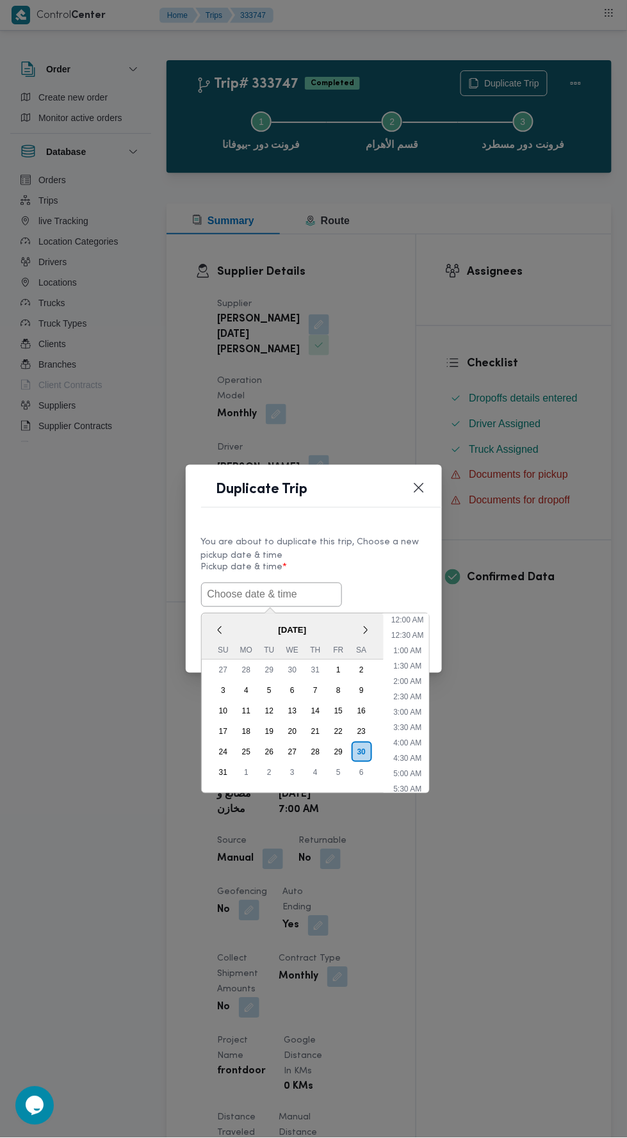
scroll to position [40, 0]
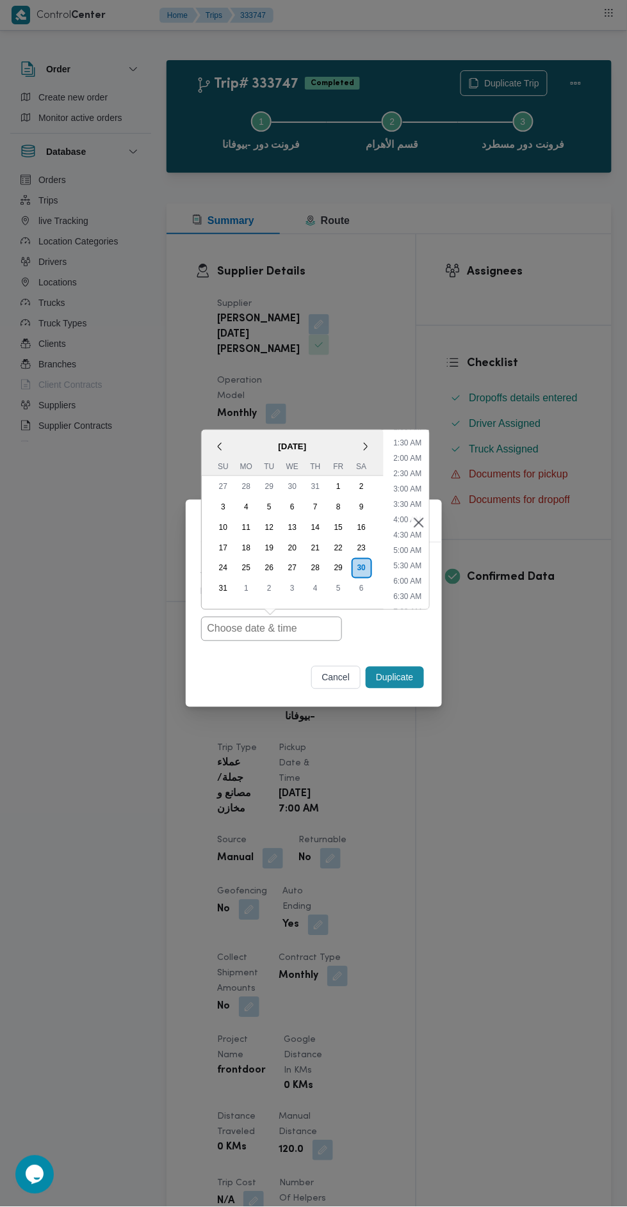
type input "30/08/2025 7:00AM"
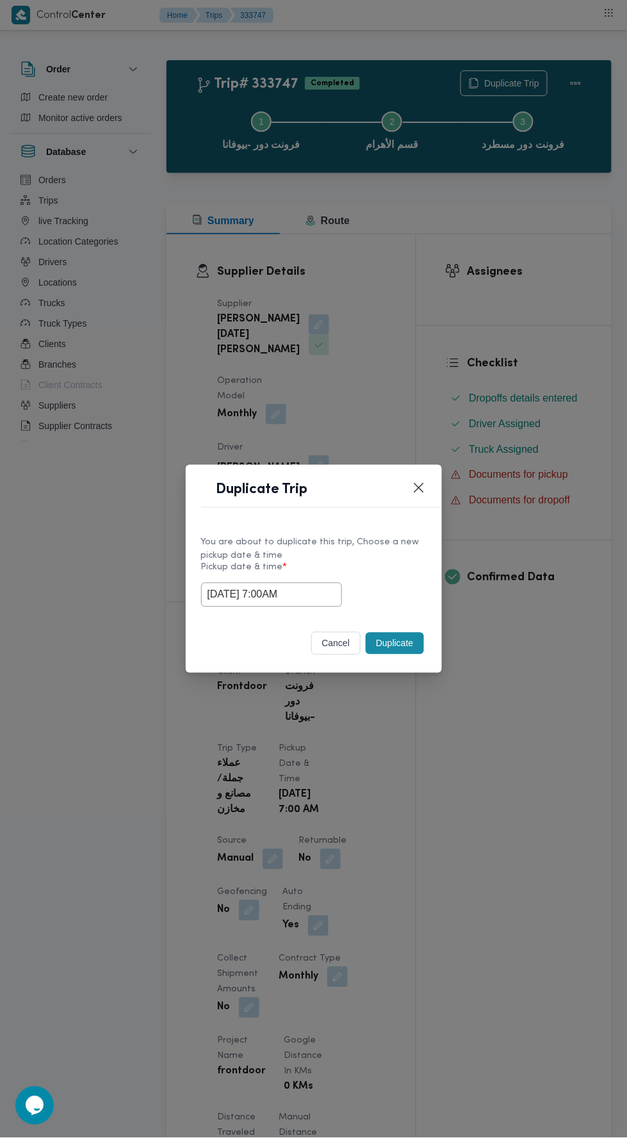
click at [501, 334] on div "Duplicate Trip You are about to duplicate this trip, Choose a new pickup date &…" at bounding box center [313, 569] width 627 height 1138
click at [398, 643] on button "Duplicate" at bounding box center [395, 644] width 58 height 22
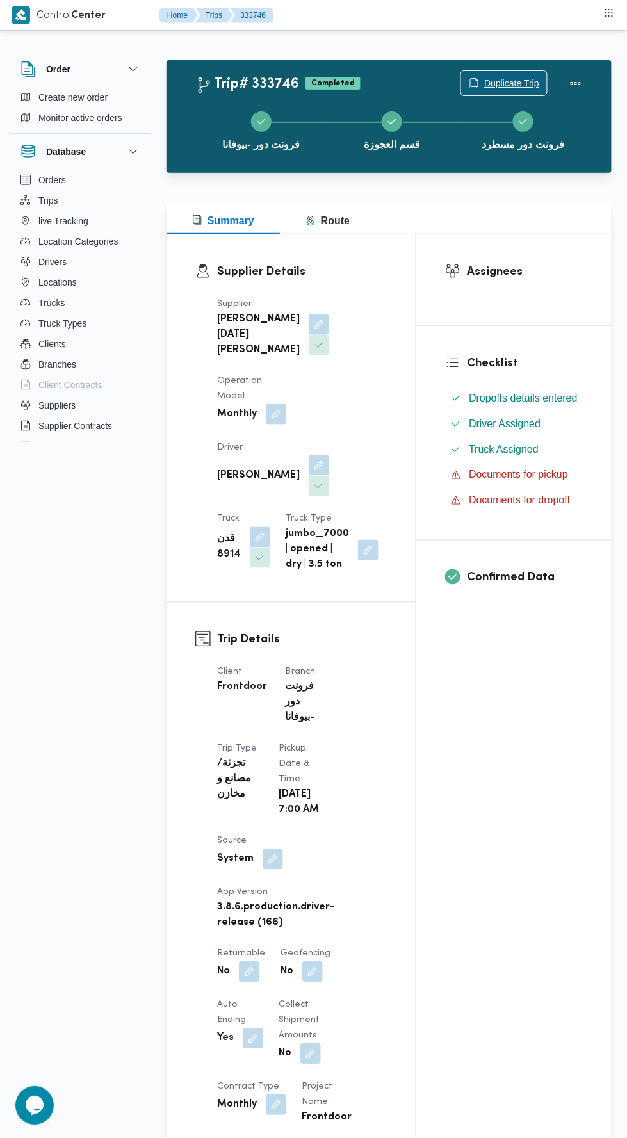
click at [529, 76] on span "Duplicate Trip" at bounding box center [511, 83] width 55 height 15
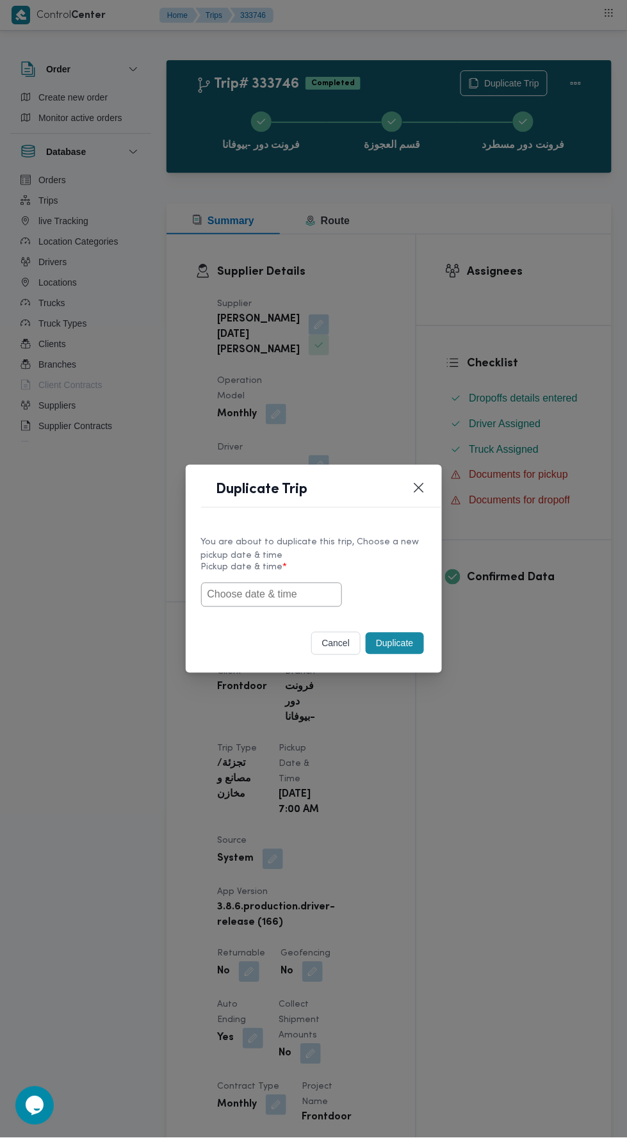
click at [309, 593] on input "text" at bounding box center [271, 595] width 141 height 24
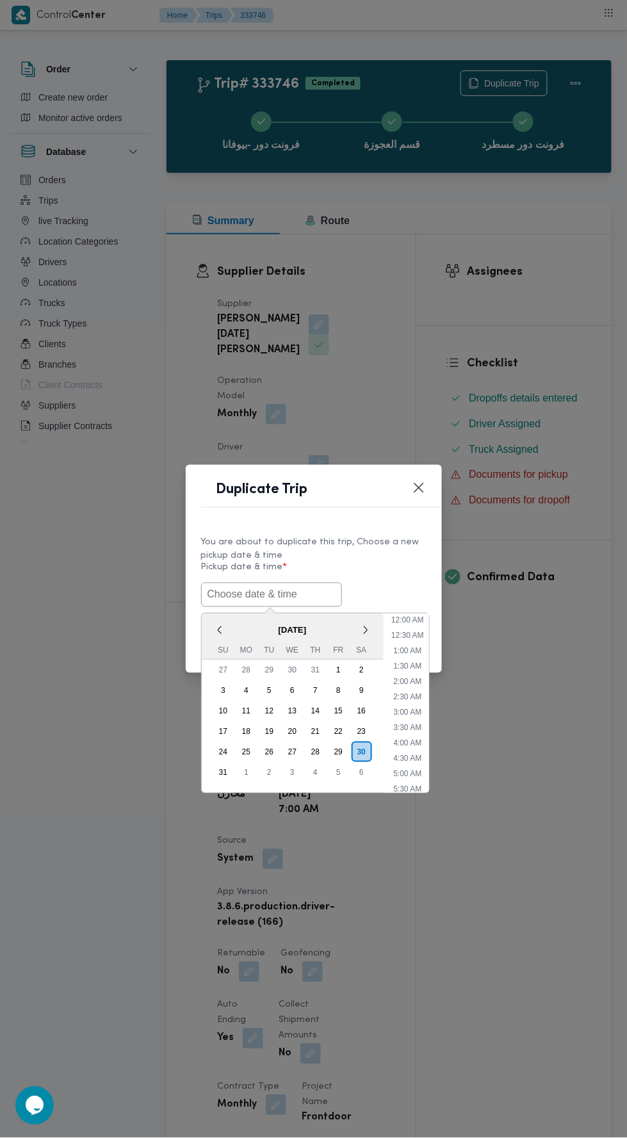
scroll to position [40, 0]
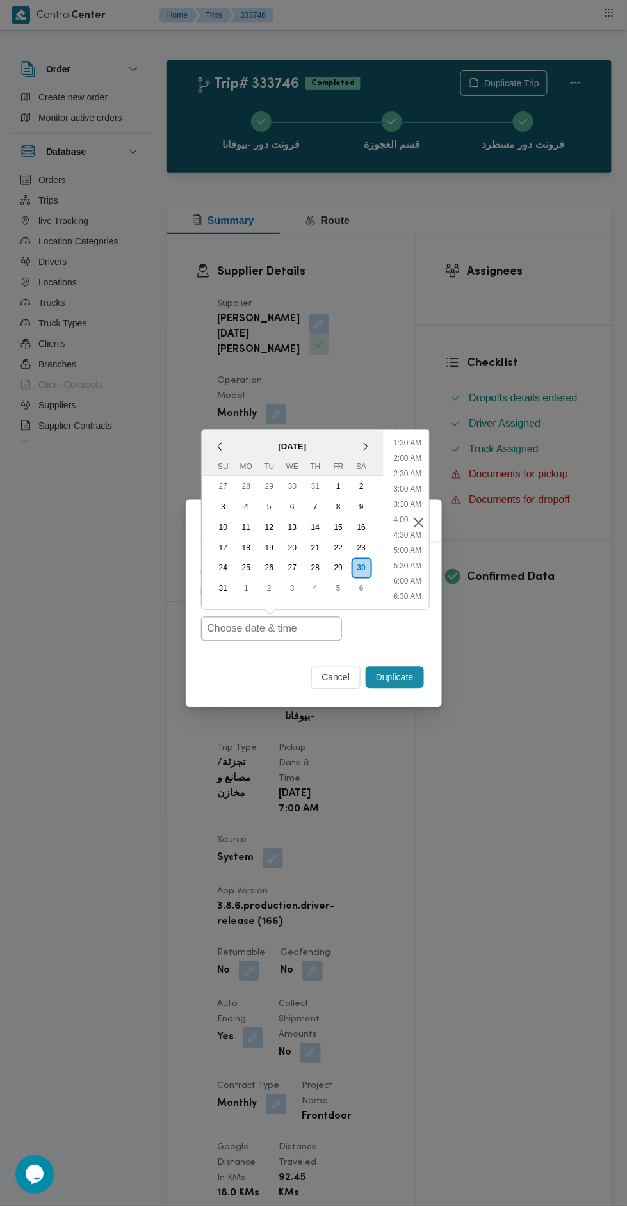
type input "30/08/2025 7:00AM"
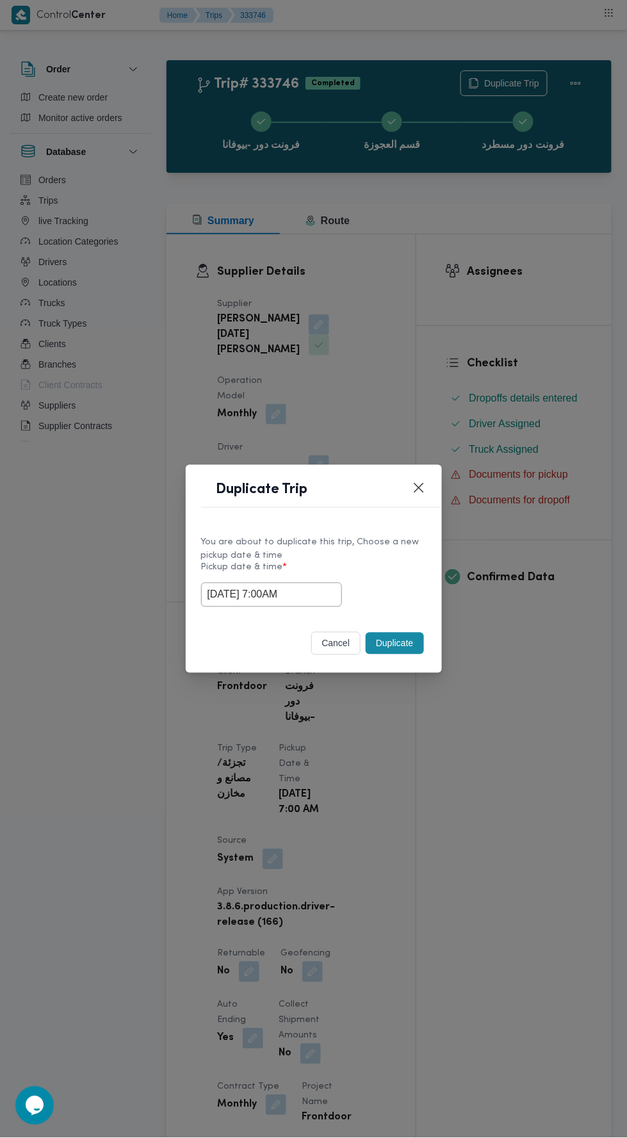
click at [493, 332] on div "Duplicate Trip You are about to duplicate this trip, Choose a new pickup date &…" at bounding box center [313, 569] width 627 height 1138
click at [386, 641] on button "Duplicate" at bounding box center [395, 644] width 58 height 22
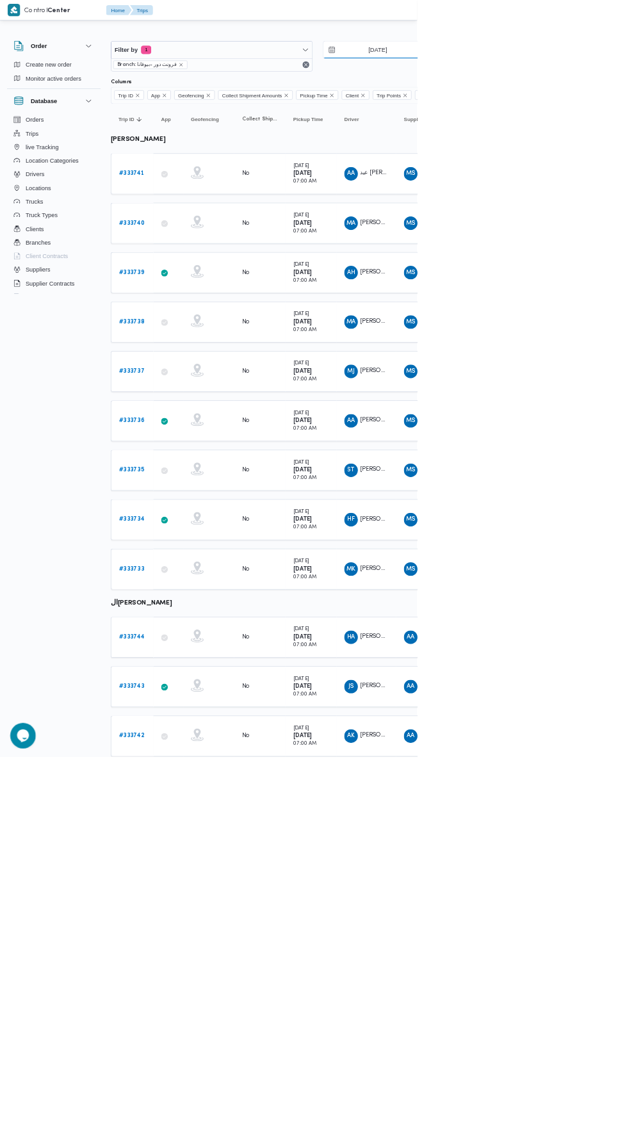
click at [560, 74] on input "27/8/2025" at bounding box center [558, 75] width 145 height 26
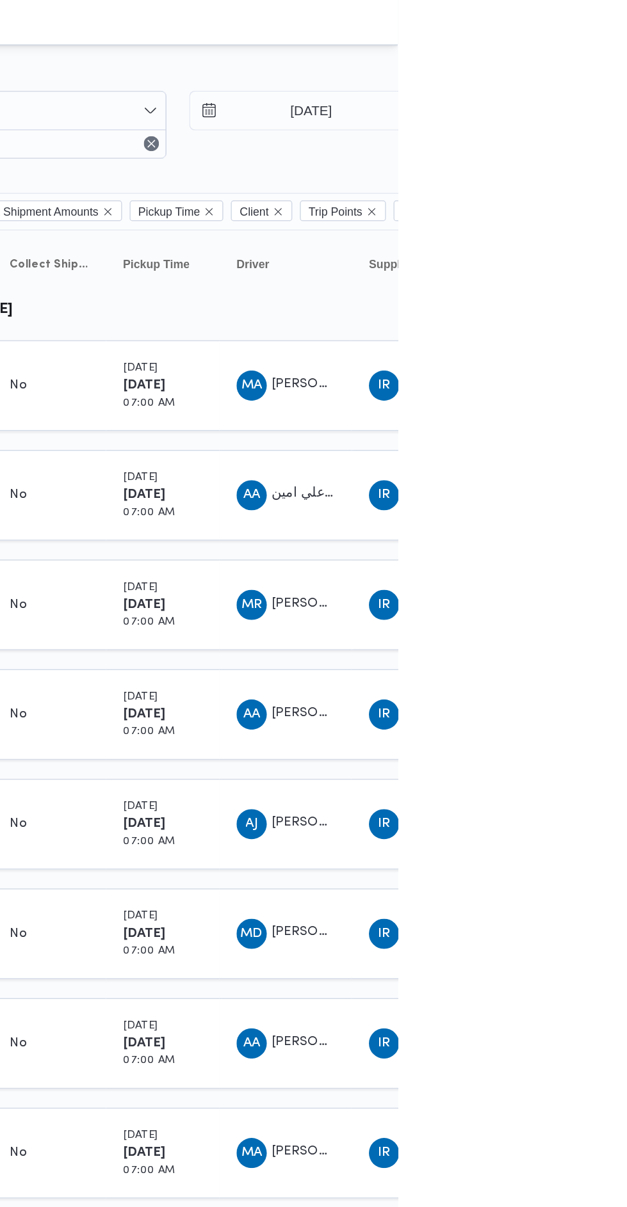
click at [622, 45] on div at bounding box center [550, 51] width 768 height 20
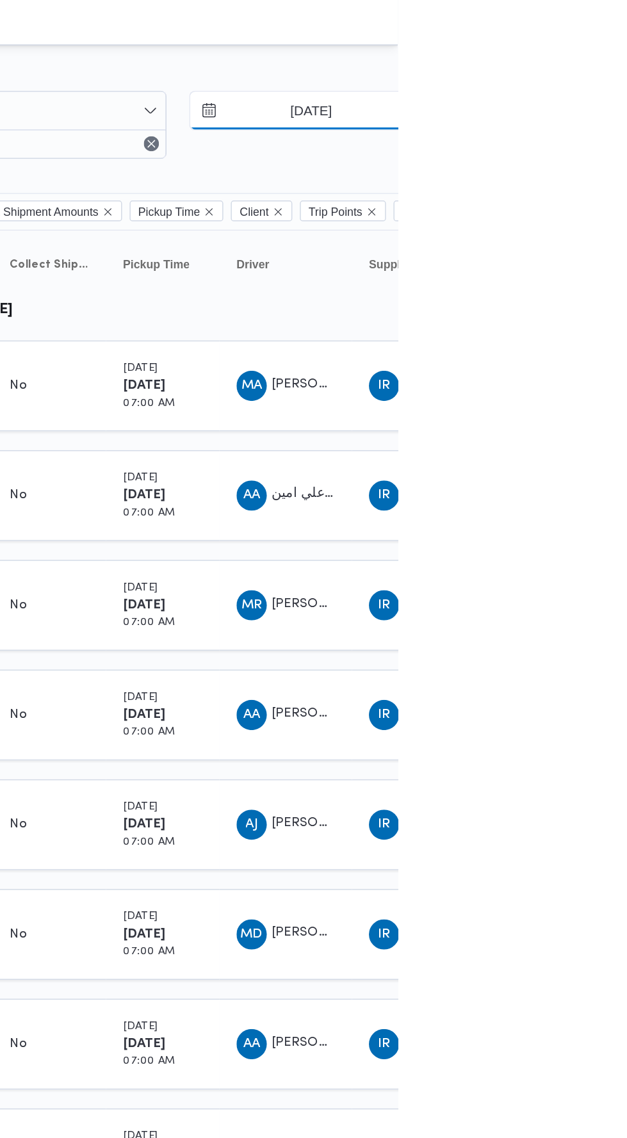
click at [582, 70] on input "23/8/2025" at bounding box center [558, 75] width 145 height 26
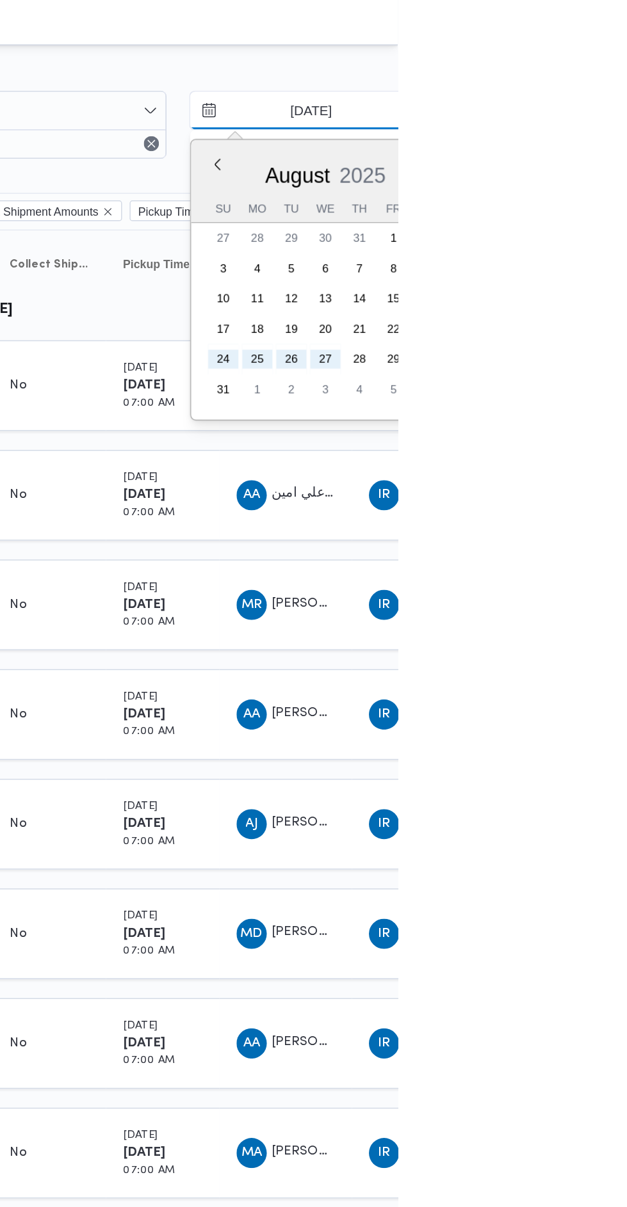
type input "30/8/2025"
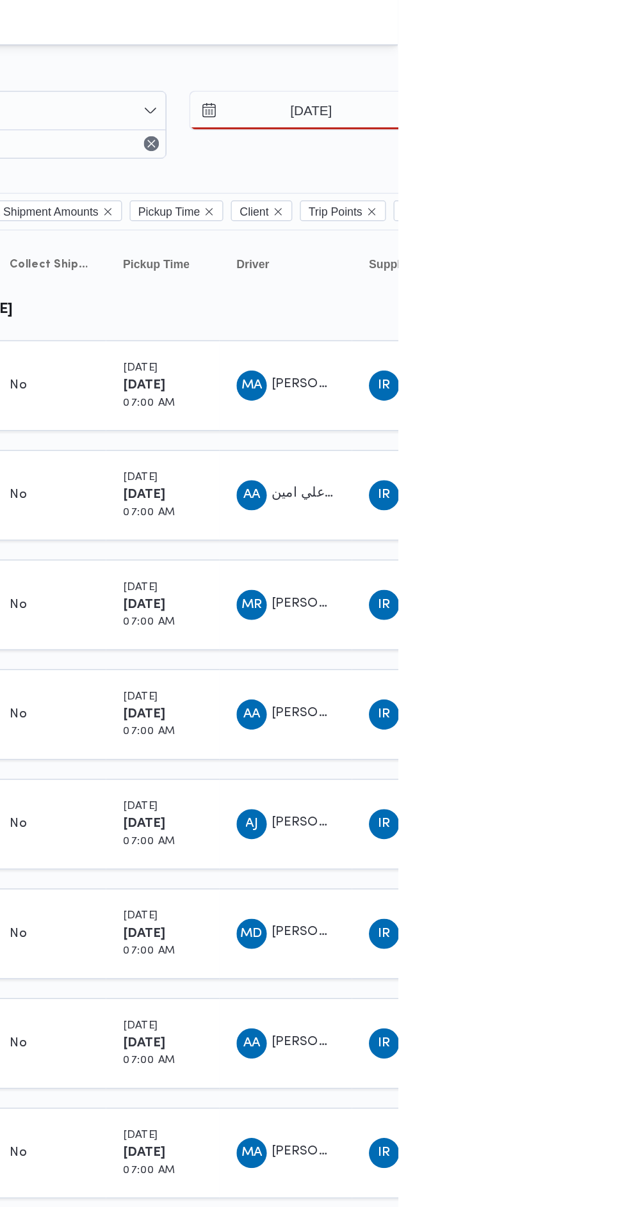
click at [626, 107] on div "30/8/2025 → 27/8/2025" at bounding box center [636, 84] width 303 height 46
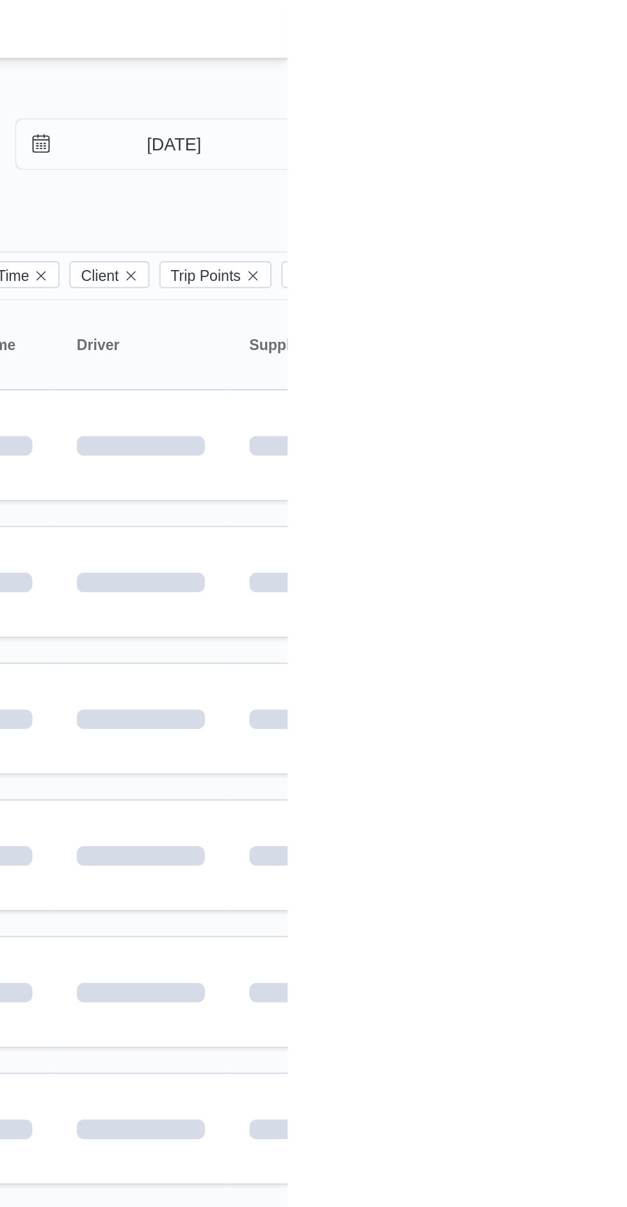
type input "30/8/2025"
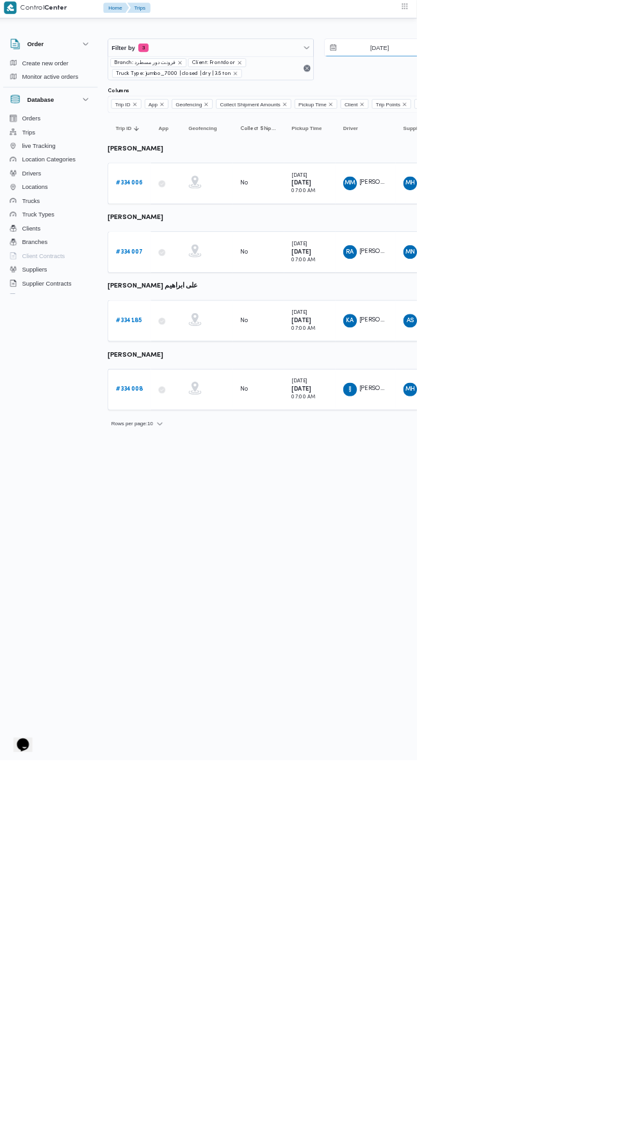
click at [583, 74] on input "[DATE]" at bounding box center [562, 75] width 145 height 26
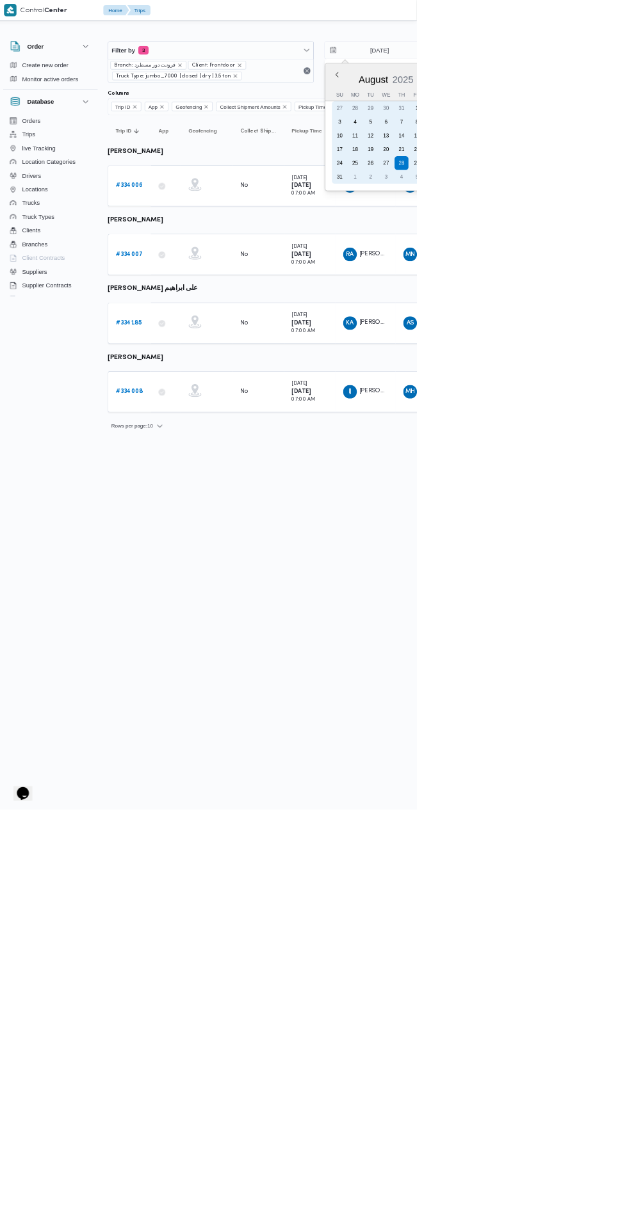
click at [578, 233] on div "27" at bounding box center [581, 243] width 20 height 20
type input "[DATE]"
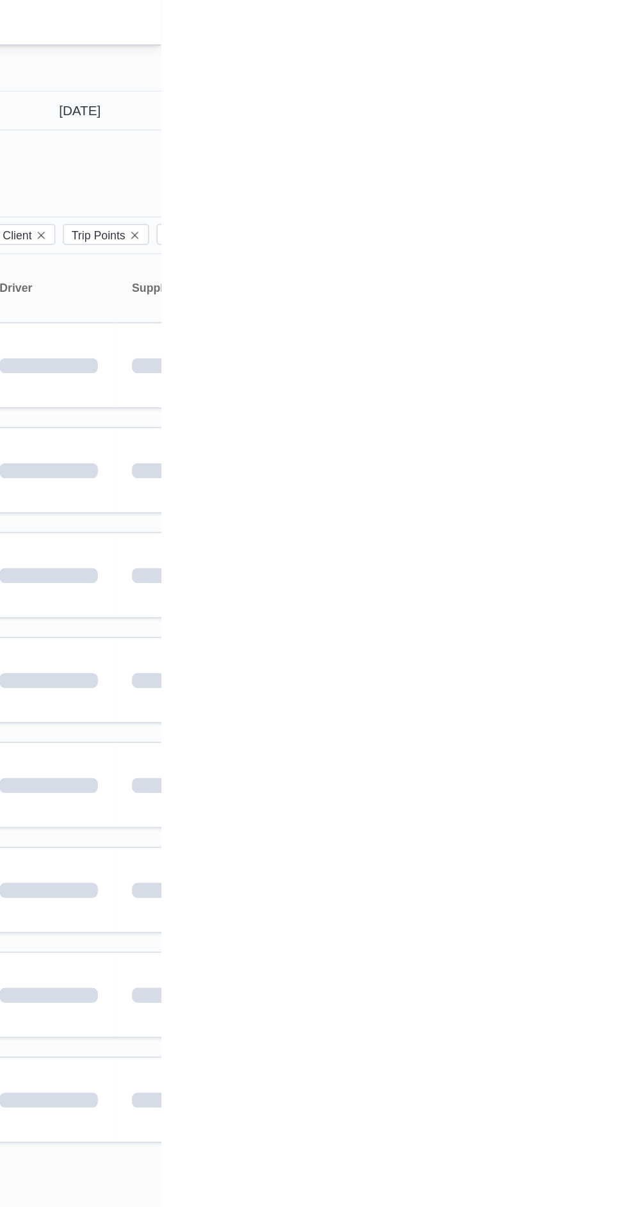
type input "[DATE]"
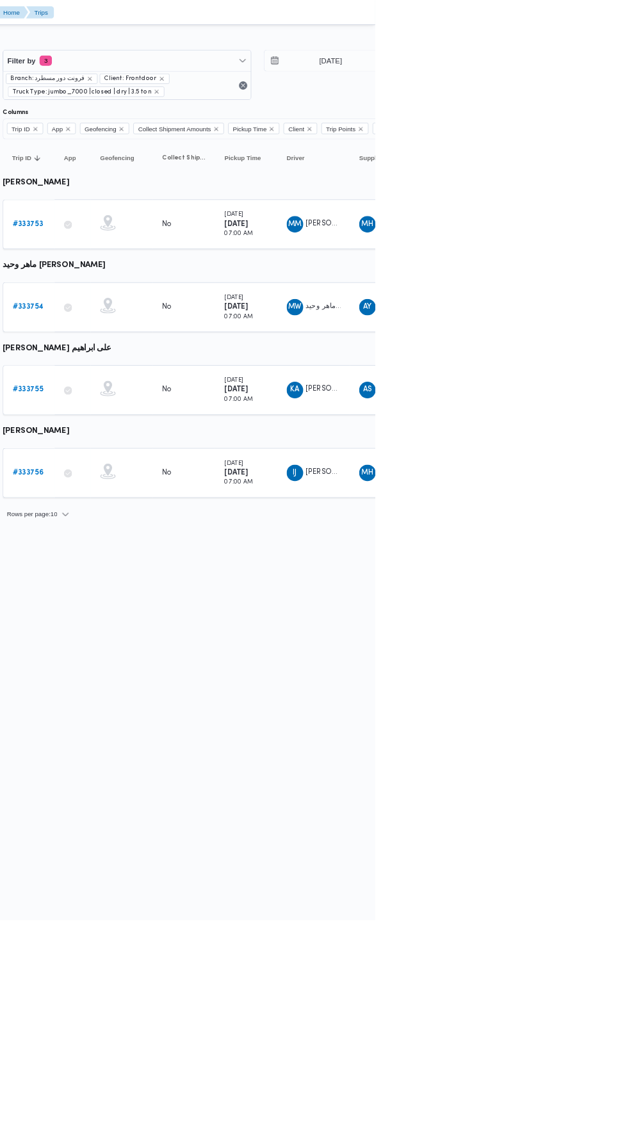
click at [626, 642] on div "Rows per page : 10 1" at bounding box center [551, 635] width 784 height 31
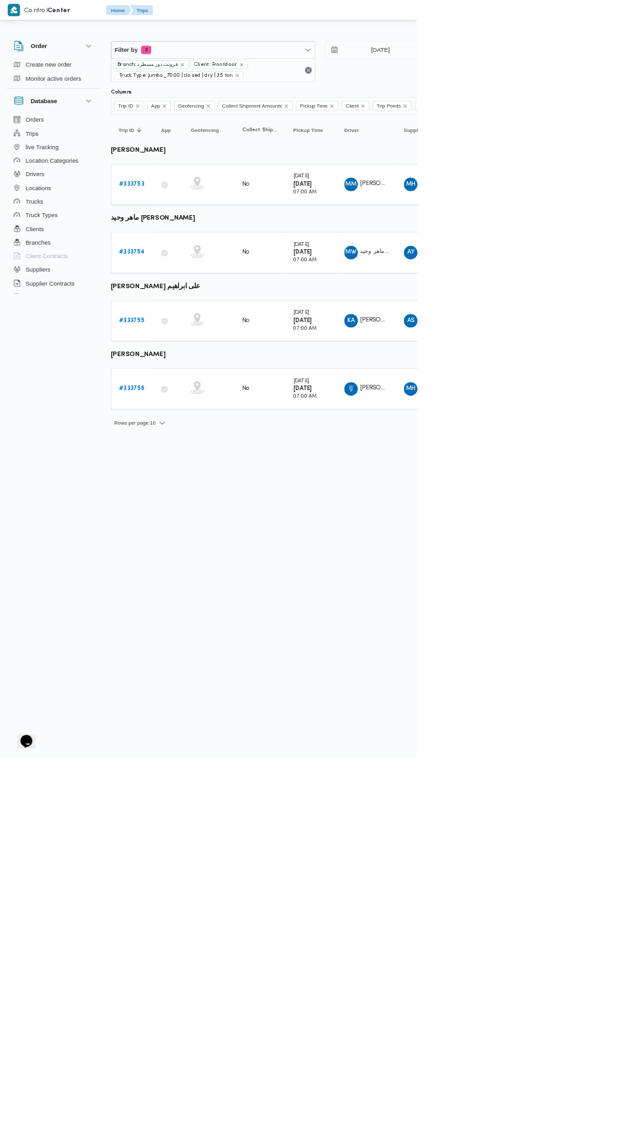
click at [207, 278] on b "# 333753" at bounding box center [198, 277] width 38 height 8
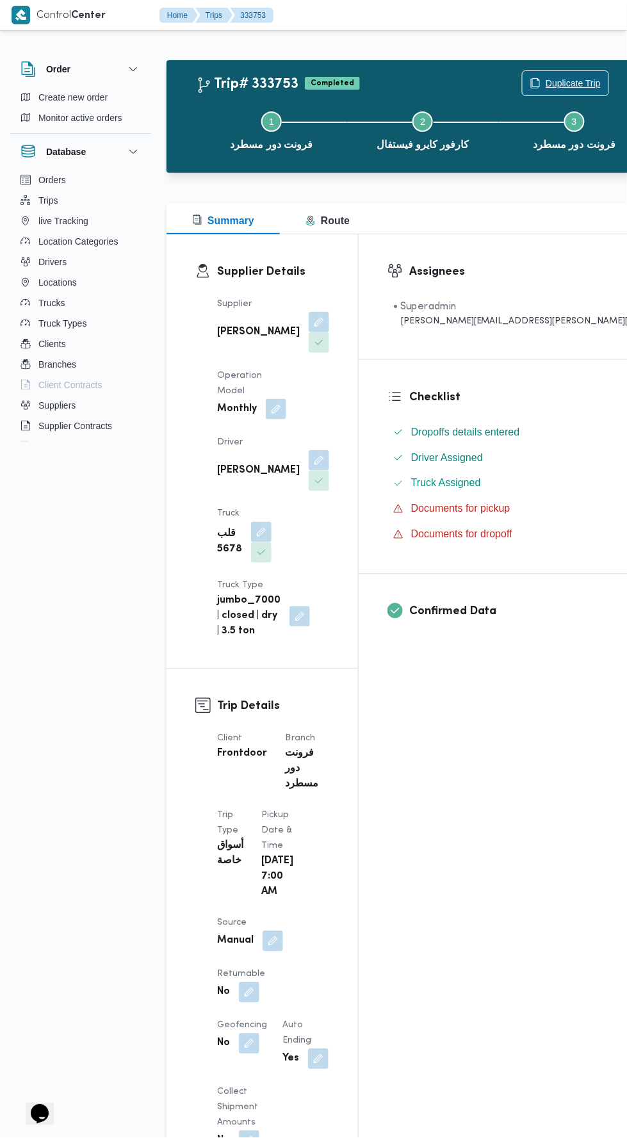
click at [545, 81] on span "Duplicate Trip" at bounding box center [572, 83] width 55 height 15
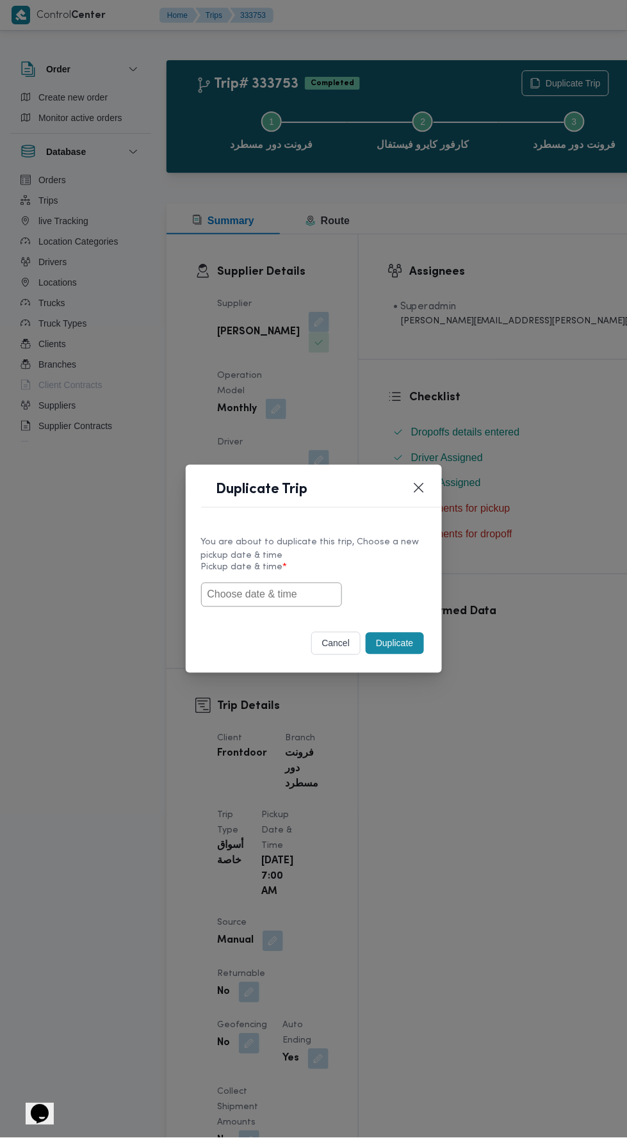
click at [323, 592] on input "text" at bounding box center [271, 595] width 141 height 24
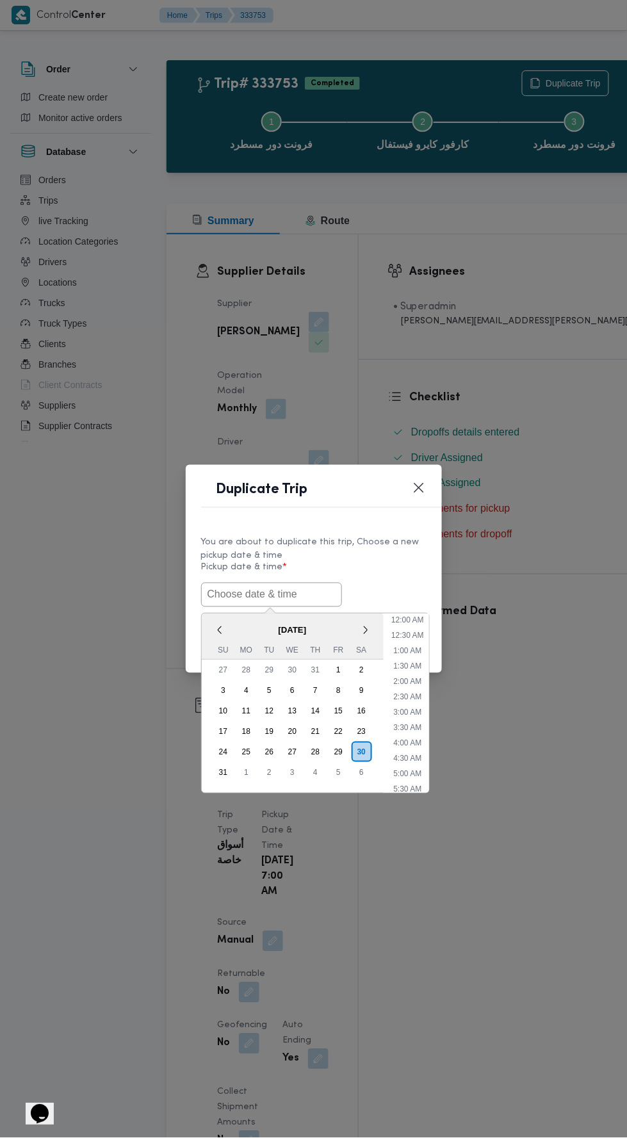
scroll to position [55, 0]
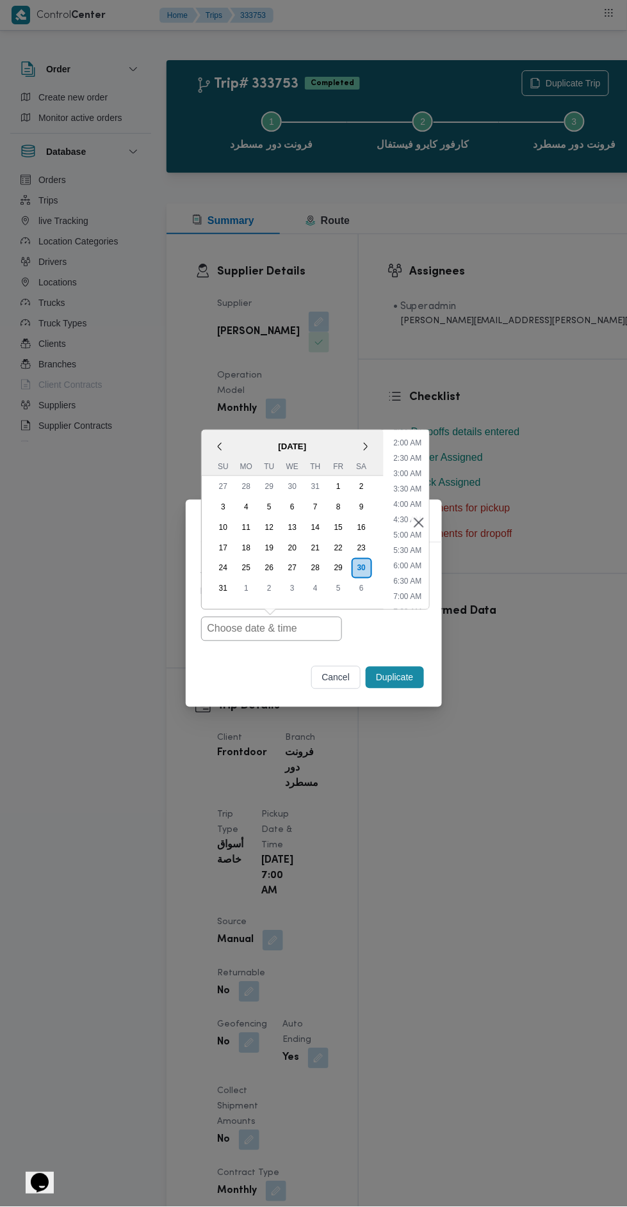
type input "[DATE] 7:00AM"
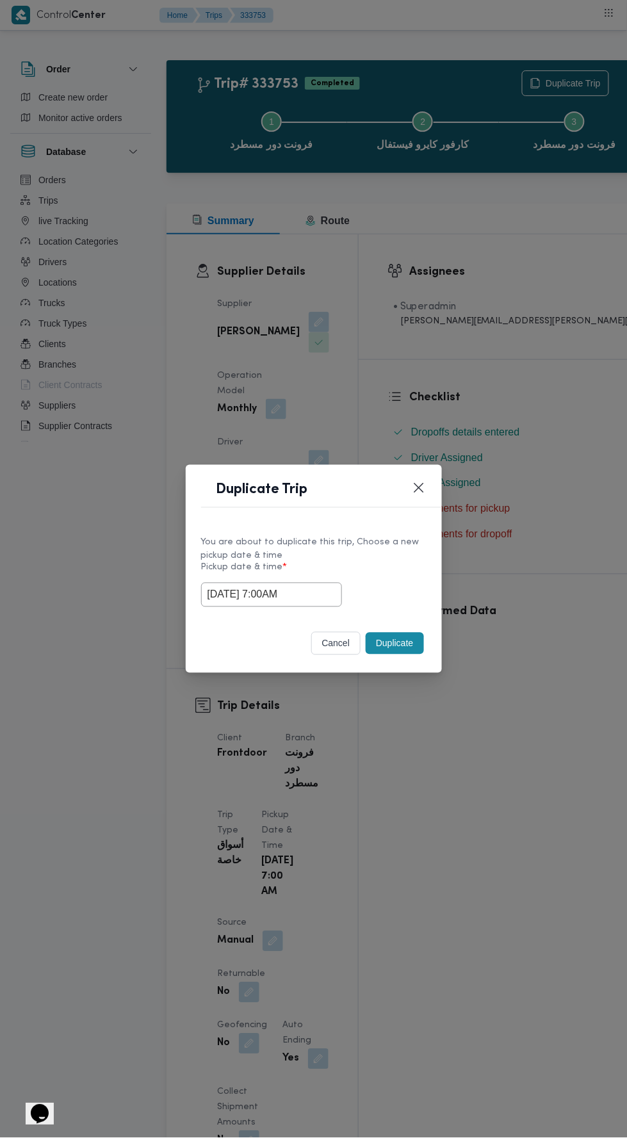
click at [542, 319] on div "Duplicate Trip You are about to duplicate this trip, Choose a new pickup date &…" at bounding box center [313, 569] width 627 height 1138
click at [398, 641] on button "Duplicate" at bounding box center [395, 644] width 58 height 22
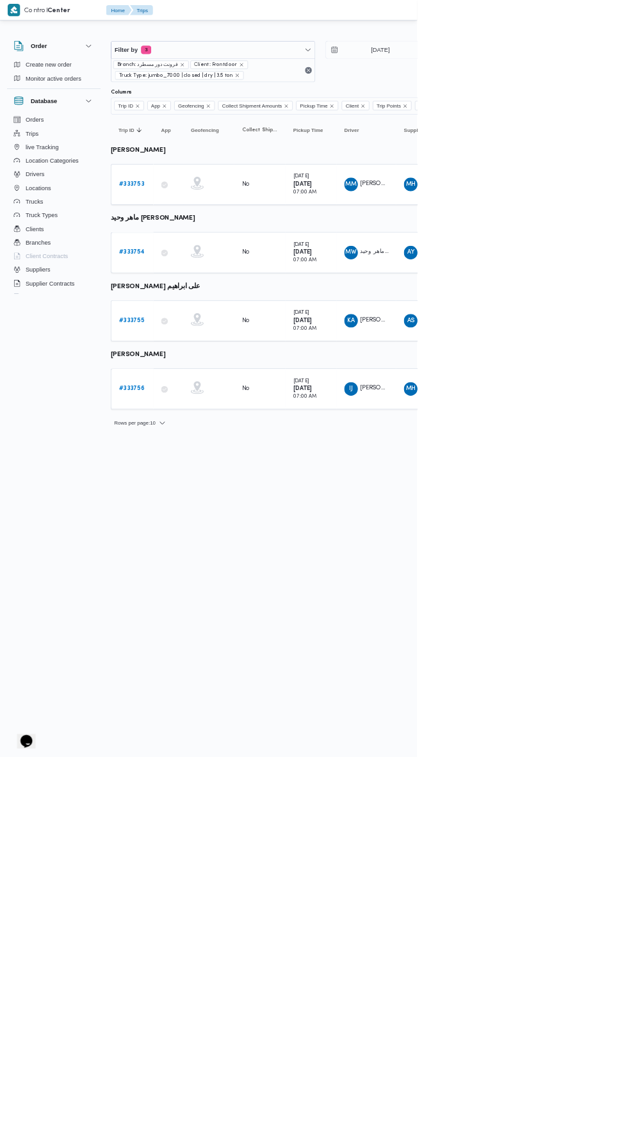
click at [211, 376] on b "# 333754" at bounding box center [198, 379] width 38 height 8
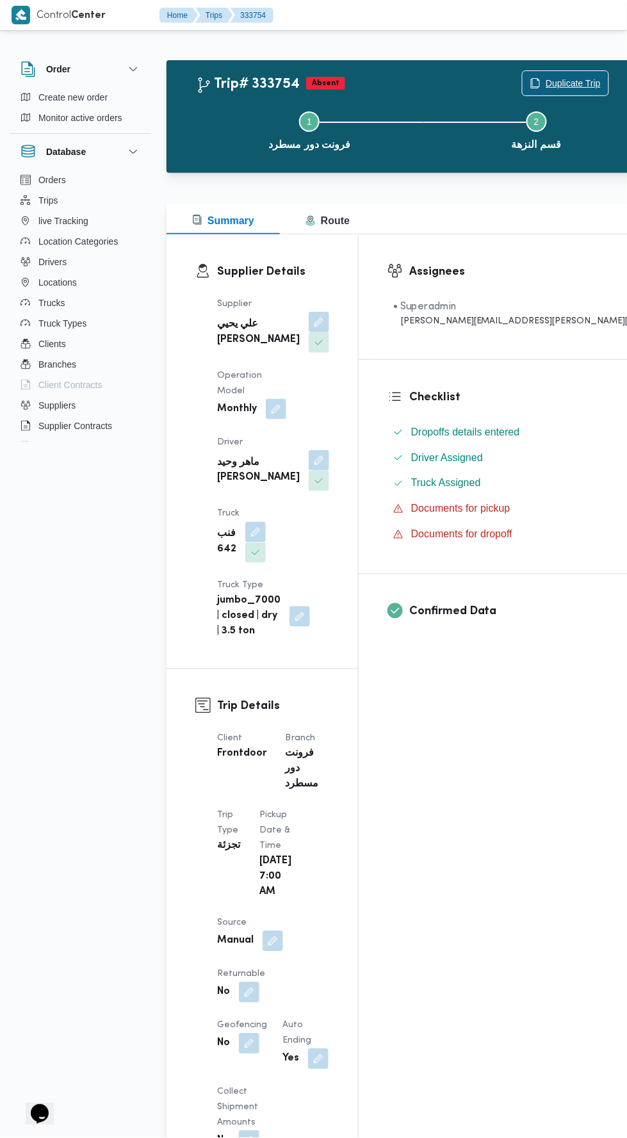
click at [545, 81] on span "Duplicate Trip" at bounding box center [572, 83] width 55 height 15
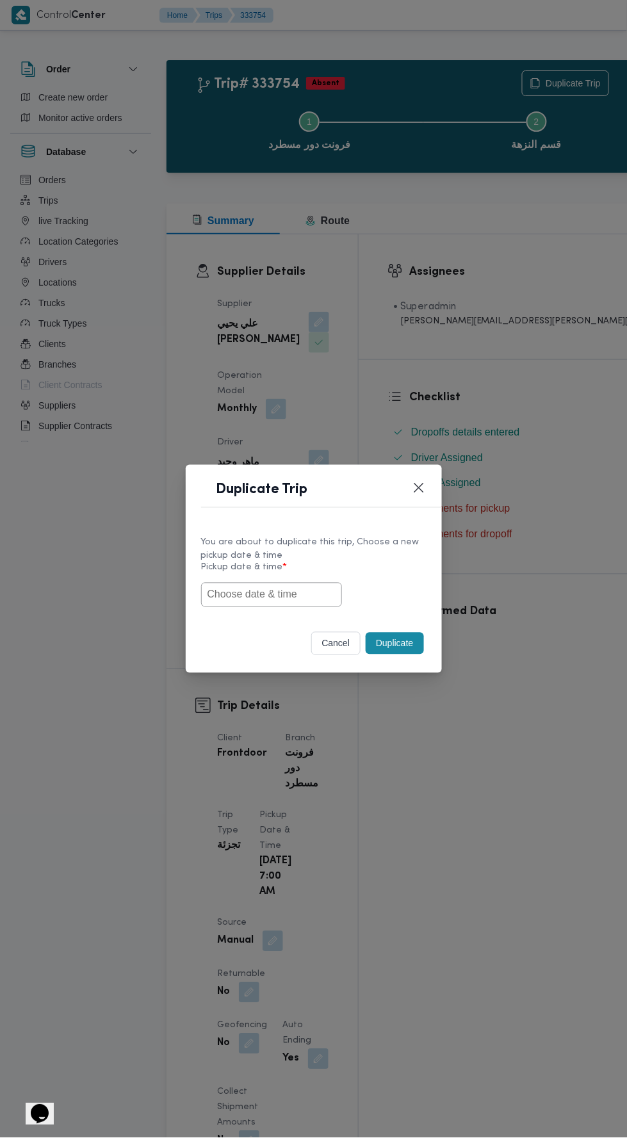
click at [325, 595] on input "text" at bounding box center [271, 595] width 141 height 24
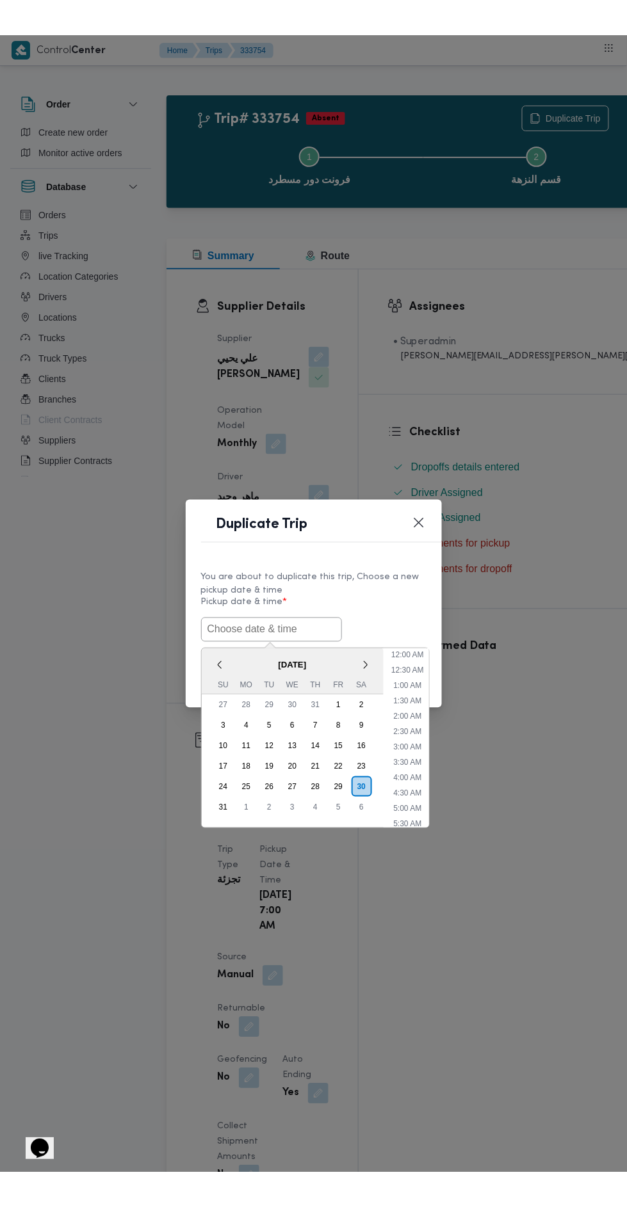
scroll to position [55, 0]
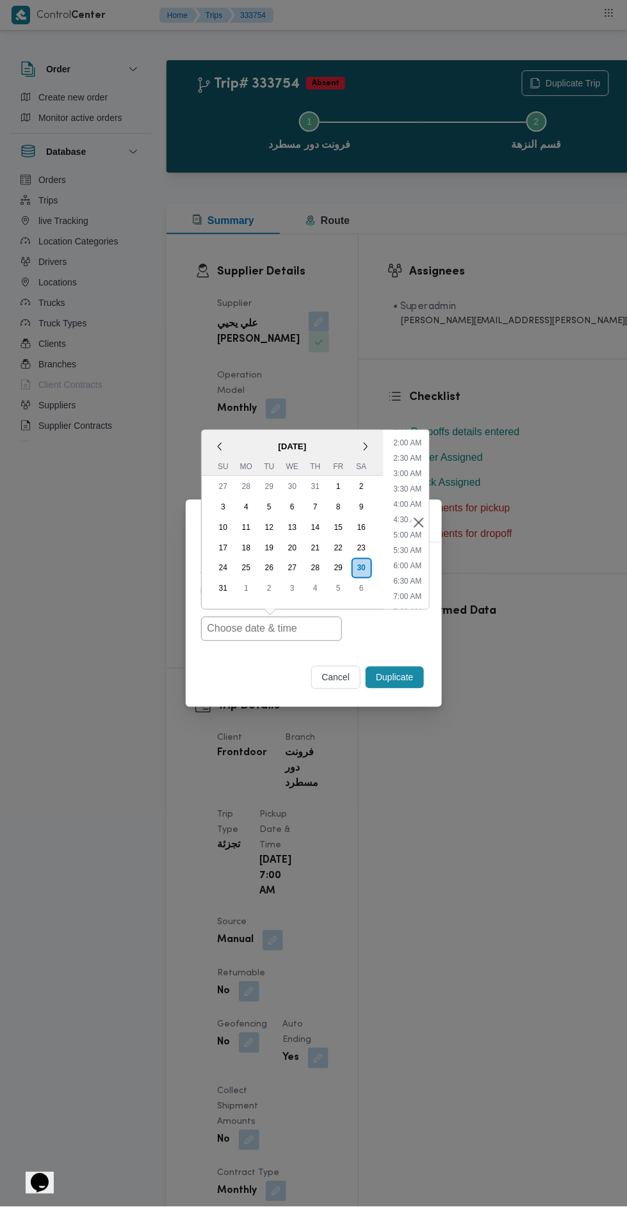
type input "30/08/2025 7:00AM"
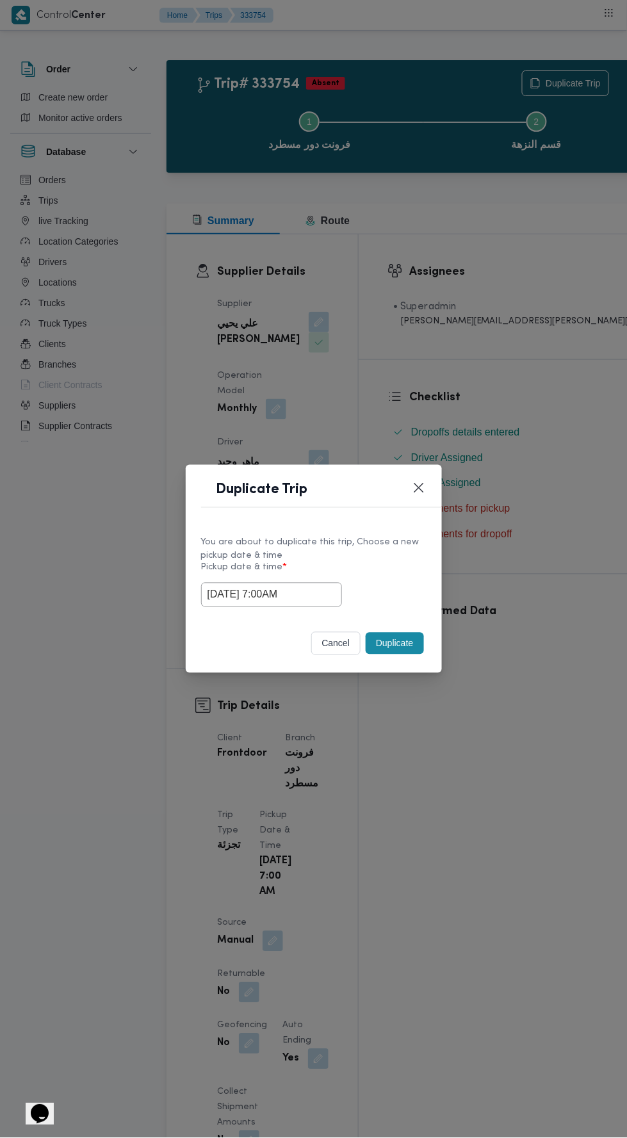
click at [483, 360] on div "Duplicate Trip You are about to duplicate this trip, Choose a new pickup date &…" at bounding box center [313, 569] width 627 height 1138
click at [401, 648] on button "Duplicate" at bounding box center [395, 644] width 58 height 22
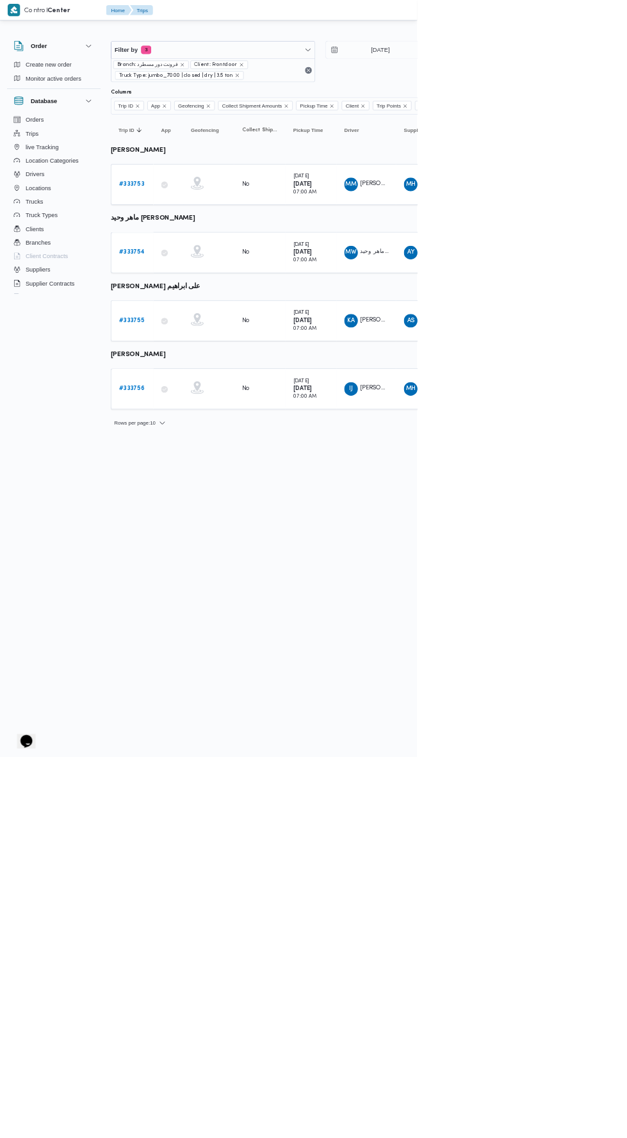
click at [209, 478] on b "# 333755" at bounding box center [198, 482] width 38 height 8
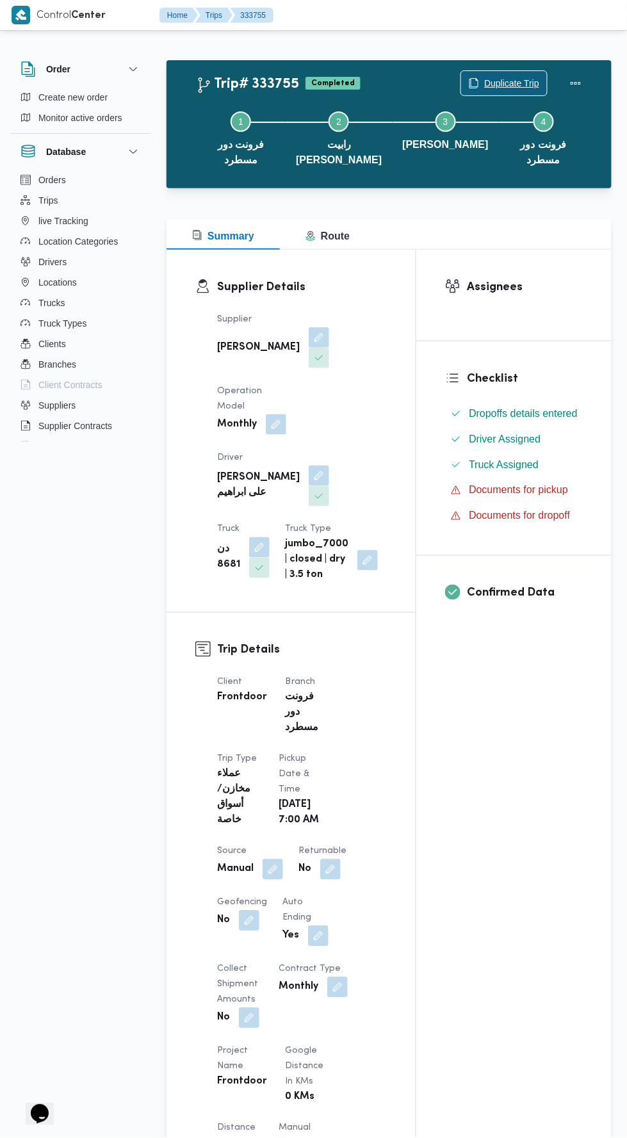
click at [501, 83] on span "Duplicate Trip" at bounding box center [511, 83] width 55 height 15
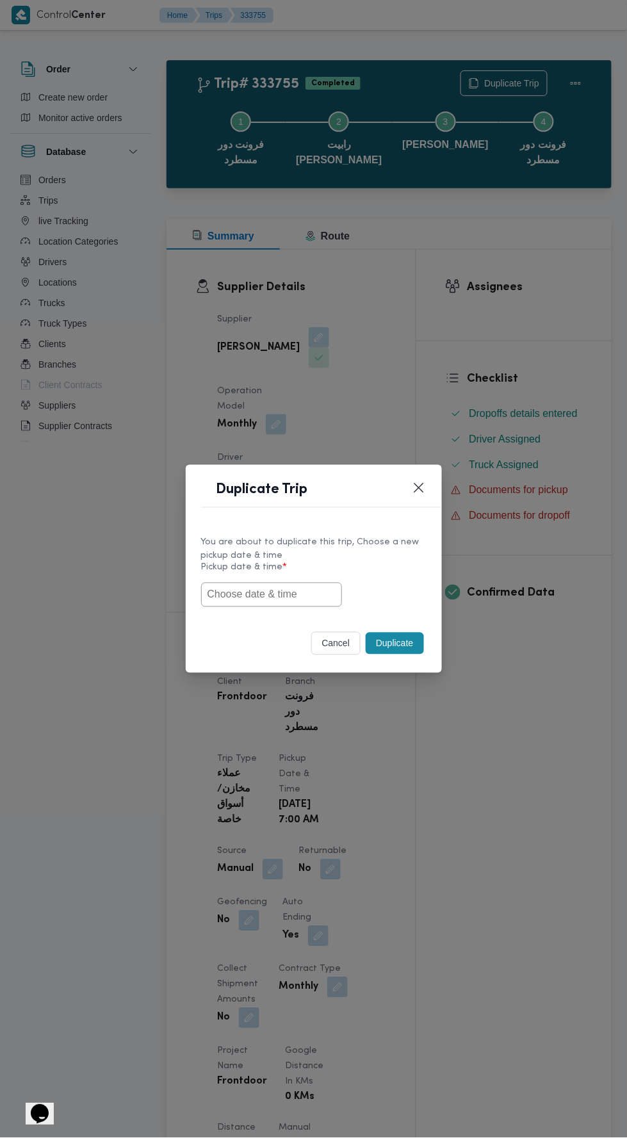
click at [294, 599] on input "text" at bounding box center [271, 595] width 141 height 24
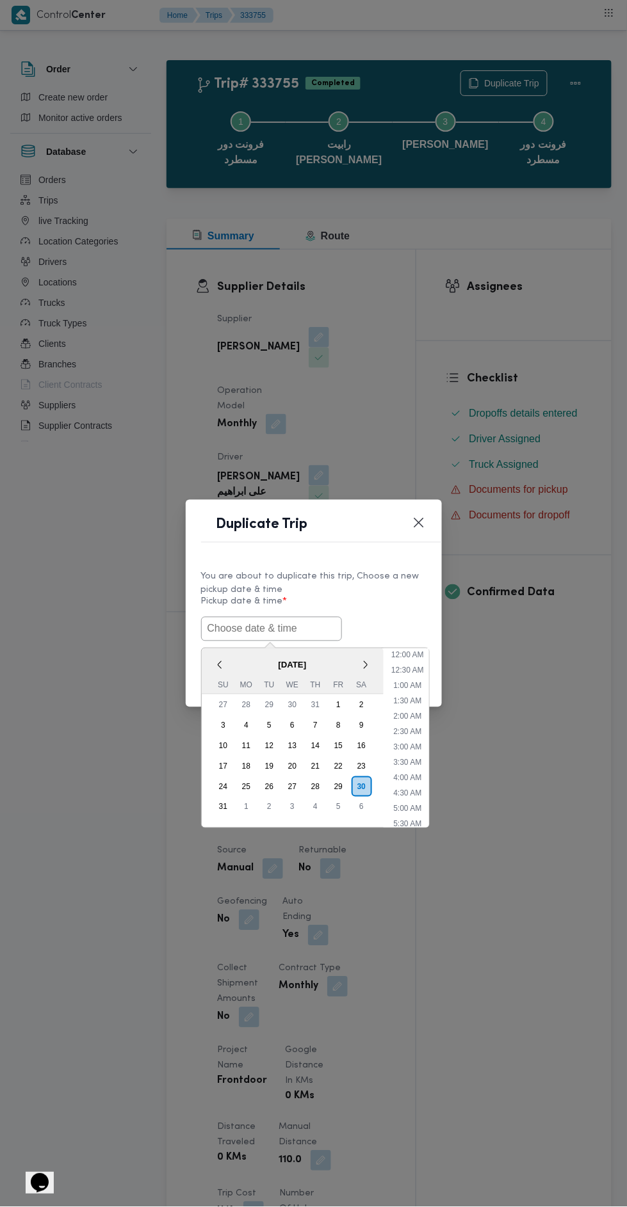
scroll to position [55, 0]
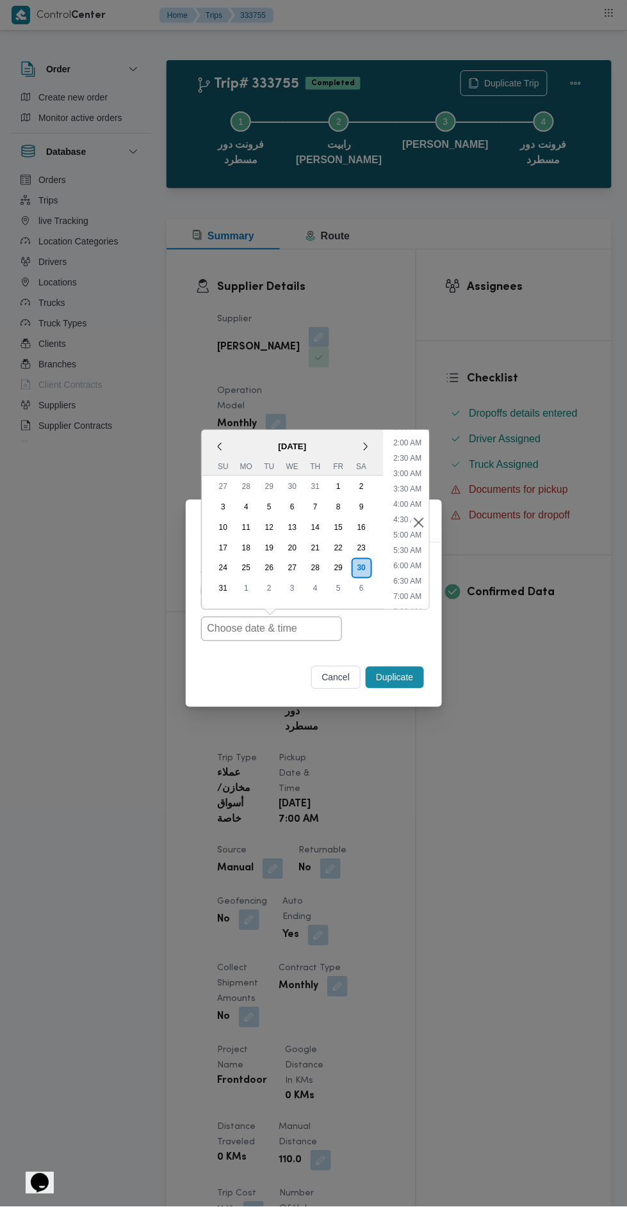
type input "30/08/2025 7:00AM"
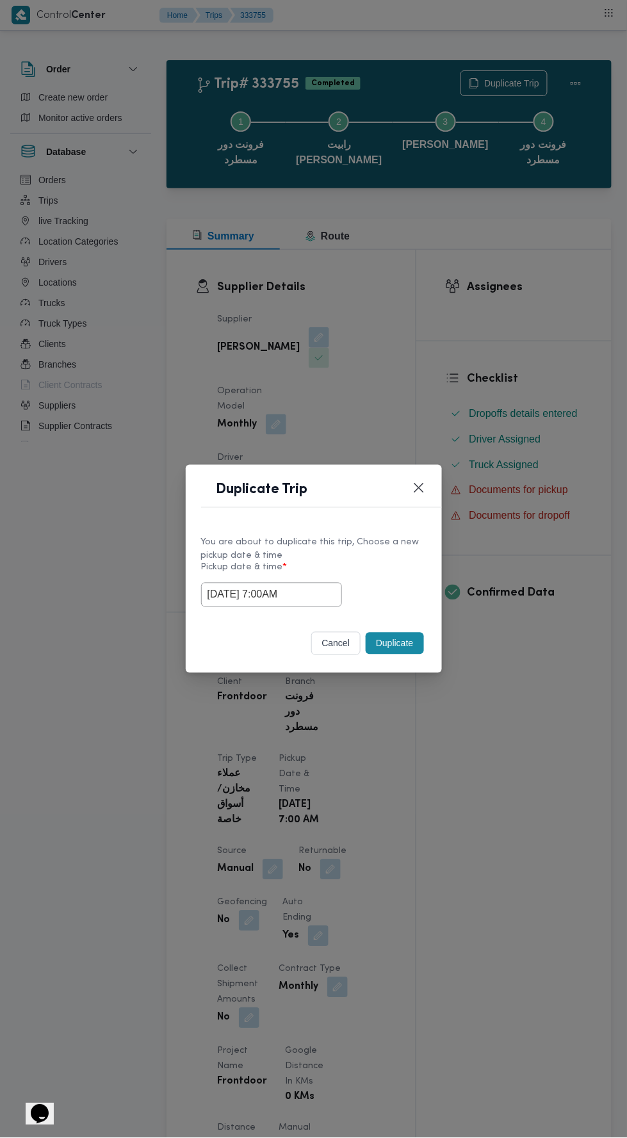
click at [491, 308] on div "Duplicate Trip You are about to duplicate this trip, Choose a new pickup date &…" at bounding box center [313, 569] width 627 height 1138
click at [410, 639] on button "Duplicate" at bounding box center [395, 644] width 58 height 22
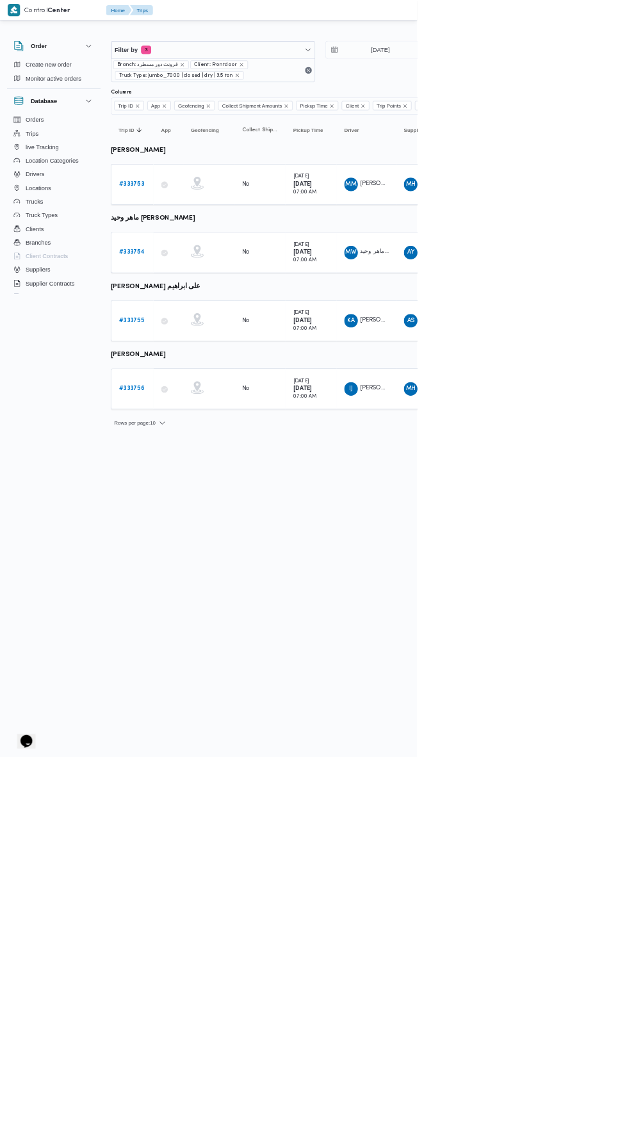
click at [209, 580] on b "# 333756" at bounding box center [198, 584] width 38 height 8
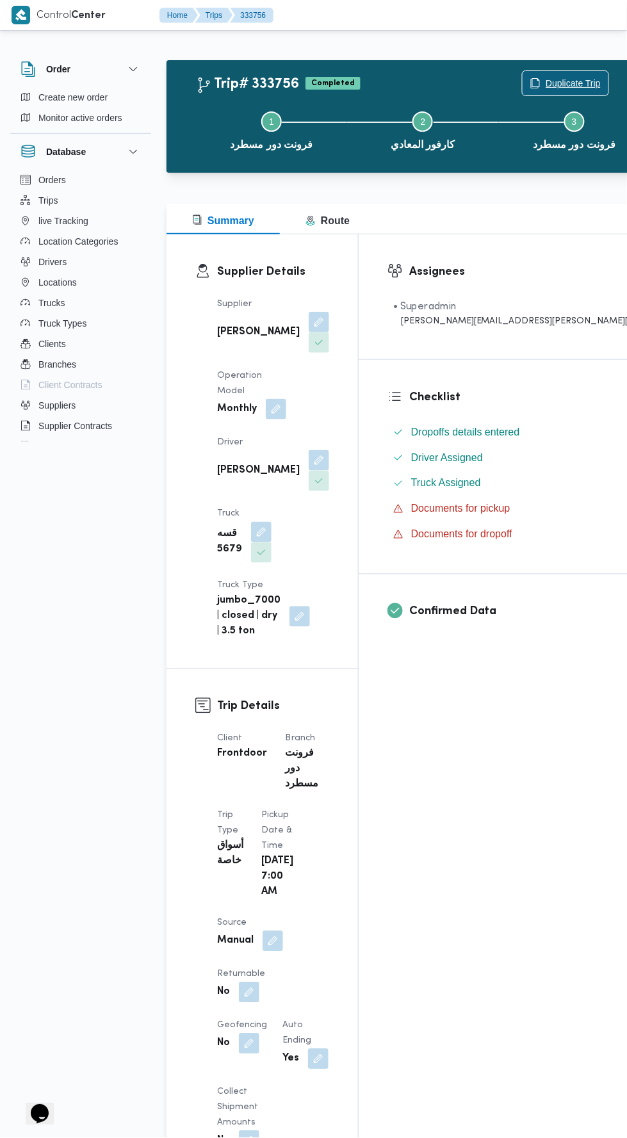
click at [545, 82] on span "Duplicate Trip" at bounding box center [572, 83] width 55 height 15
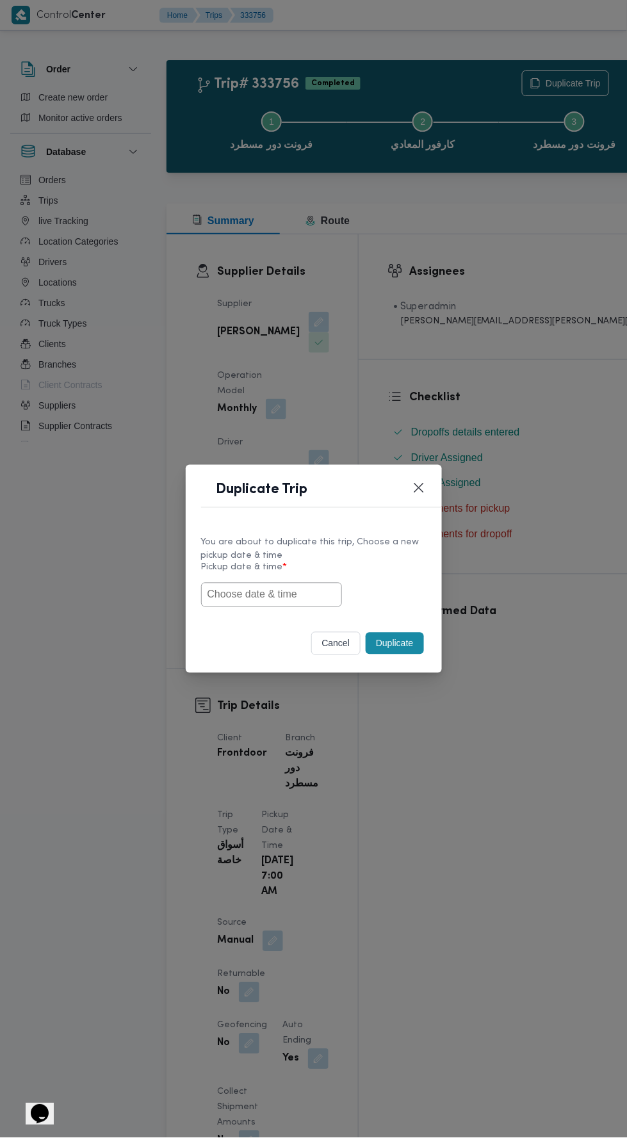
click at [294, 588] on input "text" at bounding box center [271, 595] width 141 height 24
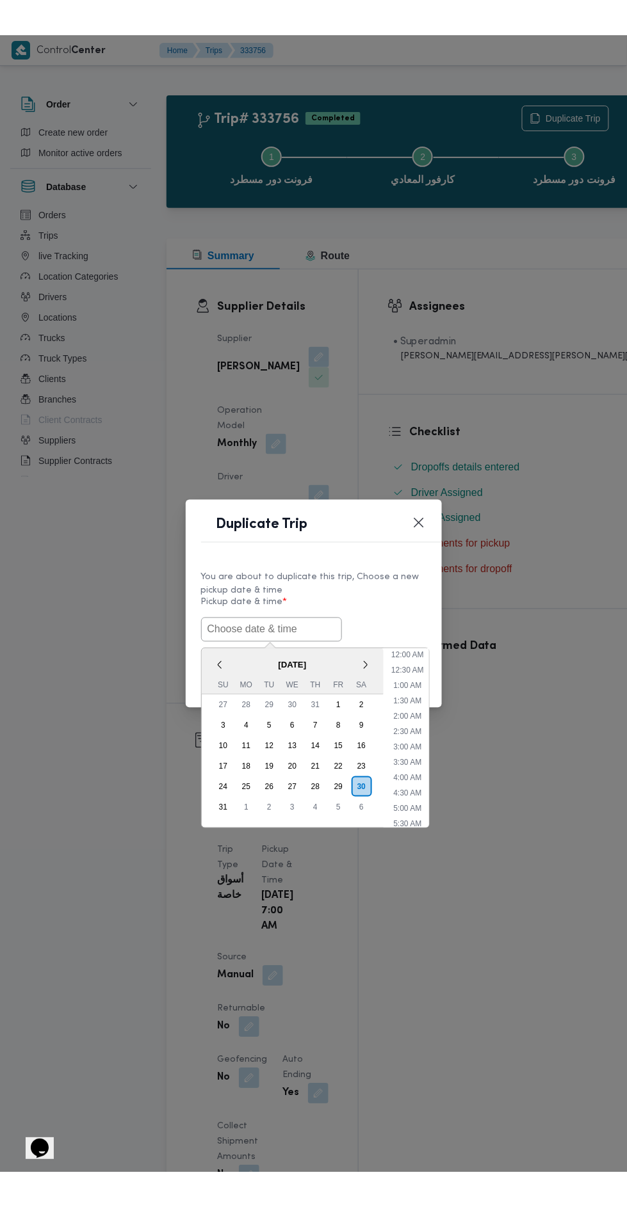
scroll to position [55, 0]
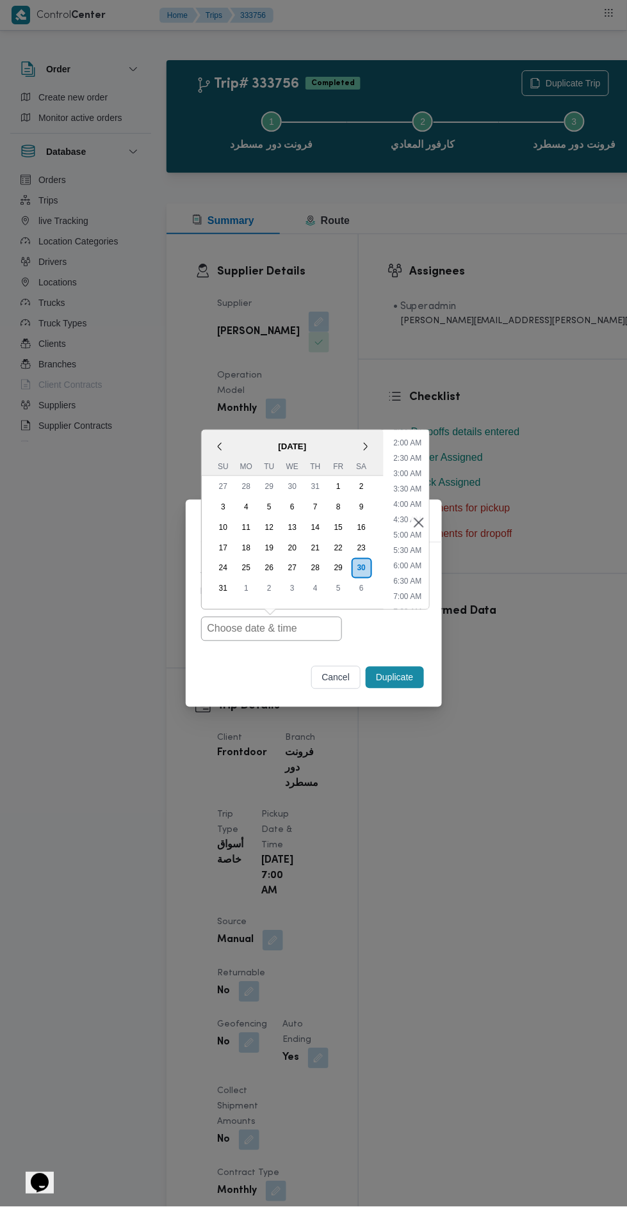
type input "30/08/2025 7:00AM"
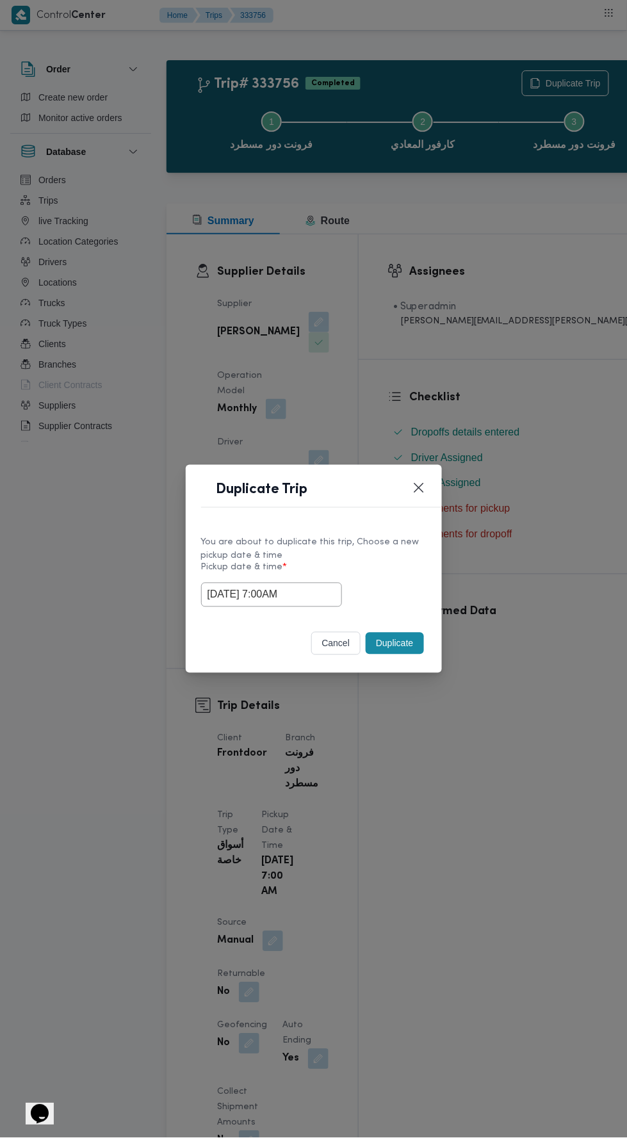
click at [504, 276] on div "Duplicate Trip You are about to duplicate this trip, Choose a new pickup date &…" at bounding box center [313, 569] width 627 height 1138
click at [410, 639] on button "Duplicate" at bounding box center [395, 644] width 58 height 22
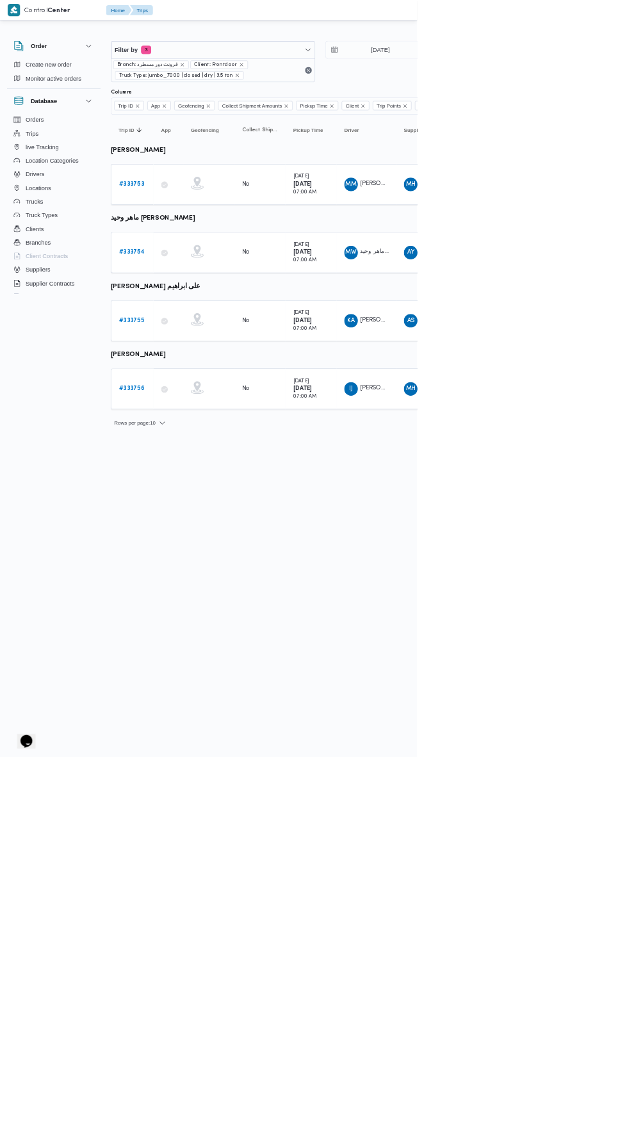
click at [212, 378] on b "# 333754" at bounding box center [198, 379] width 38 height 8
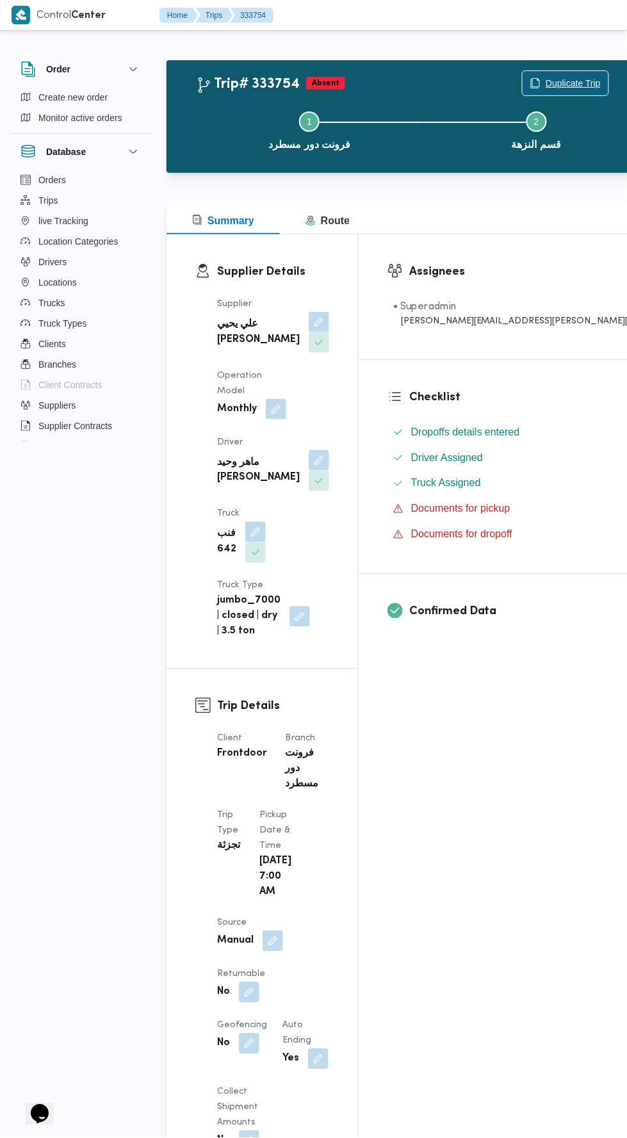
click at [545, 83] on span "Duplicate Trip" at bounding box center [572, 83] width 55 height 15
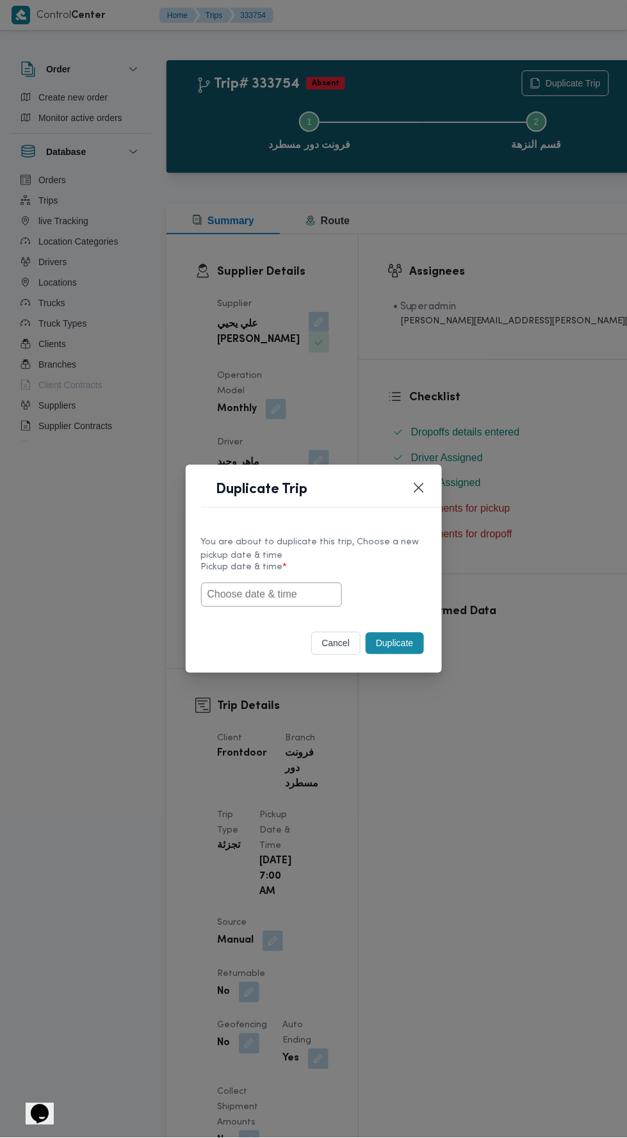
click at [288, 594] on input "text" at bounding box center [271, 595] width 141 height 24
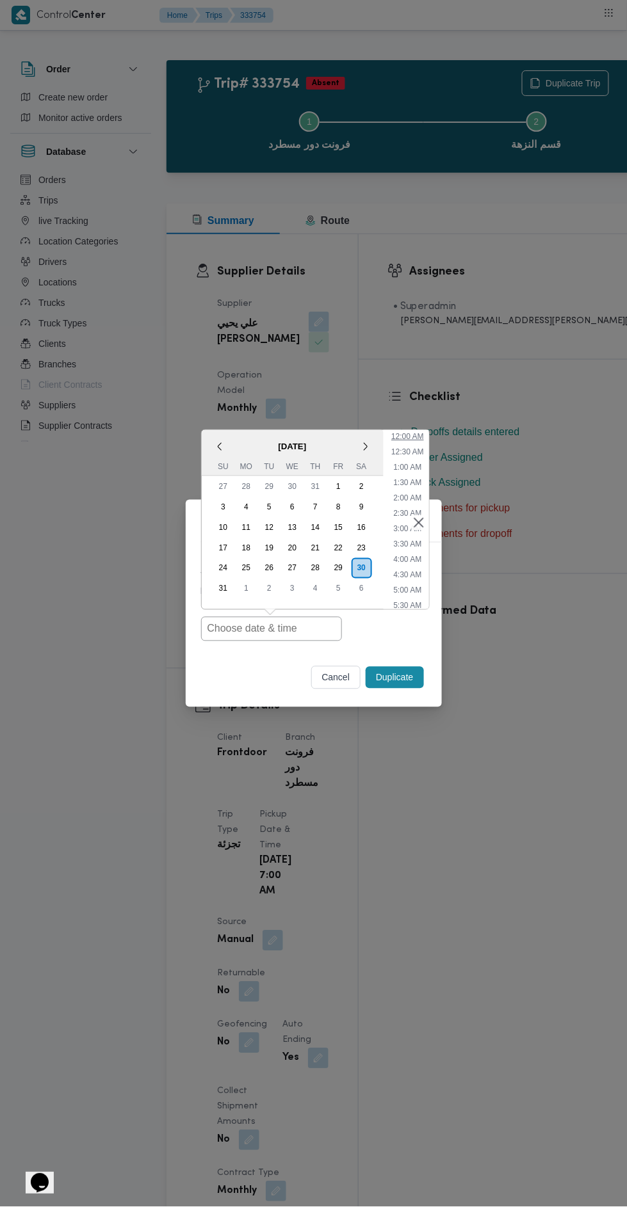
click at [413, 434] on li "12:00 AM" at bounding box center [407, 436] width 43 height 13
type input "30/08/2025 12:00AM"
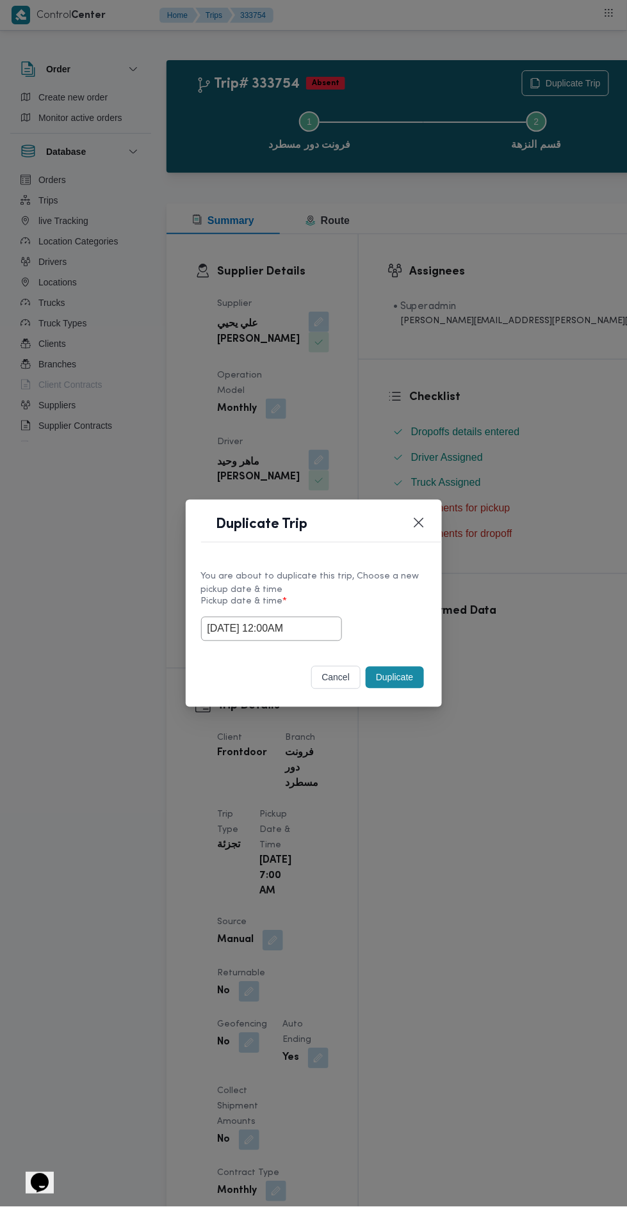
click at [403, 674] on button "Duplicate" at bounding box center [395, 678] width 58 height 22
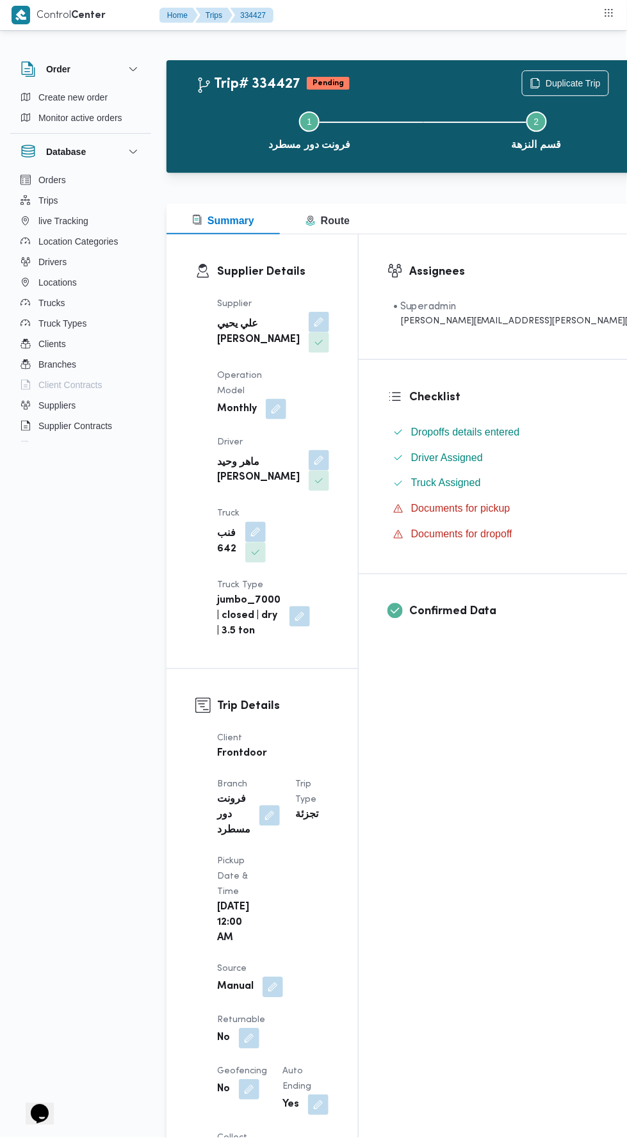
click at [286, 399] on button "button" at bounding box center [276, 409] width 20 height 20
click at [334, 388] on icon "Clear input" at bounding box center [333, 388] width 3 height 3
click at [266, 542] on button "button" at bounding box center [255, 552] width 20 height 20
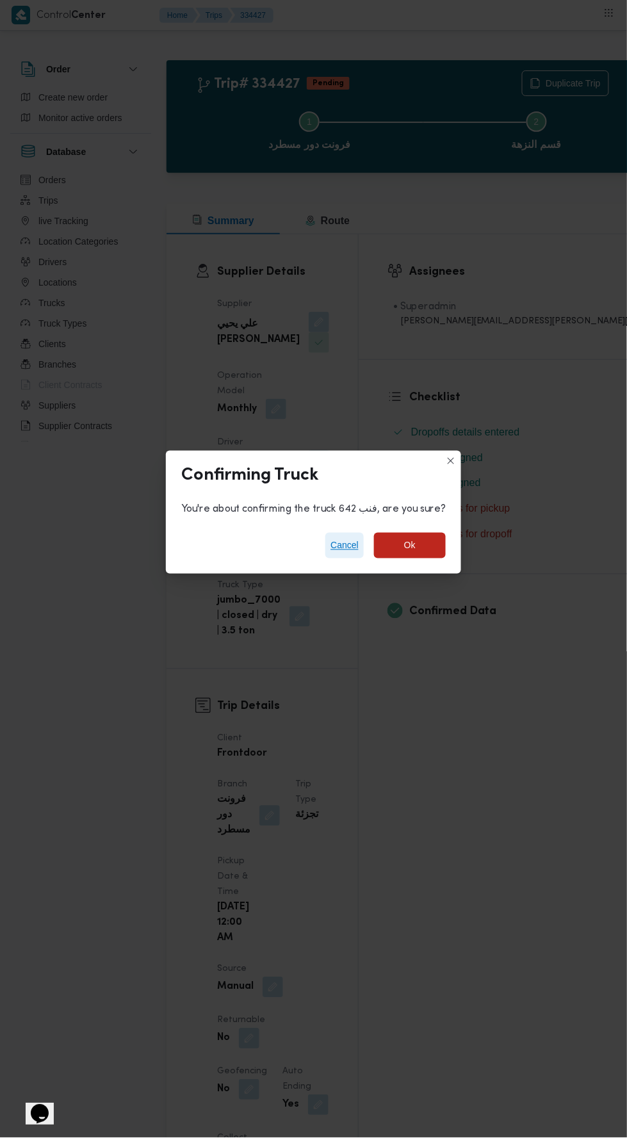
click at [336, 538] on span "Cancel" at bounding box center [344, 545] width 28 height 15
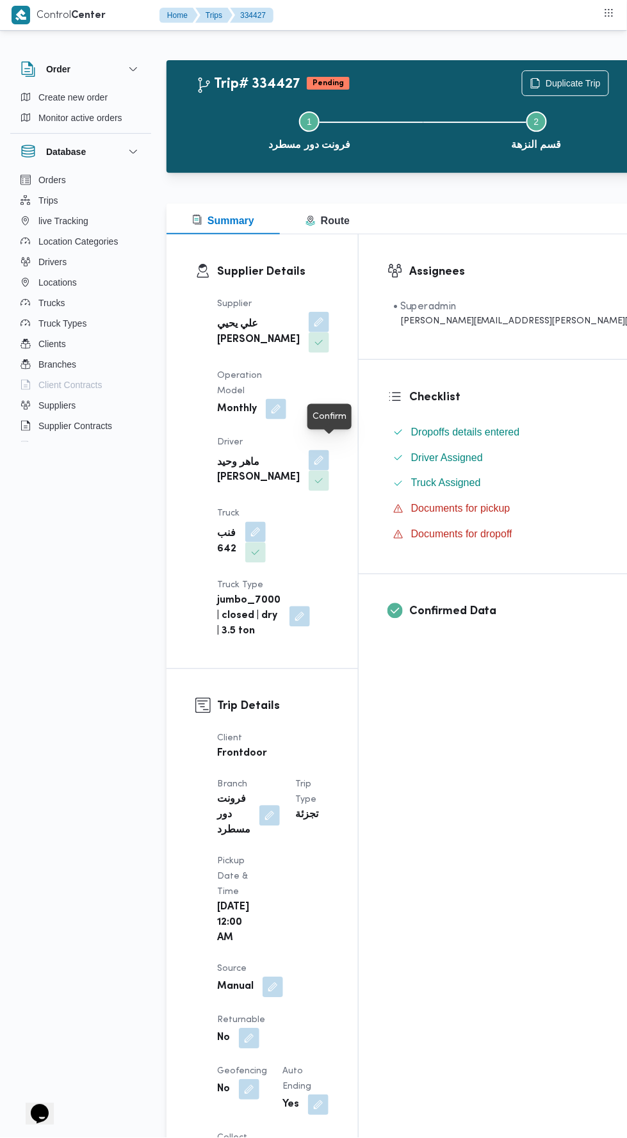
click at [286, 399] on button "button" at bounding box center [276, 409] width 20 height 20
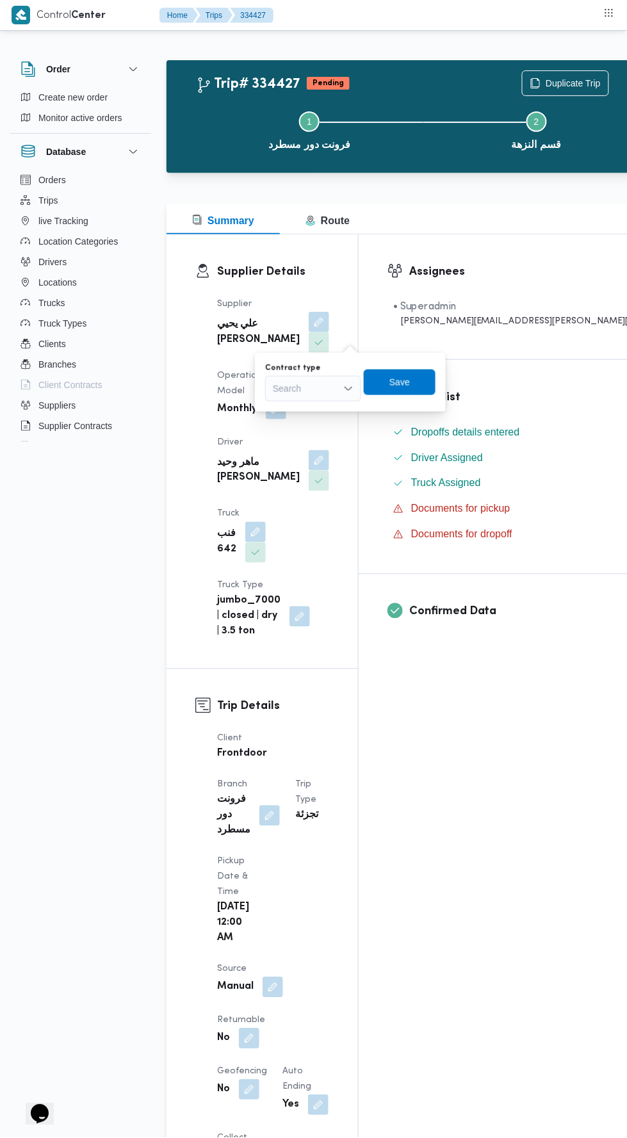
click at [324, 395] on div "Search" at bounding box center [313, 389] width 96 height 26
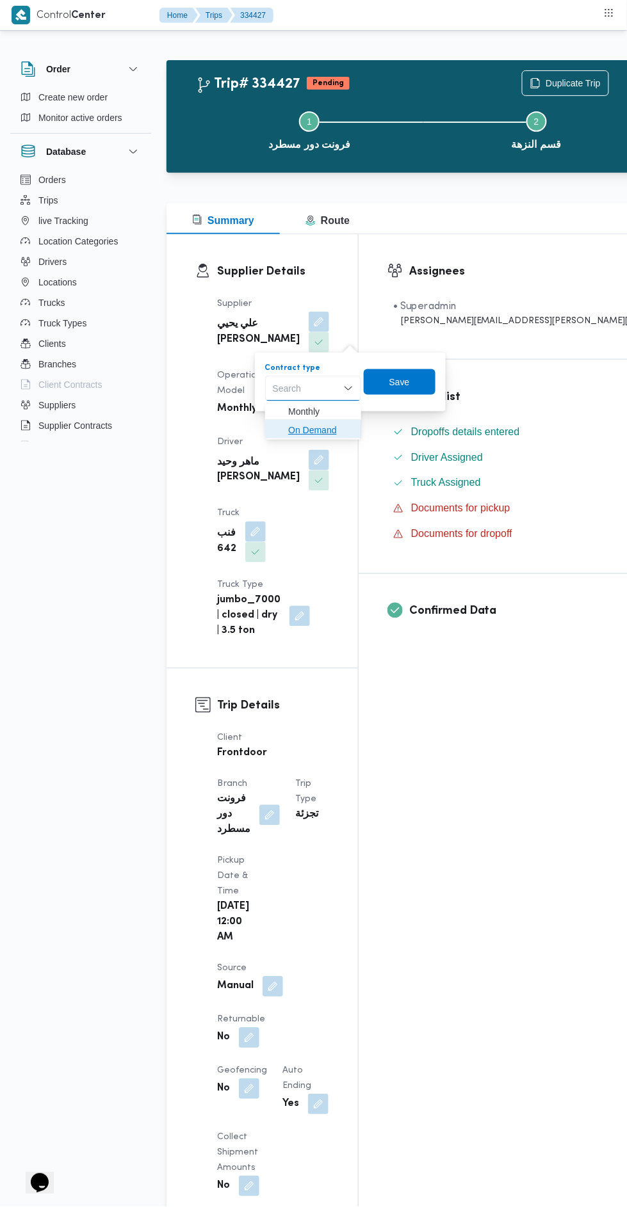
click at [332, 428] on span "On Demand" at bounding box center [320, 430] width 65 height 15
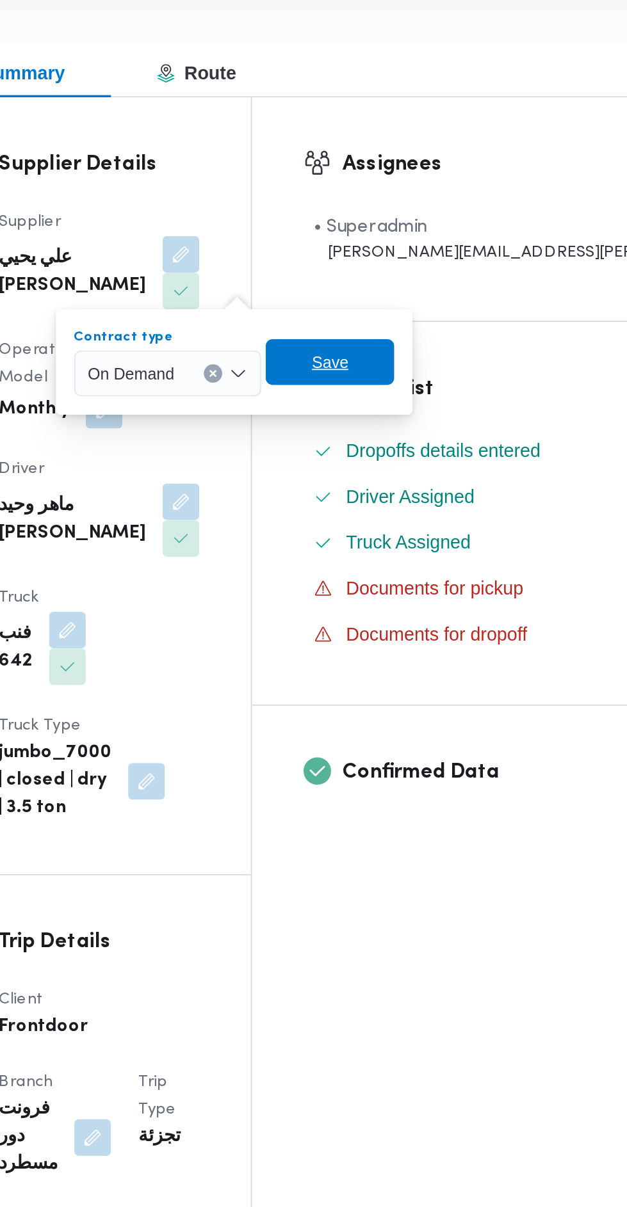
click at [408, 383] on span "Save" at bounding box center [402, 382] width 20 height 15
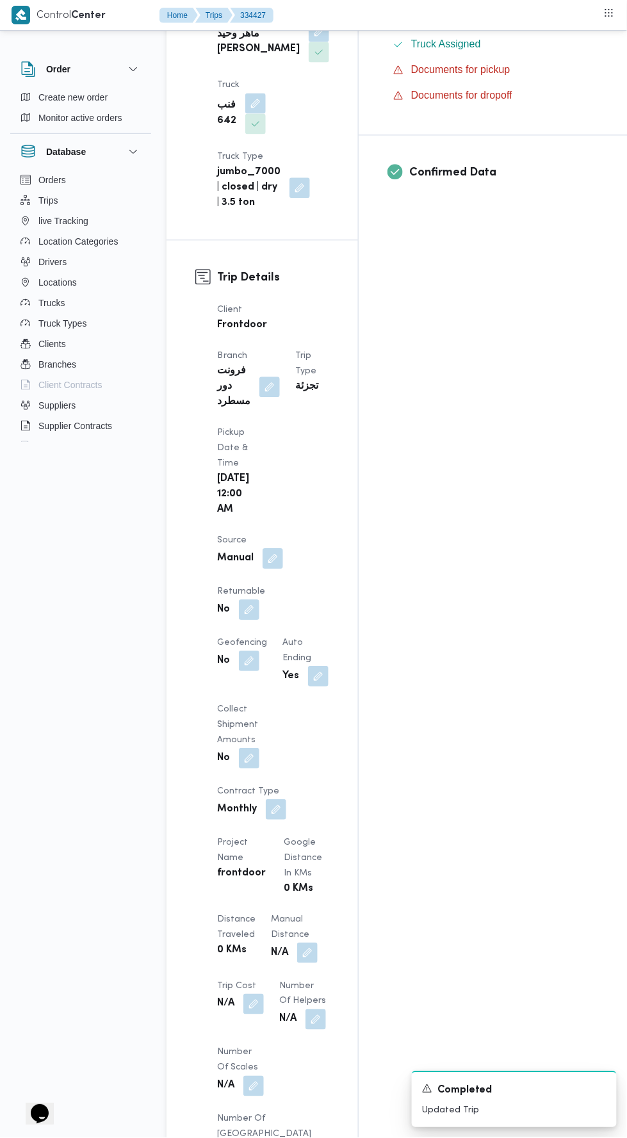
scroll to position [442, 0]
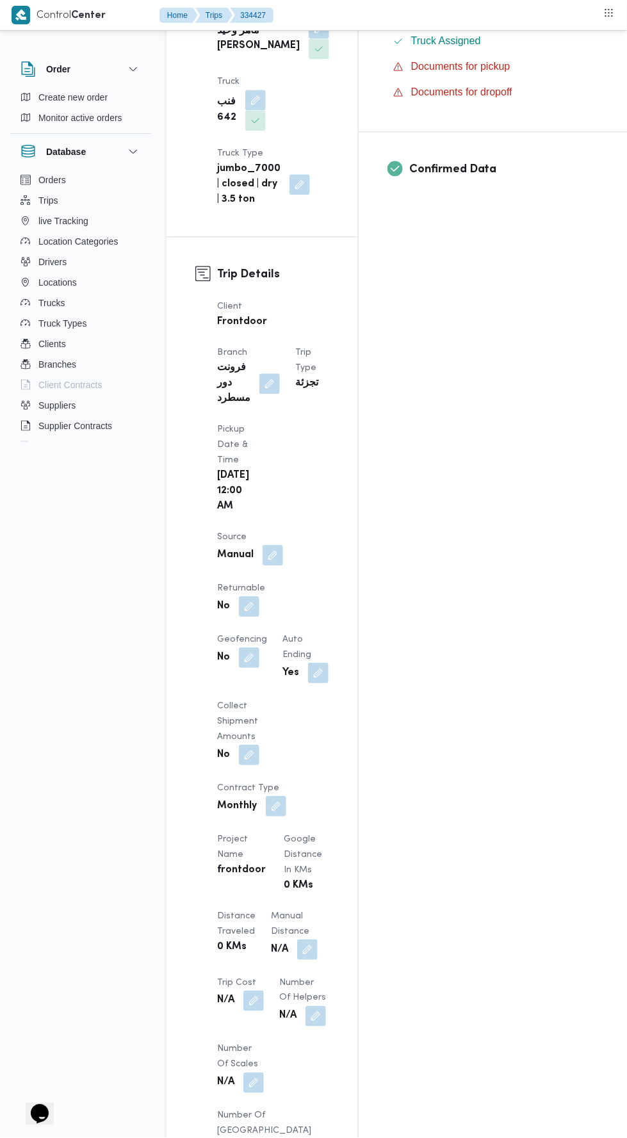
click at [286, 796] on button "button" at bounding box center [276, 806] width 20 height 20
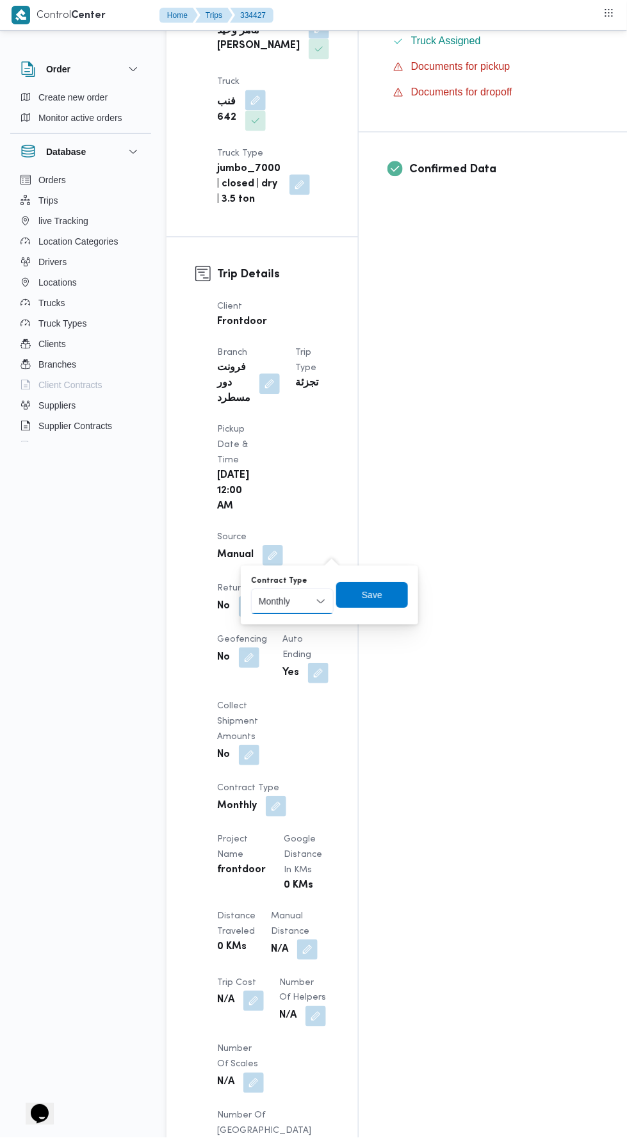
click at [310, 589] on select "Monthly On-Demand Daily Rental" at bounding box center [292, 602] width 83 height 26
select select "on_demand"
click at [251, 589] on select "Monthly On-Demand Daily Rental" at bounding box center [292, 602] width 83 height 26
click at [379, 599] on span "Save" at bounding box center [372, 595] width 20 height 15
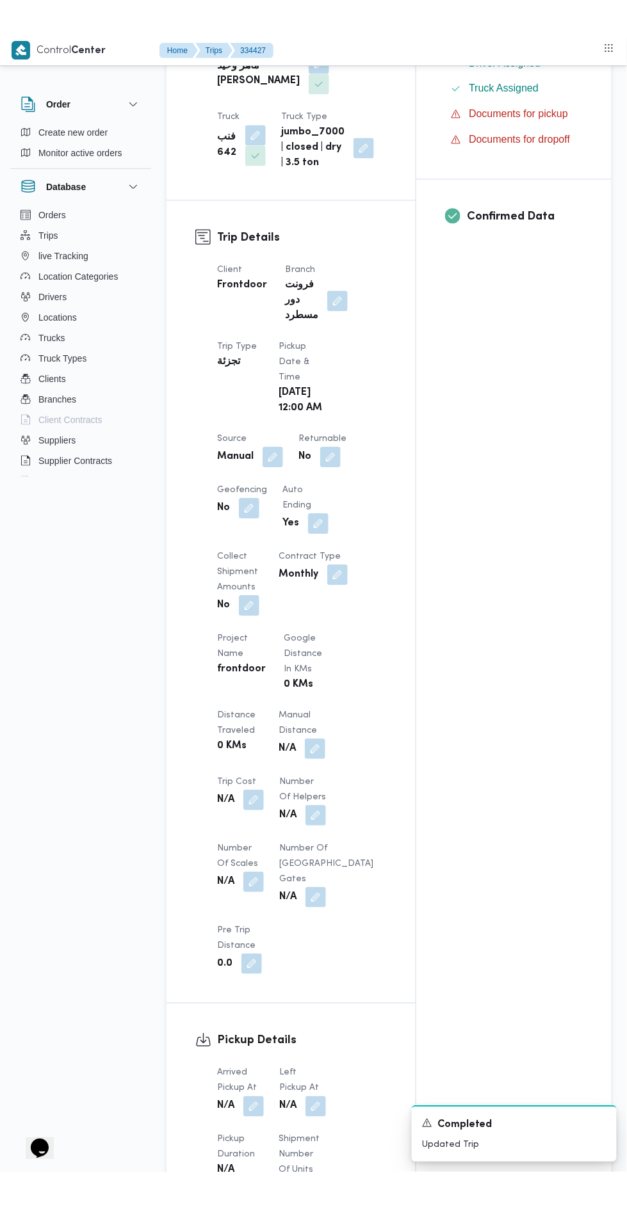
scroll to position [0, 0]
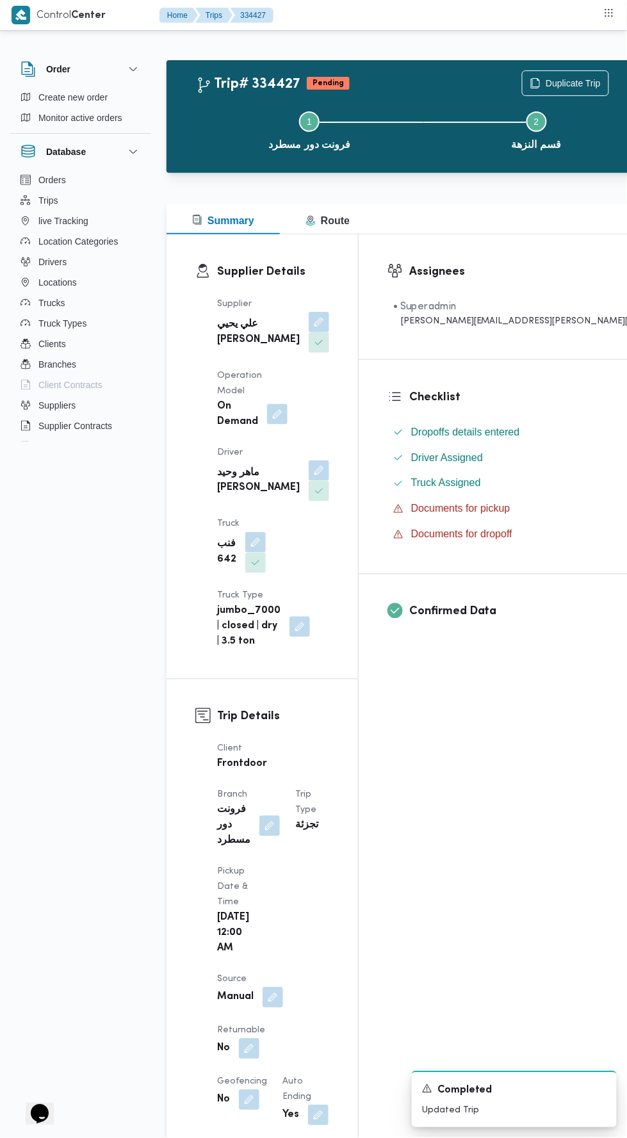
click at [309, 332] on button "button" at bounding box center [319, 322] width 20 height 20
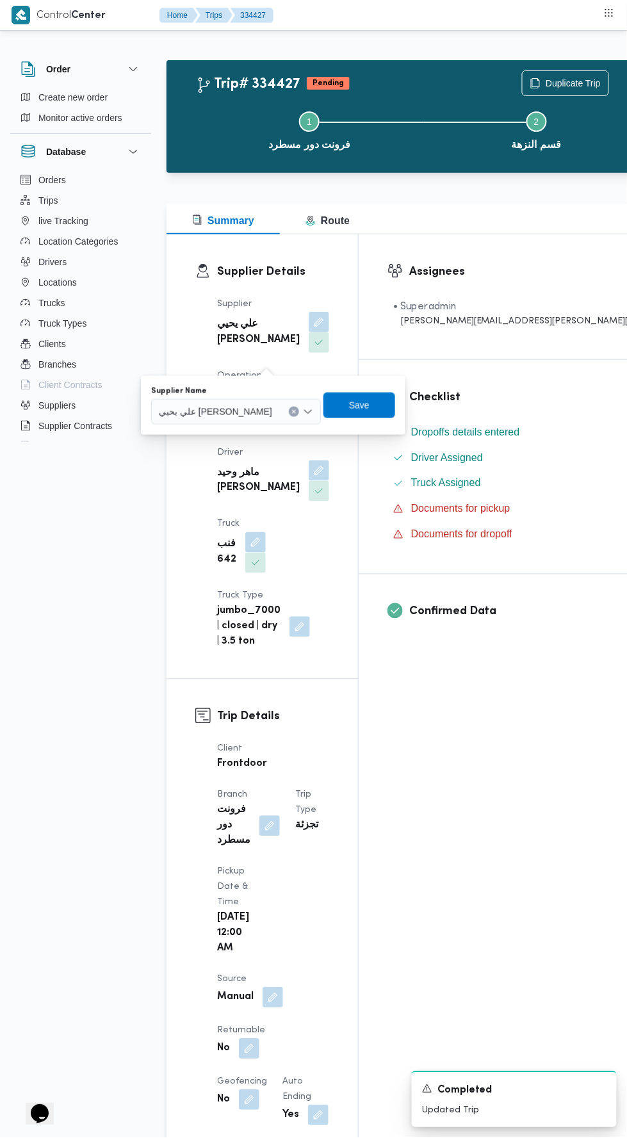
click at [277, 411] on input "Supplier Name" at bounding box center [277, 411] width 1 height 15
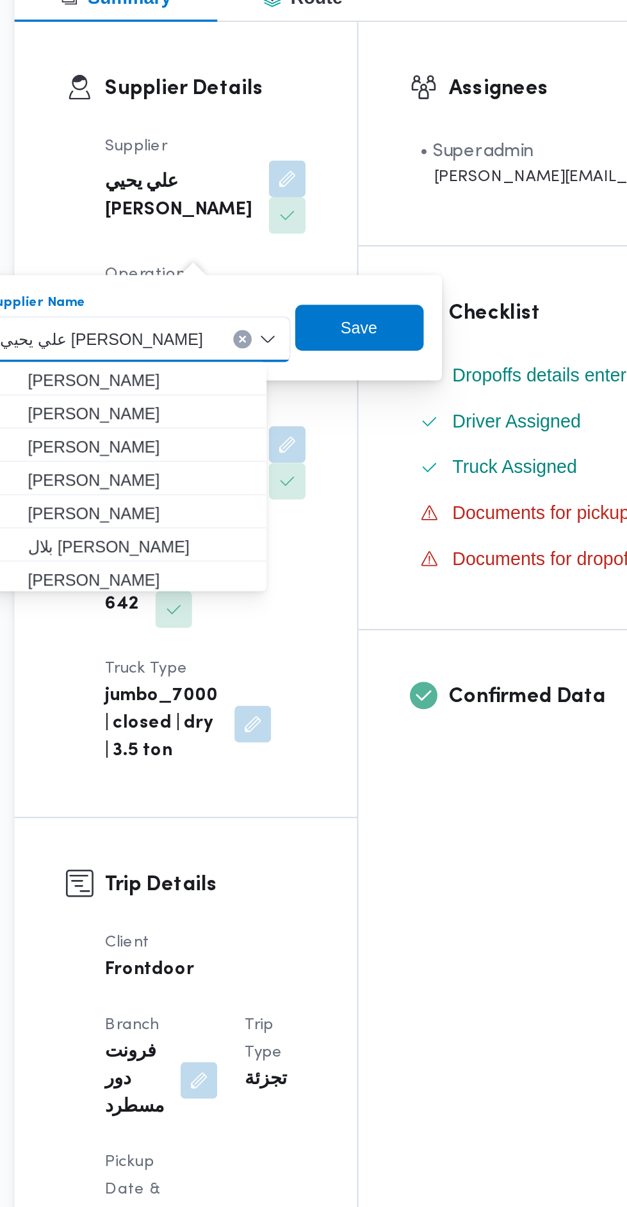
click at [280, 417] on div "علي يحيي علي مهران حسنين Combo box. Selected. علي يحيي علي مهران حسنين. Press B…" at bounding box center [236, 412] width 170 height 26
click at [349, 401] on span "Save" at bounding box center [359, 405] width 20 height 15
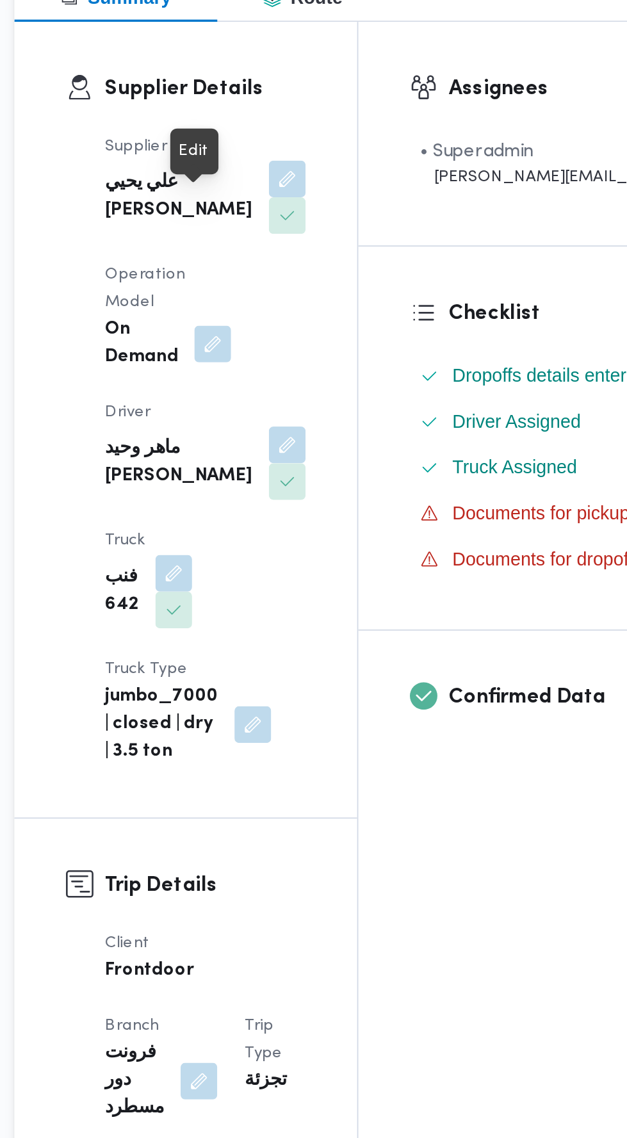
click at [309, 332] on button "button" at bounding box center [319, 322] width 20 height 20
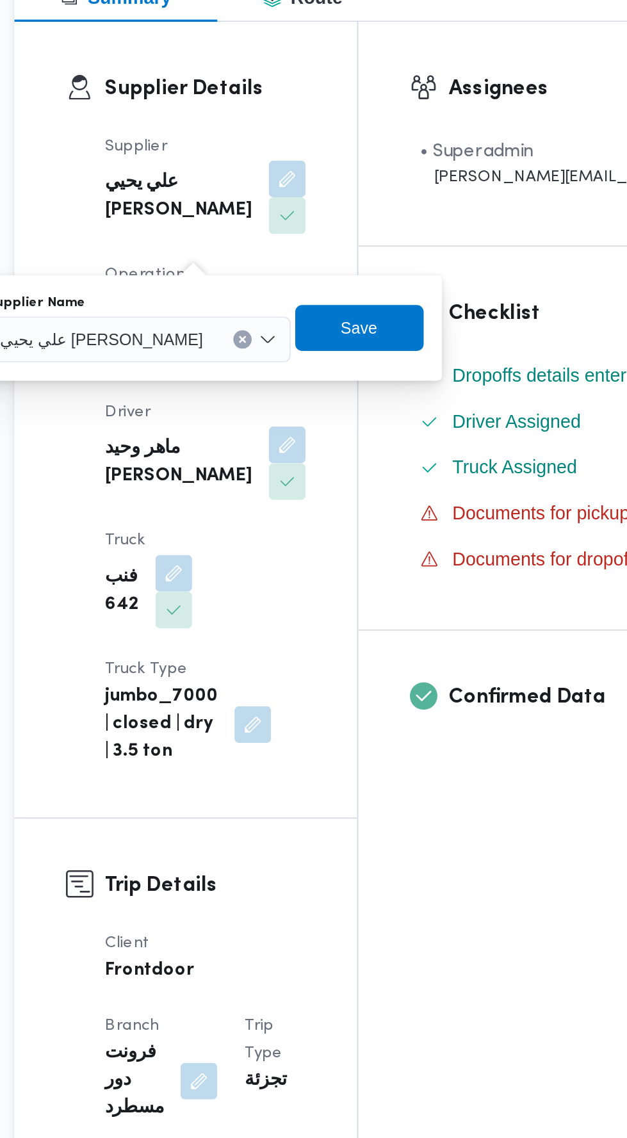
click at [277, 412] on input "Supplier Name" at bounding box center [277, 411] width 1 height 15
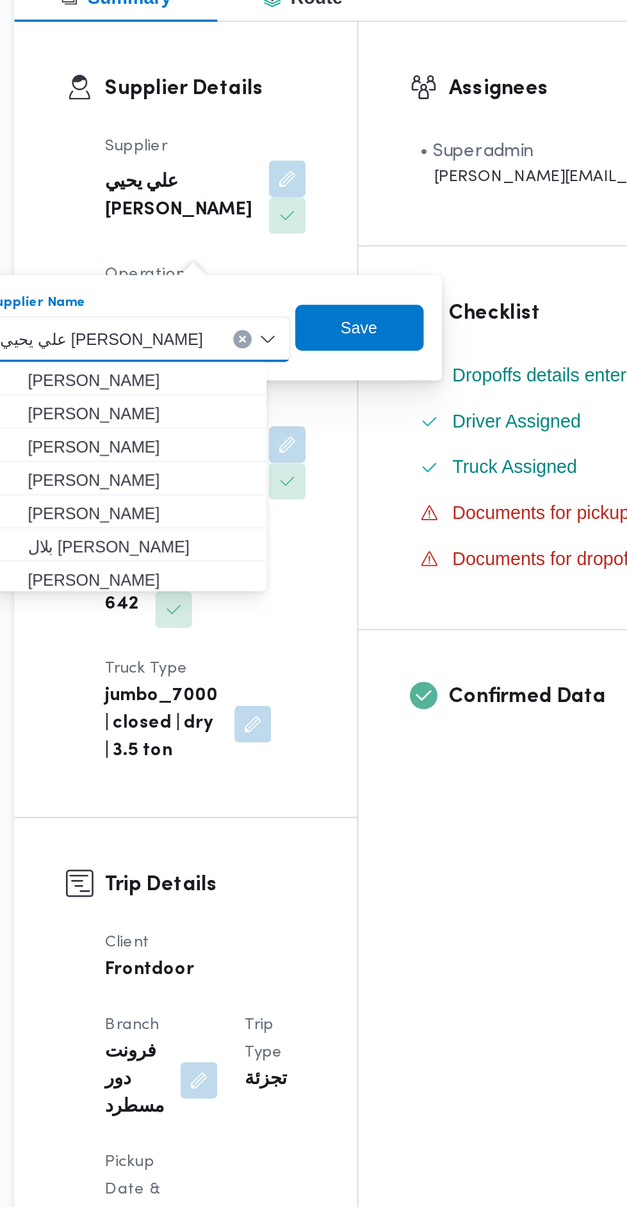
click at [284, 417] on div "علي يحيي علي مهران حسنين Combo box. Selected. علي يحيي علي مهران حسنين. Press B…" at bounding box center [236, 412] width 170 height 26
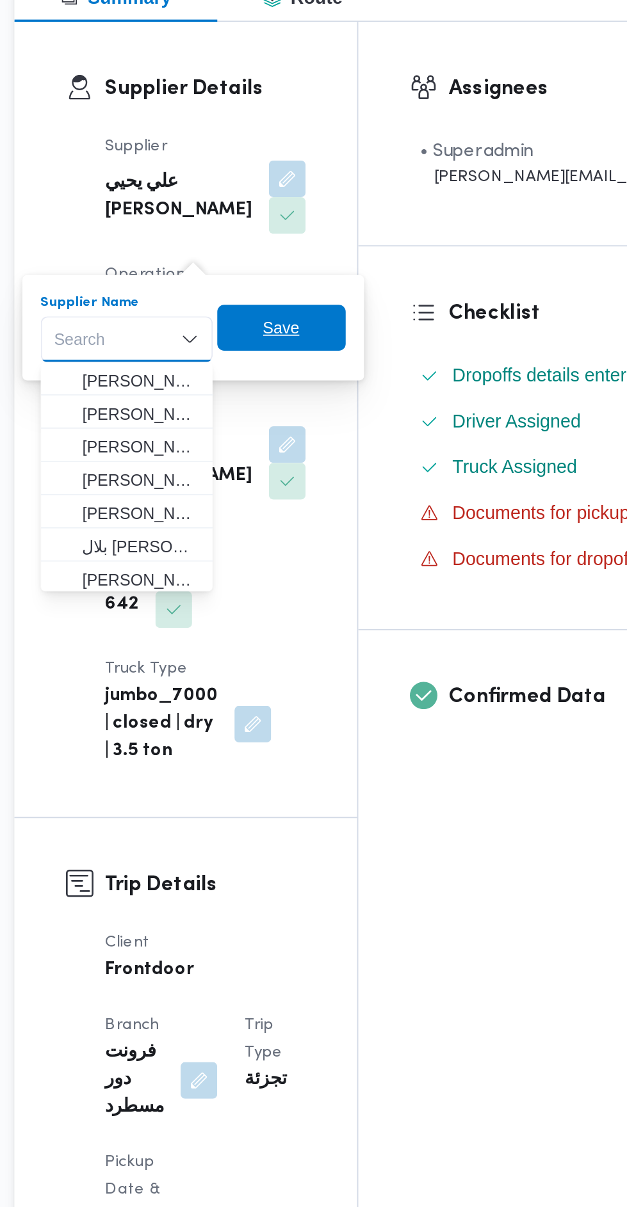
click at [318, 407] on span "Save" at bounding box center [315, 405] width 20 height 15
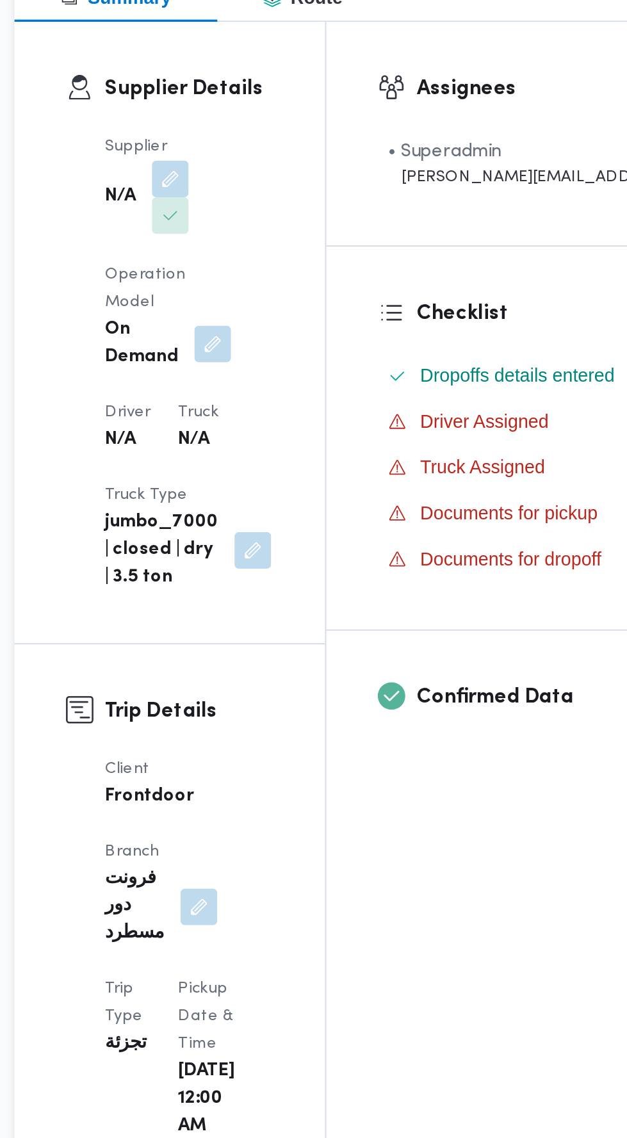
click at [340, 488] on div "Supplier Details Supplier N/A Operation Model On Demand Driver N/A Truck N/A Tr…" at bounding box center [252, 407] width 173 height 347
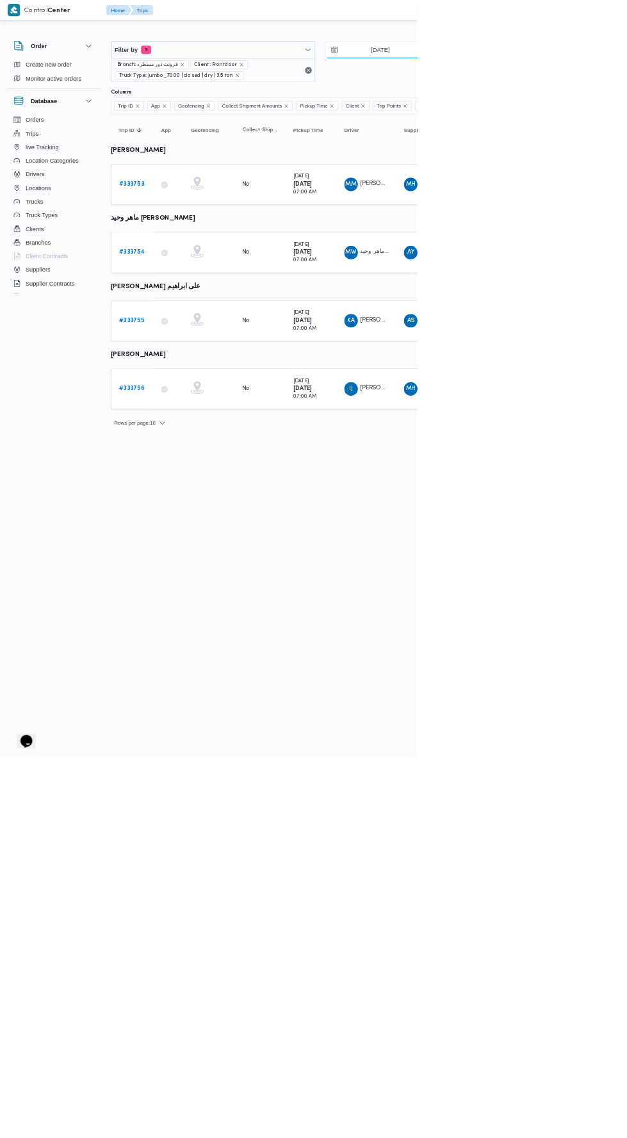
click at [583, 74] on input "27/8/2025" at bounding box center [562, 75] width 145 height 26
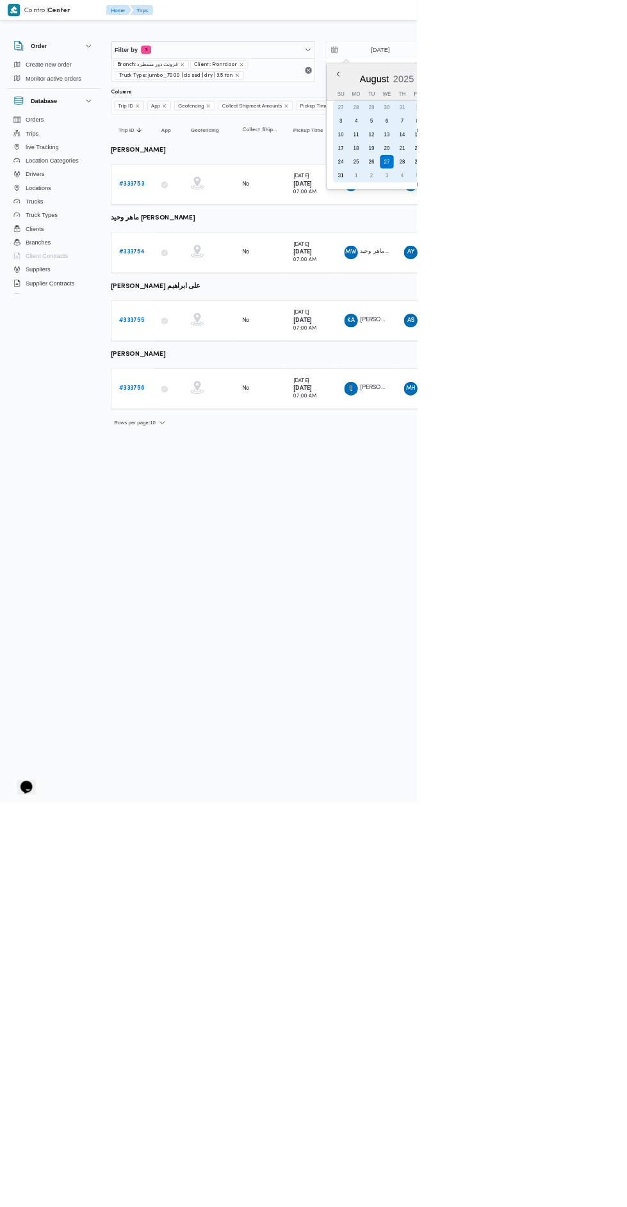
type input "30/8/2025"
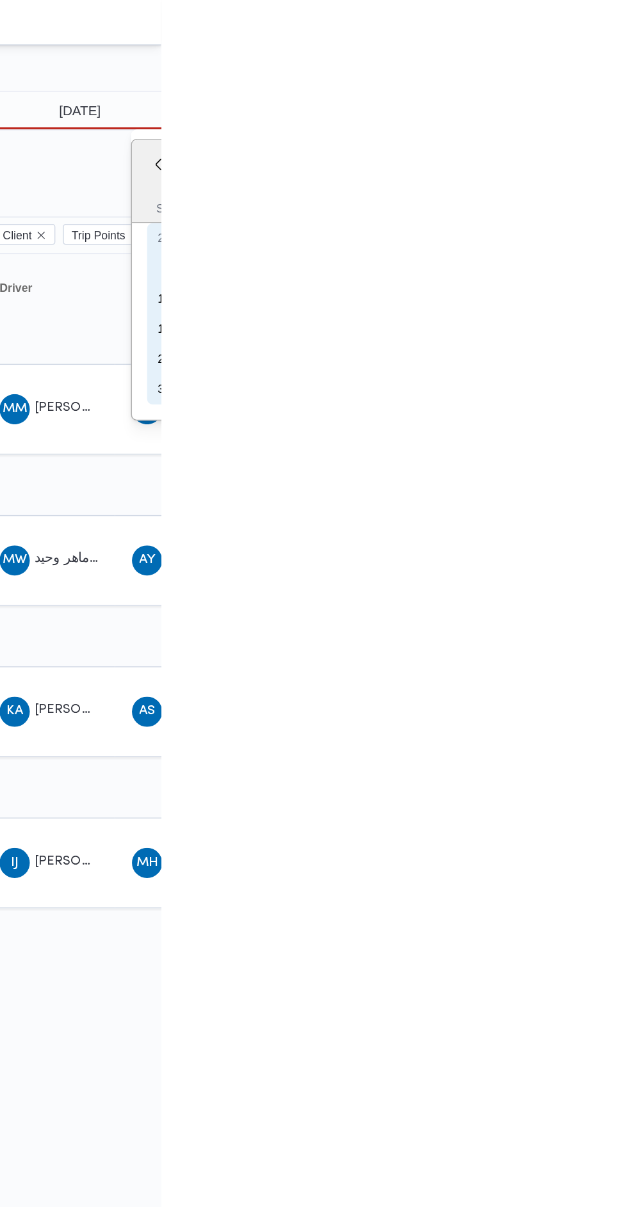
type input "30/8/2025"
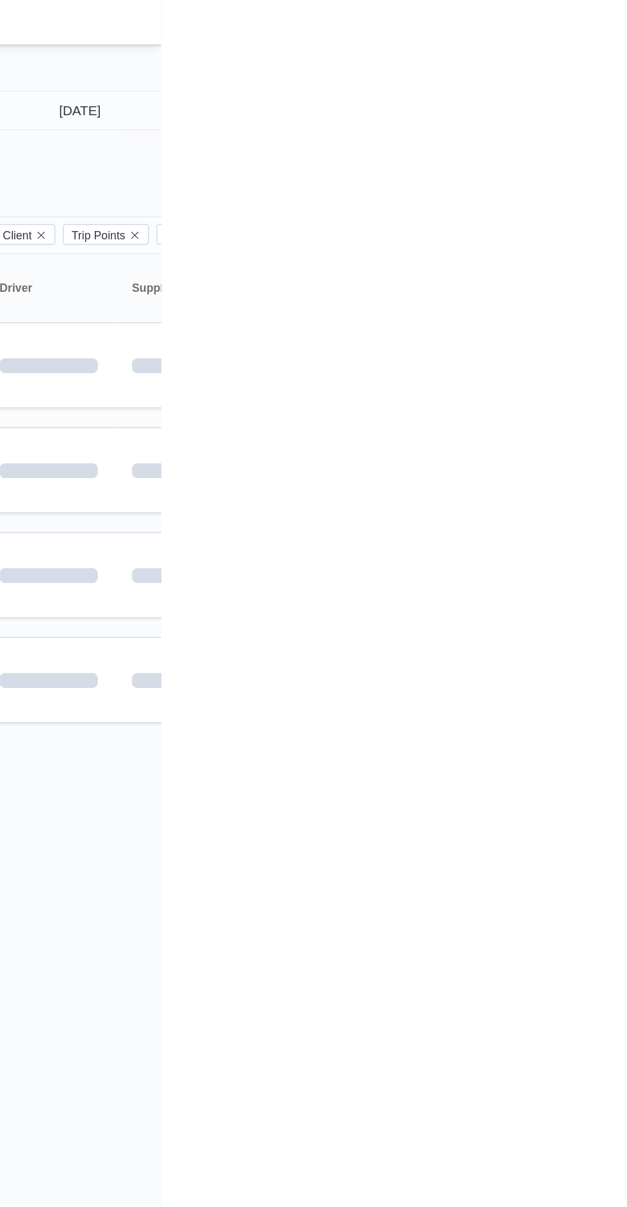
click at [626, 332] on table "Trip ID Click to sort in ascending order App Click to sort in ascending order G…" at bounding box center [550, 337] width 768 height 330
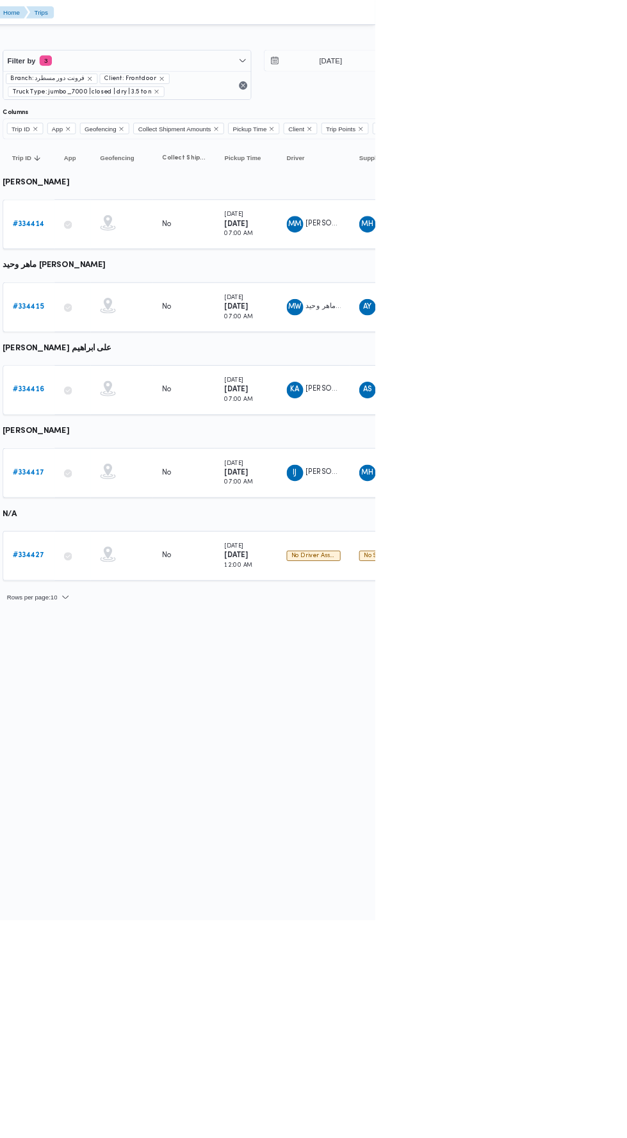
click at [211, 682] on b "# 334427" at bounding box center [198, 686] width 39 height 8
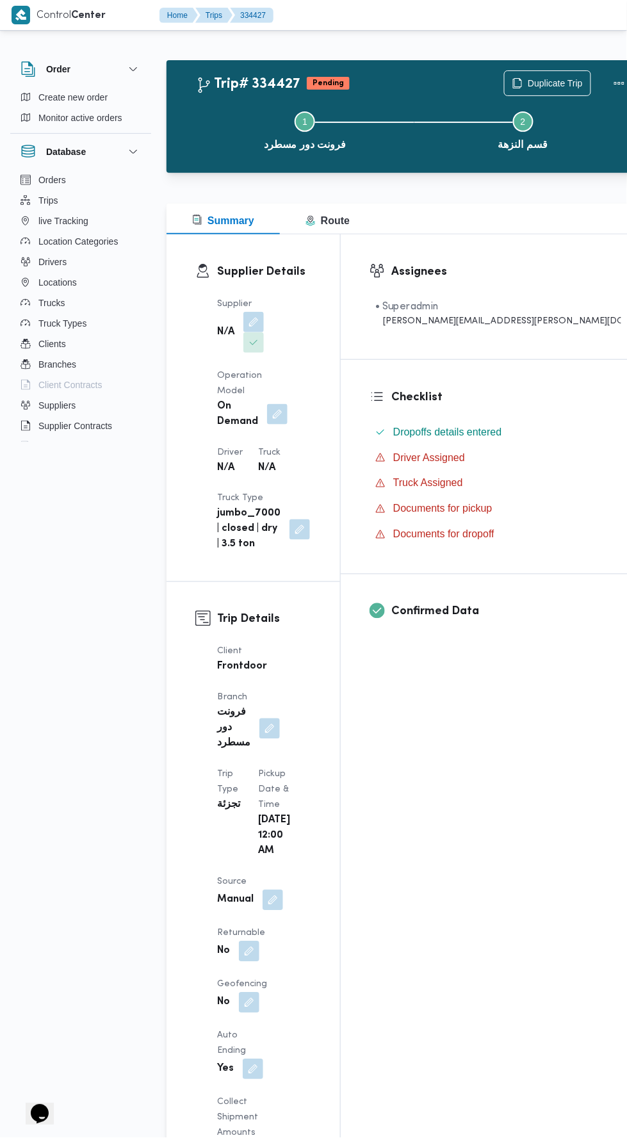
click at [261, 321] on button "button" at bounding box center [253, 322] width 20 height 20
click at [249, 393] on icon "Open list of options" at bounding box center [249, 394] width 10 height 10
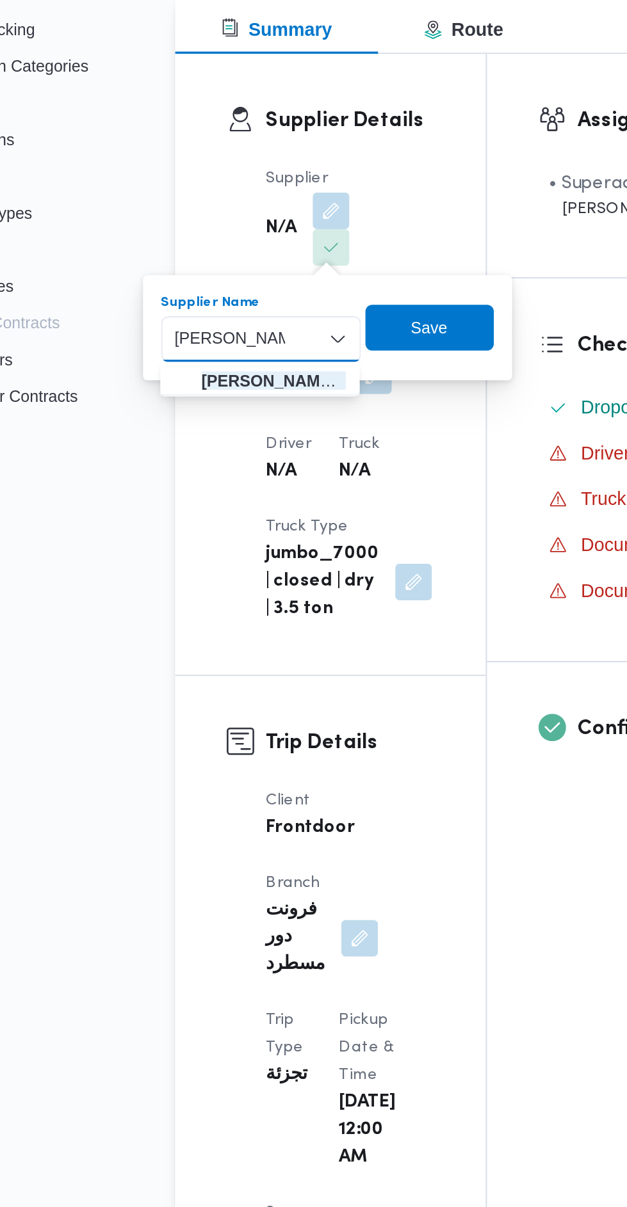
type input "محمد رمضان عب"
click at [241, 421] on mark "محمد رمضان عب" at bounding box center [233, 417] width 105 height 10
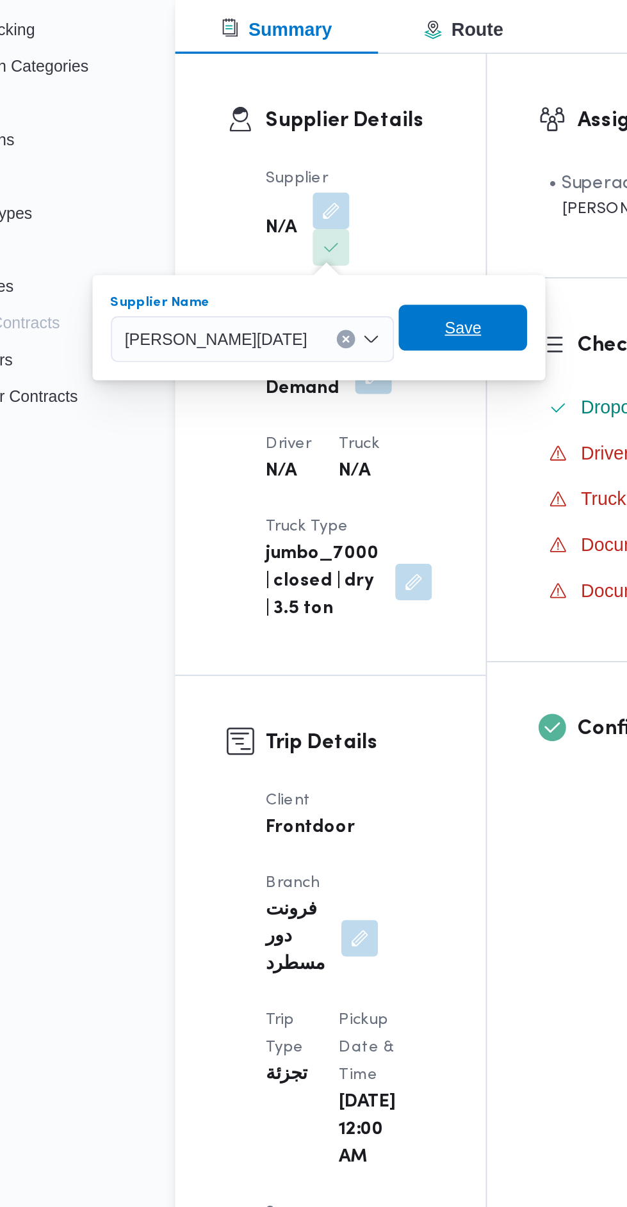
click at [337, 387] on span "Save" at bounding box center [327, 387] width 20 height 15
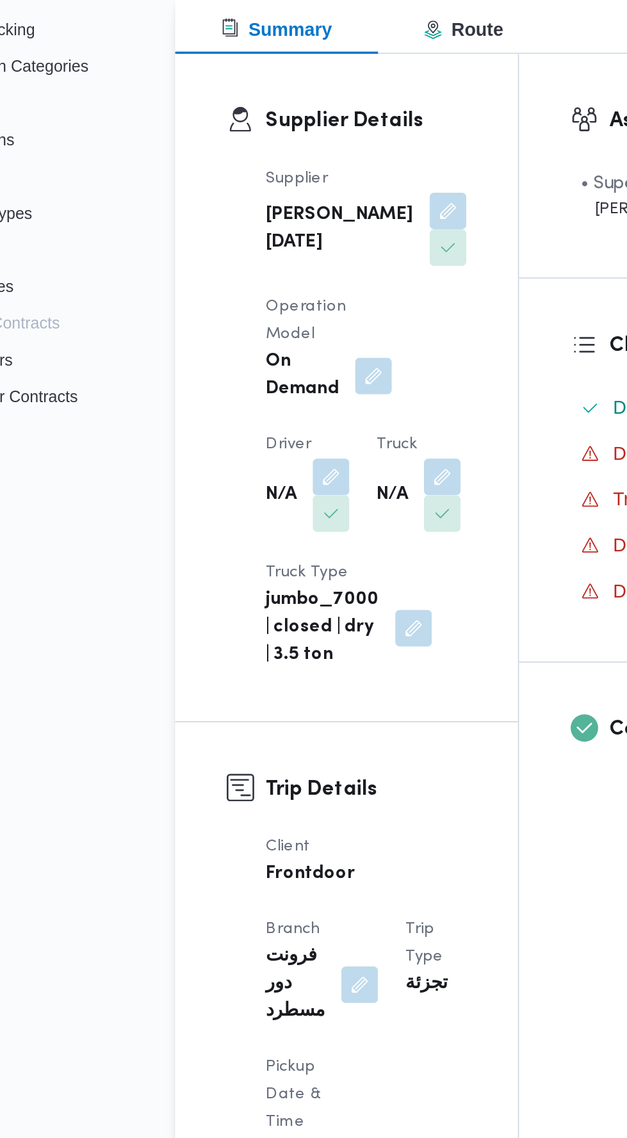
click at [255, 460] on button "button" at bounding box center [253, 470] width 20 height 20
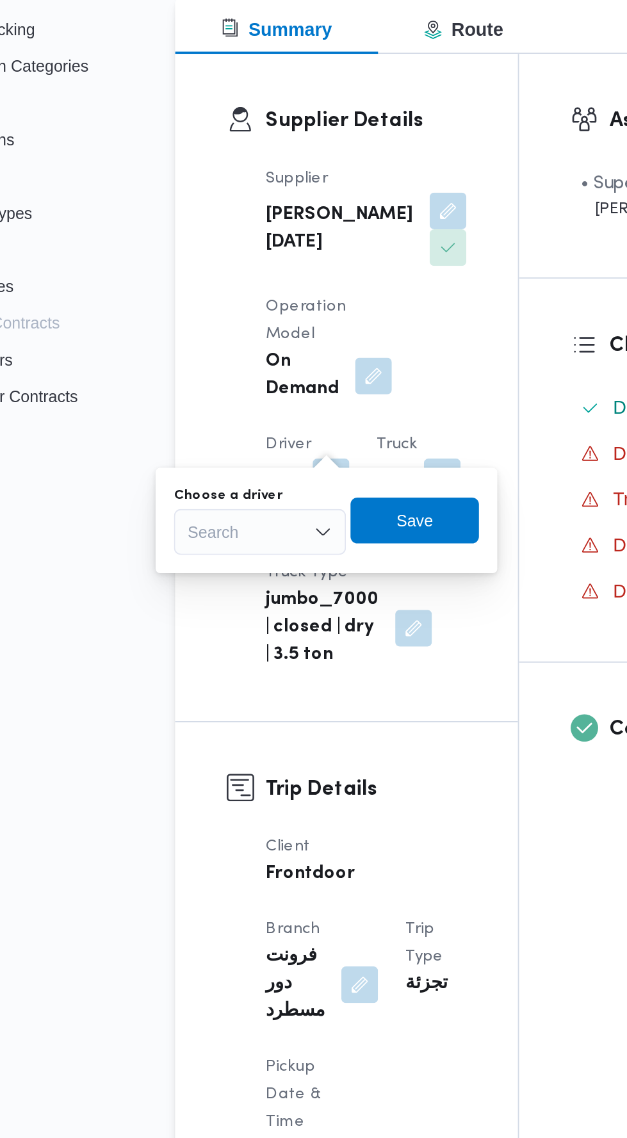
click at [236, 492] on div "Search" at bounding box center [214, 501] width 96 height 26
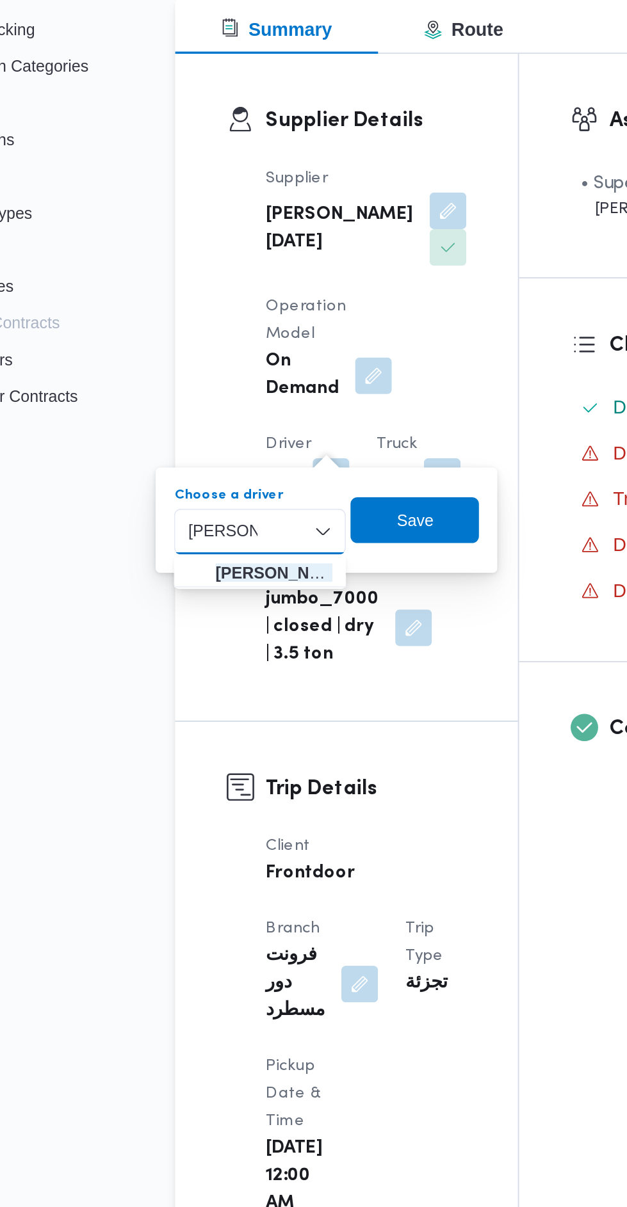
type input "محمود سم"
click at [237, 528] on span "محمود سم ير صبرى مرشد" at bounding box center [221, 524] width 65 height 15
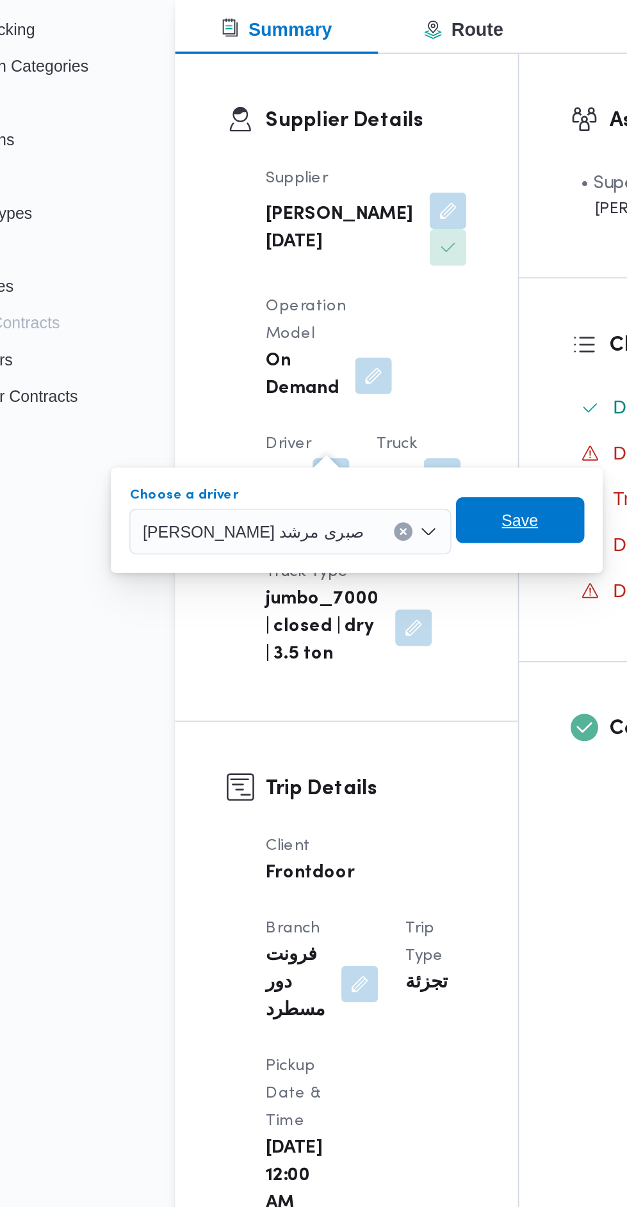
click at [323, 501] on span "Save" at bounding box center [359, 495] width 72 height 26
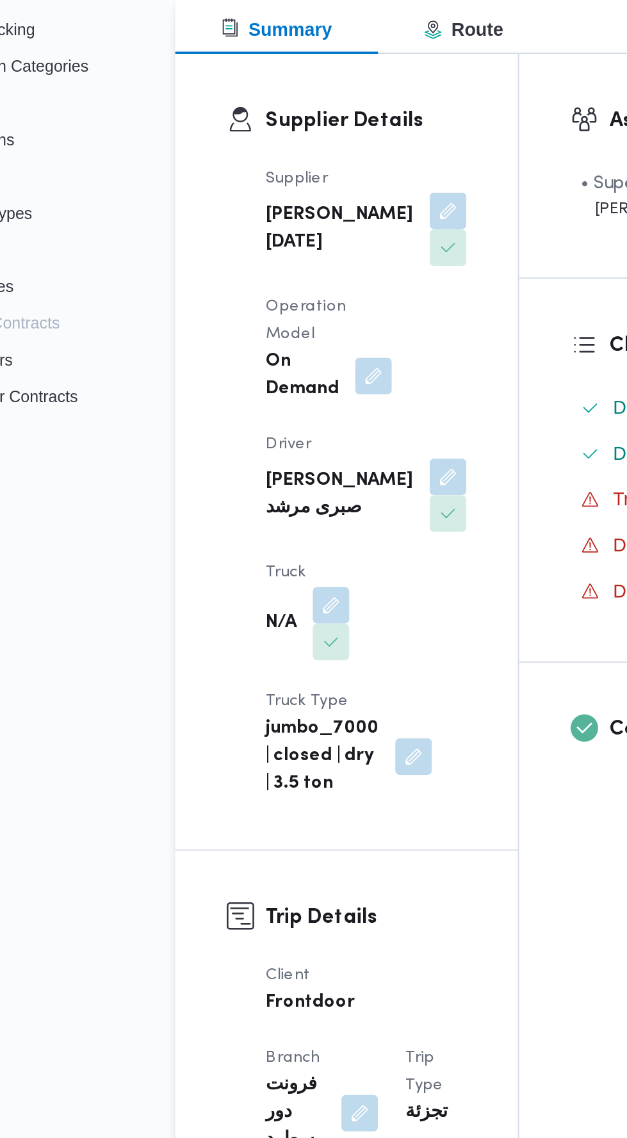
click at [264, 532] on button "button" at bounding box center [253, 542] width 20 height 20
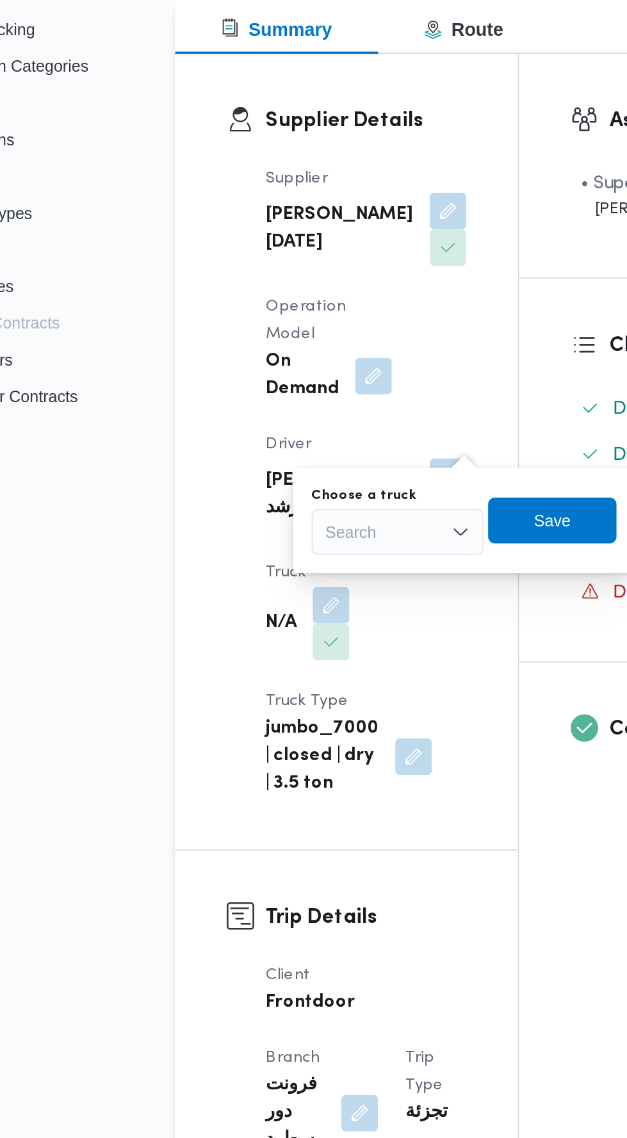
click at [306, 476] on div "Choose a truck" at bounding box center [291, 481] width 96 height 10
click at [305, 510] on div "Search" at bounding box center [291, 501] width 96 height 26
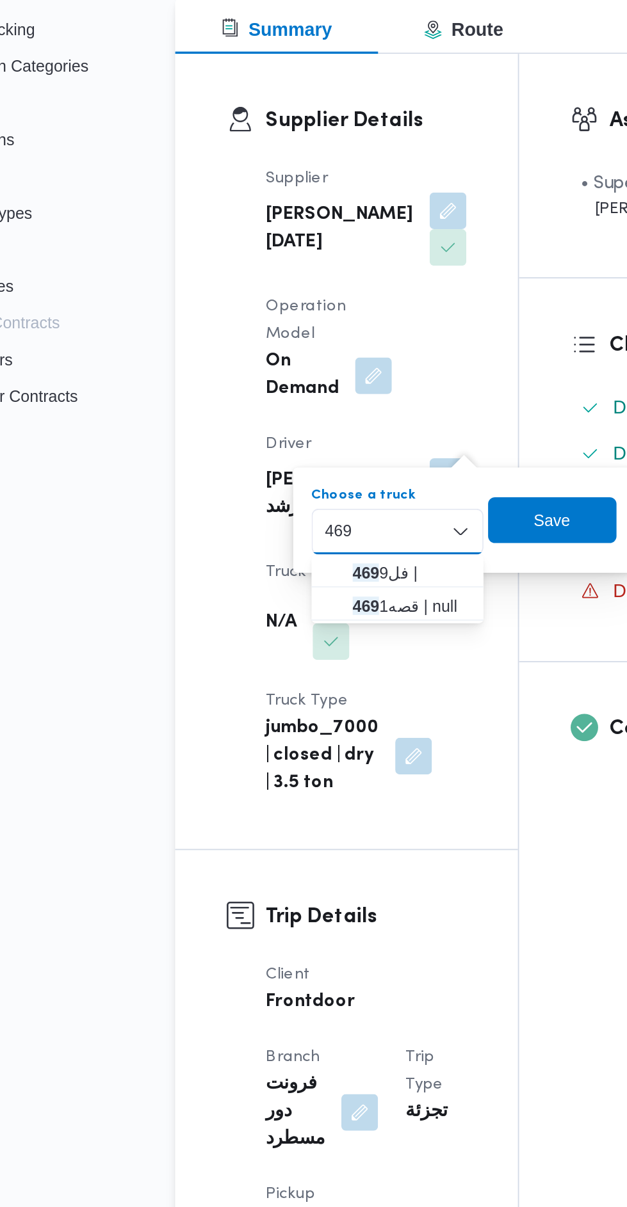
type input "469"
click at [312, 547] on span "قصه 469 1 | null" at bounding box center [298, 542] width 65 height 15
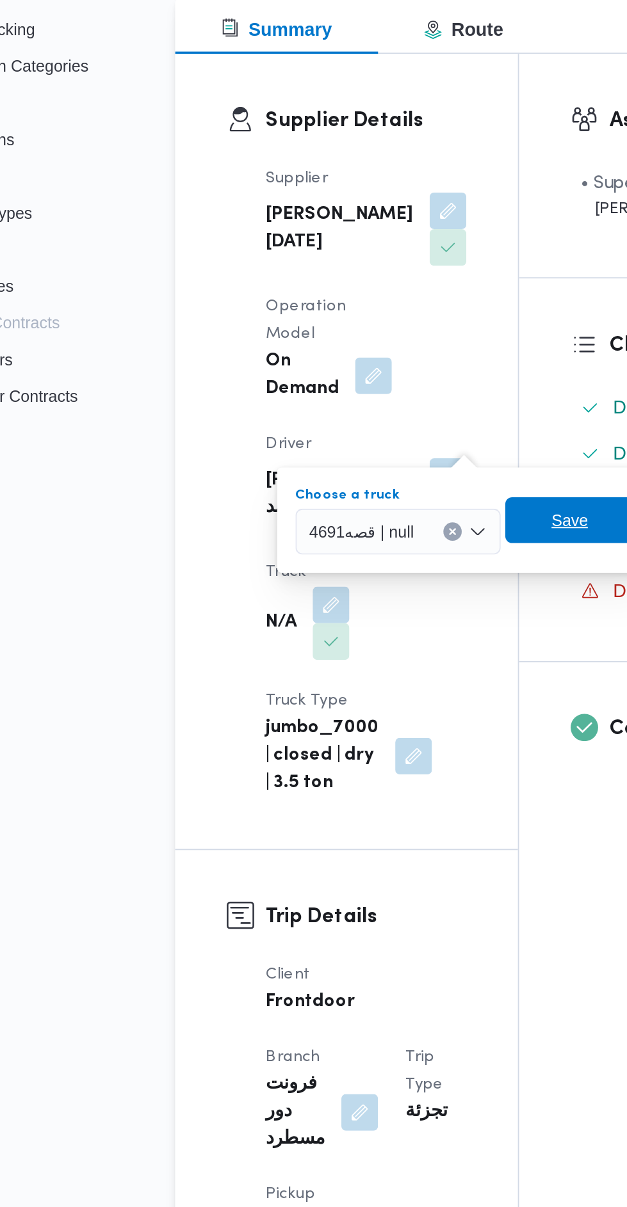
click at [382, 504] on span "Save" at bounding box center [387, 495] width 72 height 26
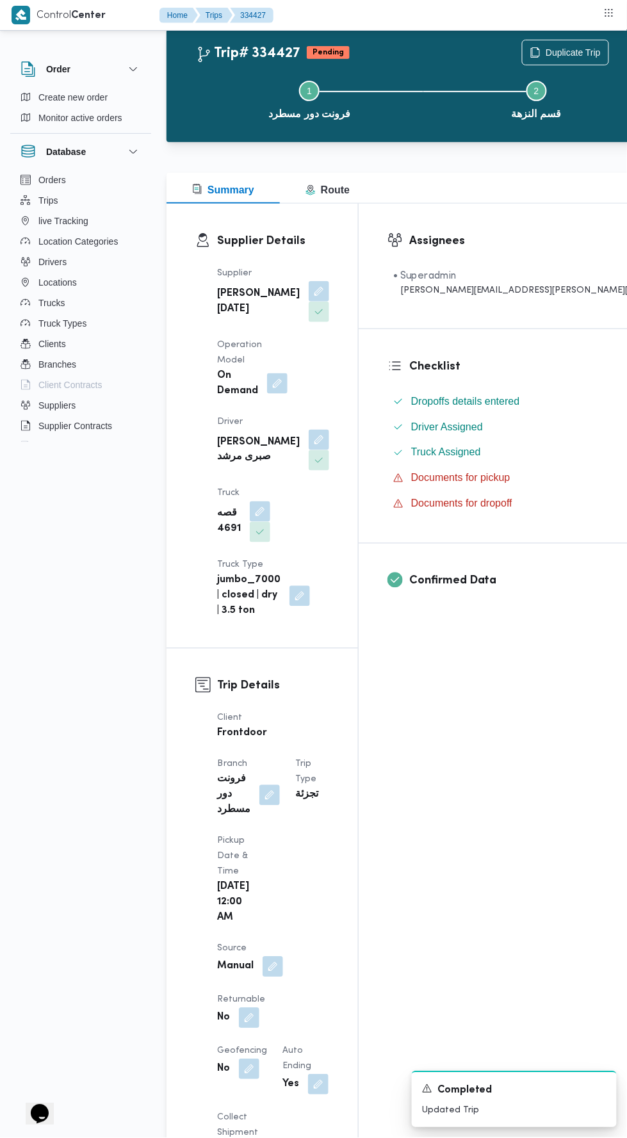
scroll to position [29, 0]
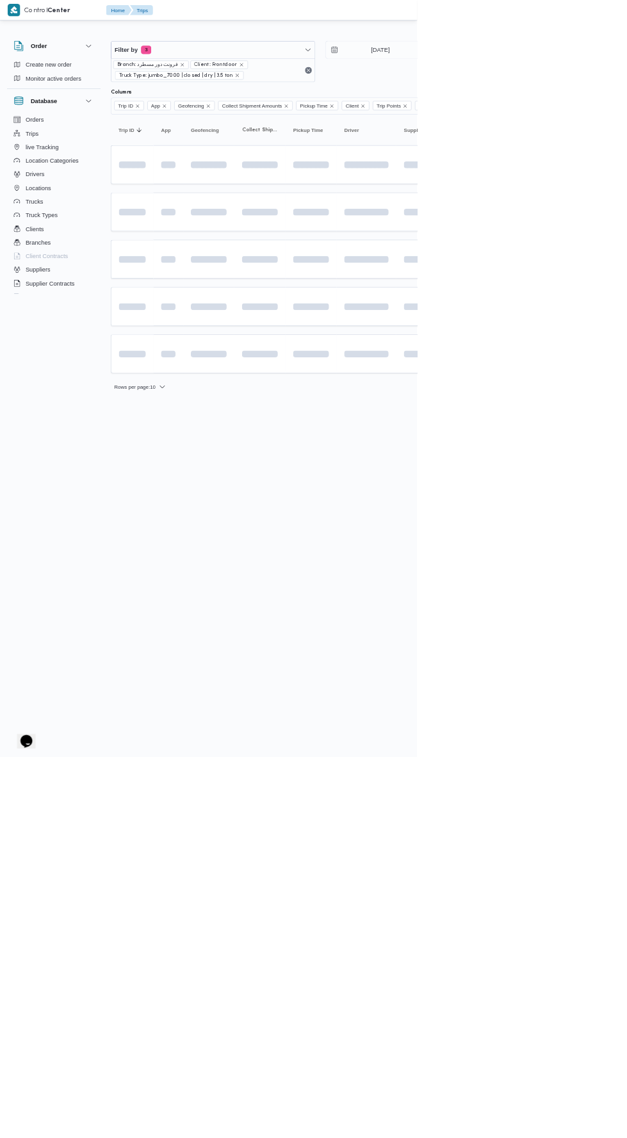
click at [626, 753] on html "Control Center Home Trips English عربي Dark mode Logout Order Create new order …" at bounding box center [313, 569] width 627 height 1138
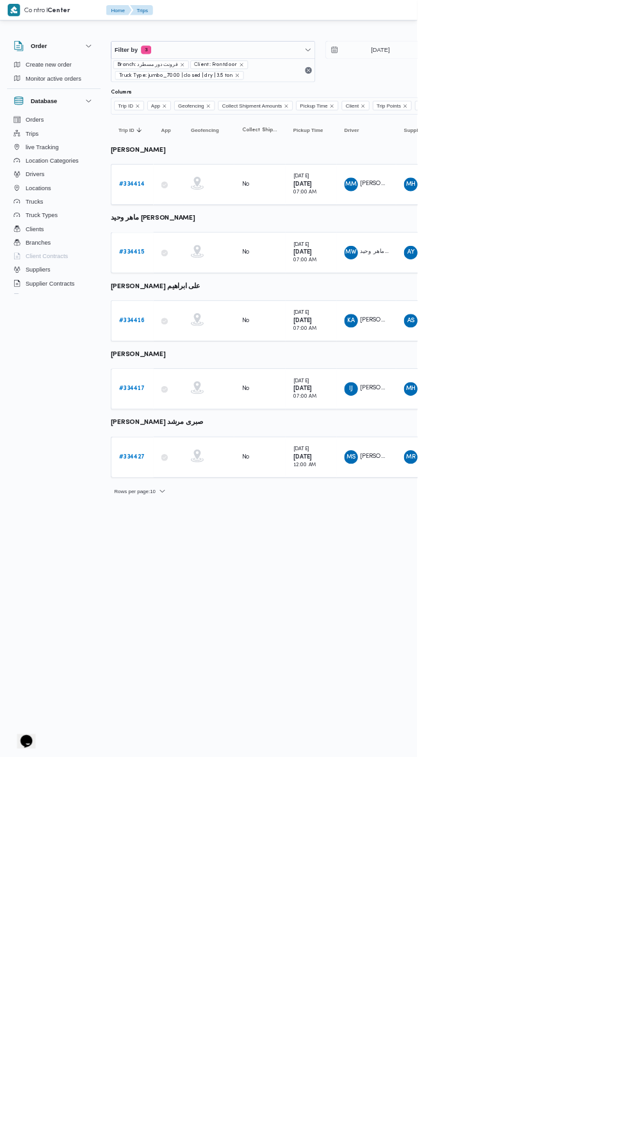
click at [481, 1137] on html "Control Center Home Trips English عربي Dark mode Logout Order Create new order …" at bounding box center [313, 569] width 627 height 1138
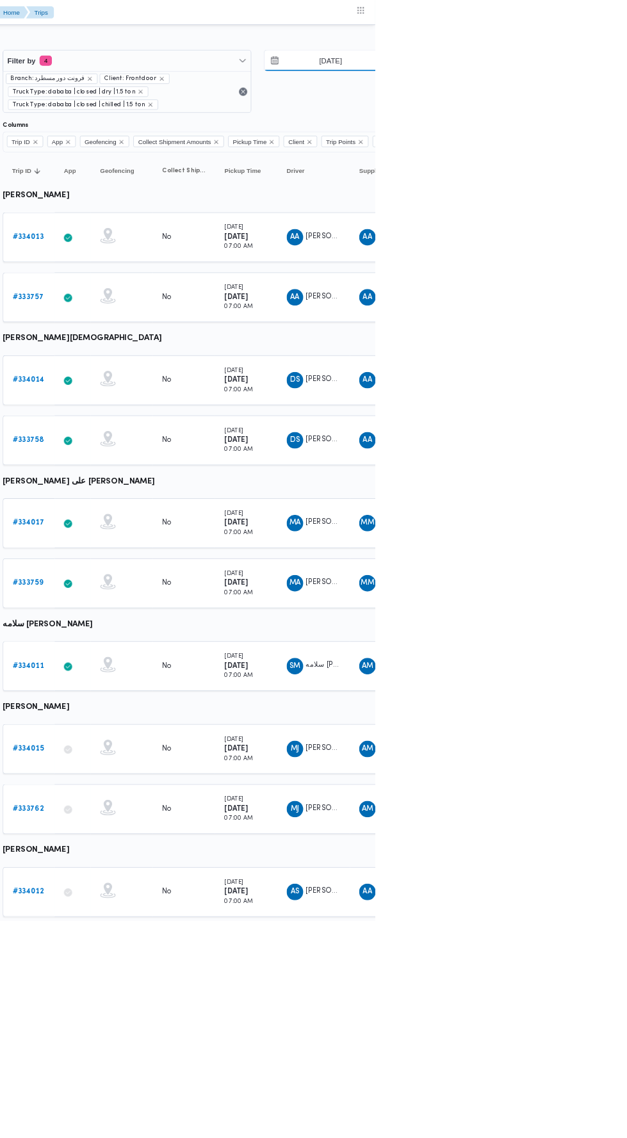
click at [599, 75] on input "27/8/2025" at bounding box center [562, 75] width 145 height 26
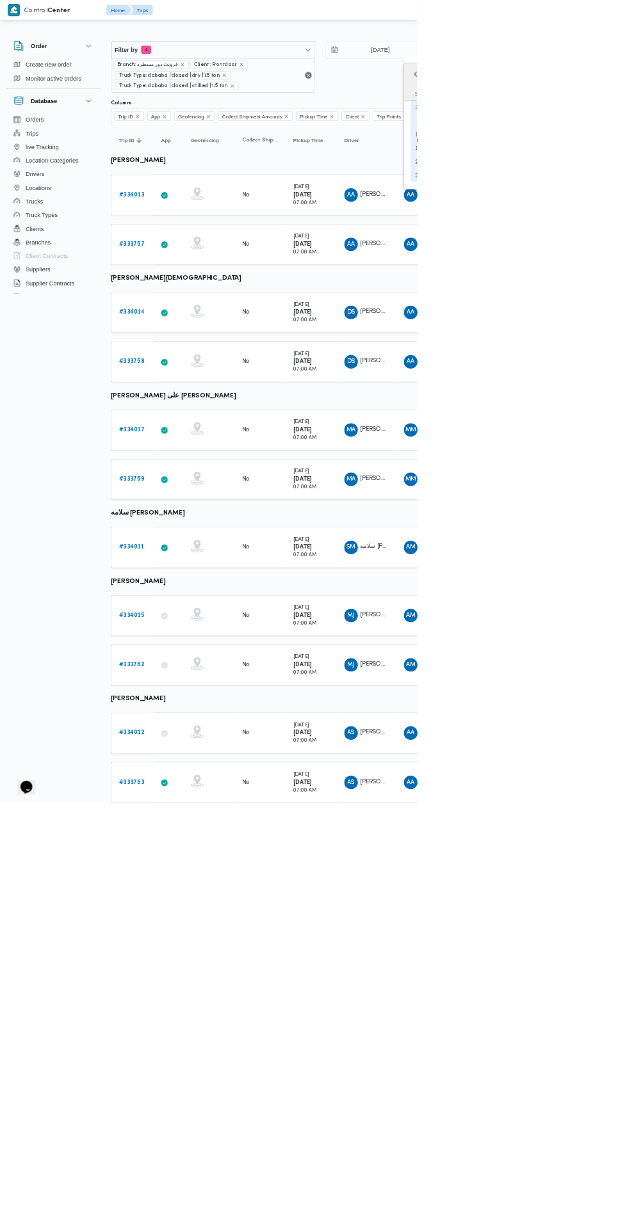
type input "27/8/2025"
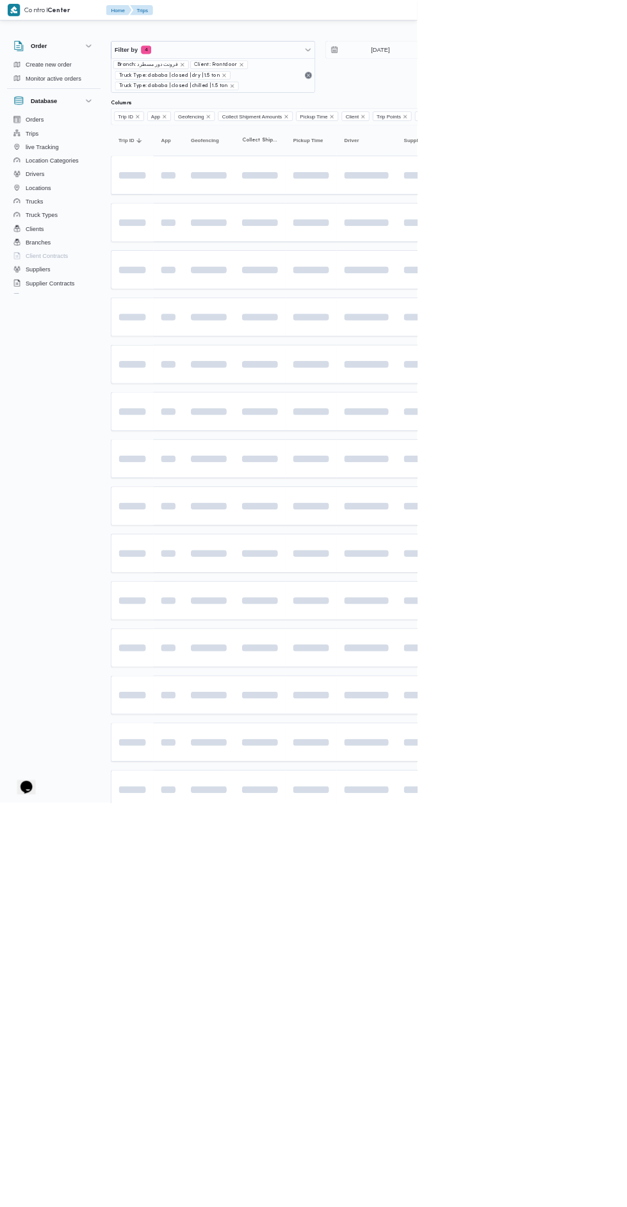
click at [626, 614] on span at bounding box center [602, 619] width 147 height 10
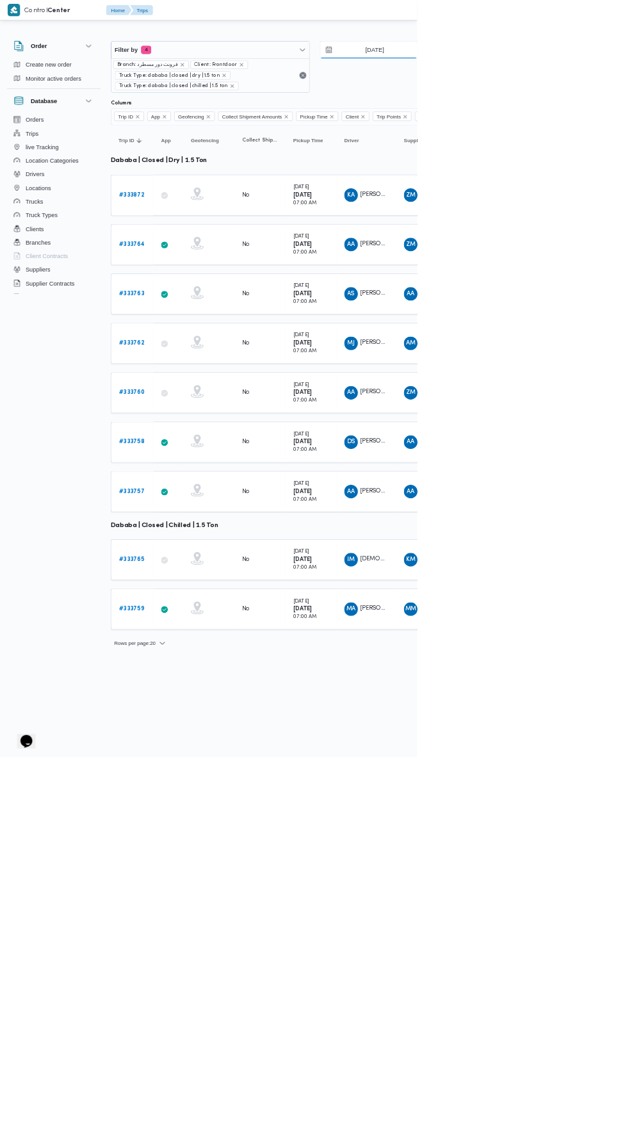
click at [567, 74] on input "27/8/2025" at bounding box center [553, 75] width 145 height 26
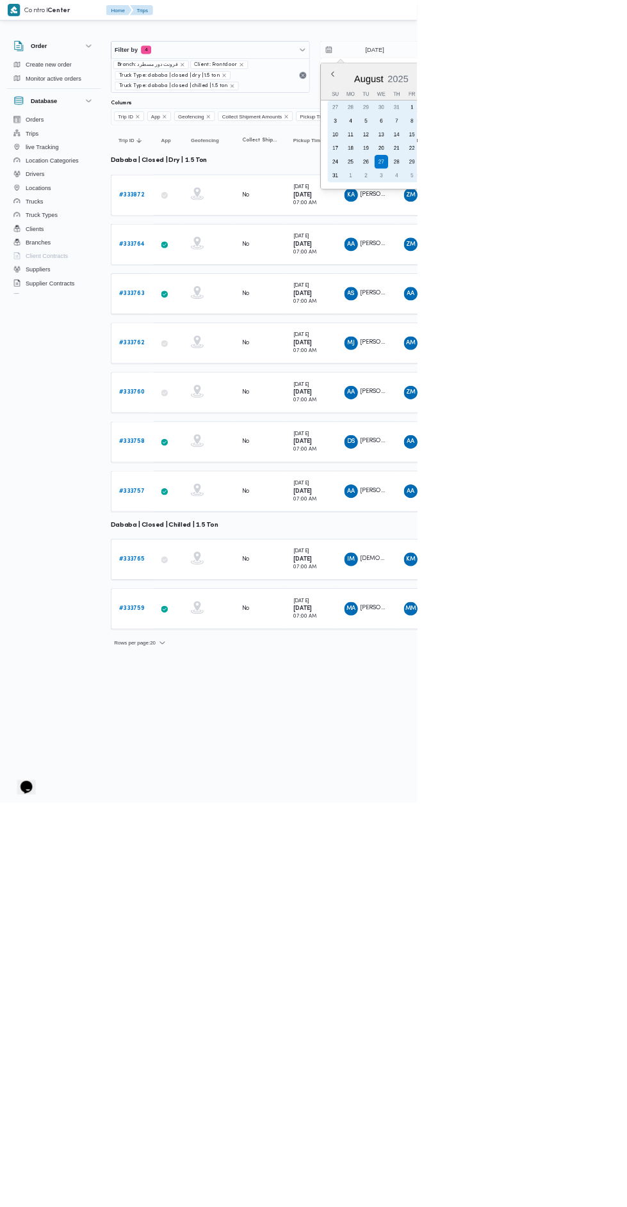
click at [549, 246] on div "26" at bounding box center [550, 243] width 20 height 20
type input "26/8/2025"
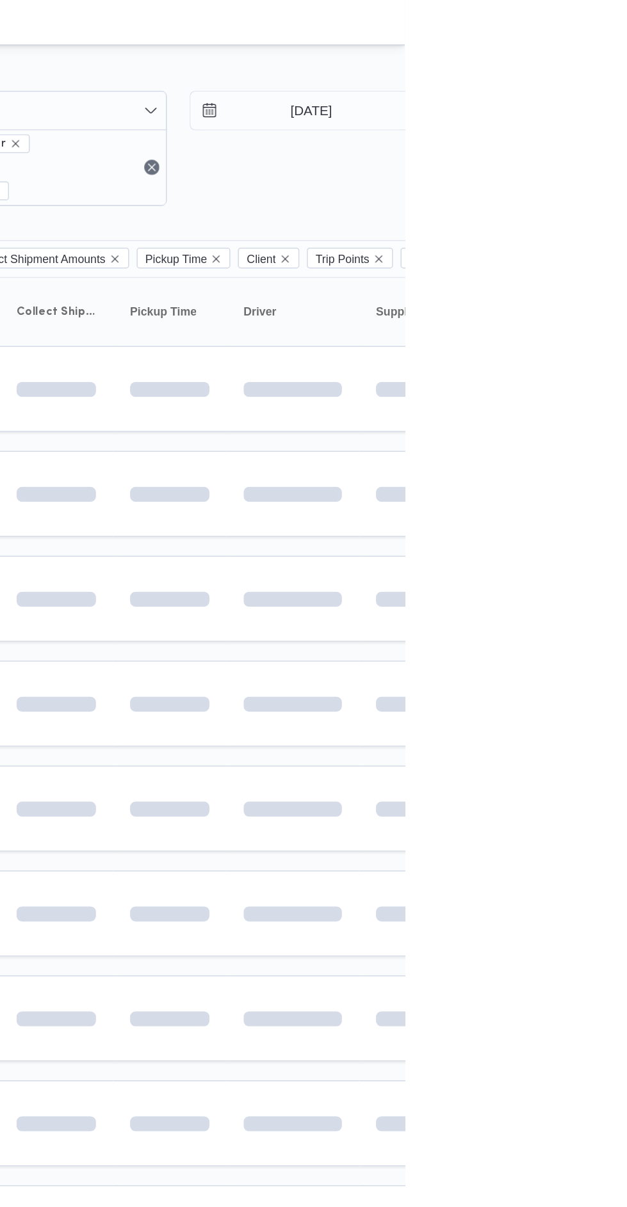
click at [626, 43] on div at bounding box center [550, 51] width 768 height 20
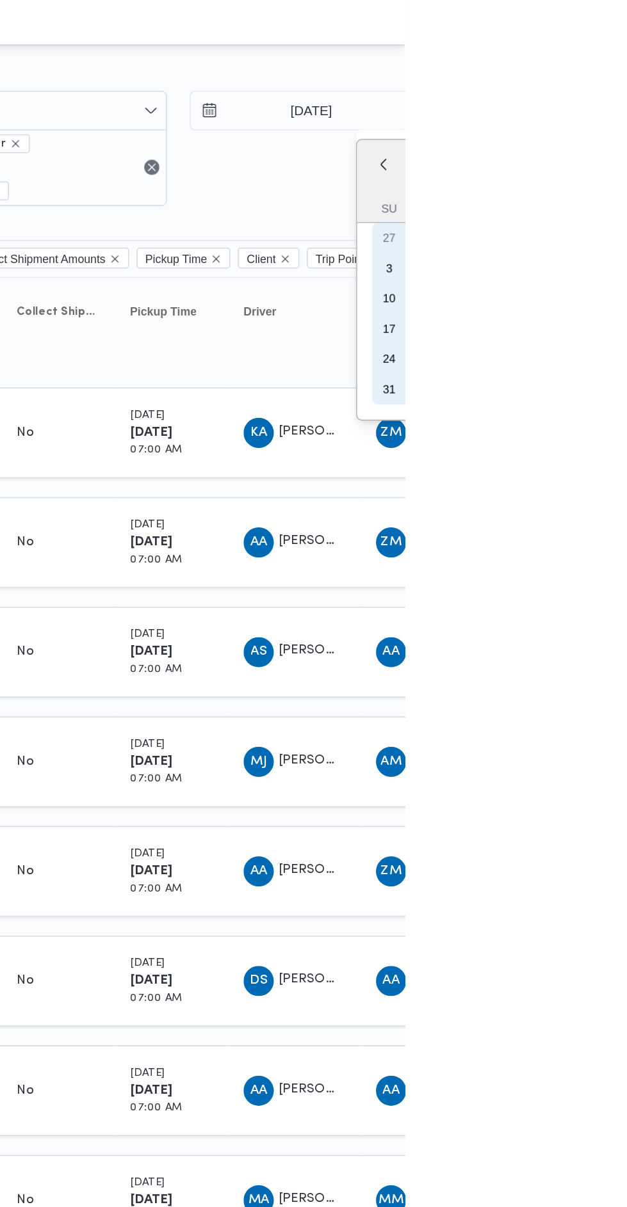
type input "26/8/2025"
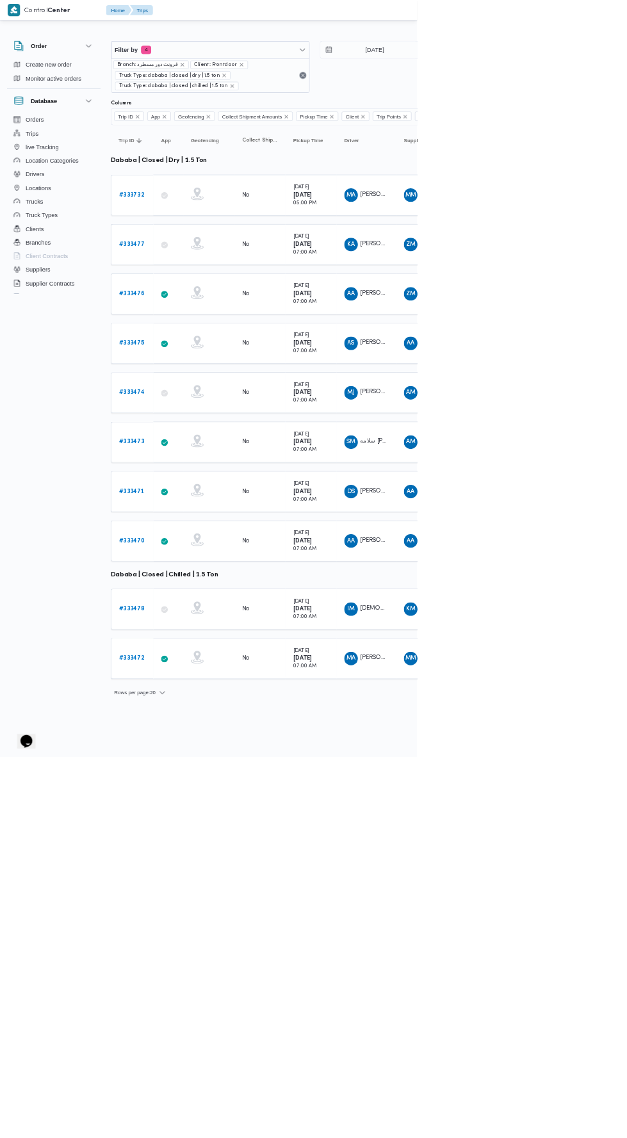
click at [205, 660] on b "# 333473" at bounding box center [198, 664] width 38 height 8
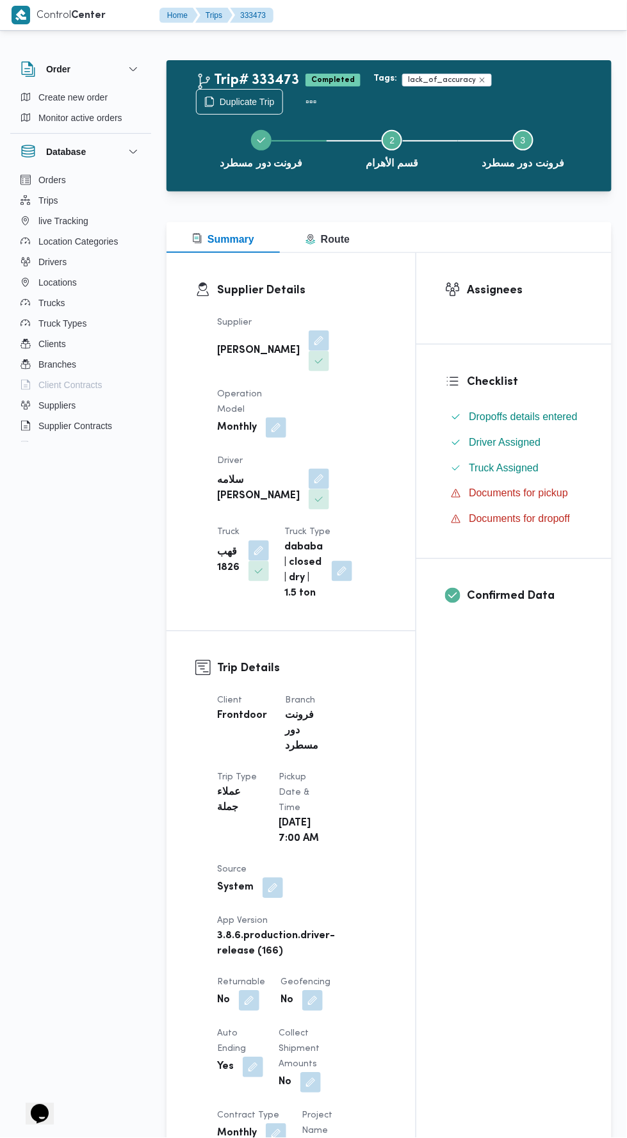
click at [513, 93] on div "Trip# 333473 Completed Tags: lack_of_accuracy Duplicate Trip" at bounding box center [392, 92] width 392 height 44
click at [250, 118] on button "فرونت دور مسطرد" at bounding box center [261, 148] width 131 height 67
click at [258, 101] on span "Duplicate Trip" at bounding box center [247, 101] width 55 height 15
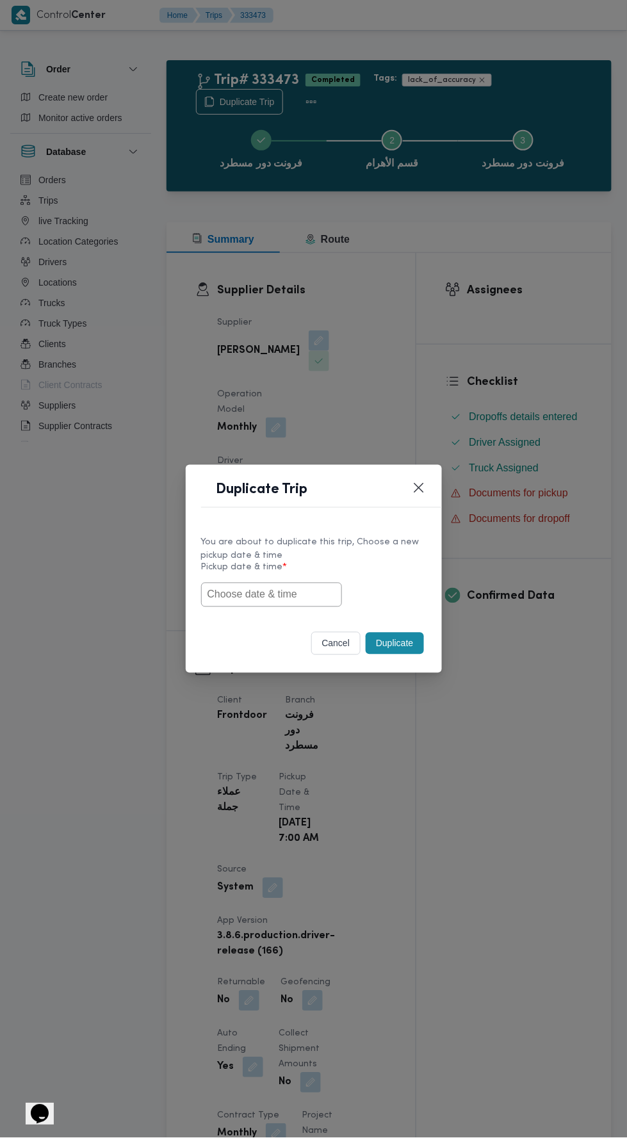
click at [279, 599] on input "text" at bounding box center [271, 595] width 141 height 24
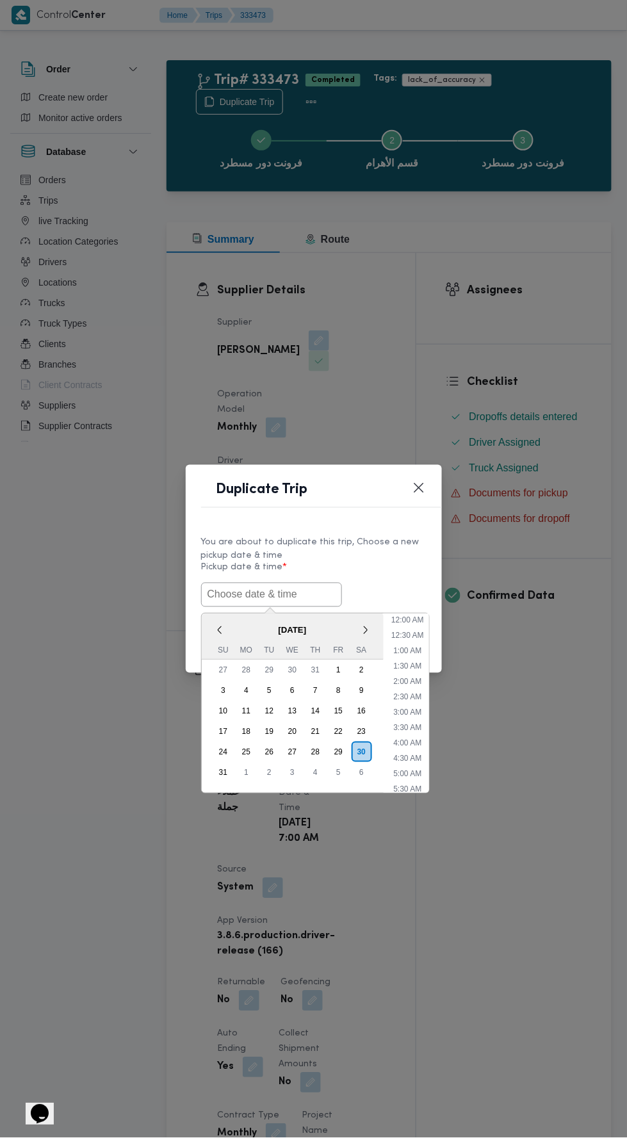
scroll to position [55, 0]
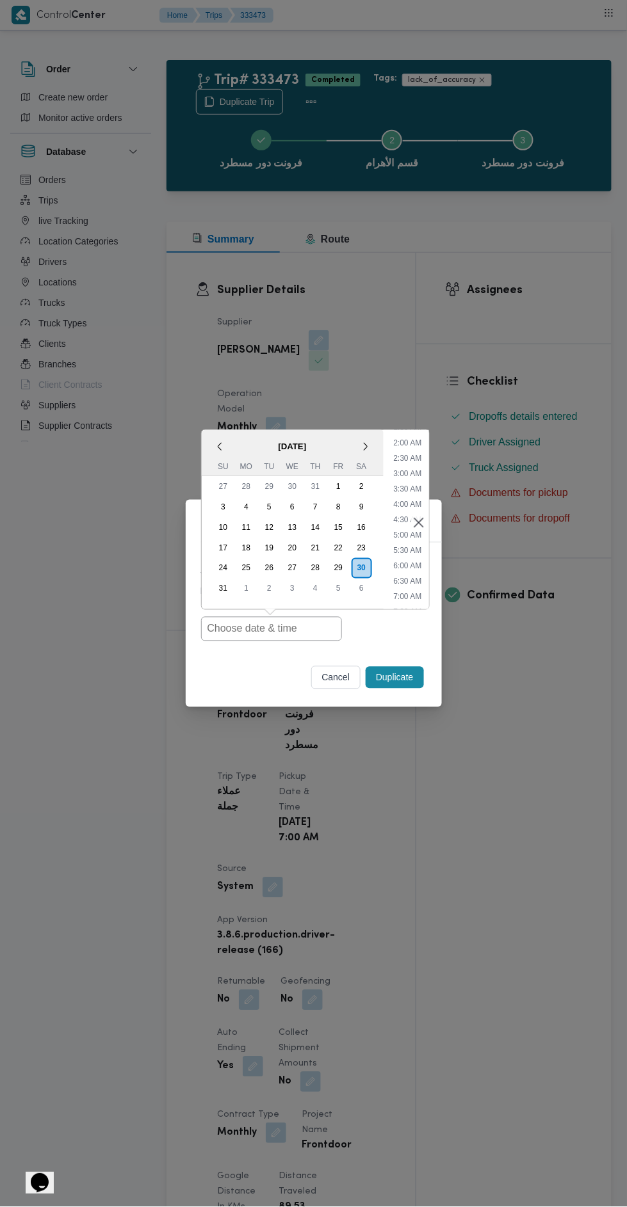
type input "30/08/2025 7:00AM"
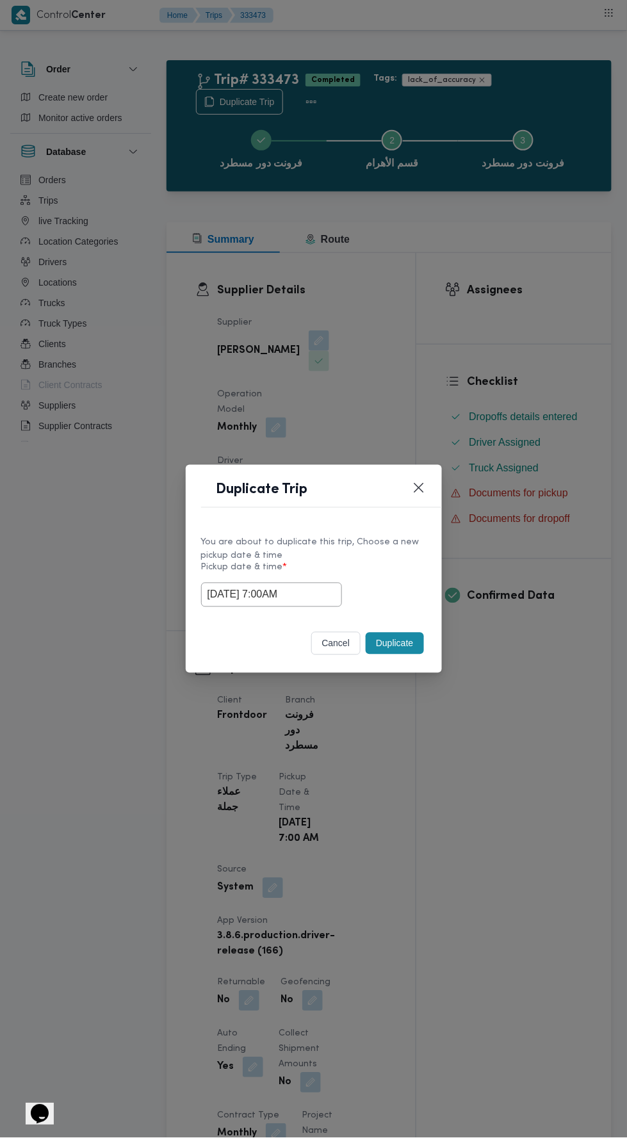
click at [499, 351] on div "Duplicate Trip You are about to duplicate this trip, Choose a new pickup date &…" at bounding box center [313, 569] width 627 height 1138
click at [399, 643] on button "Duplicate" at bounding box center [395, 644] width 58 height 22
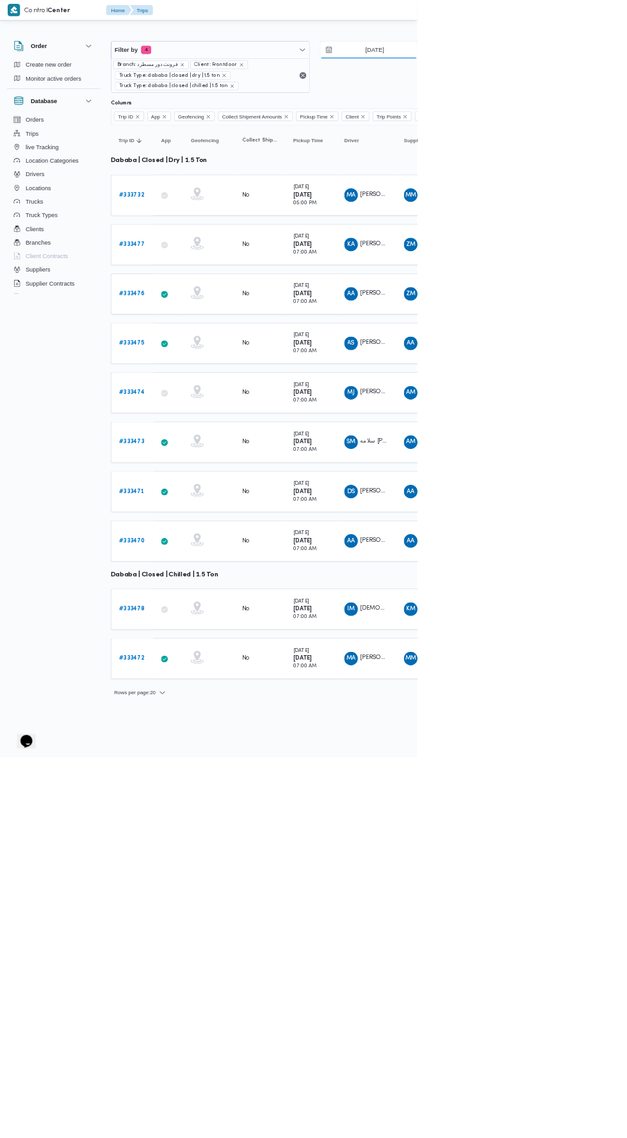
click at [570, 70] on input "26/8/2025" at bounding box center [553, 75] width 145 height 26
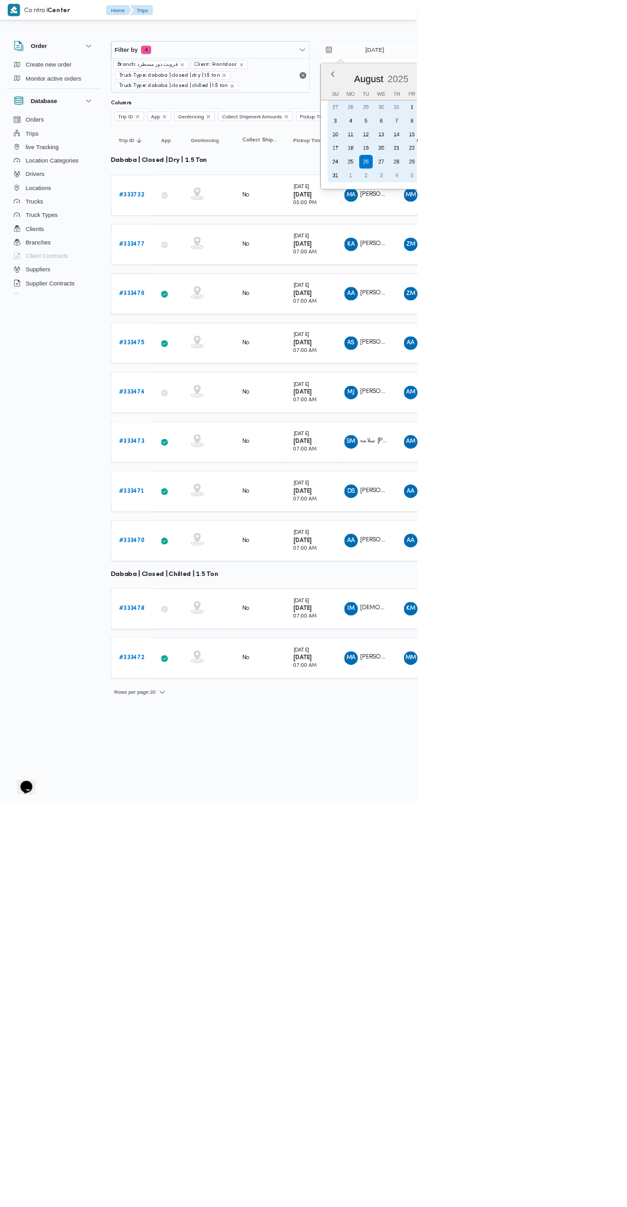
click at [575, 236] on div "27" at bounding box center [573, 243] width 20 height 20
type input "27/8/2025"
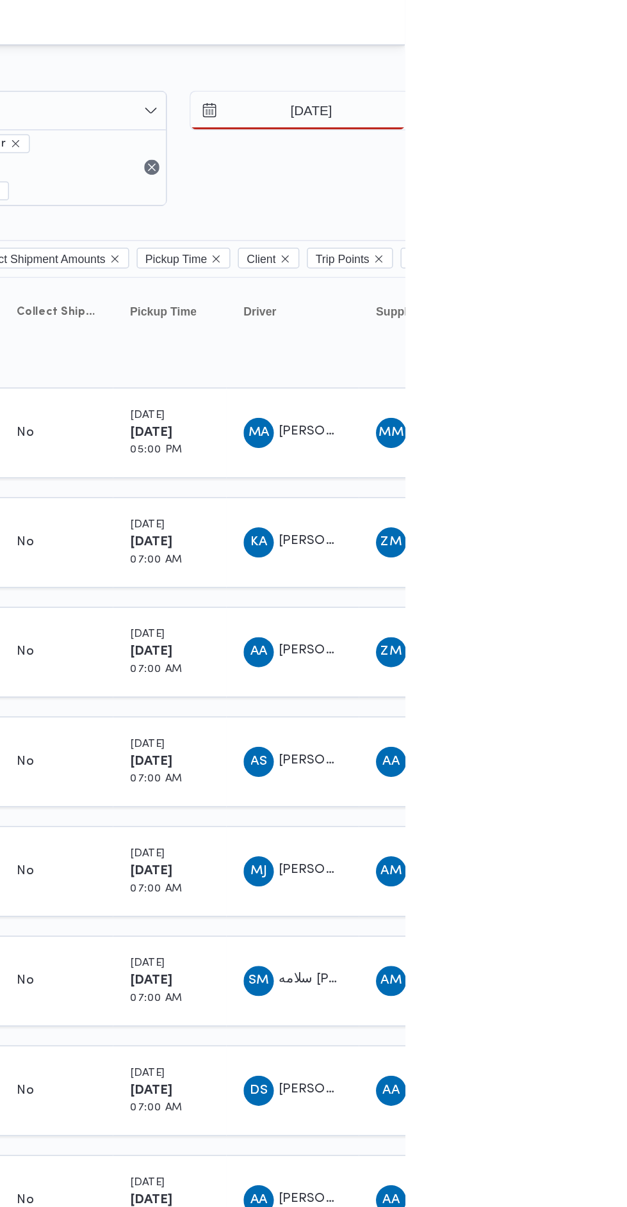
type input "27/8/2025"
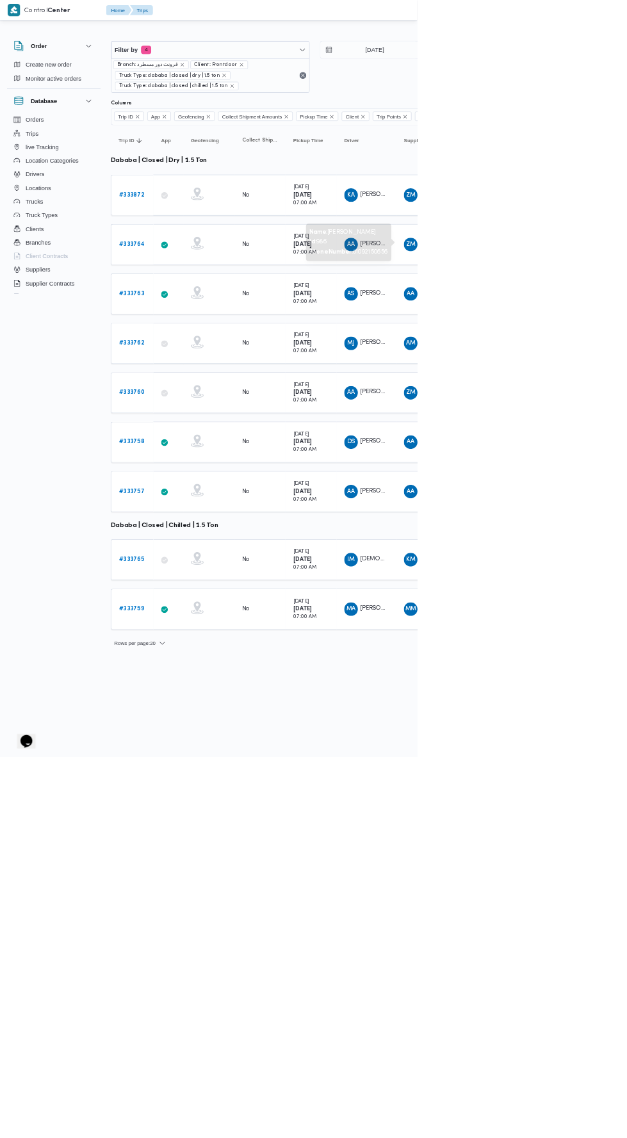
click at [207, 291] on b "# 333872" at bounding box center [198, 293] width 38 height 8
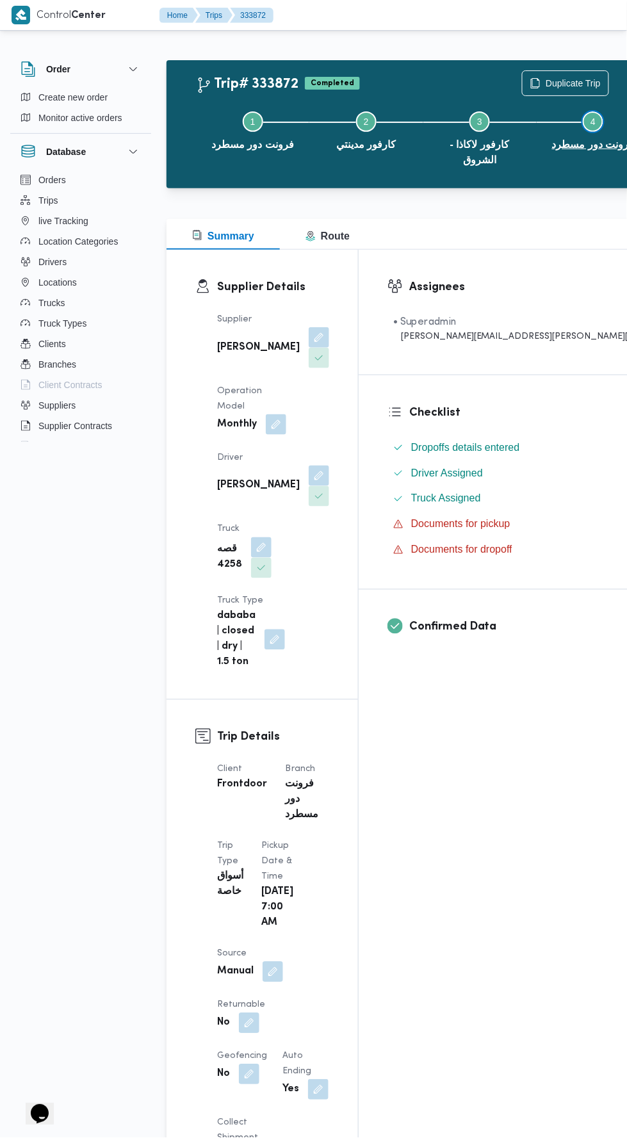
click at [536, 101] on button "Step 4 is incomplete 4 فرونت دور مسطرد" at bounding box center [592, 129] width 113 height 67
click at [545, 83] on span "Duplicate Trip" at bounding box center [572, 83] width 55 height 15
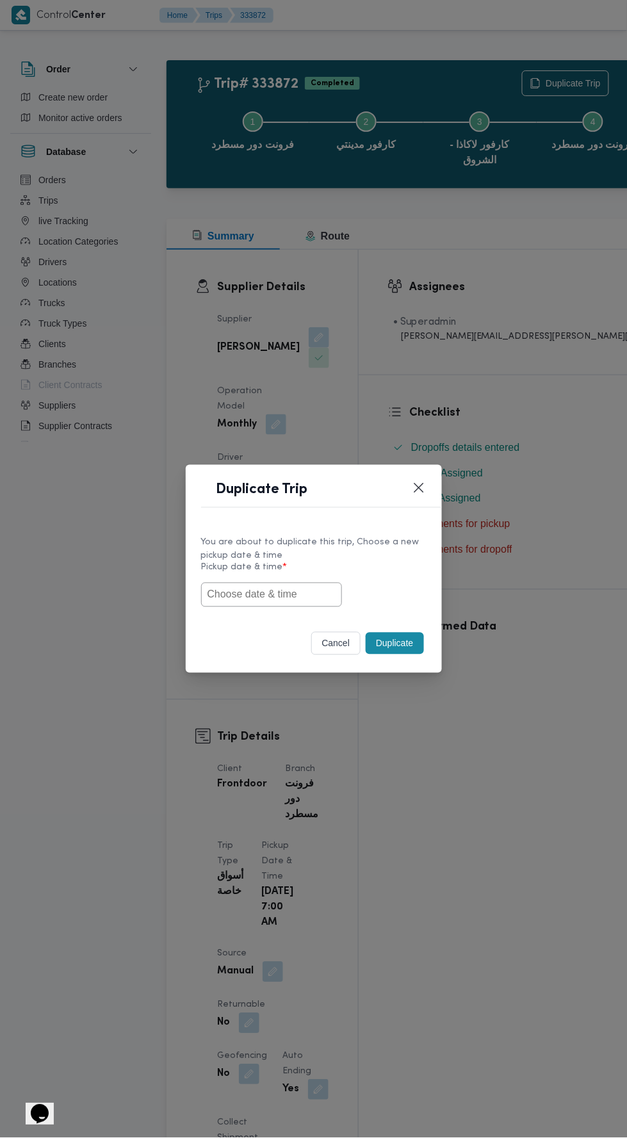
click at [317, 600] on input "text" at bounding box center [271, 595] width 141 height 24
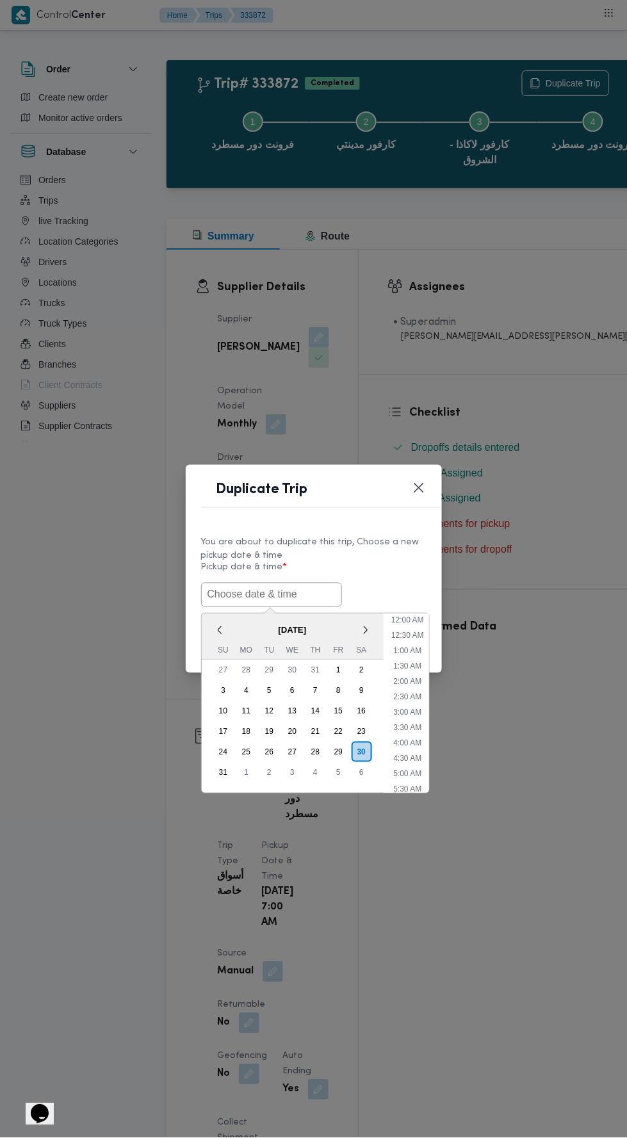
scroll to position [55, 0]
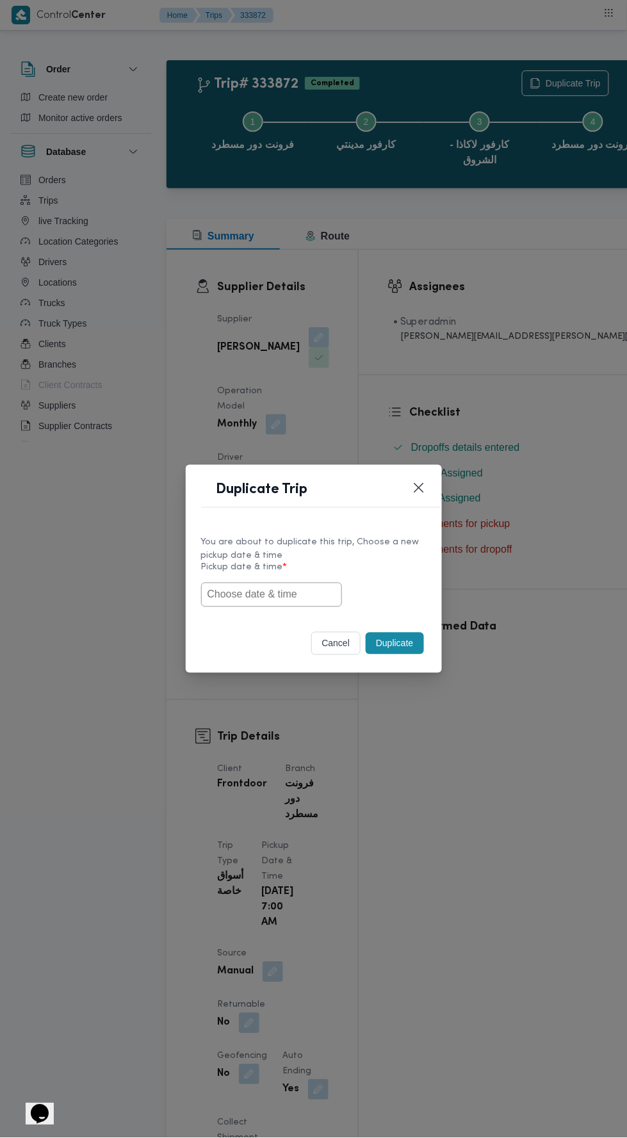
click at [471, 346] on div "Duplicate Trip You are about to duplicate this trip, Choose a new pickup date &…" at bounding box center [313, 569] width 627 height 1138
click at [330, 643] on button "cancel" at bounding box center [336, 643] width 50 height 23
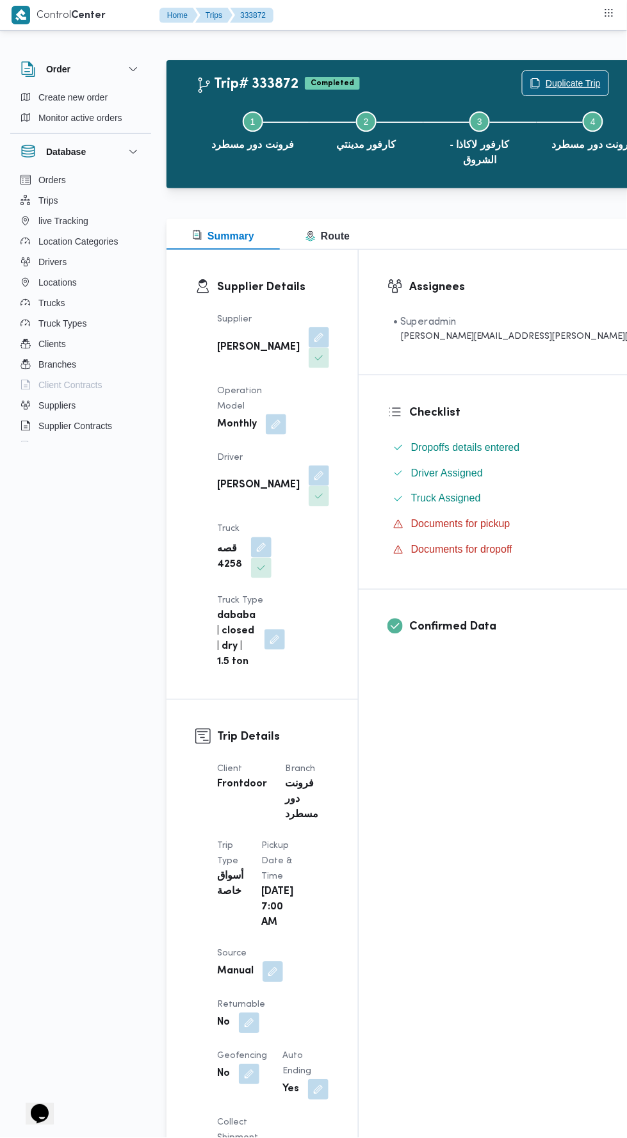
click at [545, 81] on span "Duplicate Trip" at bounding box center [572, 83] width 55 height 15
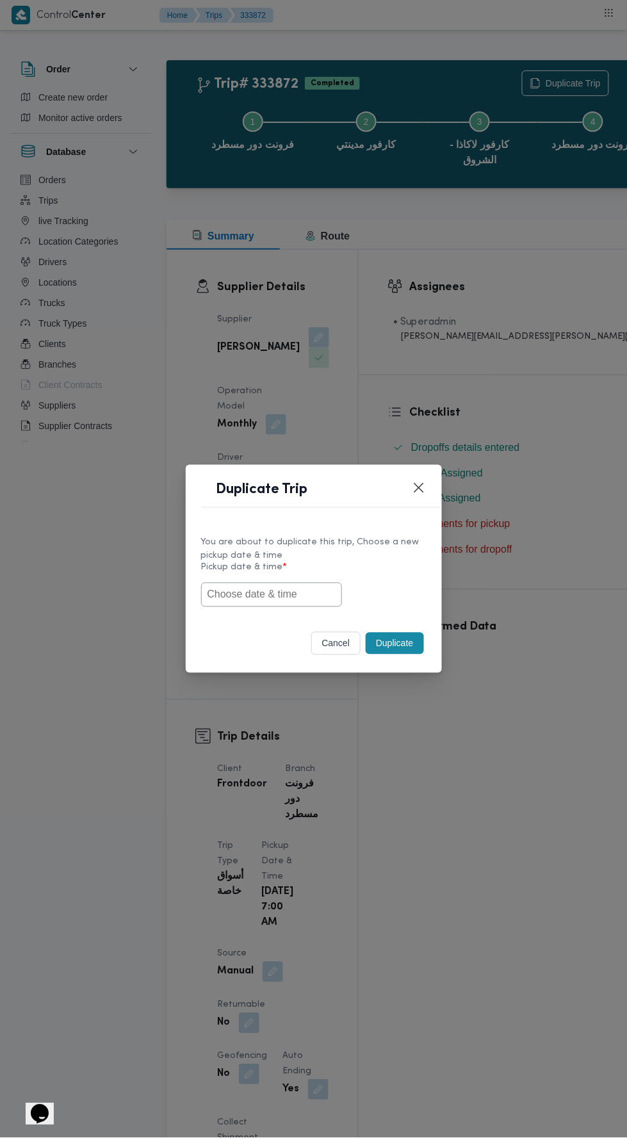
click at [303, 594] on input "text" at bounding box center [271, 595] width 141 height 24
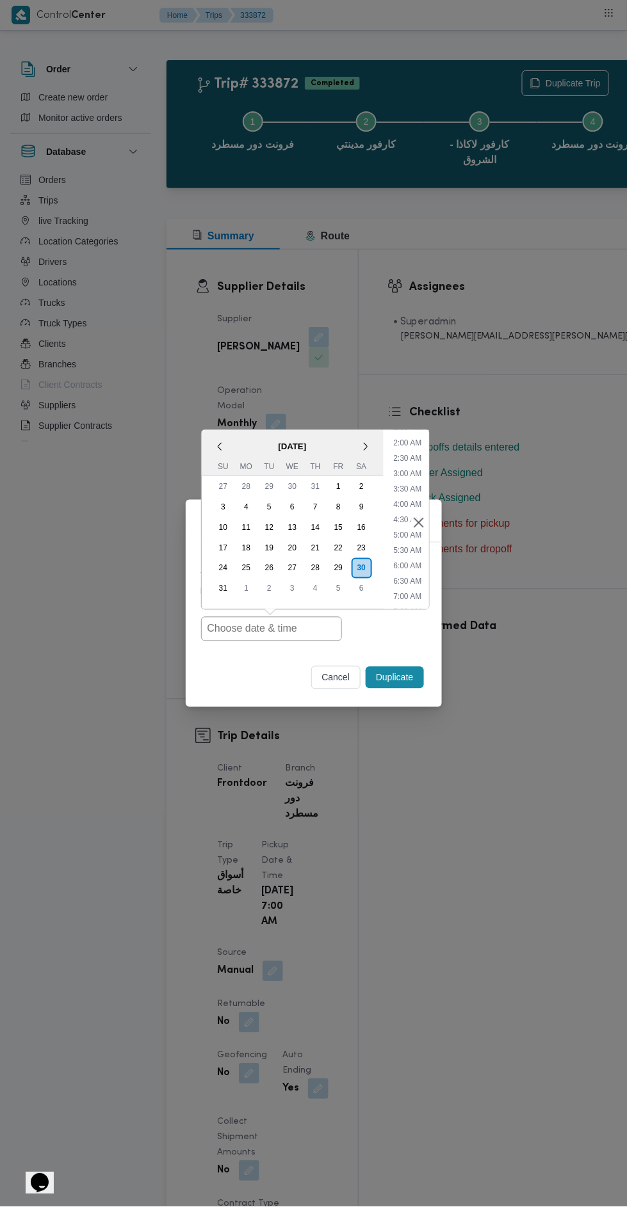
type input "30/08/2025 7:00AM"
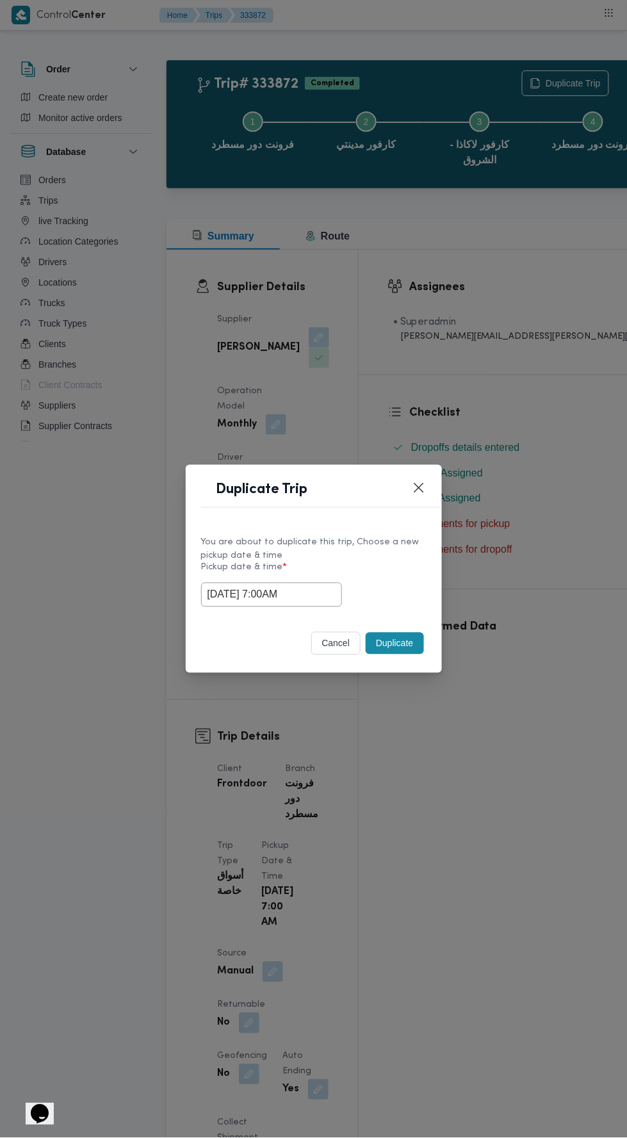
click at [475, 312] on div "Duplicate Trip You are about to duplicate this trip, Choose a new pickup date &…" at bounding box center [313, 569] width 627 height 1138
click at [403, 638] on button "Duplicate" at bounding box center [395, 644] width 58 height 22
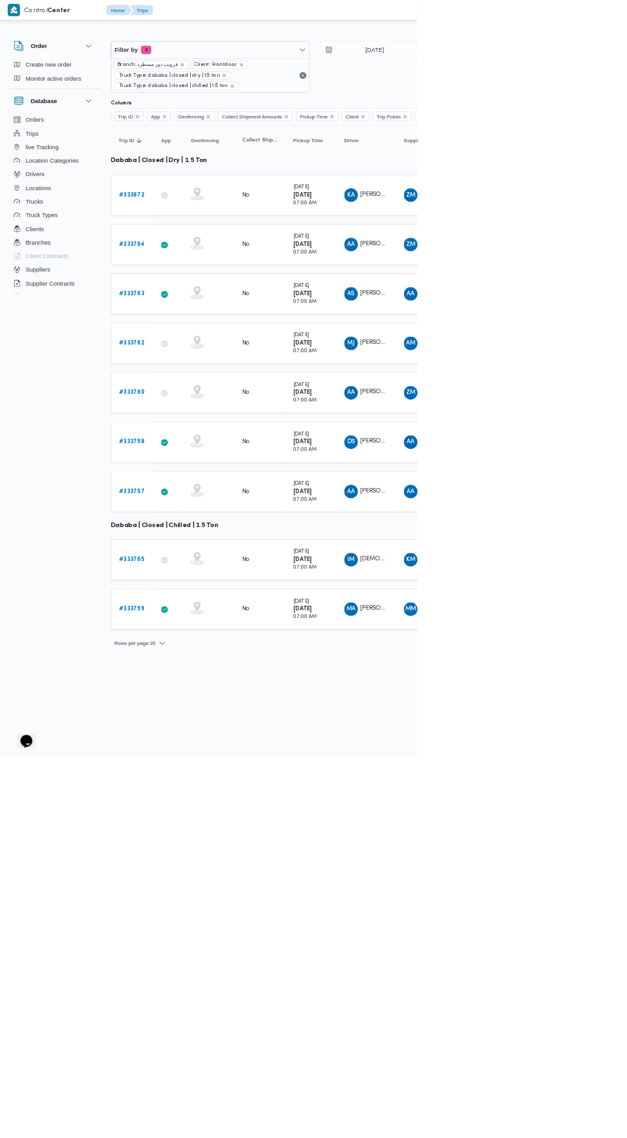
click at [202, 364] on b "# 333764" at bounding box center [198, 367] width 39 height 8
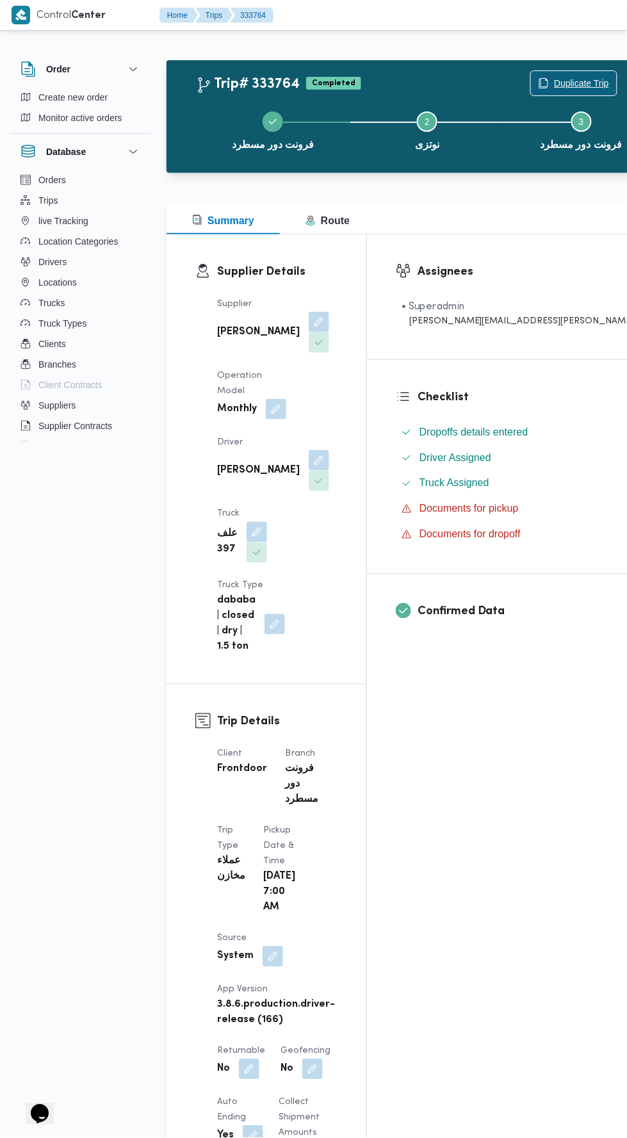
click at [554, 77] on span "Duplicate Trip" at bounding box center [581, 83] width 55 height 15
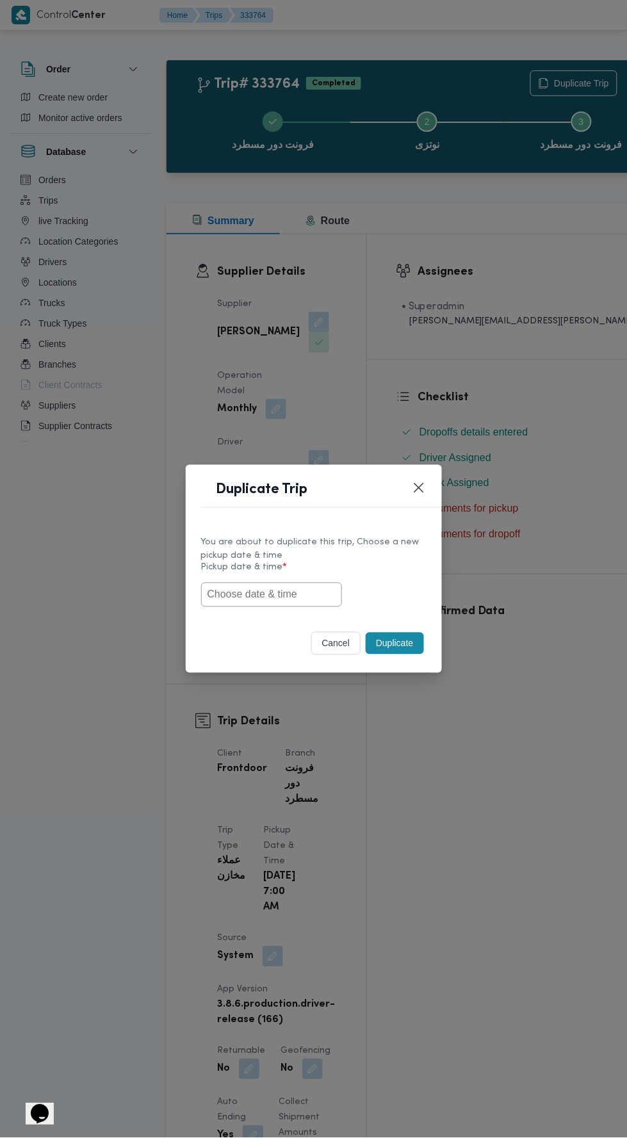
click at [299, 596] on input "text" at bounding box center [271, 595] width 141 height 24
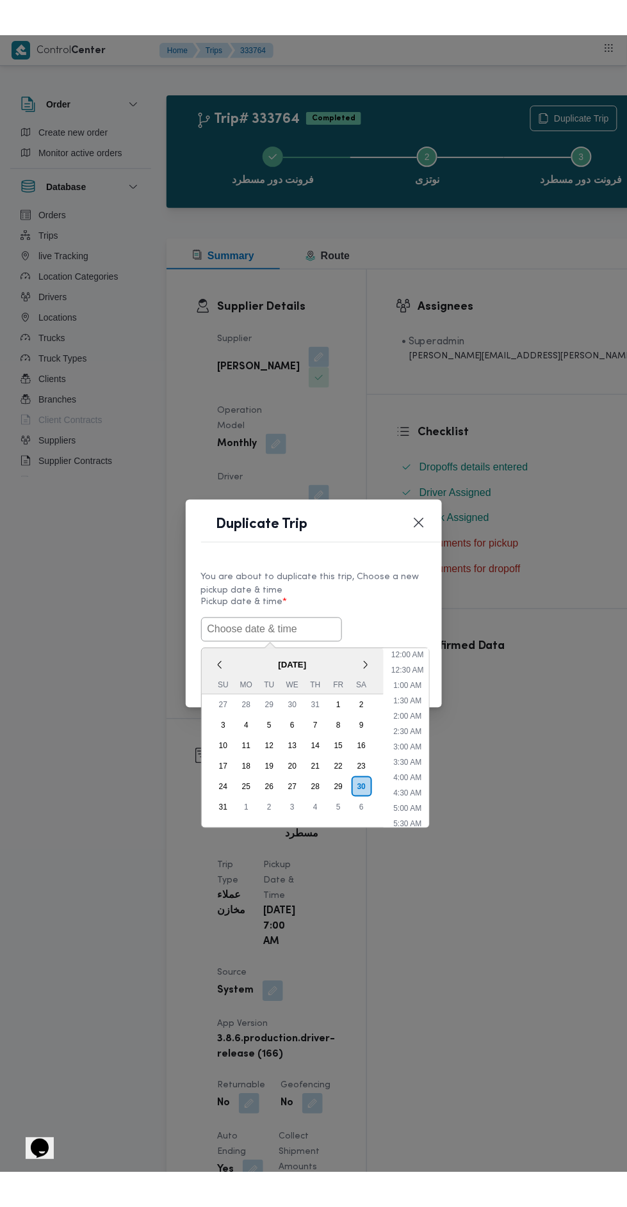
scroll to position [55, 0]
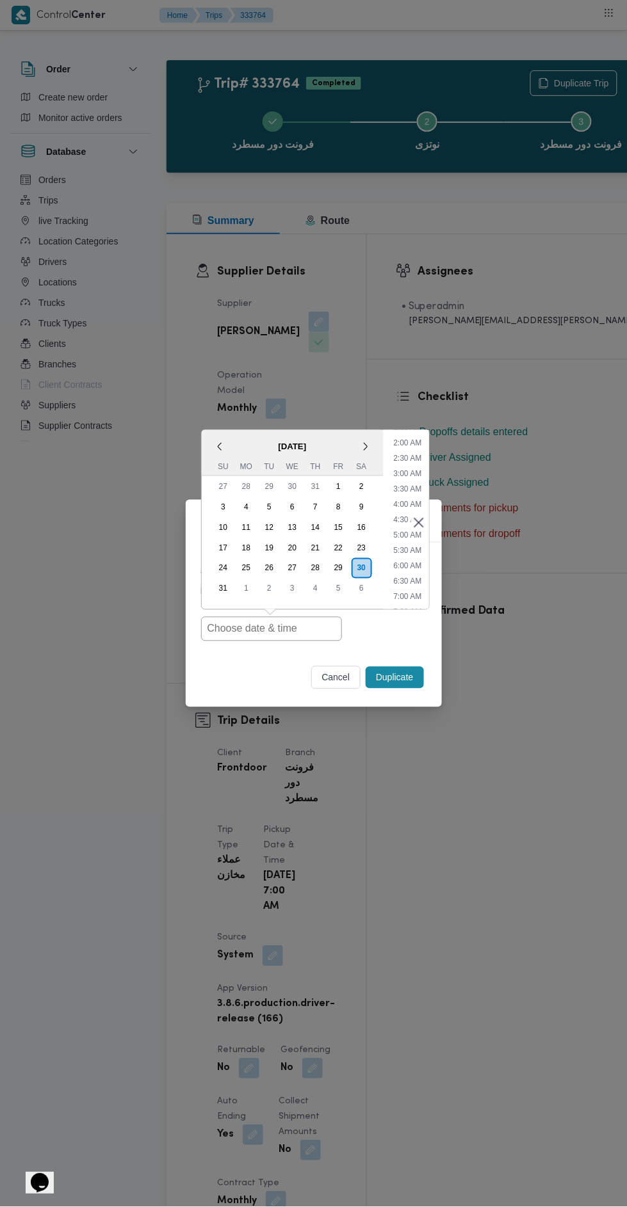
type input "30/08/2025 7:00AM"
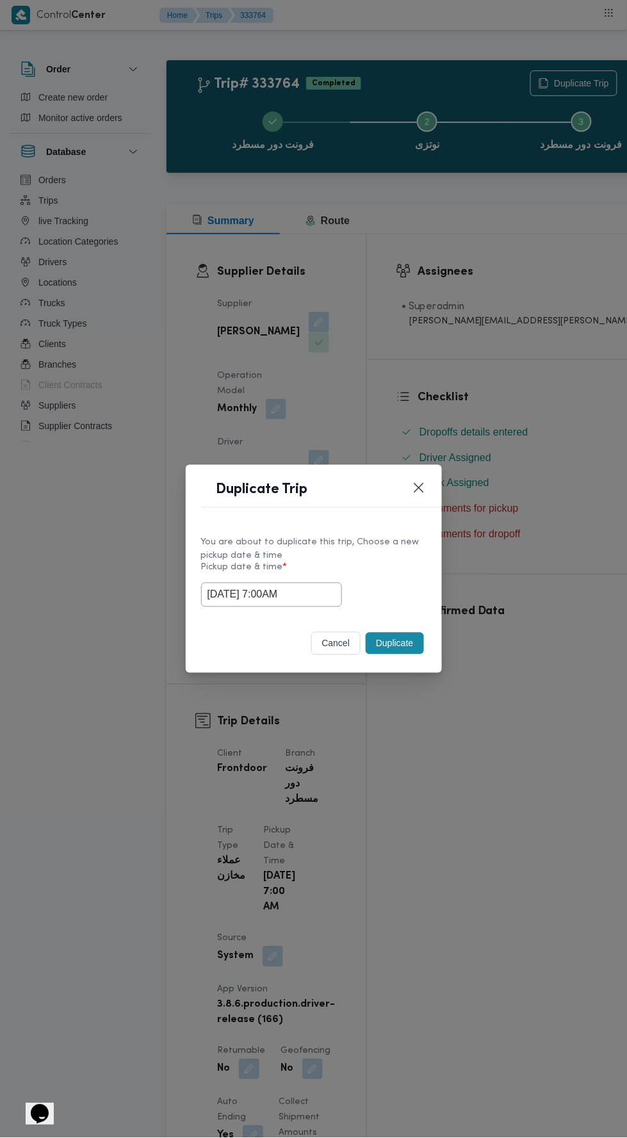
click at [433, 341] on div "Duplicate Trip You are about to duplicate this trip, Choose a new pickup date &…" at bounding box center [313, 569] width 627 height 1138
click at [417, 644] on button "Duplicate" at bounding box center [395, 644] width 58 height 22
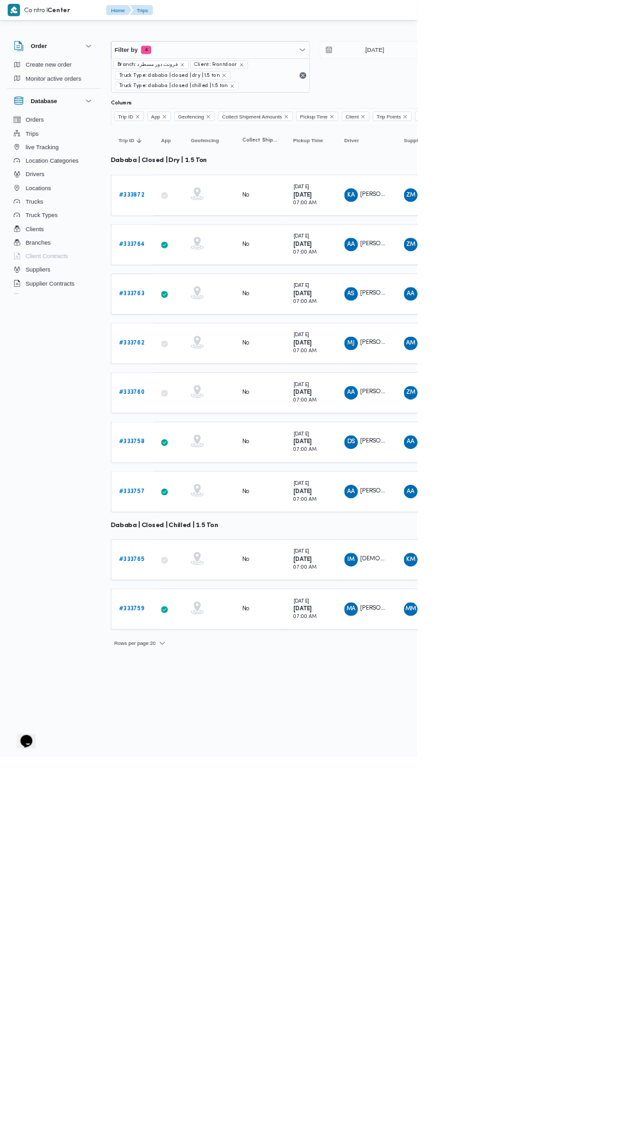
click at [200, 438] on b "# 333763" at bounding box center [198, 441] width 38 height 8
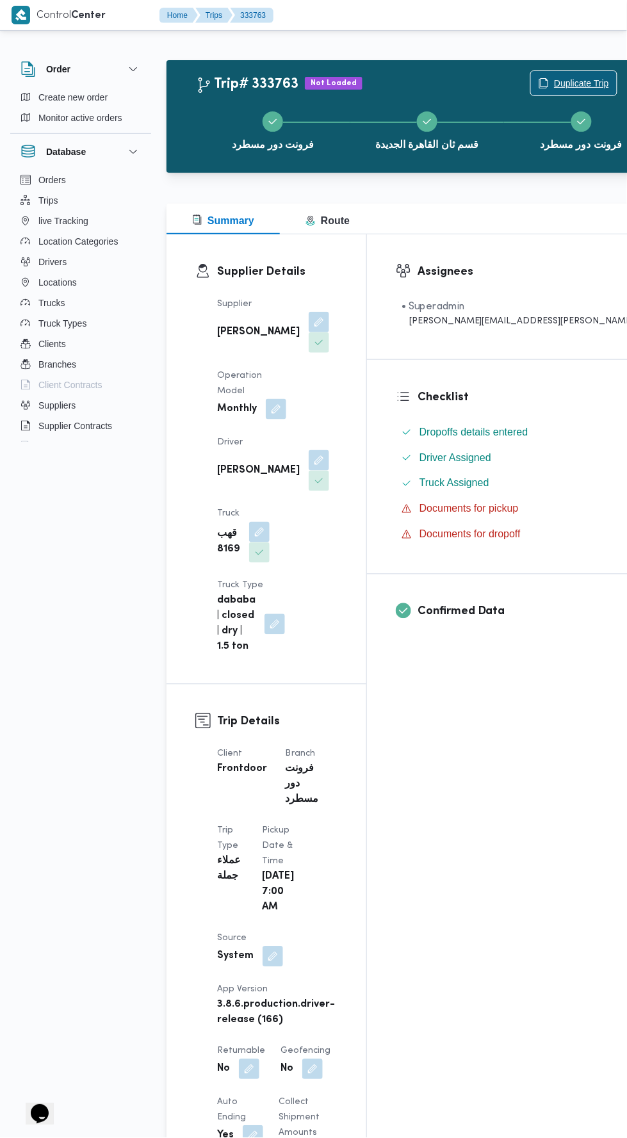
click at [554, 82] on span "Duplicate Trip" at bounding box center [581, 83] width 55 height 15
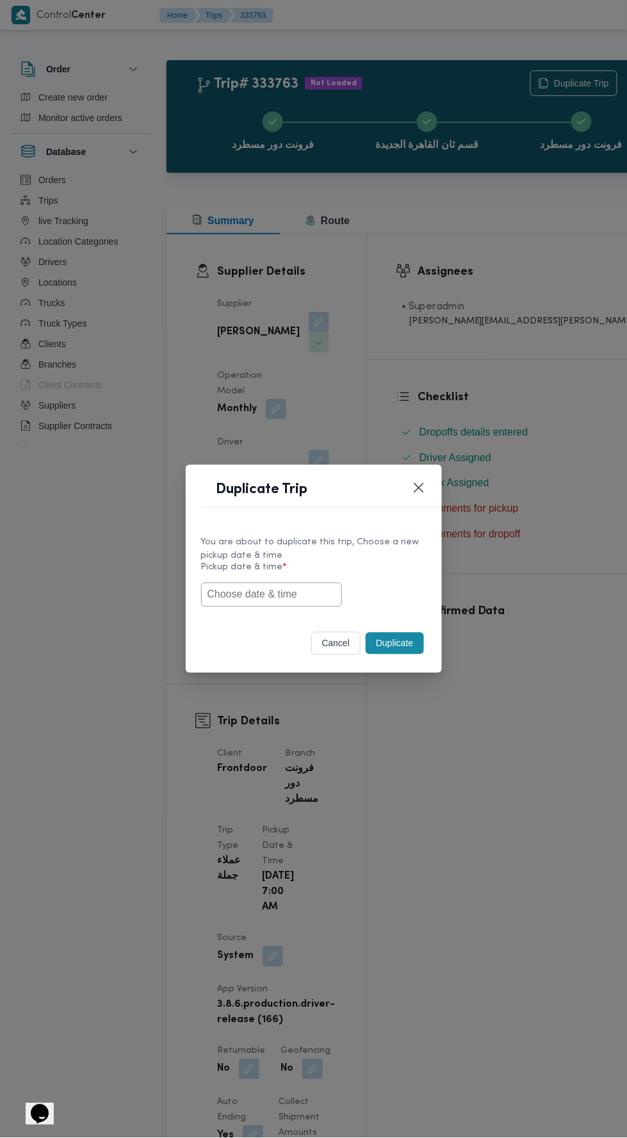
click at [312, 597] on input "text" at bounding box center [271, 595] width 141 height 24
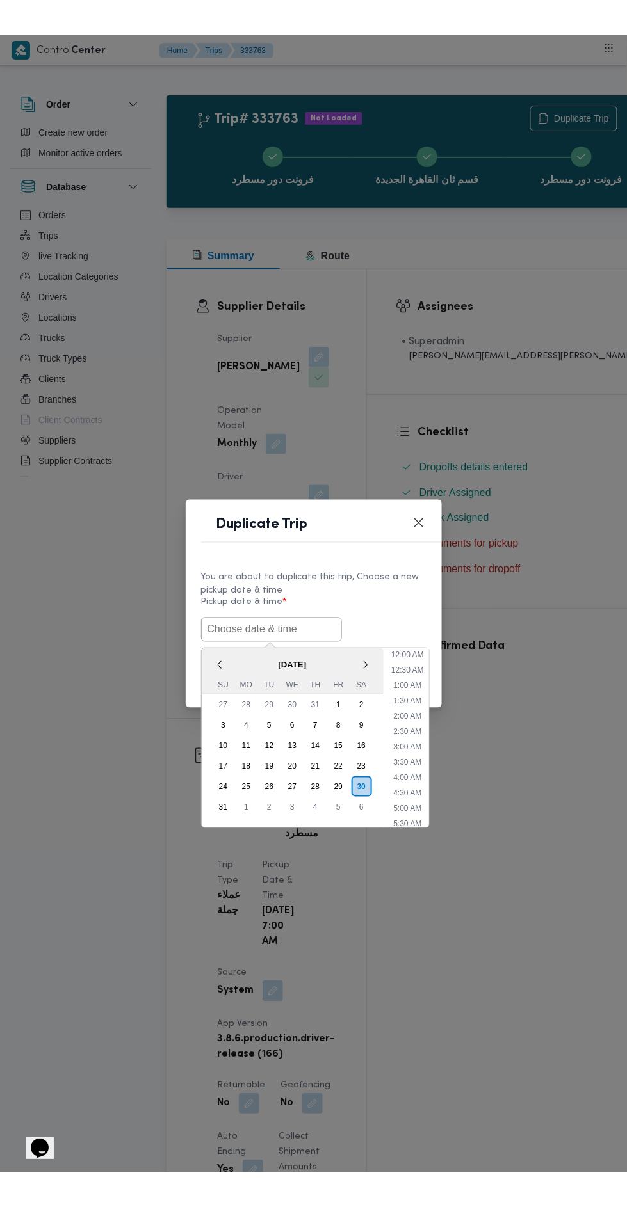
scroll to position [55, 0]
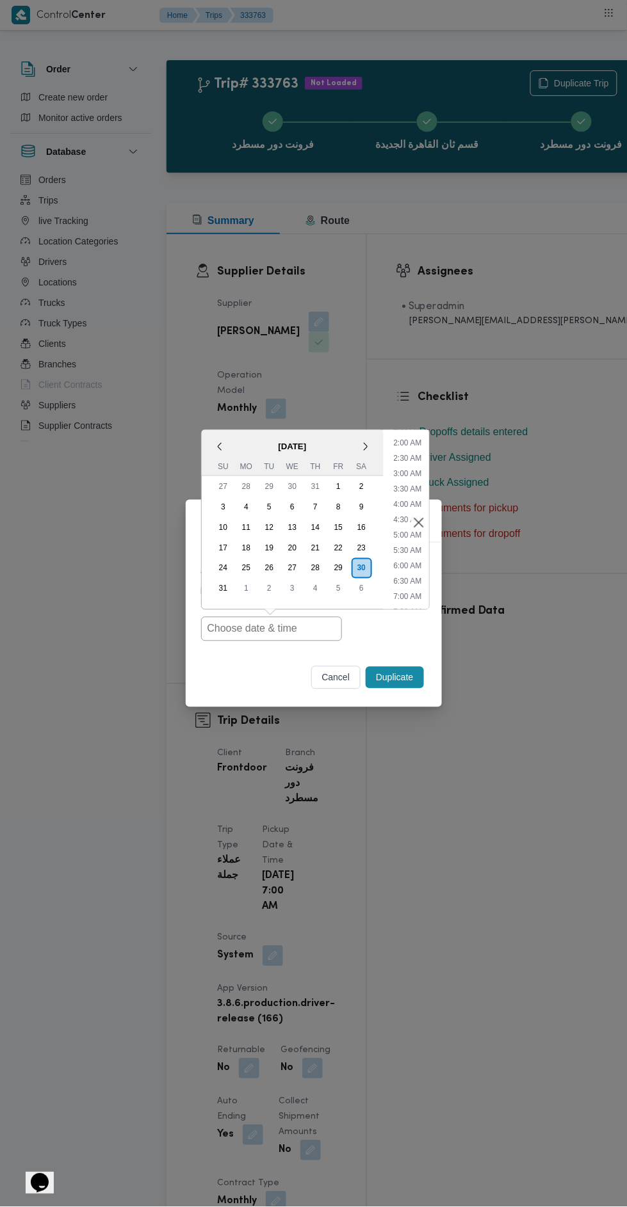
type input "30/08/2025 7:00AM"
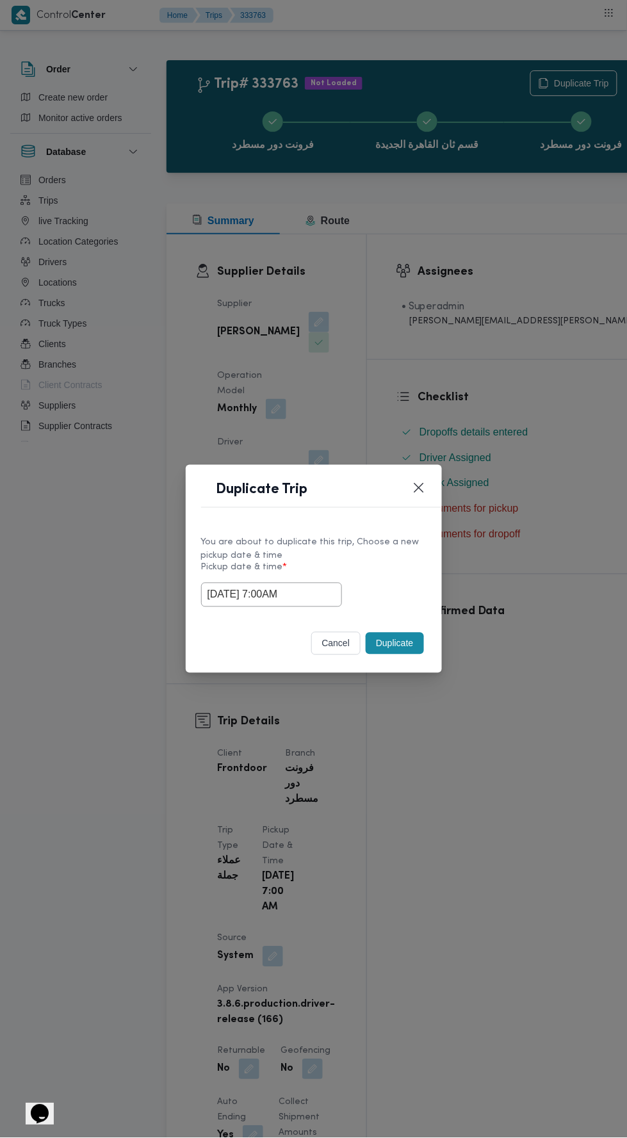
click at [513, 372] on div "Duplicate Trip You are about to duplicate this trip, Choose a new pickup date &…" at bounding box center [313, 569] width 627 height 1138
click at [407, 640] on button "Duplicate" at bounding box center [395, 644] width 58 height 22
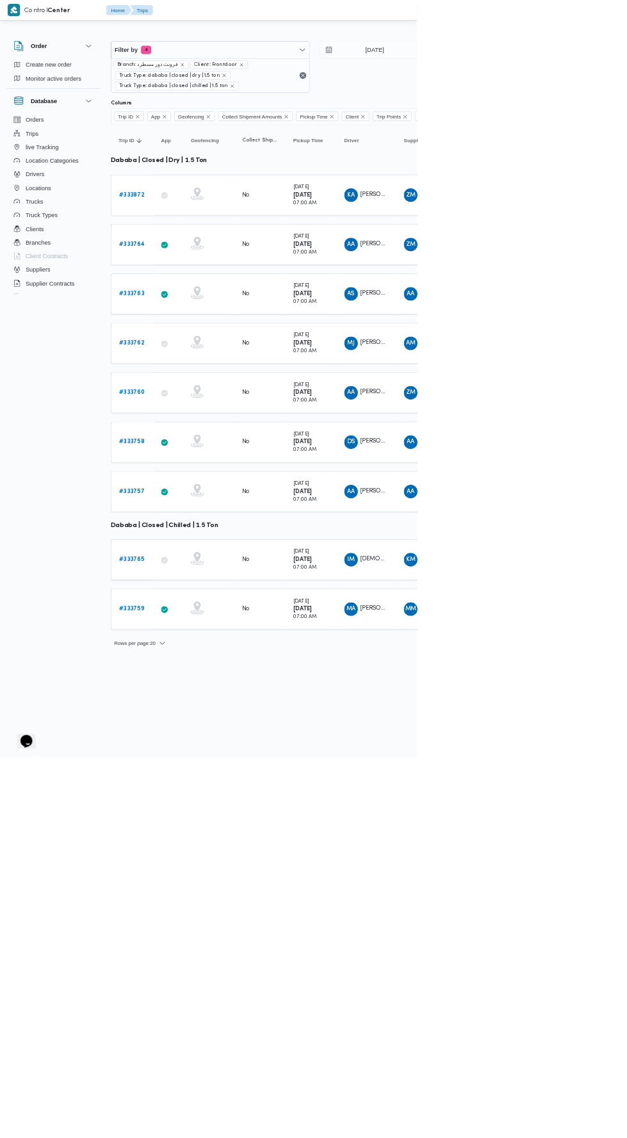
click at [198, 512] on b "# 333762" at bounding box center [198, 516] width 38 height 8
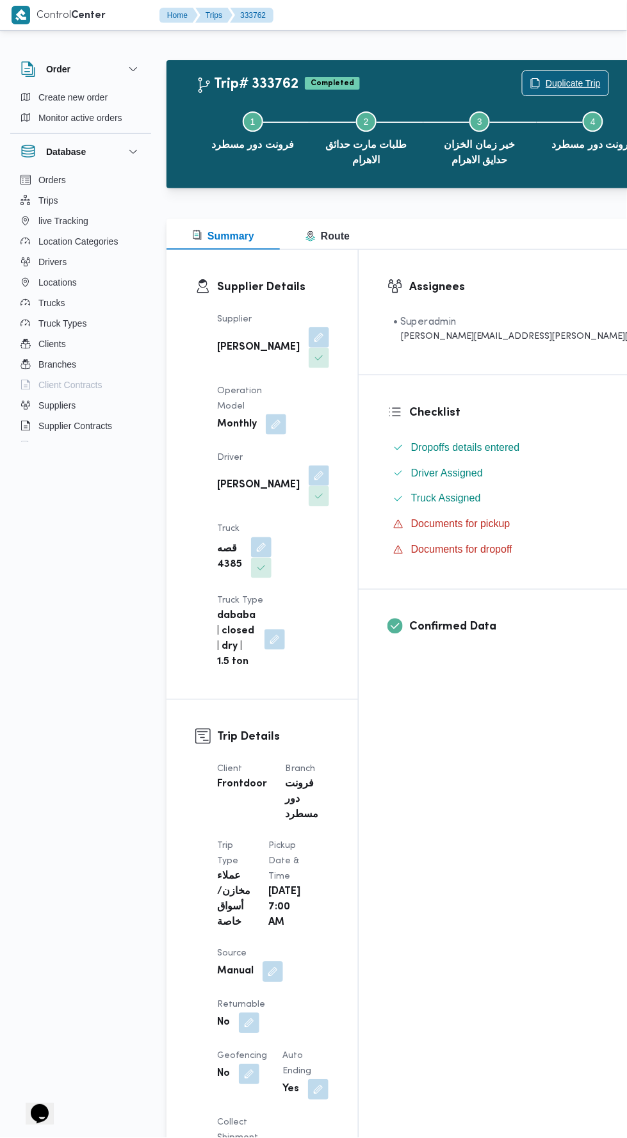
click at [545, 83] on span "Duplicate Trip" at bounding box center [572, 83] width 55 height 15
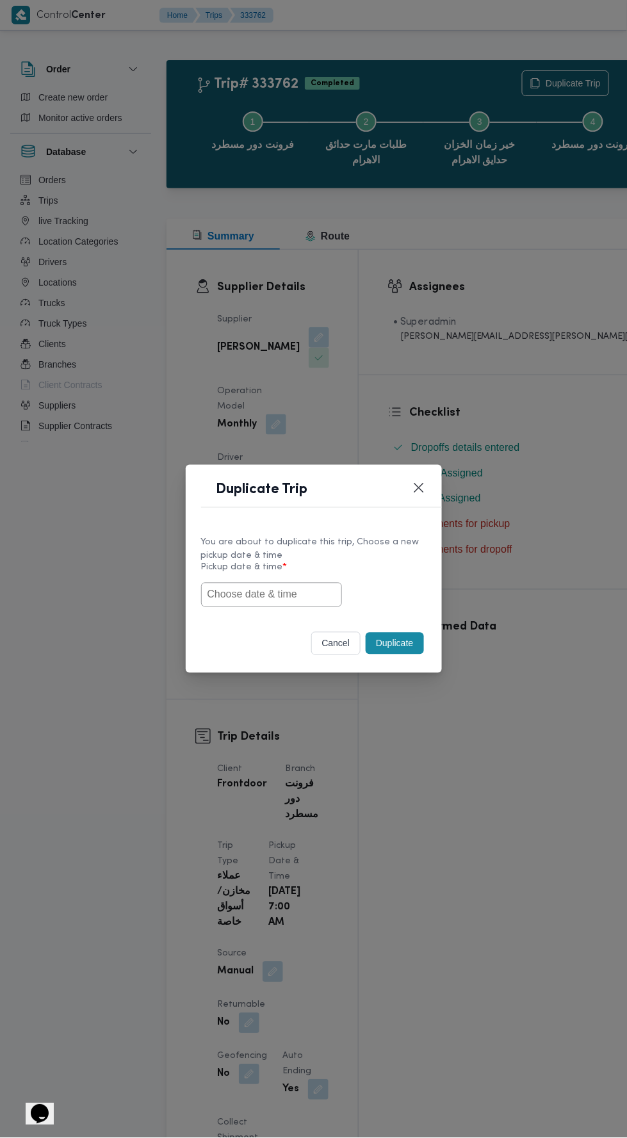
click at [300, 583] on input "text" at bounding box center [271, 595] width 141 height 24
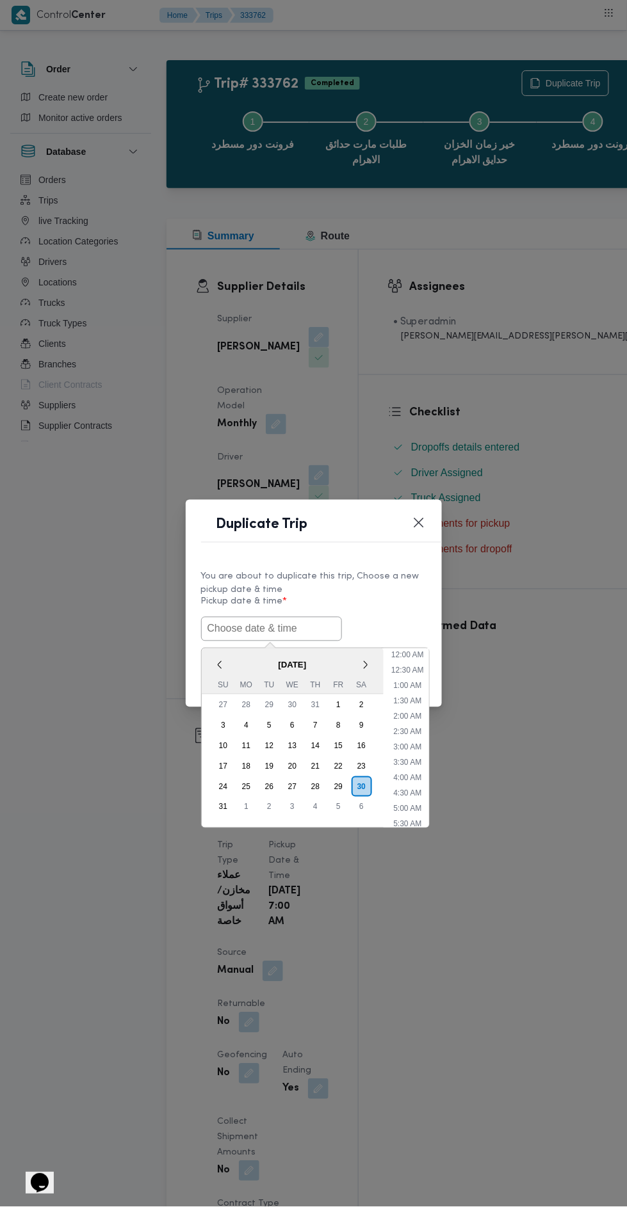
scroll to position [55, 0]
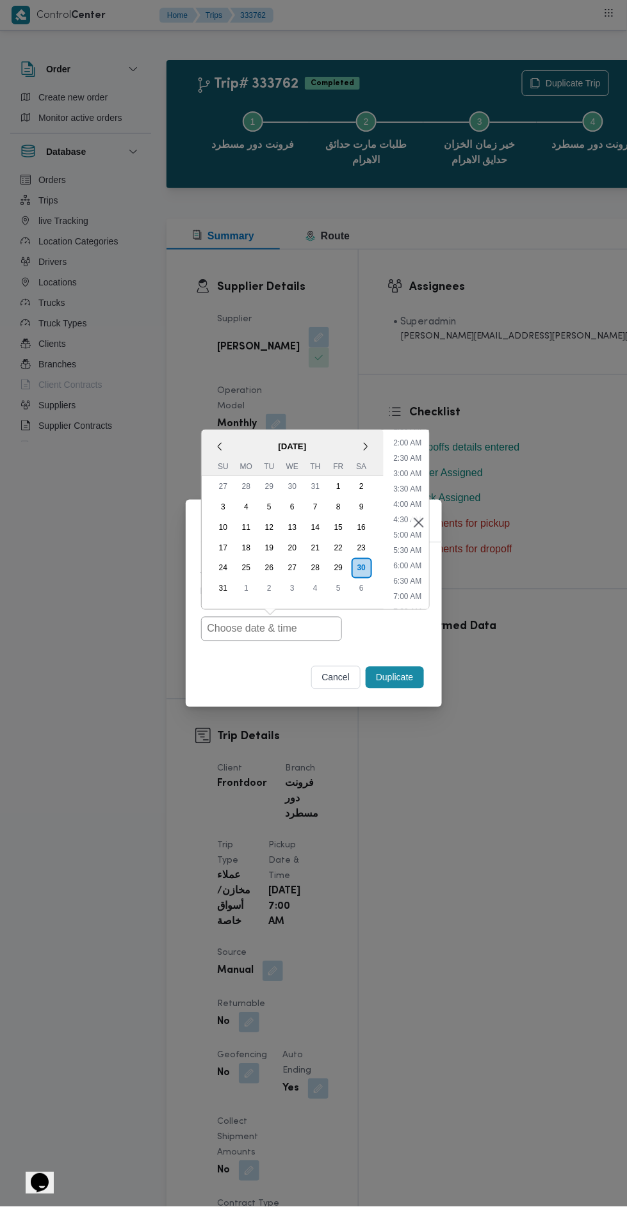
type input "30/08/2025 7:00AM"
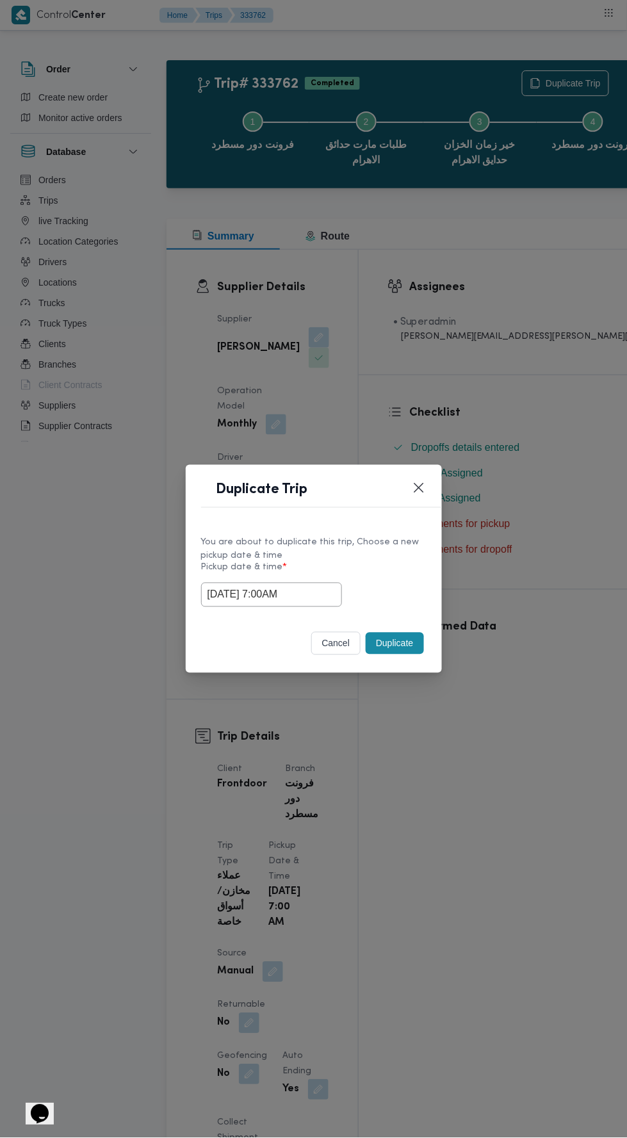
click at [497, 358] on div "Duplicate Trip You are about to duplicate this trip, Choose a new pickup date &…" at bounding box center [313, 569] width 627 height 1138
click at [409, 654] on button "Duplicate" at bounding box center [395, 644] width 58 height 22
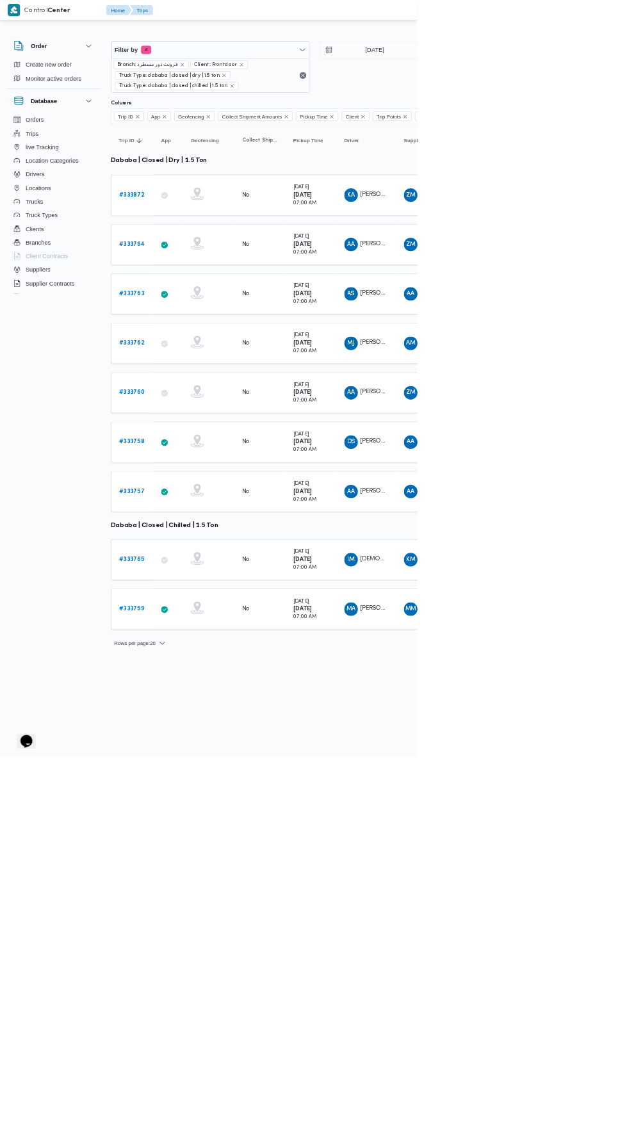
click at [213, 660] on b "# 333758" at bounding box center [198, 664] width 38 height 8
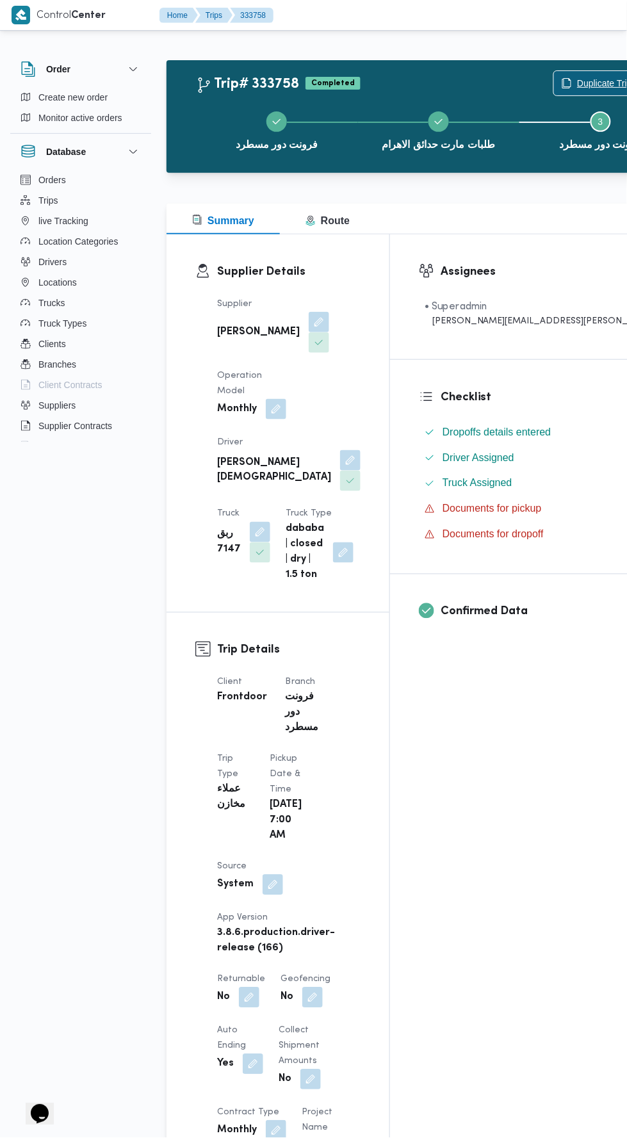
click at [554, 74] on span "Duplicate Trip" at bounding box center [597, 83] width 86 height 24
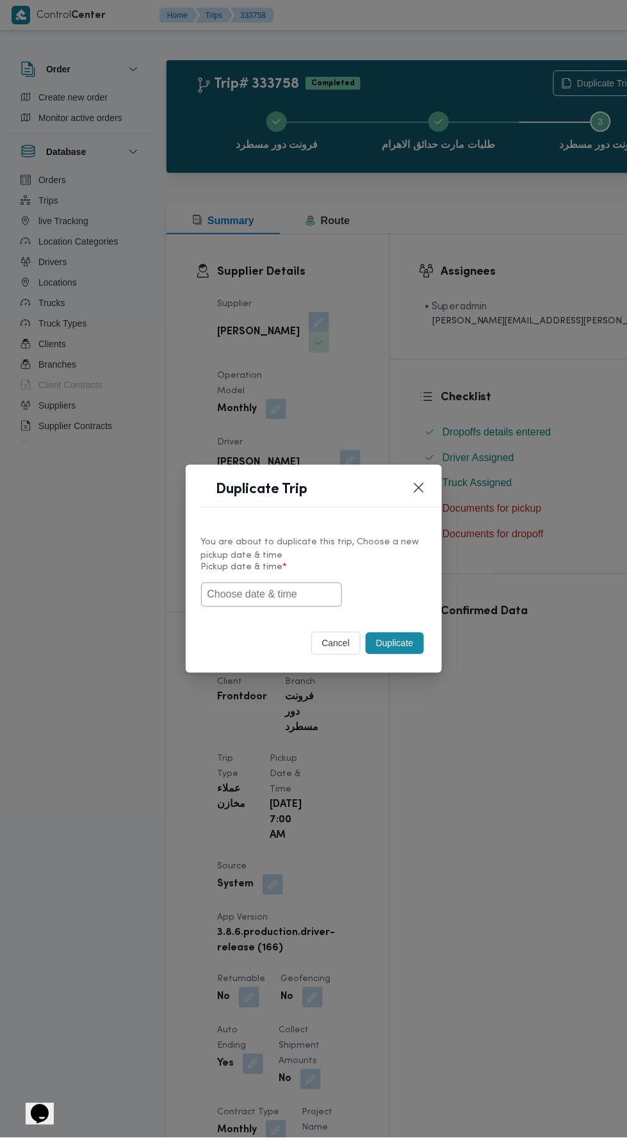
click at [318, 593] on input "text" at bounding box center [271, 595] width 141 height 24
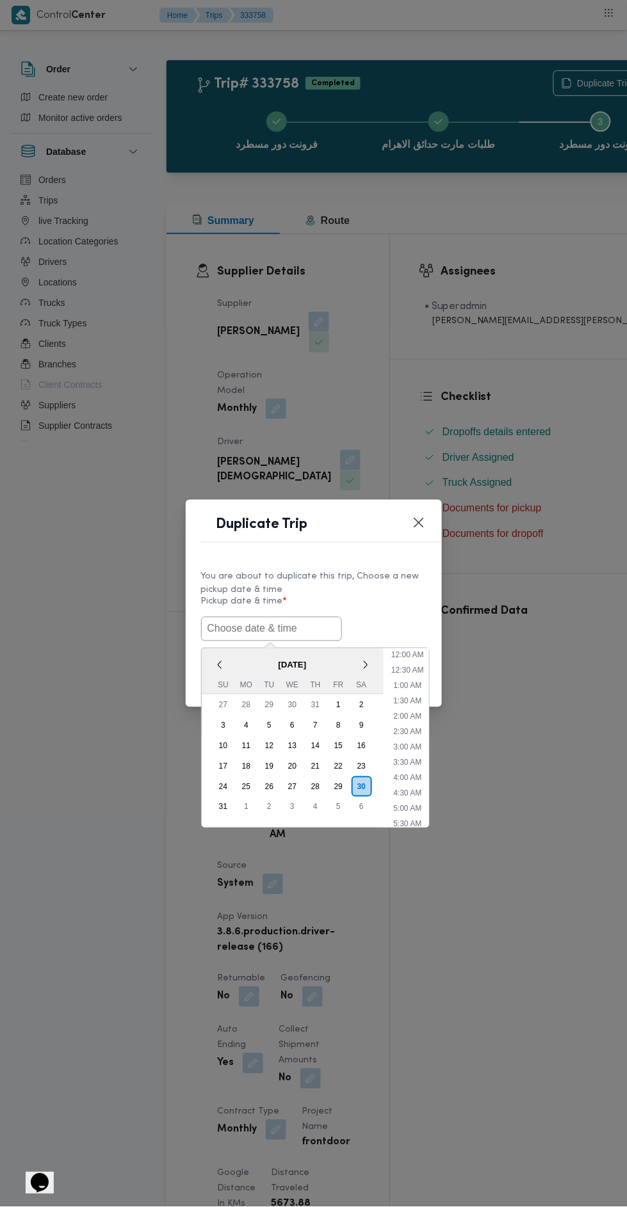
scroll to position [55, 0]
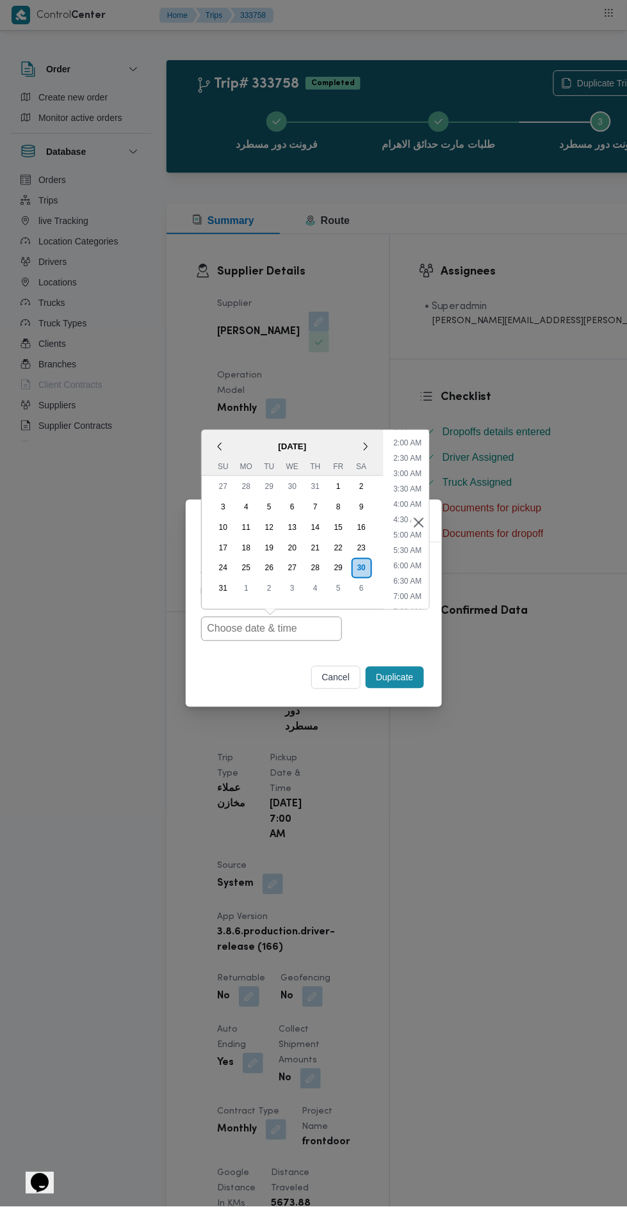
type input "30/08/2025 7:00AM"
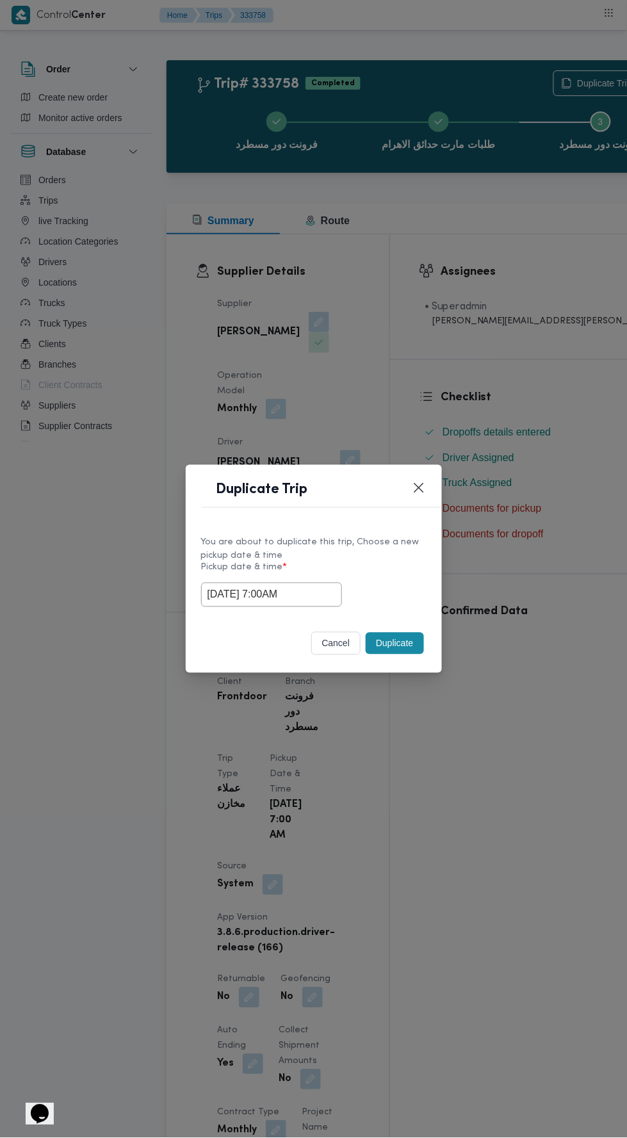
click at [478, 359] on div "Duplicate Trip You are about to duplicate this trip, Choose a new pickup date &…" at bounding box center [313, 569] width 627 height 1138
click at [403, 649] on button "Duplicate" at bounding box center [395, 644] width 58 height 22
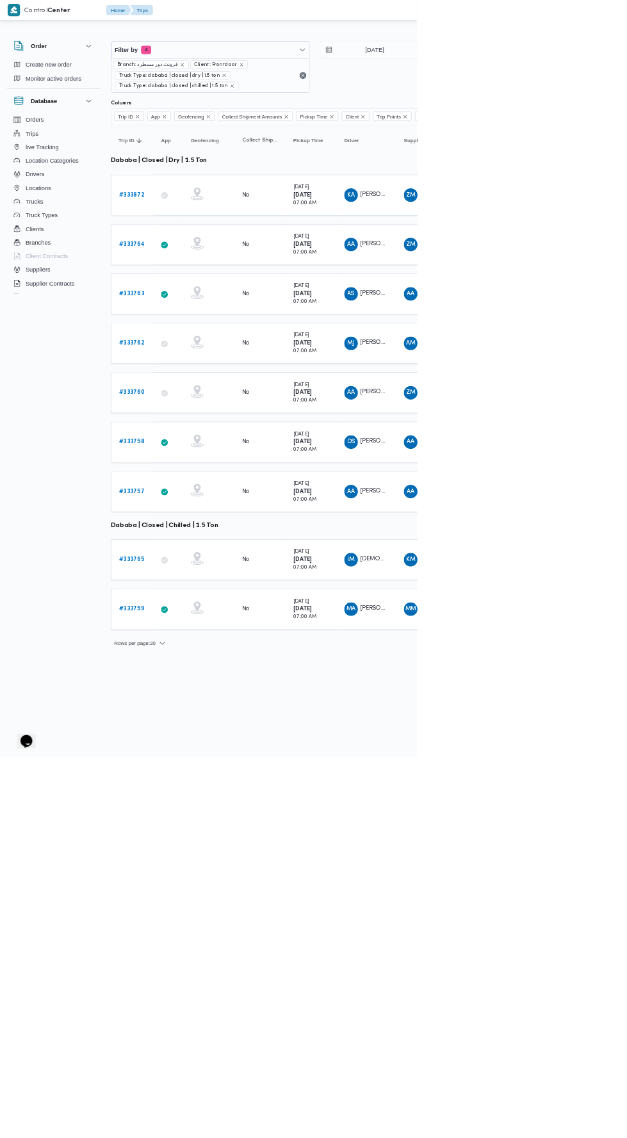
click at [200, 734] on b "# 333757" at bounding box center [198, 738] width 38 height 8
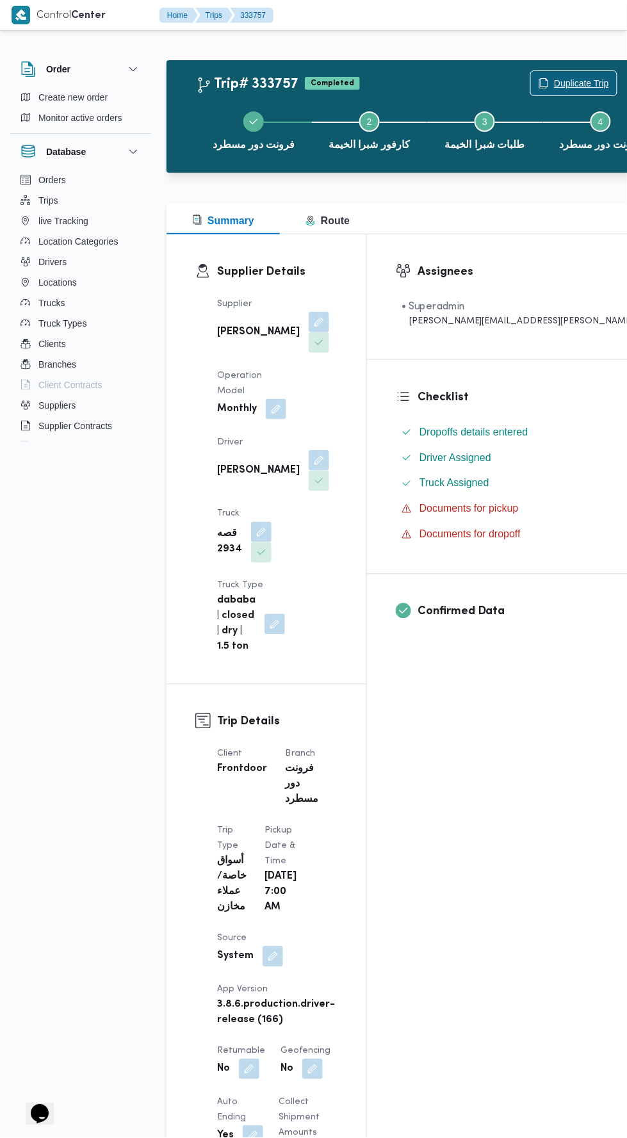
click at [554, 81] on span "Duplicate Trip" at bounding box center [581, 83] width 55 height 15
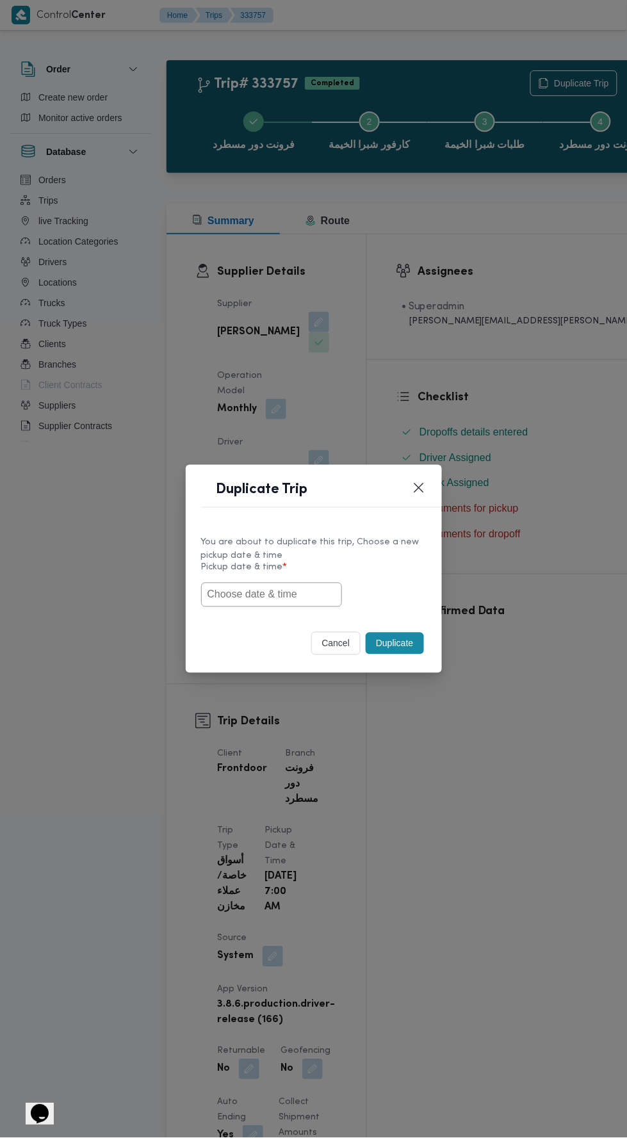
click at [289, 594] on input "text" at bounding box center [271, 595] width 141 height 24
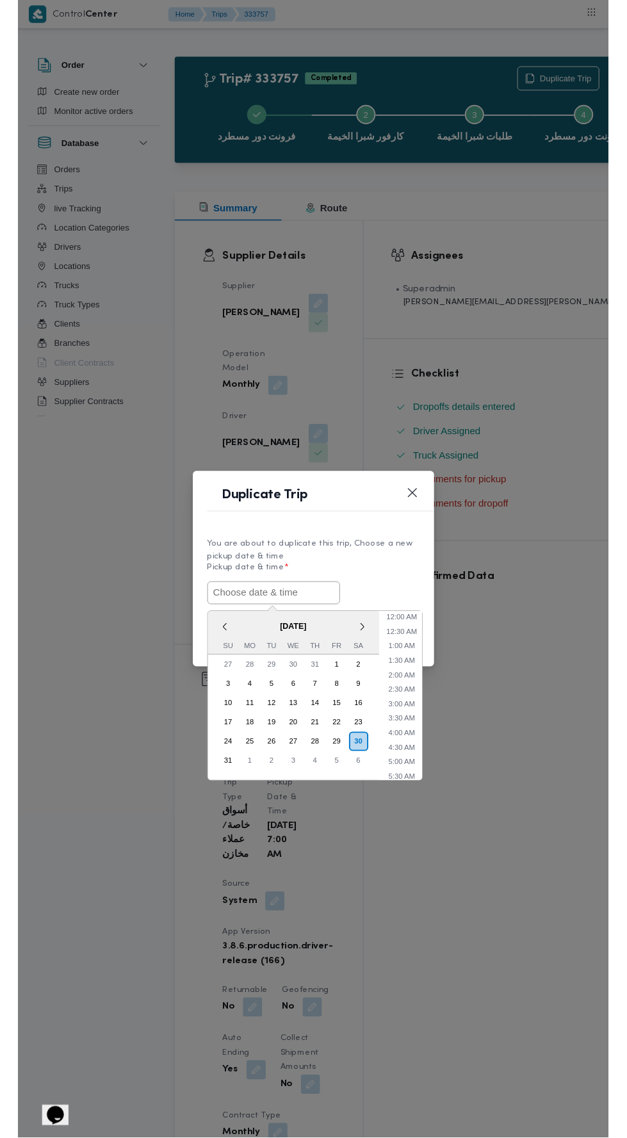
scroll to position [55, 0]
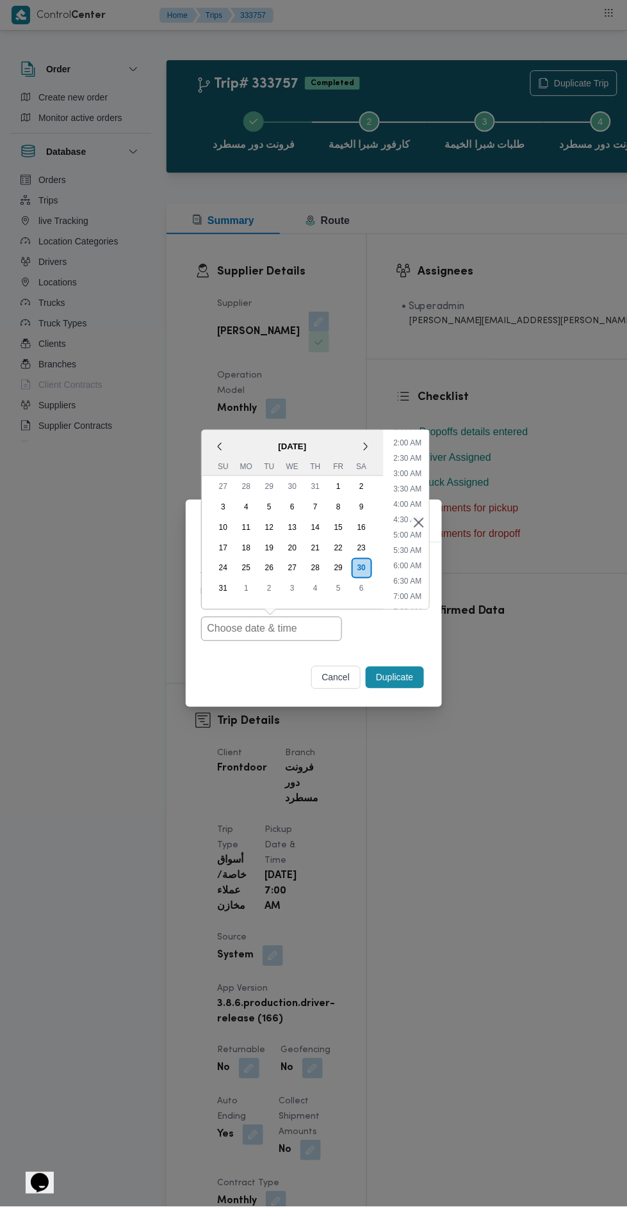
type input "30/08/2025 7:00AM"
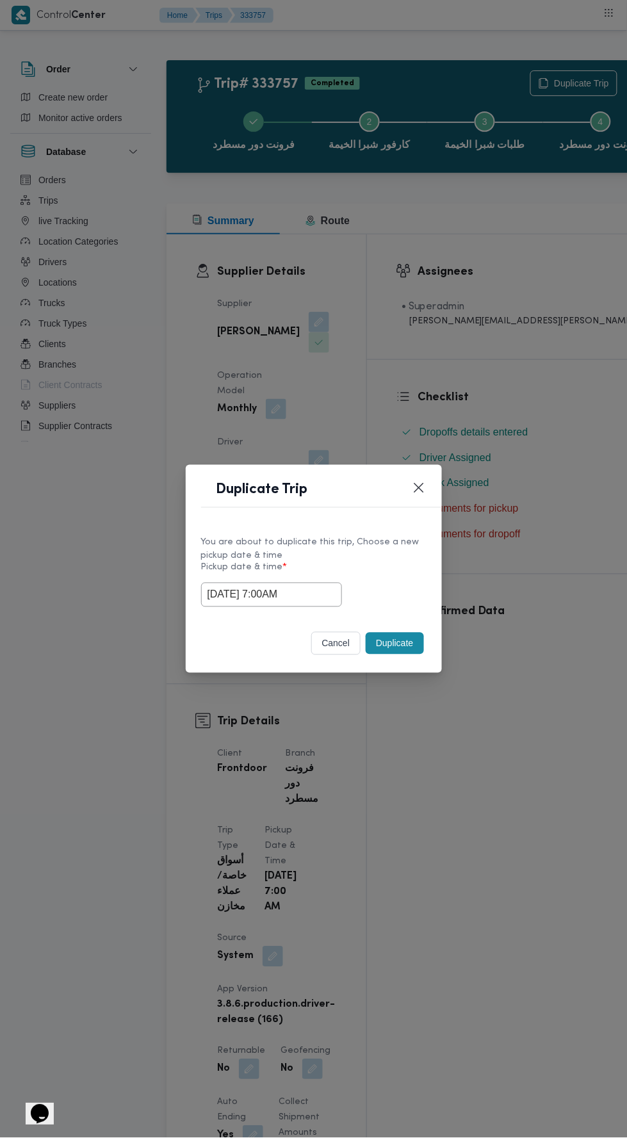
click at [477, 340] on div "Duplicate Trip You are about to duplicate this trip, Choose a new pickup date &…" at bounding box center [313, 569] width 627 height 1138
click at [414, 647] on button "Duplicate" at bounding box center [395, 644] width 58 height 22
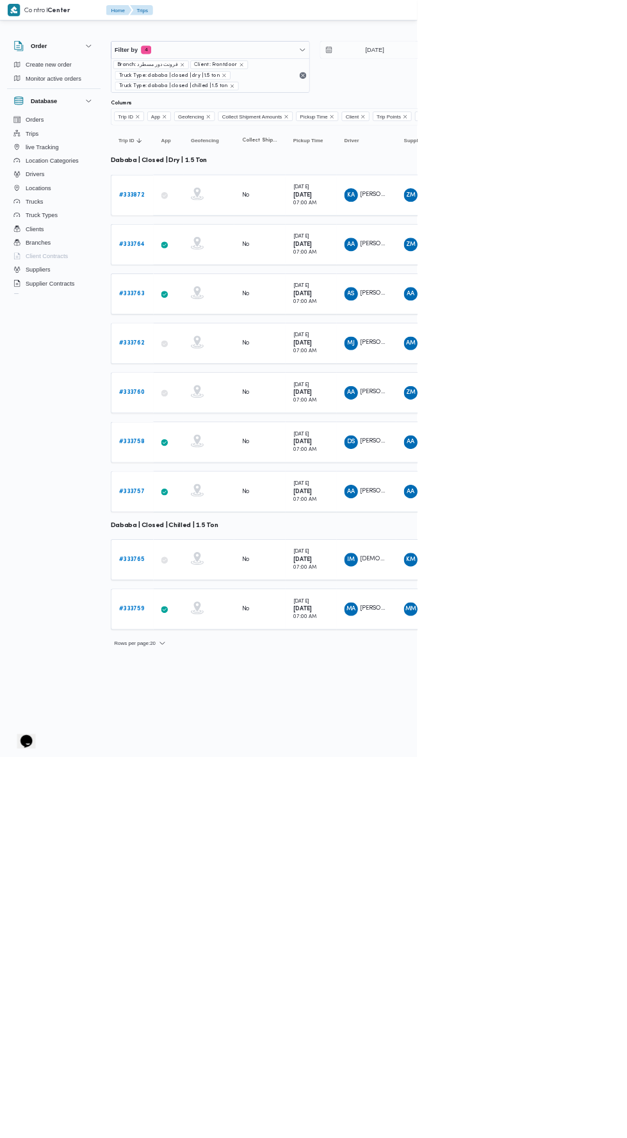
click at [208, 837] on b "# 333765" at bounding box center [198, 841] width 38 height 8
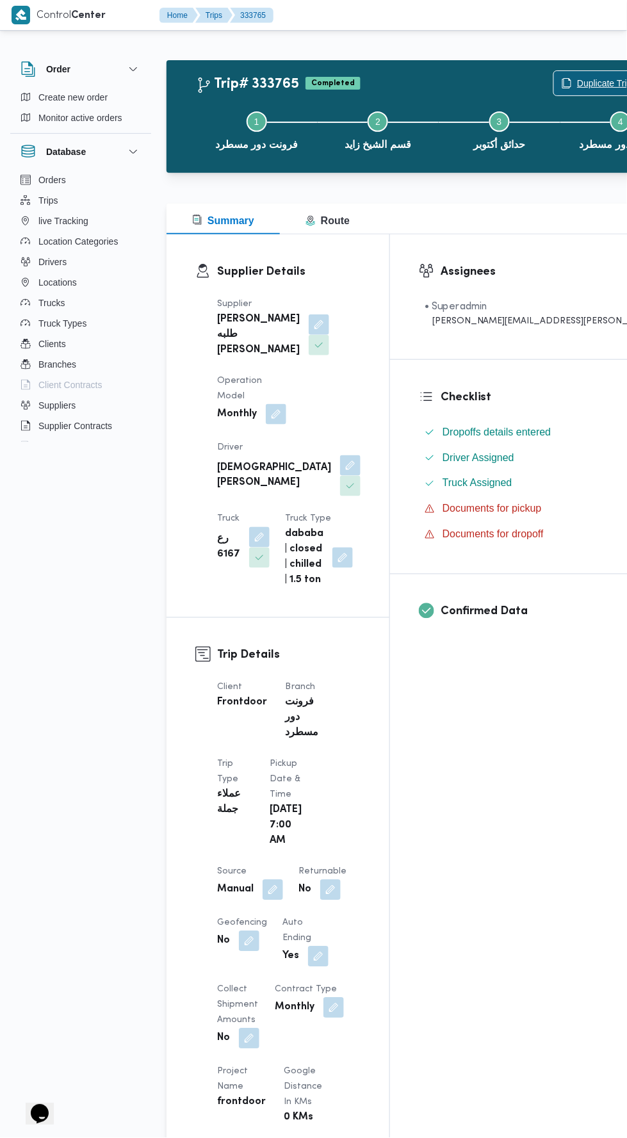
click at [577, 83] on span "Duplicate Trip" at bounding box center [604, 83] width 55 height 15
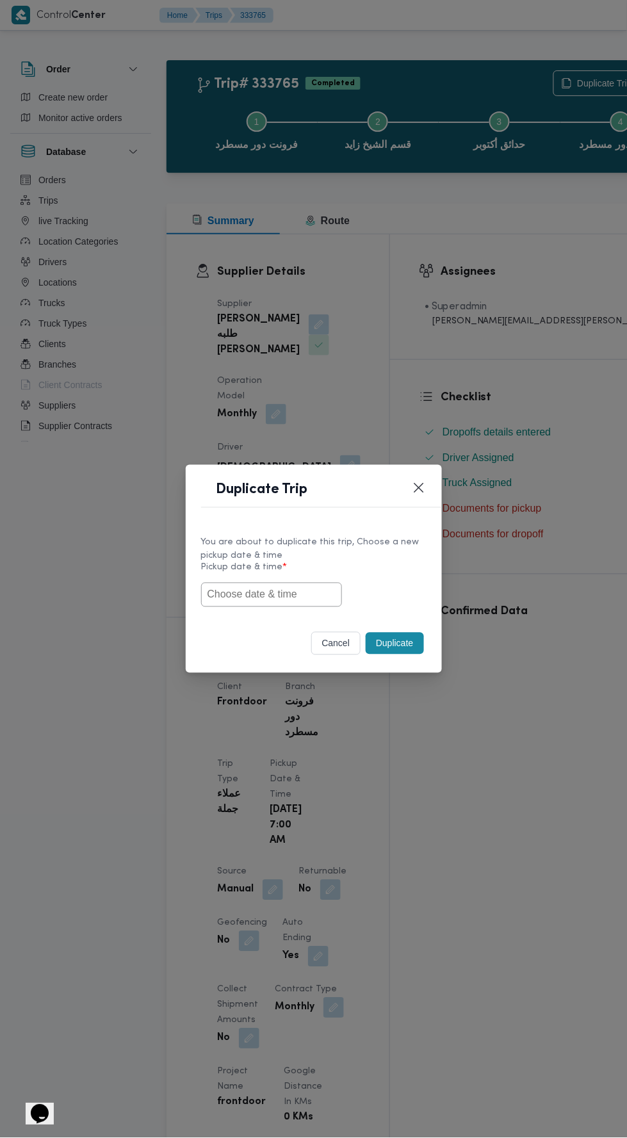
click at [301, 592] on input "text" at bounding box center [271, 595] width 141 height 24
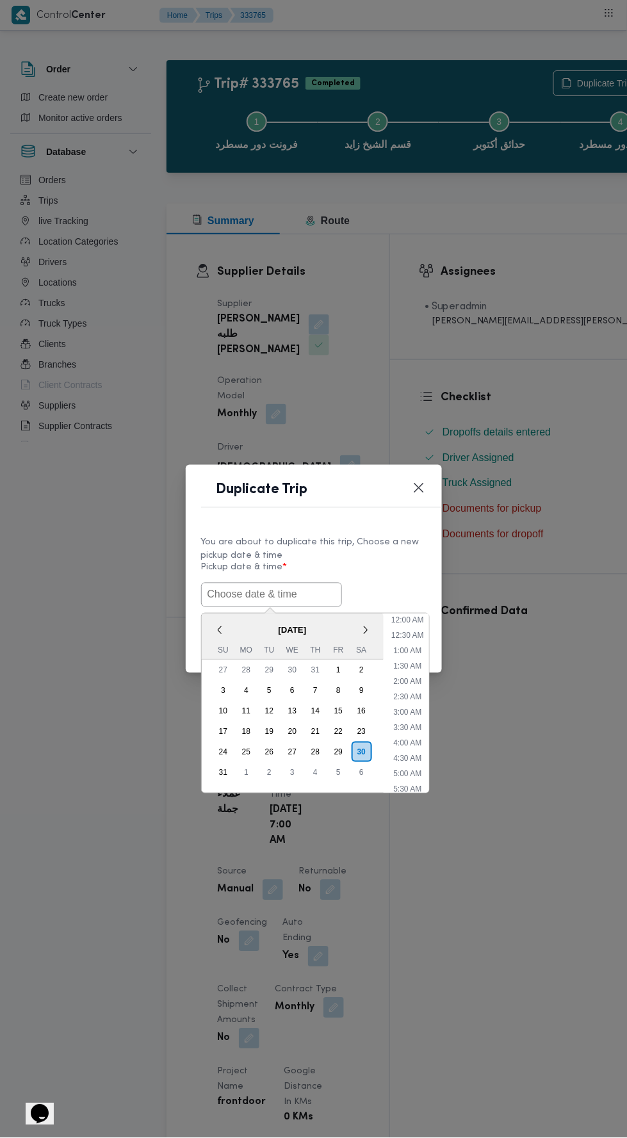
scroll to position [55, 0]
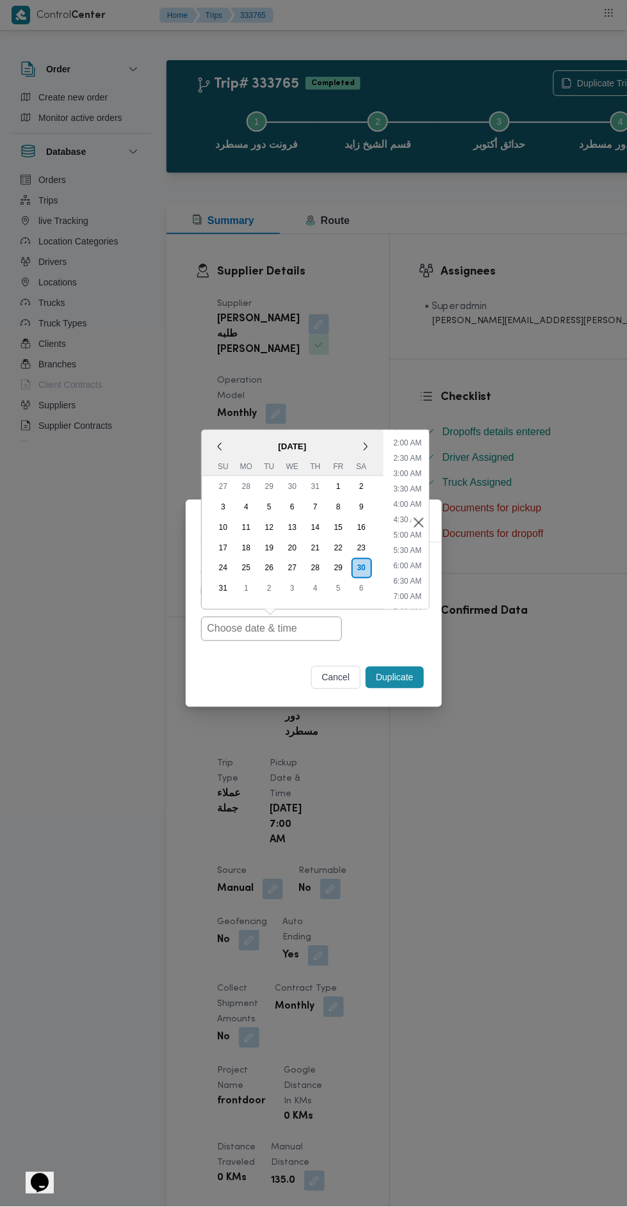
type input "30/08/2025 7:00AM"
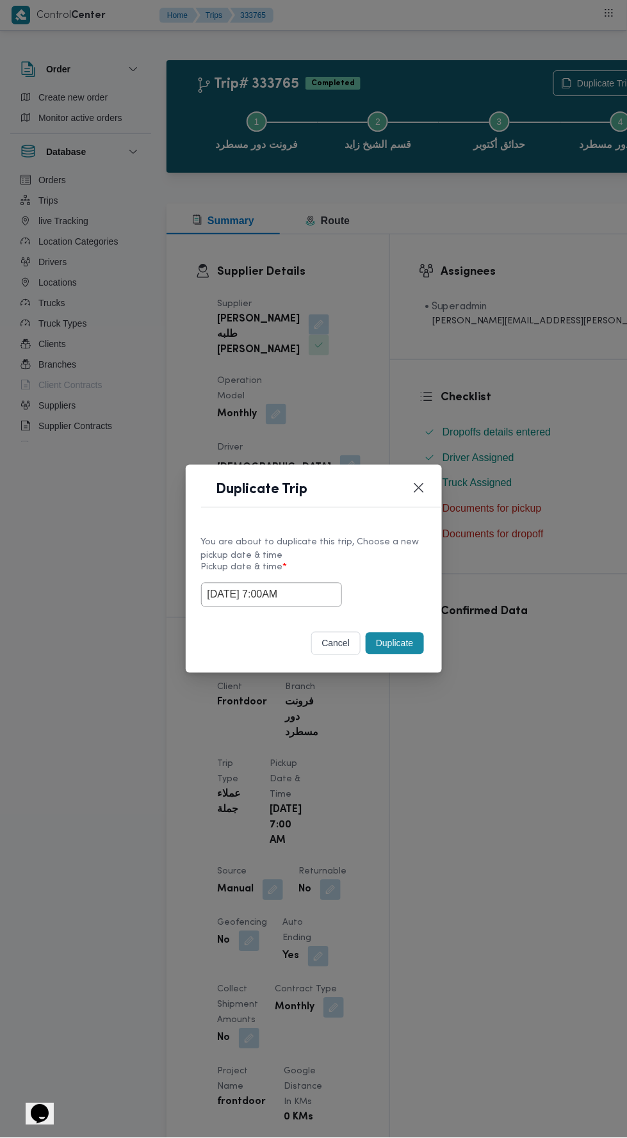
click at [437, 349] on div "Duplicate Trip You are about to duplicate this trip, Choose a new pickup date &…" at bounding box center [313, 569] width 627 height 1138
click at [398, 643] on button "Duplicate" at bounding box center [395, 644] width 58 height 22
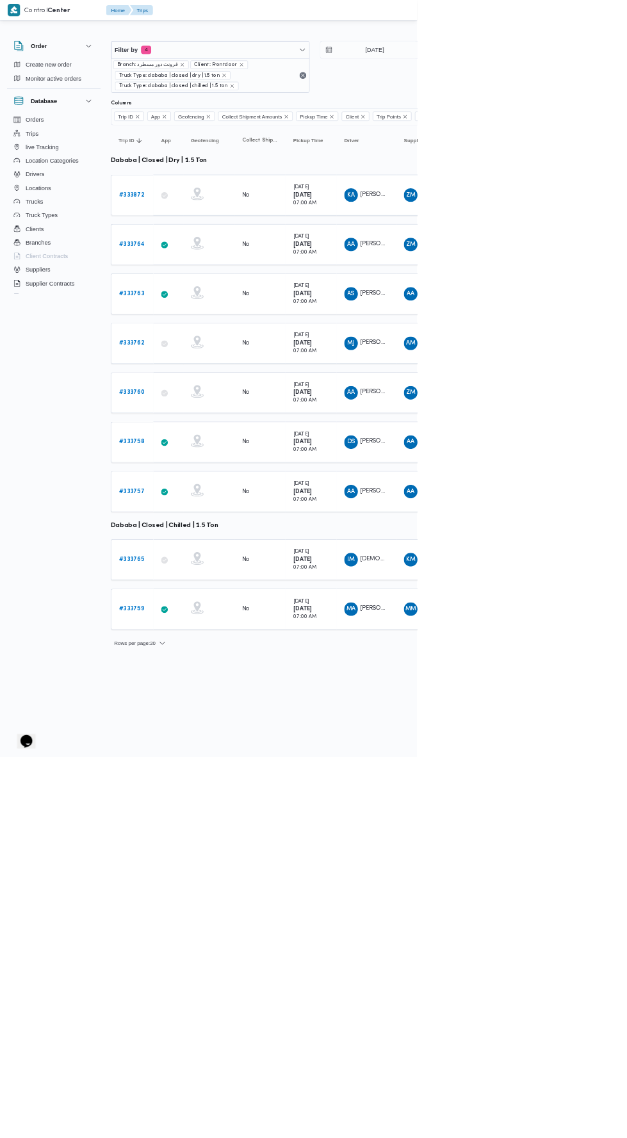
click at [247, 911] on icon at bounding box center [247, 916] width 10 height 10
click at [200, 911] on b "# 333759" at bounding box center [198, 915] width 38 height 8
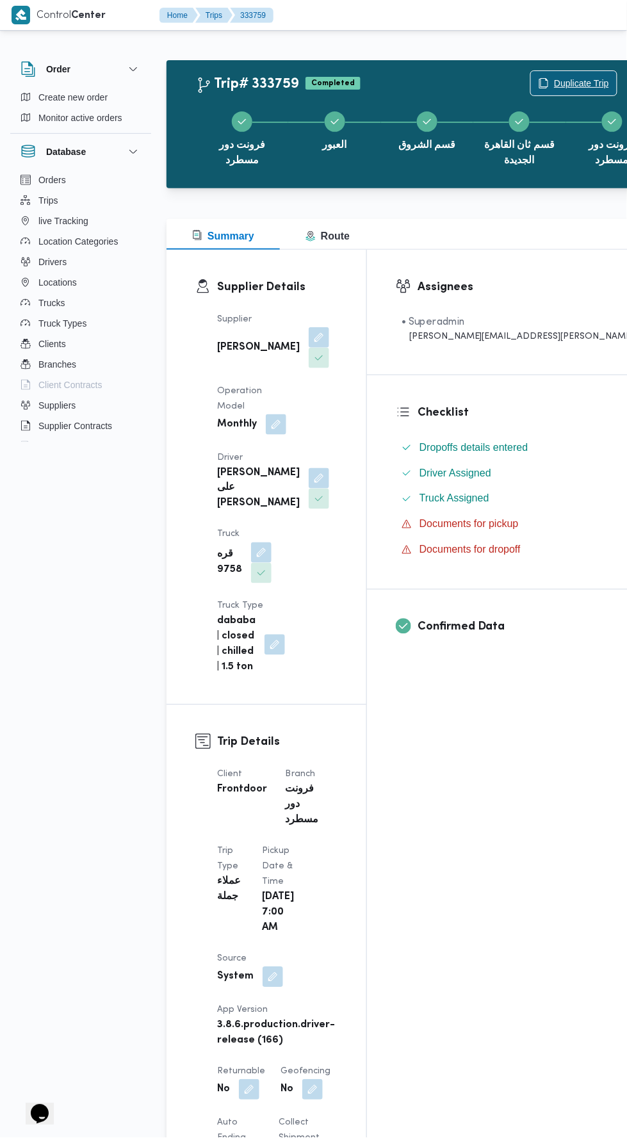
click at [554, 76] on span "Duplicate Trip" at bounding box center [581, 83] width 55 height 15
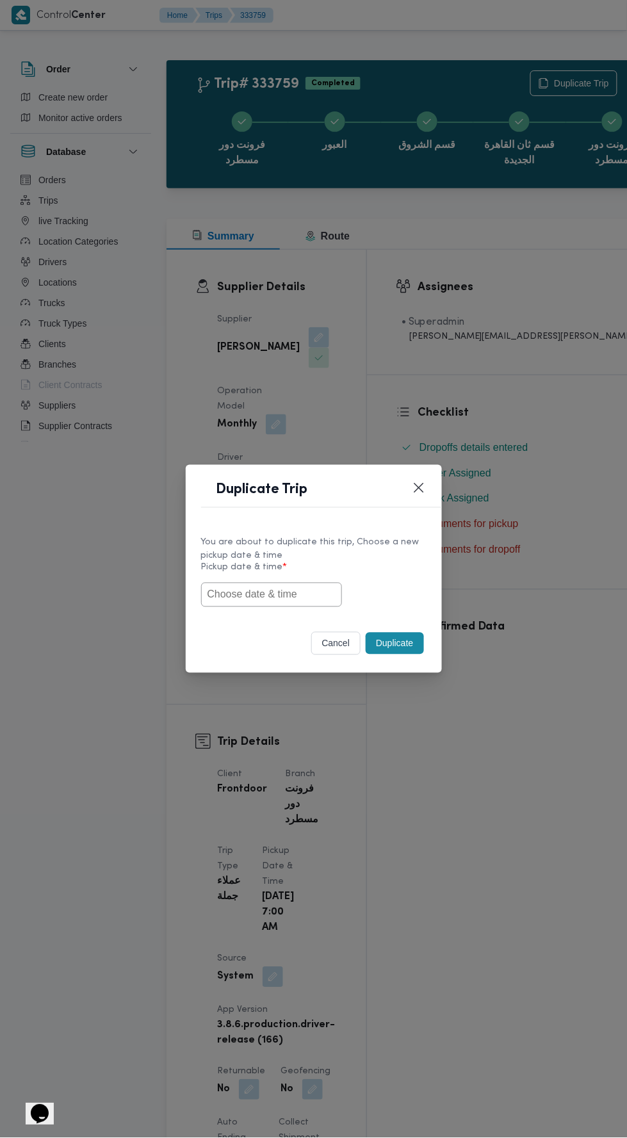
click at [314, 595] on input "text" at bounding box center [271, 595] width 141 height 24
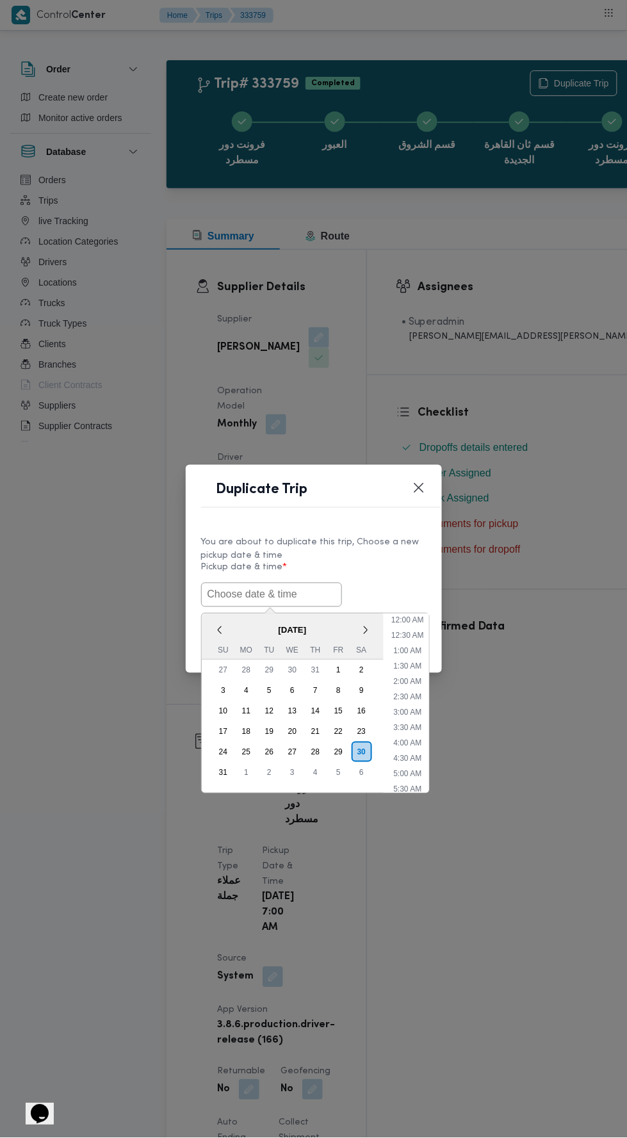
scroll to position [55, 0]
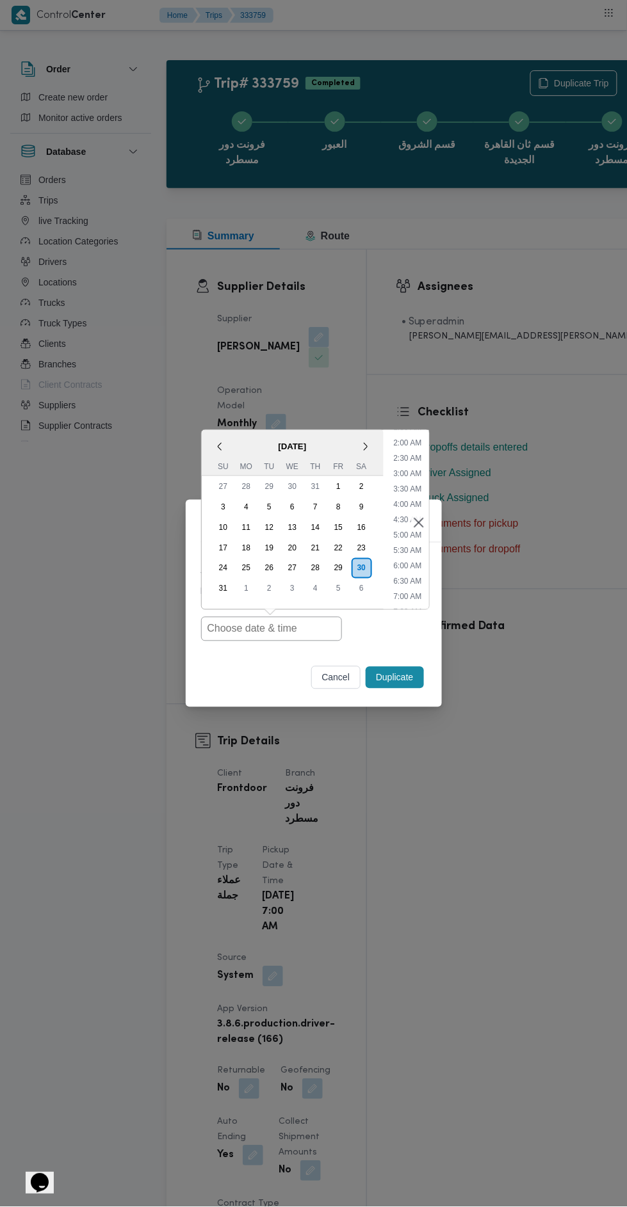
type input "30/08/2025 7:00AM"
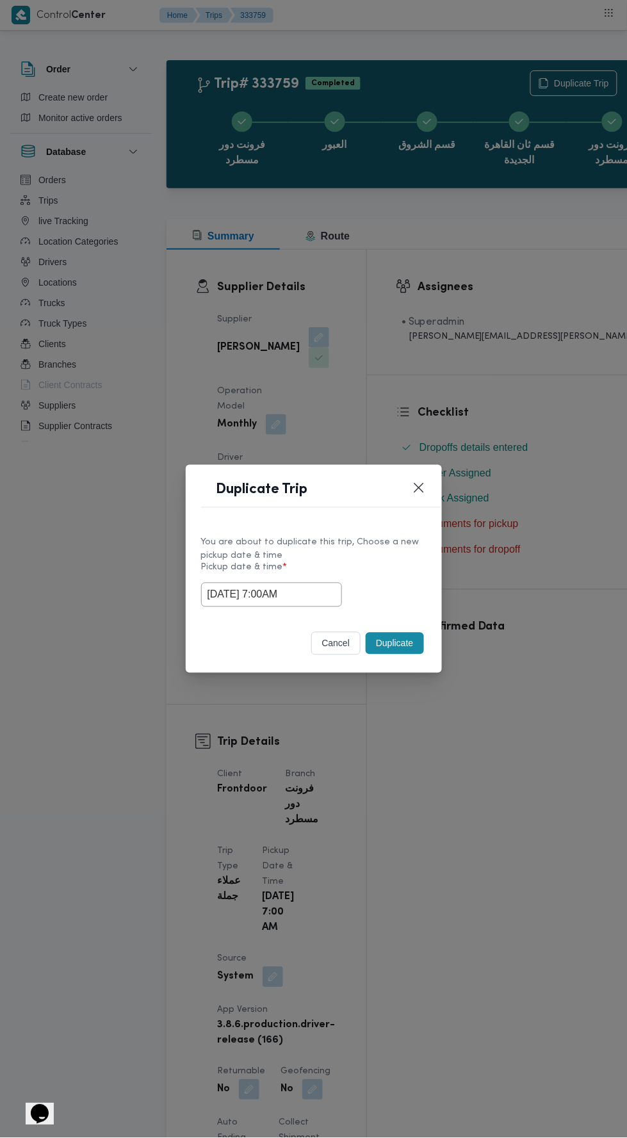
click at [473, 294] on div "Duplicate Trip You are about to duplicate this trip, Choose a new pickup date &…" at bounding box center [313, 569] width 627 height 1138
click at [412, 637] on button "Duplicate" at bounding box center [395, 644] width 58 height 22
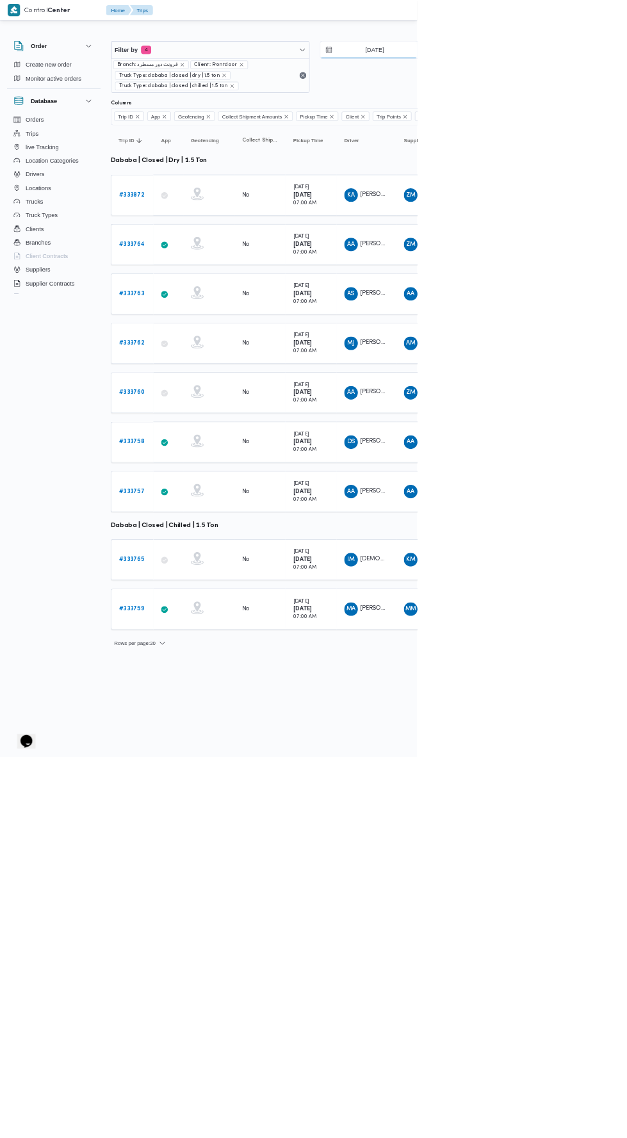
click at [570, 77] on input "27/8/2025" at bounding box center [553, 75] width 145 height 26
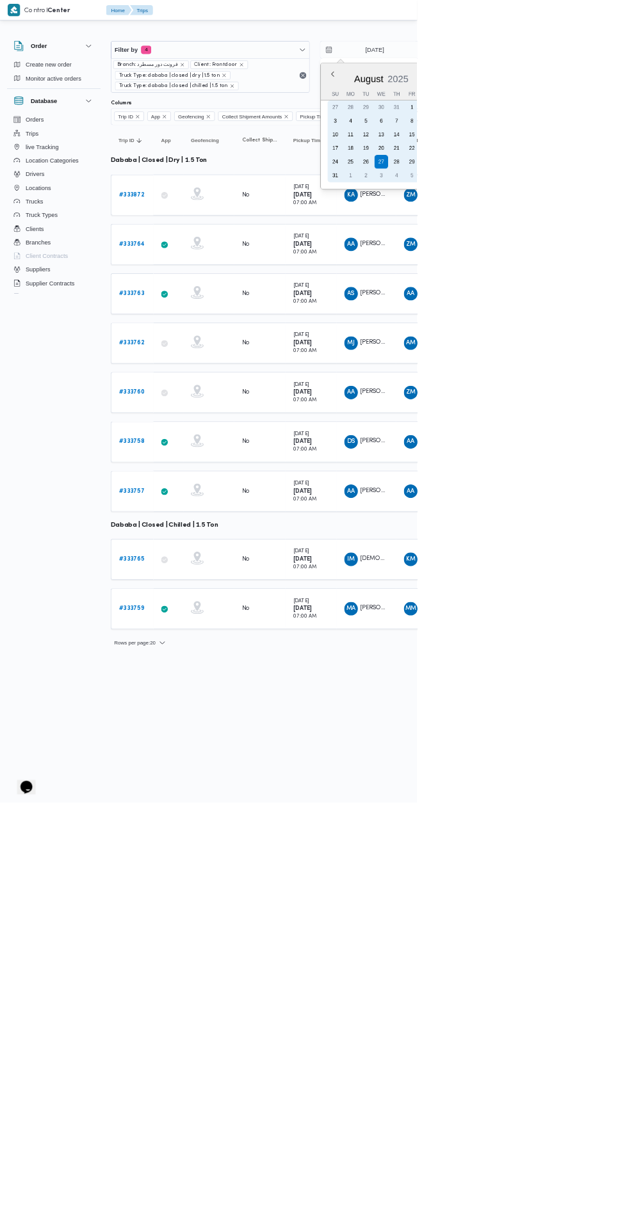
type input "30/8/2025"
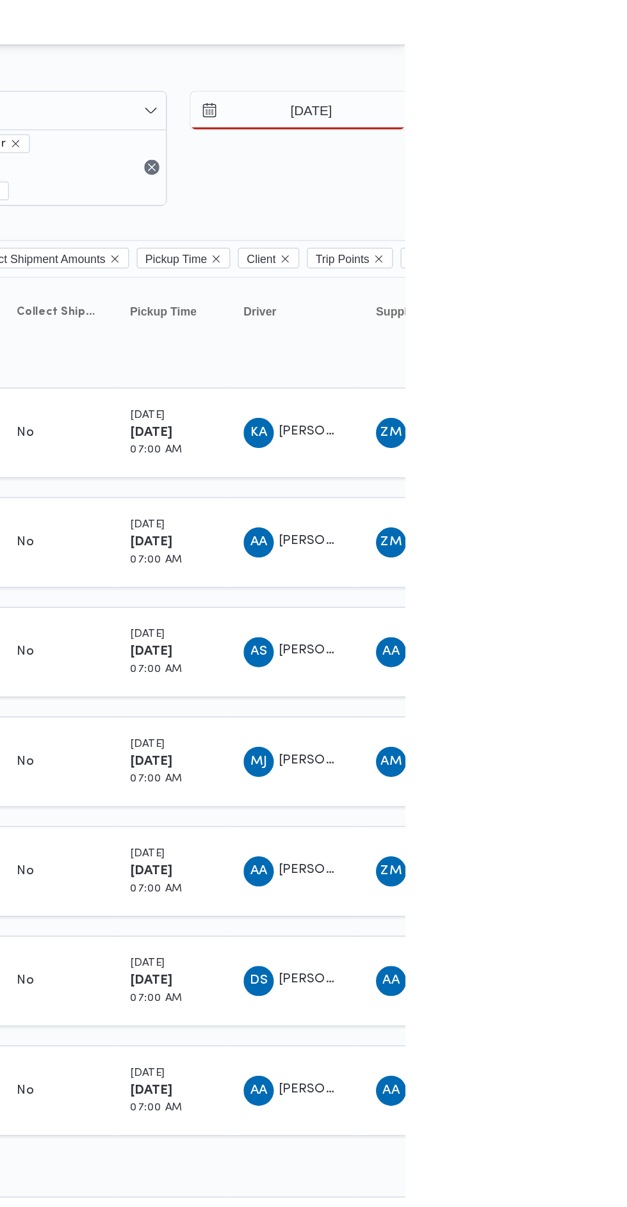
click at [626, 51] on div at bounding box center [550, 51] width 768 height 20
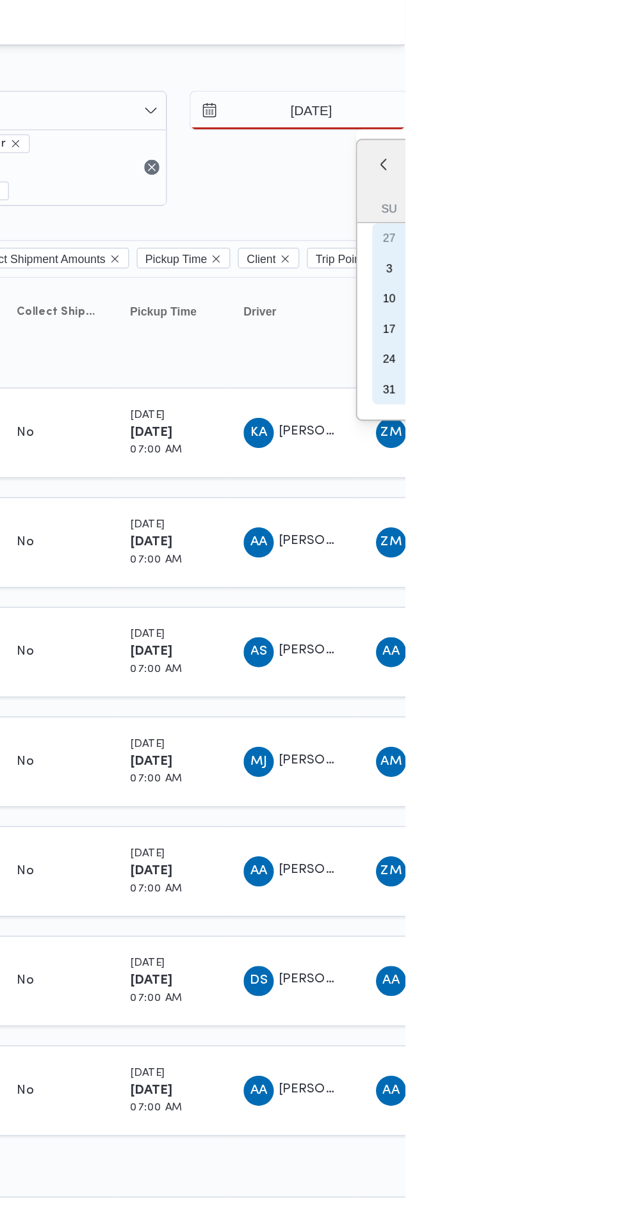
type input "30/8/2025"
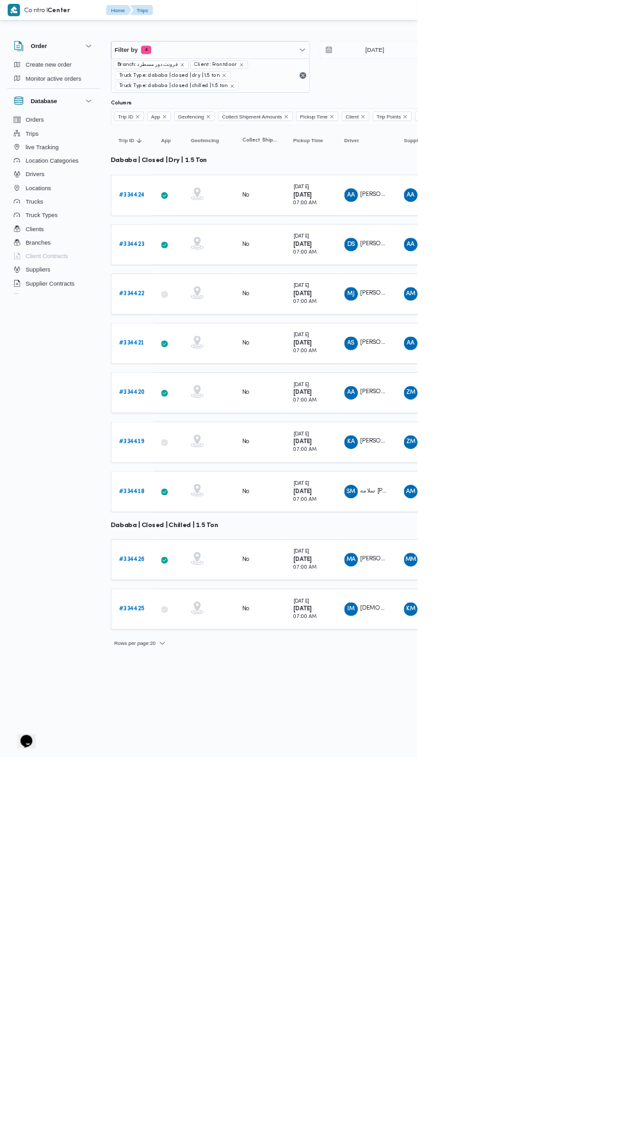
click at [558, 734] on span "سلامه محمود يونس سليمان" at bounding box center [590, 738] width 99 height 8
click at [567, 637] on div "Name : سلامه محمود يونس سليمان Id : 17831 Email : Phone Number : +201064012106 …" at bounding box center [538, 667] width 146 height 77
click at [552, 585] on span "عبدالرحمن عماد غريب خليل" at bounding box center [577, 589] width 73 height 8
click at [545, 494] on div "Name : عبدالرحمن عماد غريب خليل Id : 18237 Email : Phone Number : +201099752942…" at bounding box center [538, 520] width 146 height 77
click at [560, 458] on td "Driver MJ محمد جميل عمر عبدالله" at bounding box center [551, 441] width 90 height 61
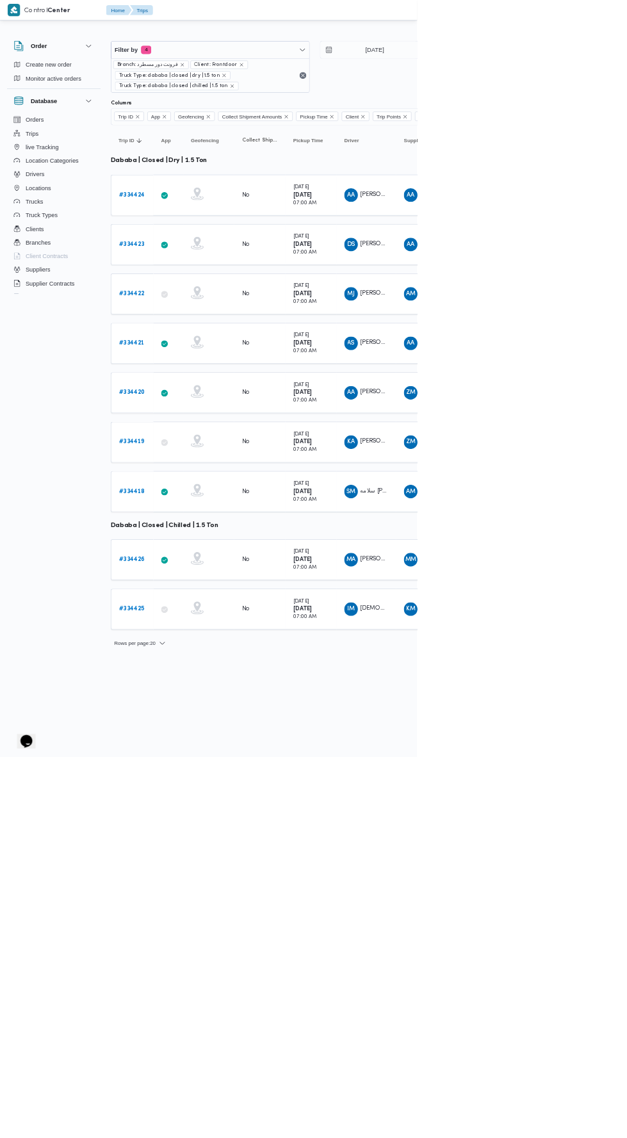
click at [583, 362] on span "ضياء شمس الدين فتحي مسلمي" at bounding box center [628, 366] width 175 height 8
click at [519, 756] on td "Driver SM سلامه محمود يونس سليمان" at bounding box center [551, 738] width 90 height 61
click at [518, 885] on td "Driver IM اسلام محمد اسماعيل عيد سليمان" at bounding box center [551, 915] width 90 height 61
